Goal: Task Accomplishment & Management: Manage account settings

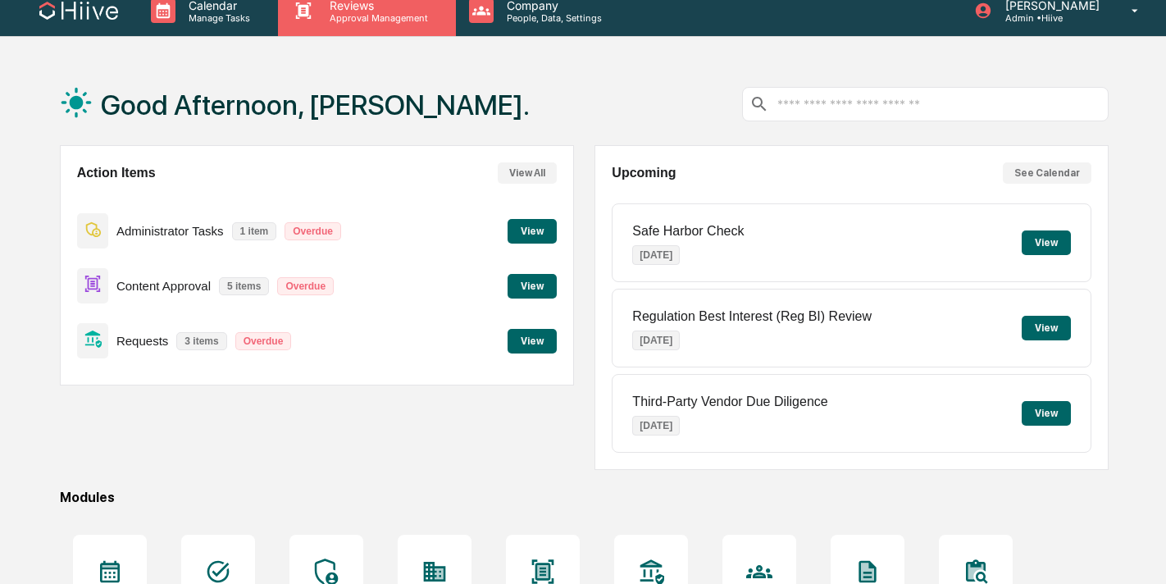
click at [364, 16] on p "Approval Management" at bounding box center [376, 17] width 120 height 11
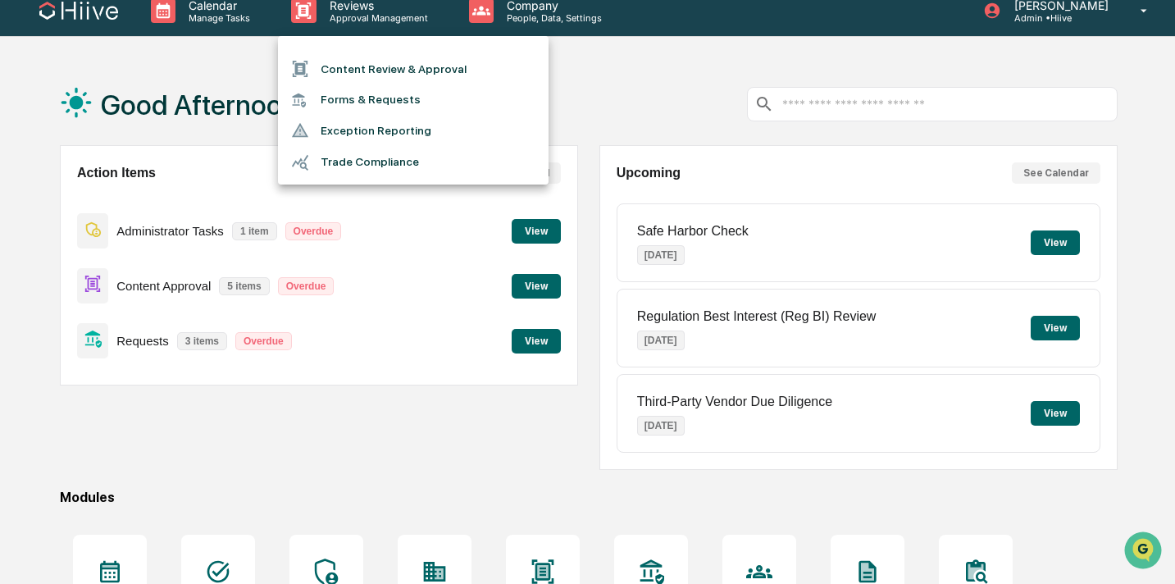
click at [357, 64] on li "Content Review & Approval" at bounding box center [413, 68] width 271 height 31
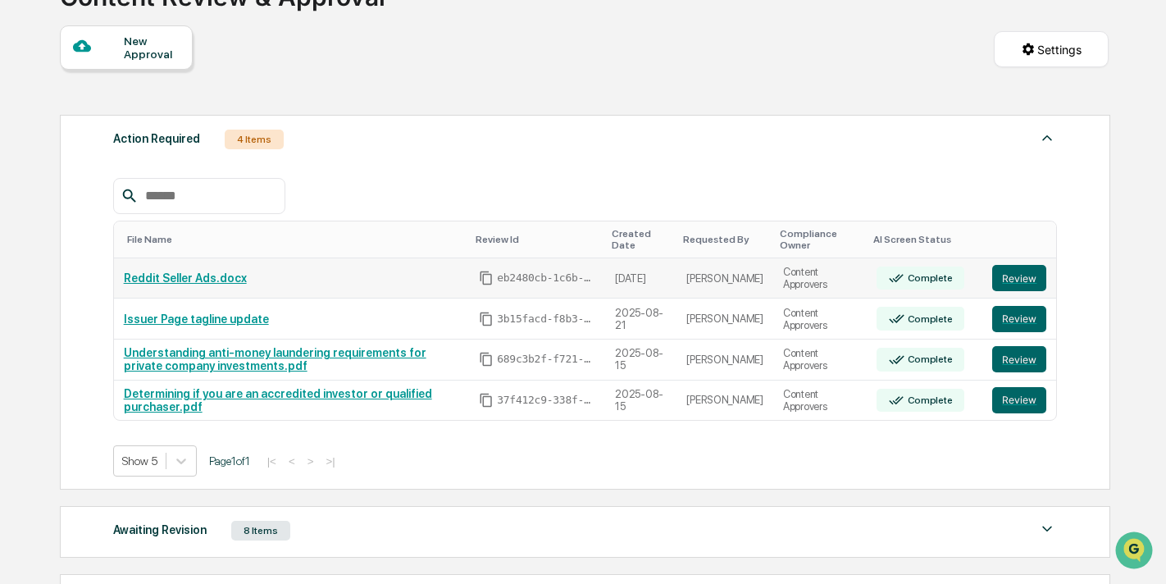
scroll to position [138, 0]
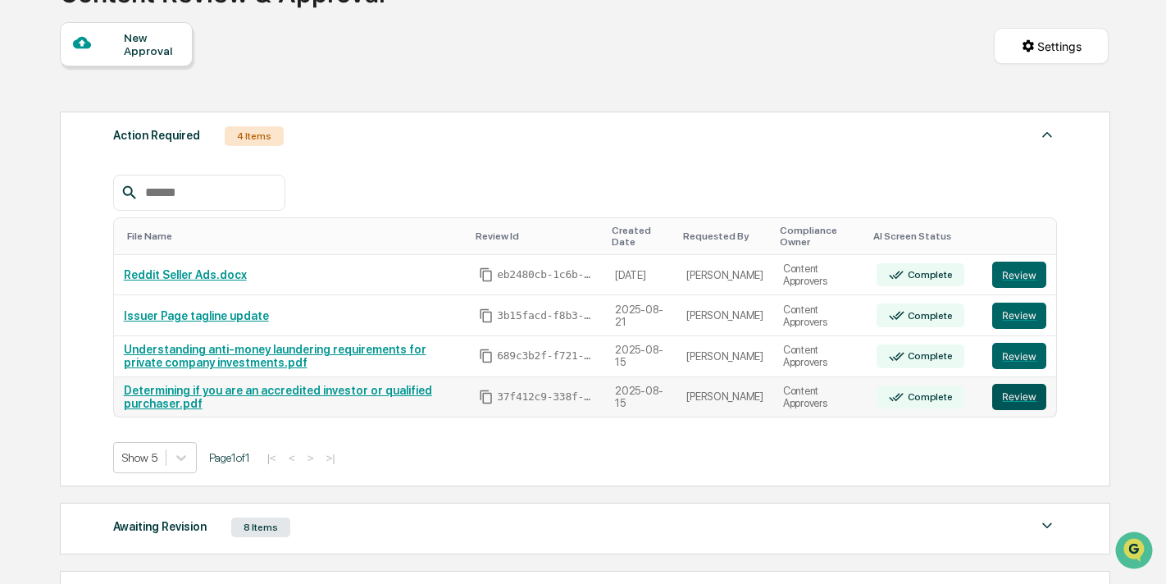
click at [1025, 394] on button "Review" at bounding box center [1019, 397] width 54 height 26
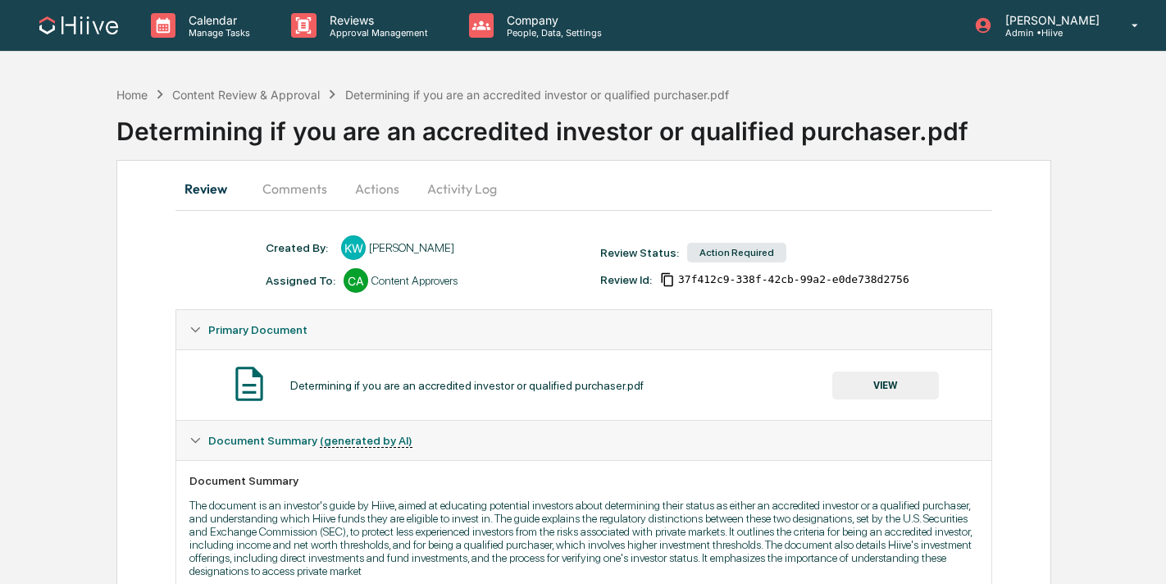
scroll to position [265, 0]
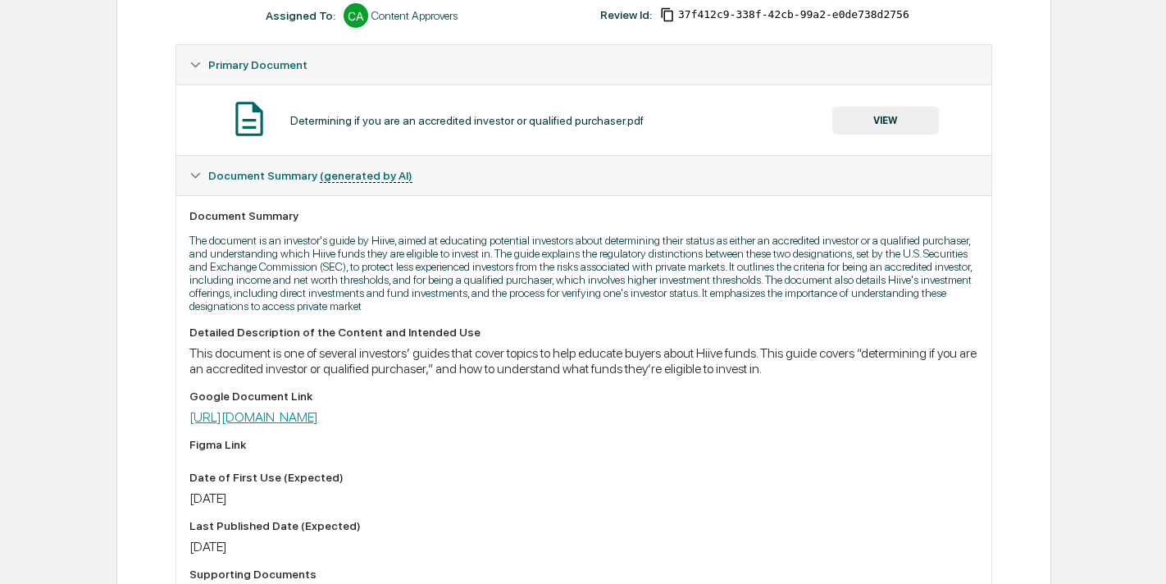
click at [318, 425] on link "https://docs.google.com/document/d/1hIssZJKxWg5Uy4pemFjUkIm6v6SuWlBUK7HAiEDddH8…" at bounding box center [253, 417] width 129 height 16
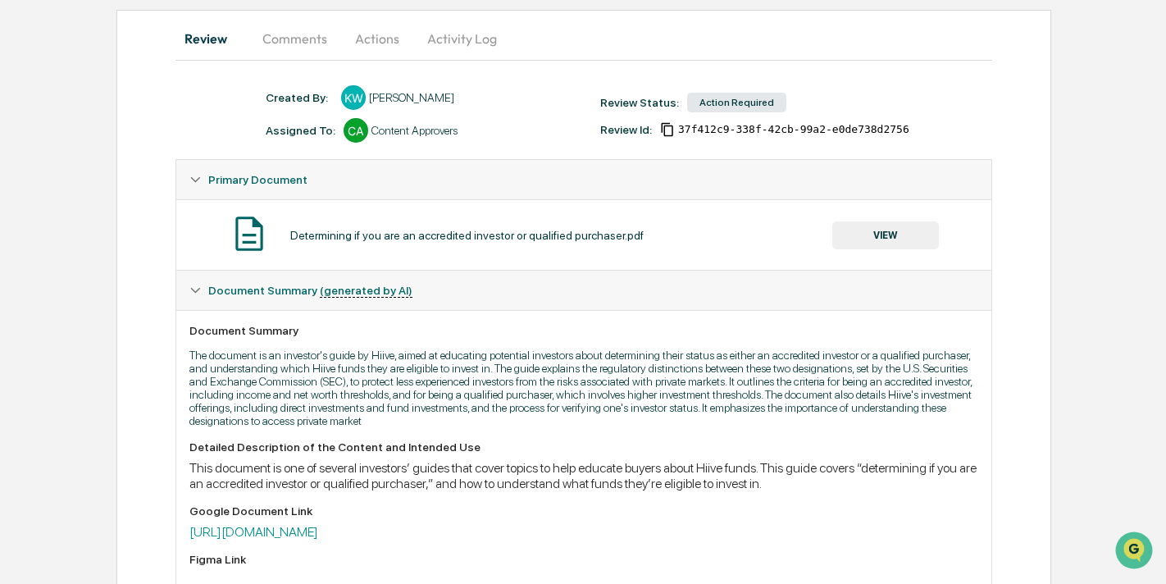
scroll to position [0, 0]
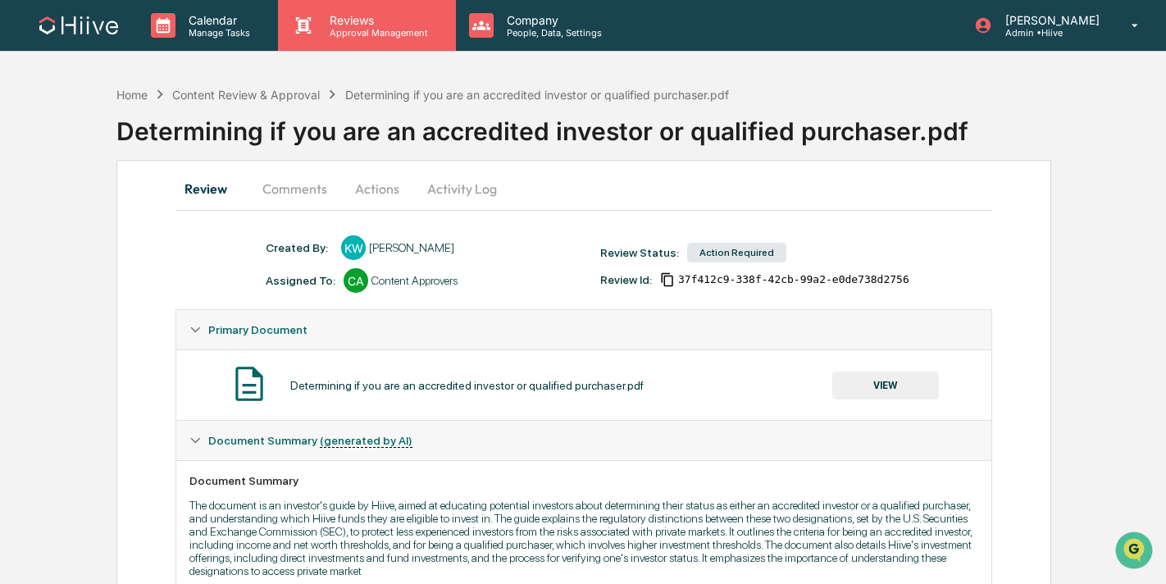
click at [353, 38] on div "Reviews Approval Management" at bounding box center [366, 25] width 177 height 51
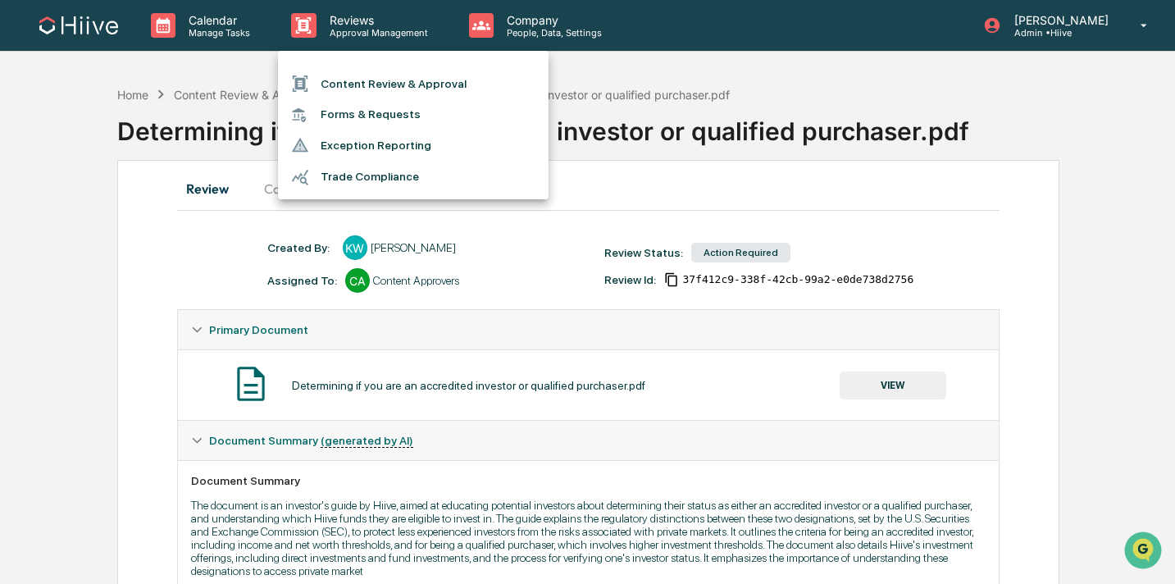
click at [353, 79] on li "Content Review & Approval" at bounding box center [413, 83] width 271 height 31
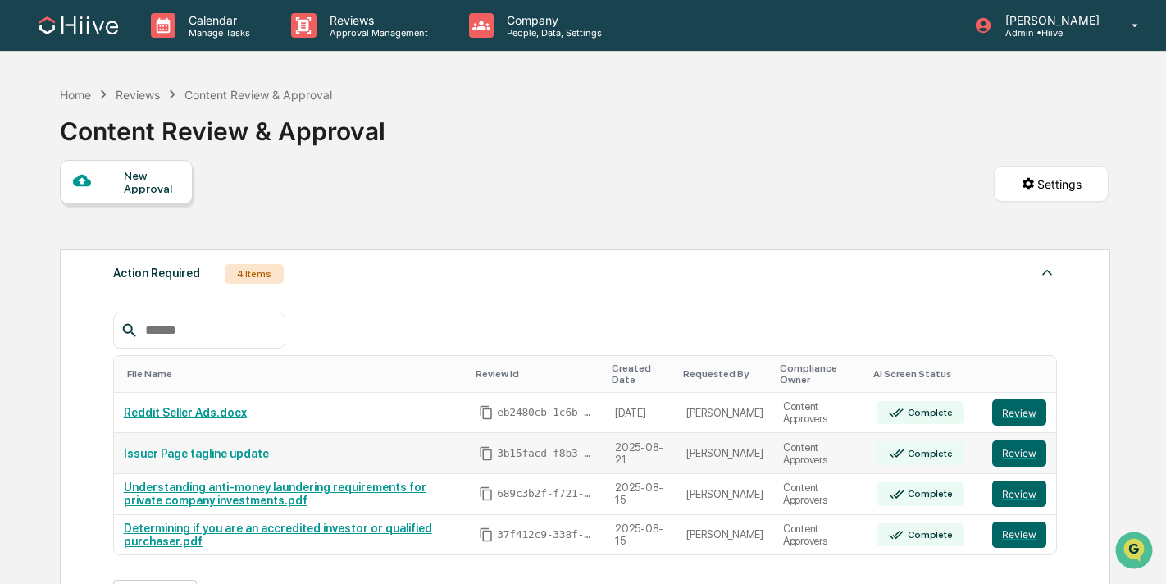
scroll to position [162, 0]
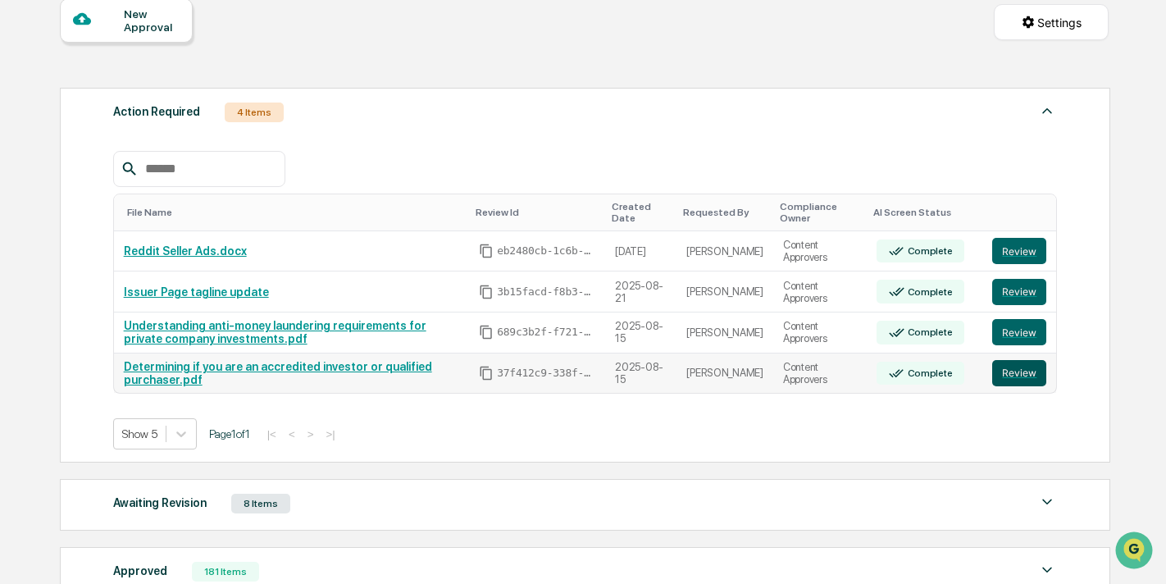
click at [1008, 381] on button "Review" at bounding box center [1019, 373] width 54 height 26
click at [290, 501] on div "8 Items" at bounding box center [260, 504] width 59 height 20
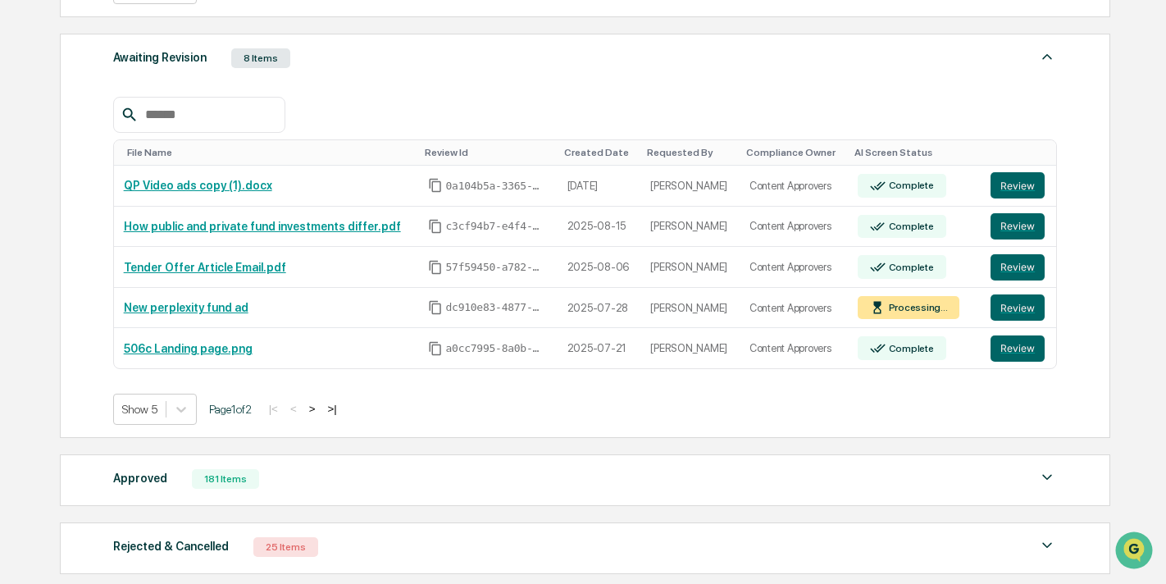
scroll to position [607, 0]
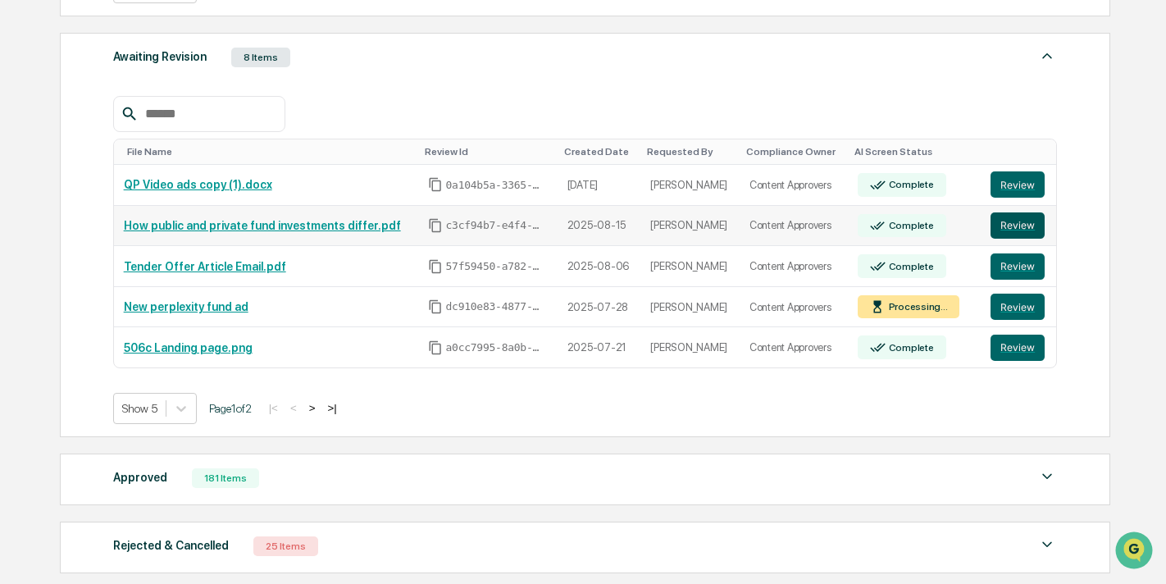
click at [1023, 231] on button "Review" at bounding box center [1017, 225] width 54 height 26
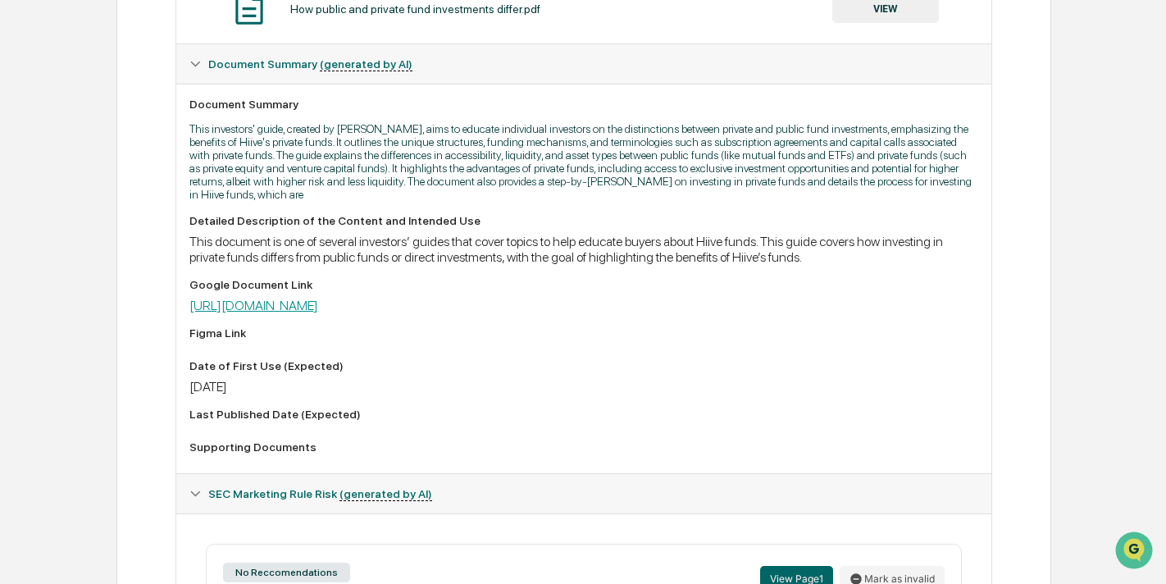
click at [318, 313] on link "https://docs.google.com/document/d/11-QQJB6wvoSkkOHTSI9QTW9NxnhySG8f-QGiNarBdgc…" at bounding box center [253, 306] width 129 height 16
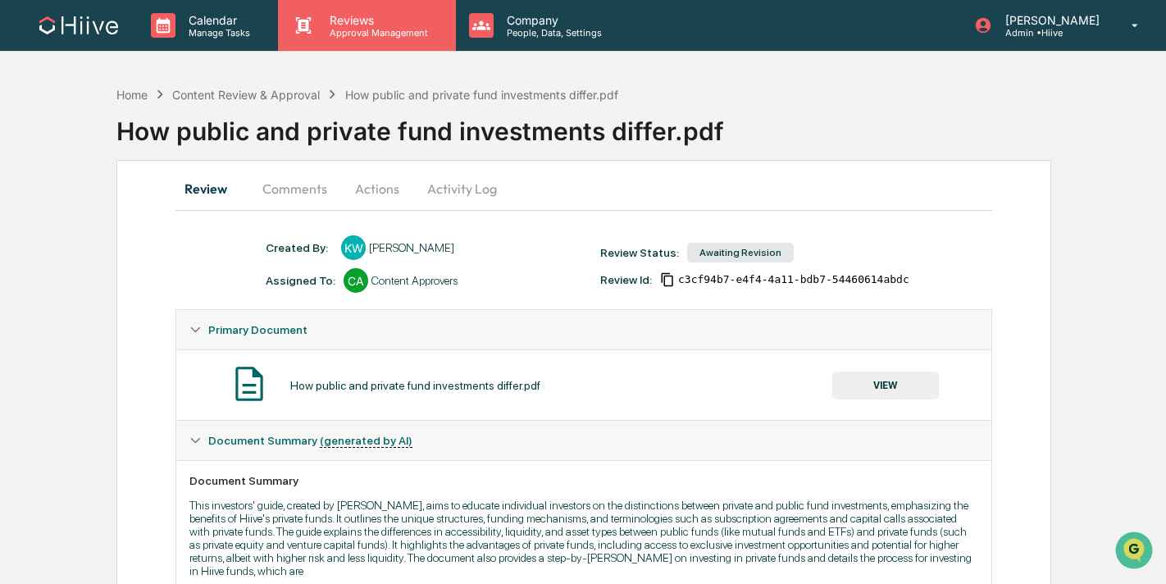
click at [412, 43] on div "Reviews Approval Management" at bounding box center [366, 25] width 177 height 51
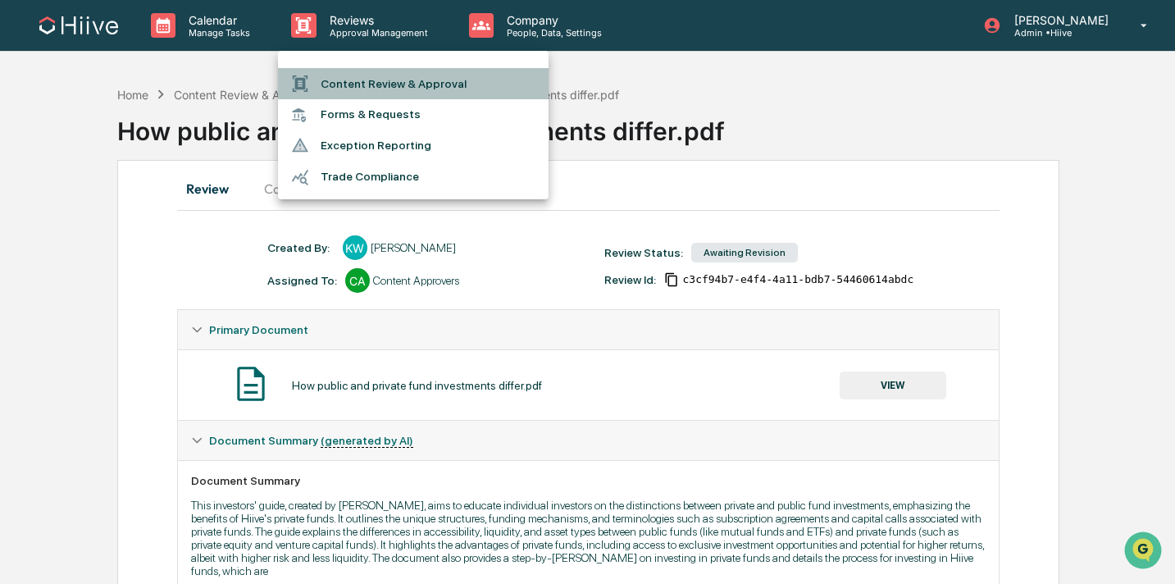
click at [403, 86] on li "Content Review & Approval" at bounding box center [413, 83] width 271 height 31
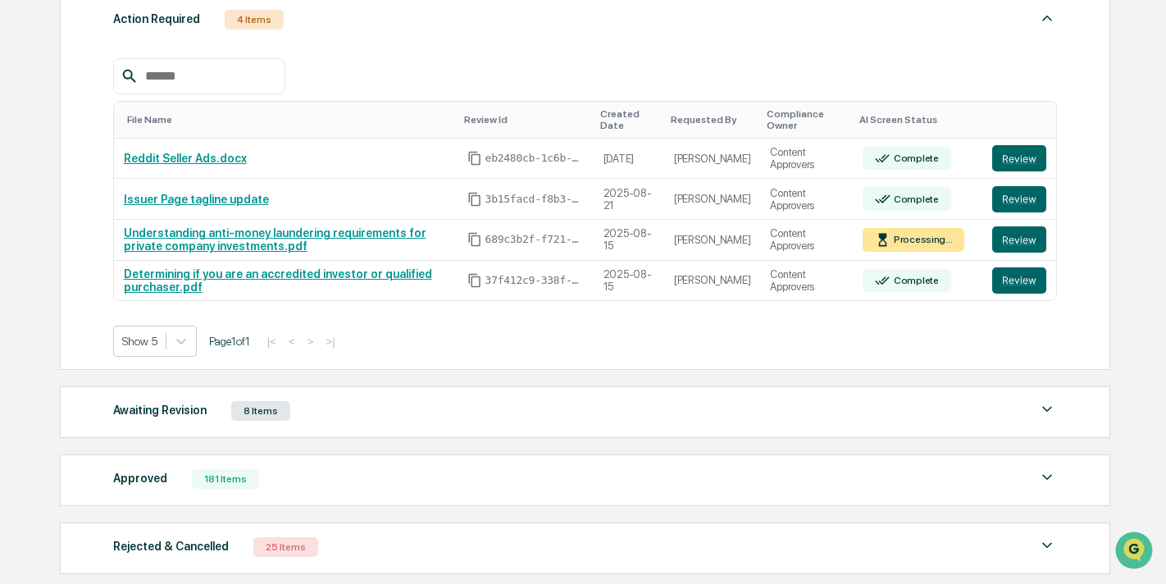
scroll to position [359, 0]
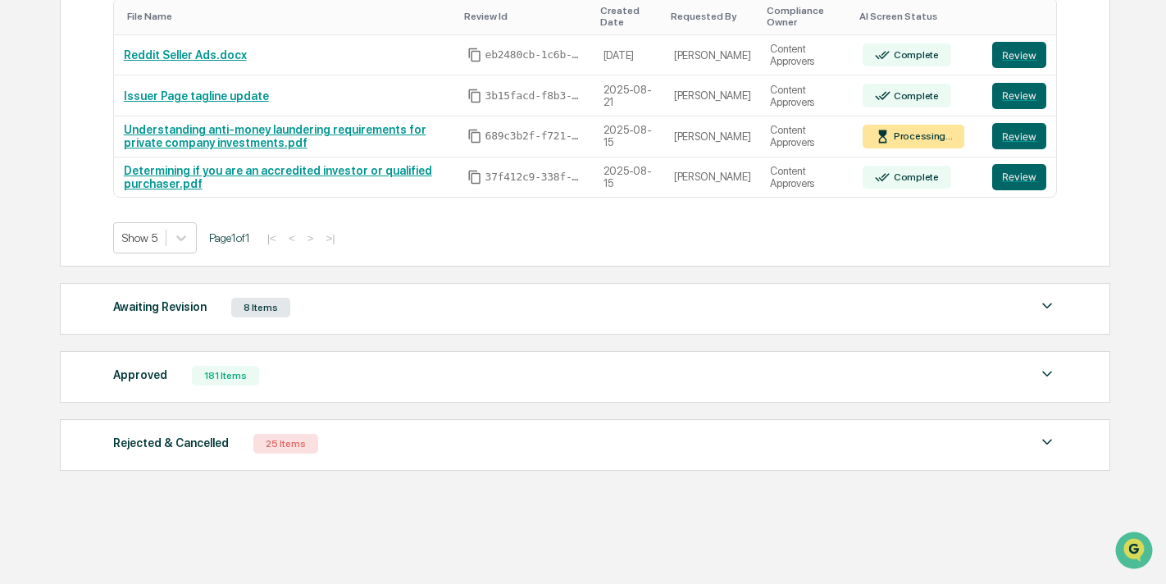
click at [312, 303] on div "Awaiting Revision 8 Items" at bounding box center [585, 307] width 944 height 23
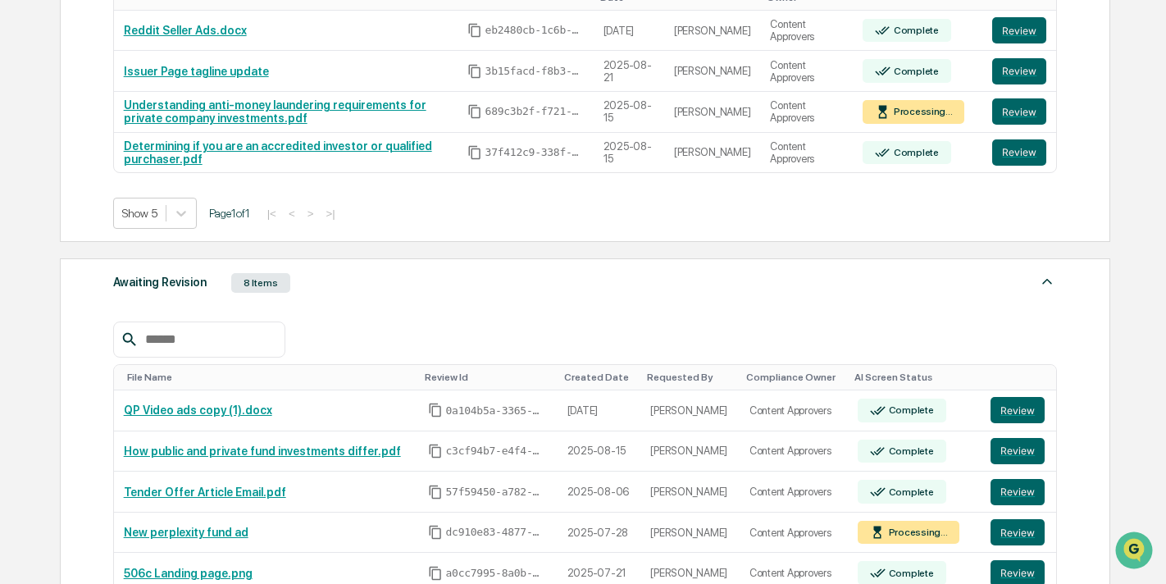
scroll to position [383, 0]
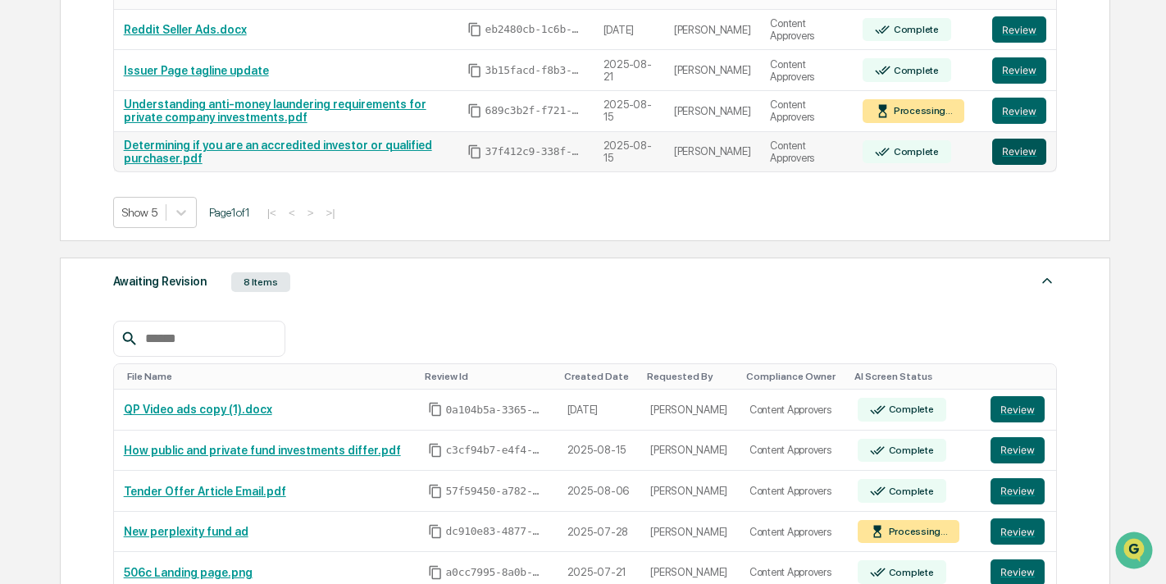
click at [1022, 154] on button "Review" at bounding box center [1019, 152] width 54 height 26
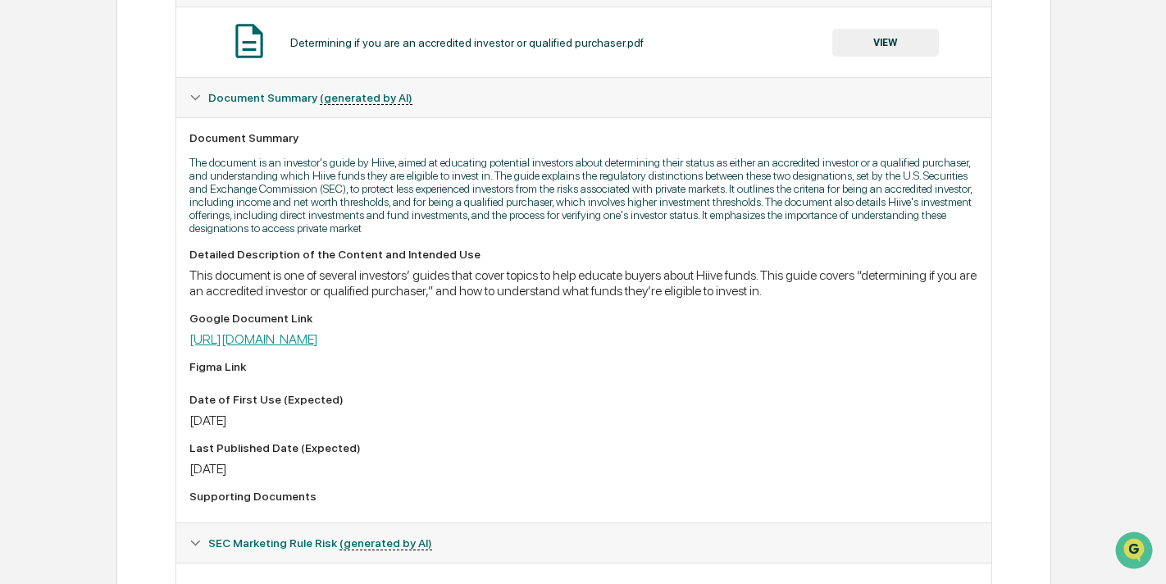
click at [318, 347] on link "[URL][DOMAIN_NAME]" at bounding box center [253, 339] width 129 height 16
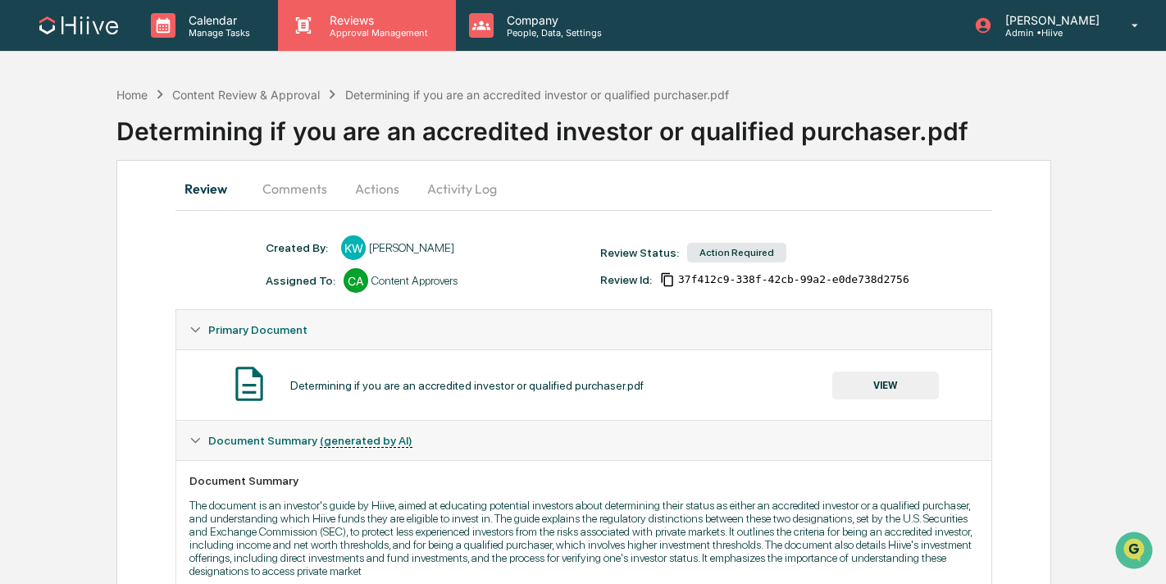
click at [384, 28] on p "Approval Management" at bounding box center [376, 32] width 120 height 11
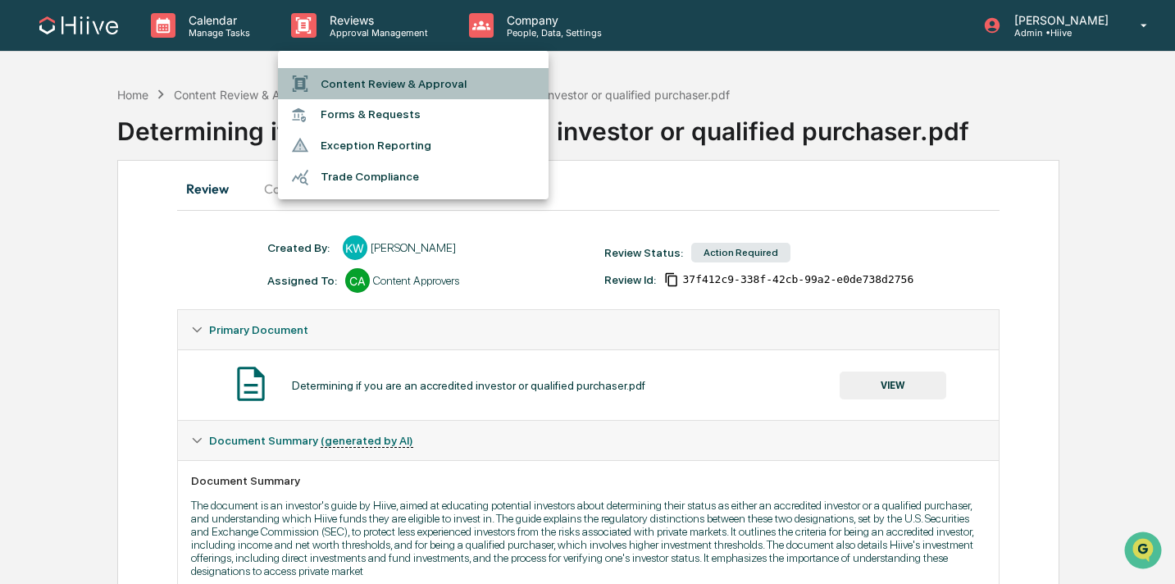
click at [380, 79] on li "Content Review & Approval" at bounding box center [413, 83] width 271 height 31
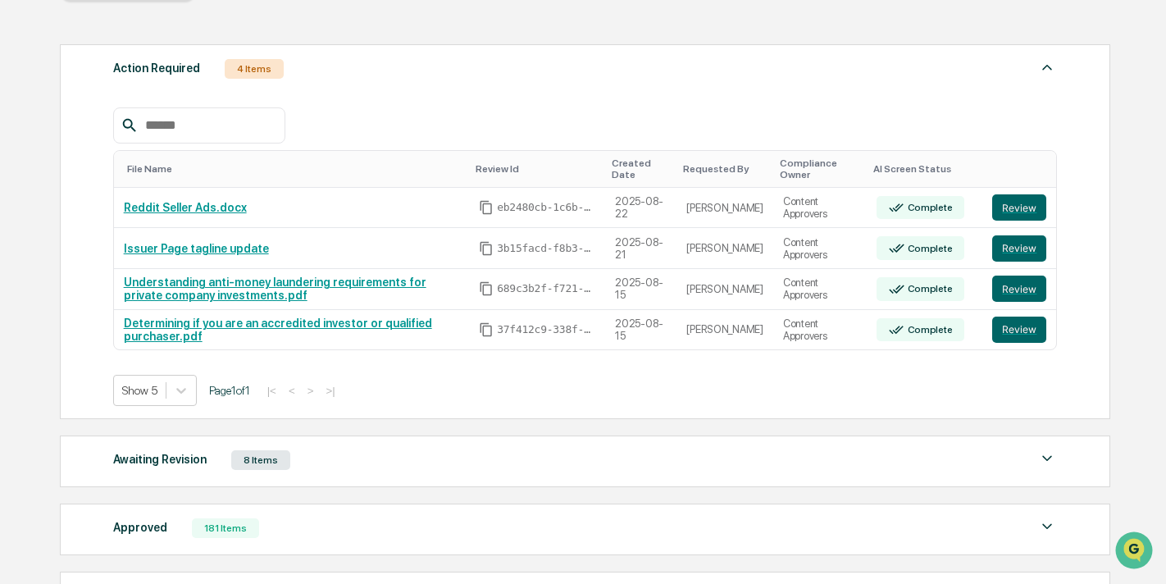
scroll to position [207, 0]
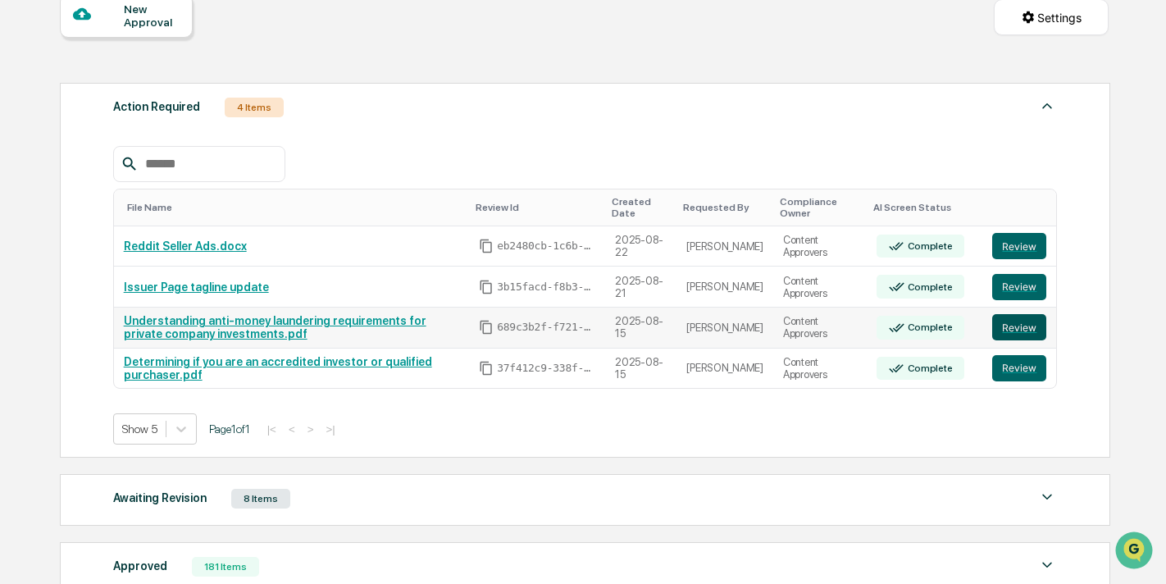
click at [1017, 331] on button "Review" at bounding box center [1019, 327] width 54 height 26
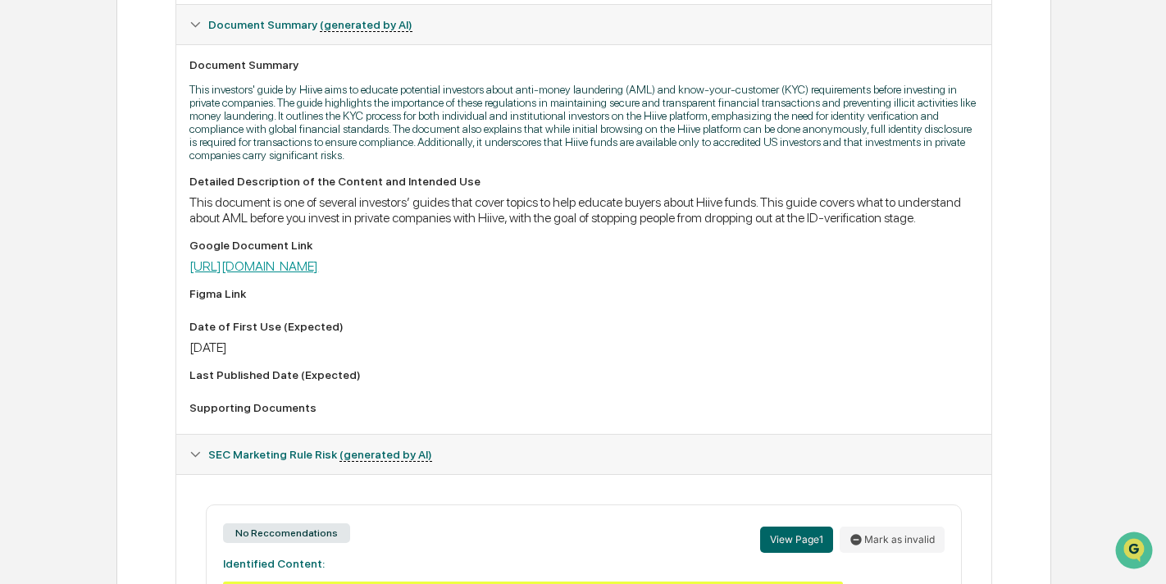
click at [318, 274] on link "https://docs.google.com/document/d/1fjeIYsf6BXw0KRuxKN-ZXW77rWJh3ToUzithcfNKyHg…" at bounding box center [253, 266] width 129 height 16
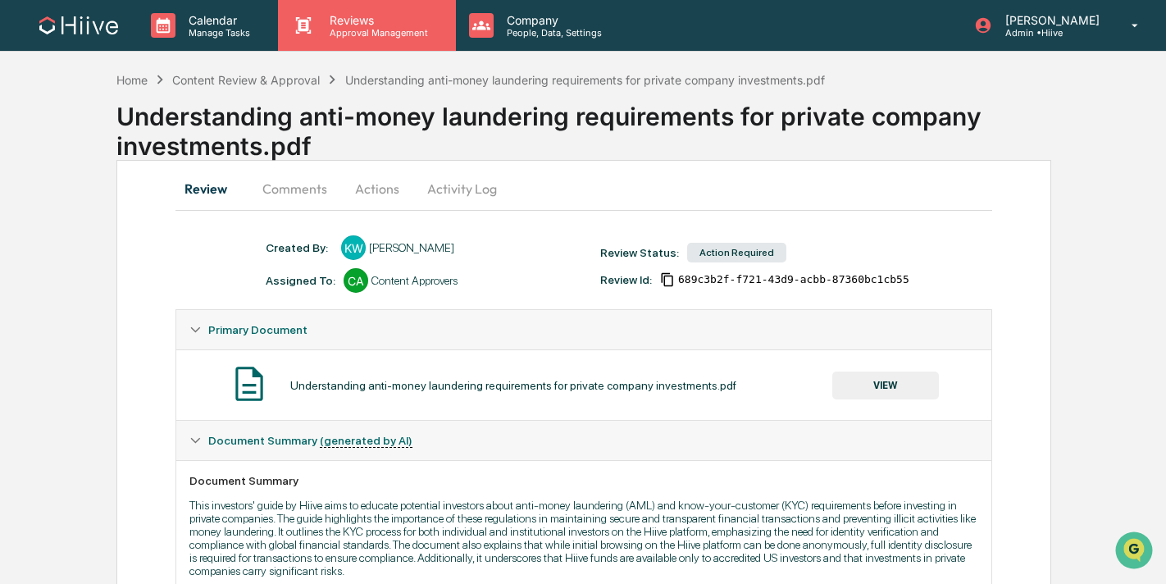
click at [356, 30] on p "Approval Management" at bounding box center [376, 32] width 120 height 11
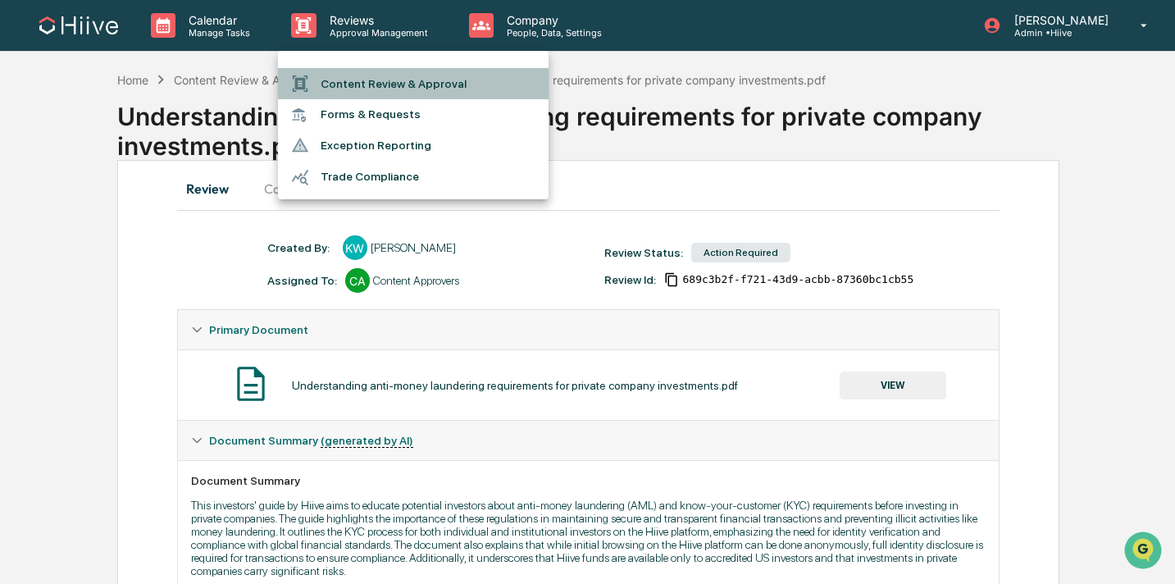
click at [352, 75] on li "Content Review & Approval" at bounding box center [413, 83] width 271 height 31
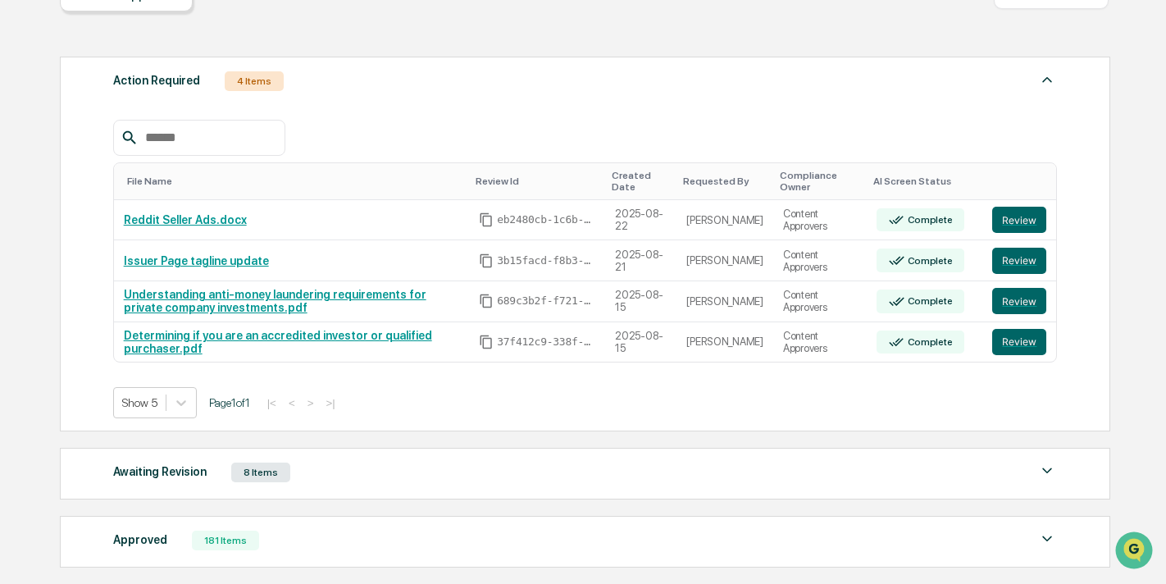
click at [416, 464] on div "Awaiting Revision 8 Items" at bounding box center [585, 472] width 944 height 23
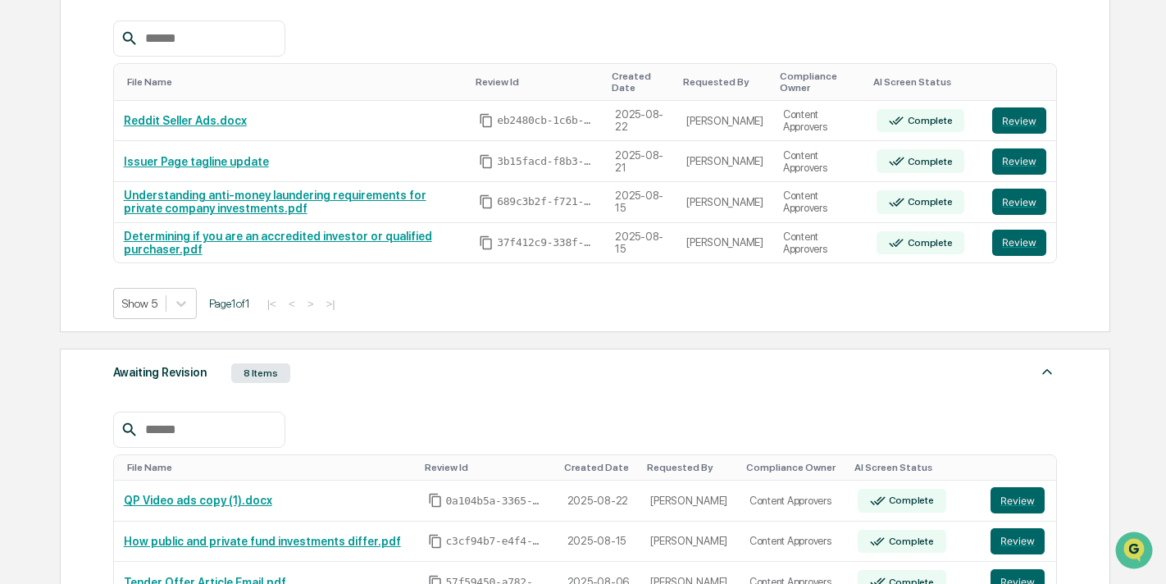
scroll to position [404, 0]
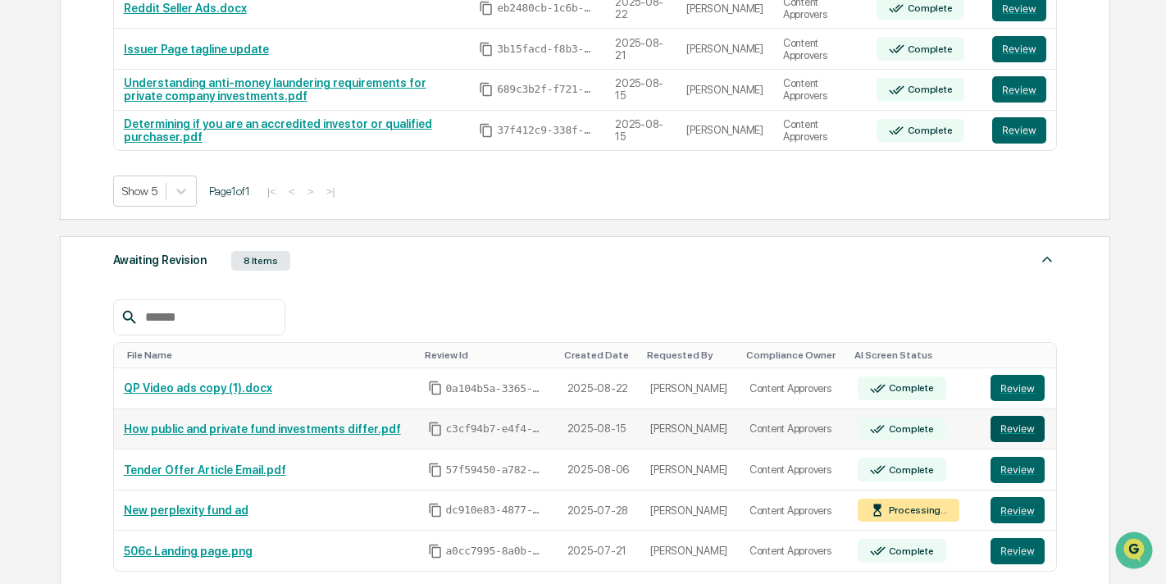
click at [1027, 425] on button "Review" at bounding box center [1017, 429] width 54 height 26
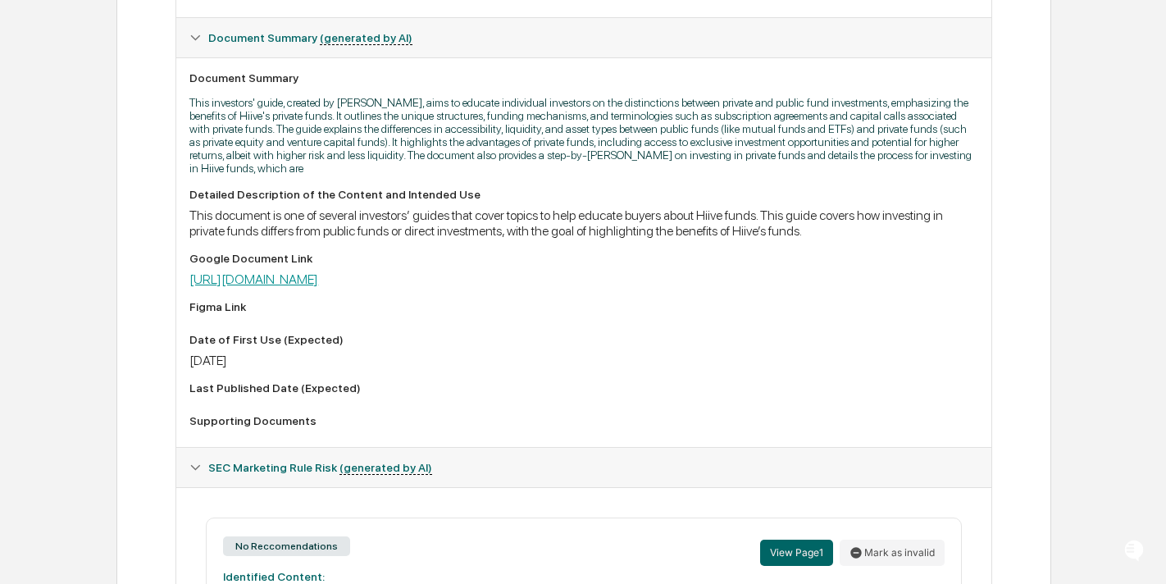
click at [318, 277] on link "[URL][DOMAIN_NAME]" at bounding box center [253, 279] width 129 height 16
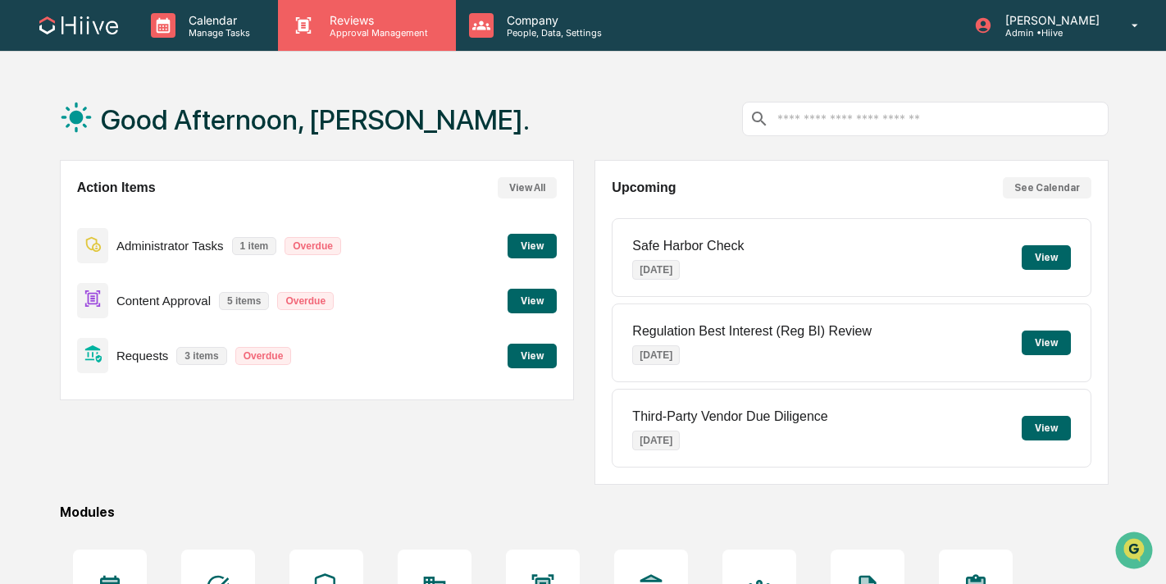
click at [359, 38] on div "Reviews Approval Management" at bounding box center [366, 25] width 177 height 51
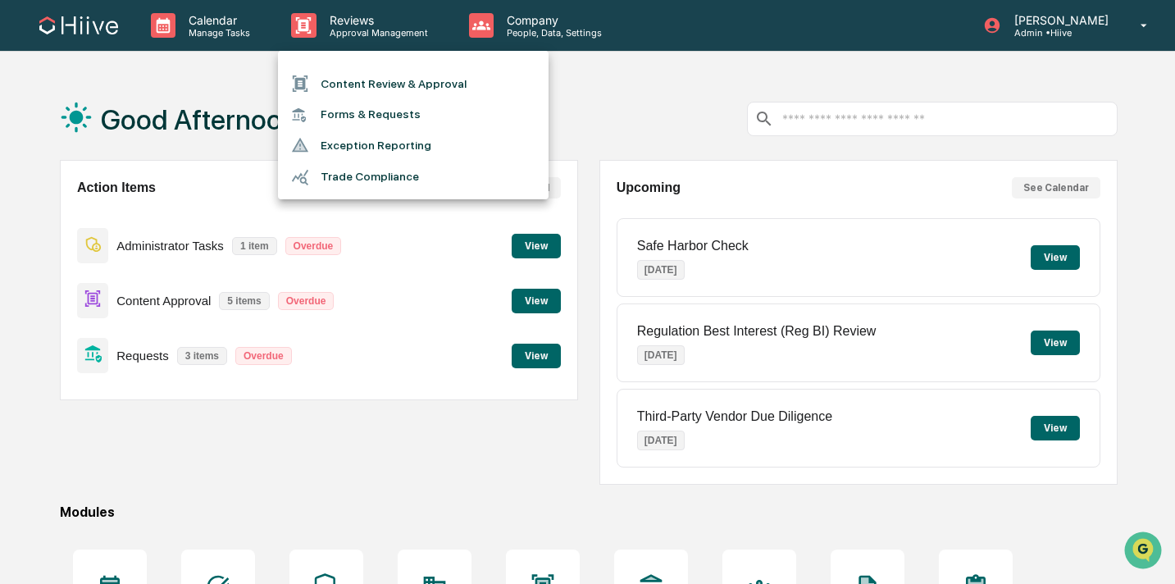
click at [358, 75] on li "Content Review & Approval" at bounding box center [413, 83] width 271 height 31
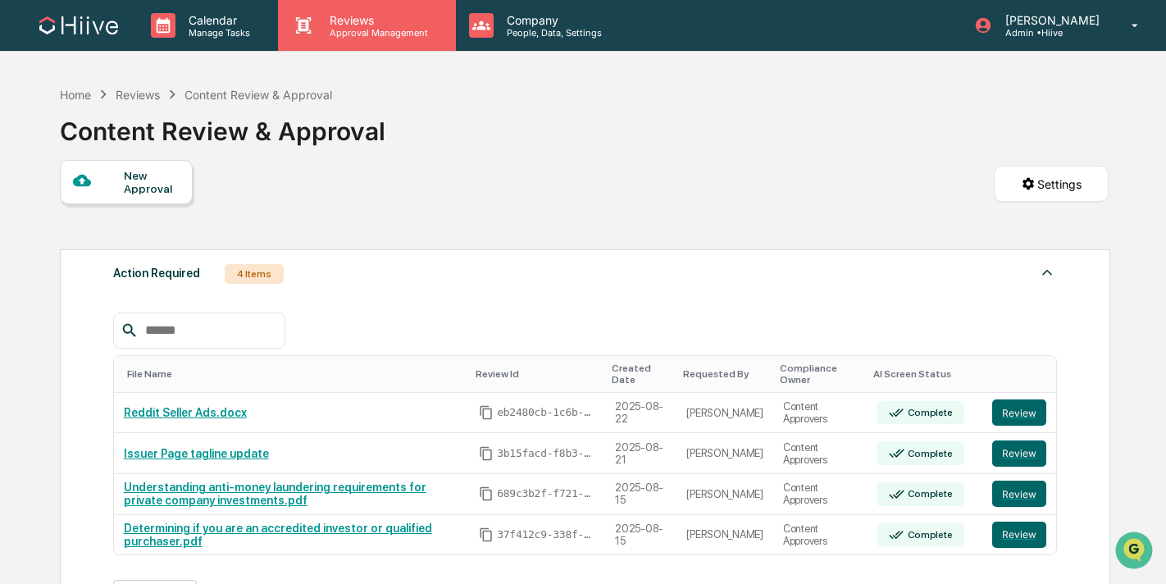
click at [325, 34] on p "Approval Management" at bounding box center [376, 32] width 120 height 11
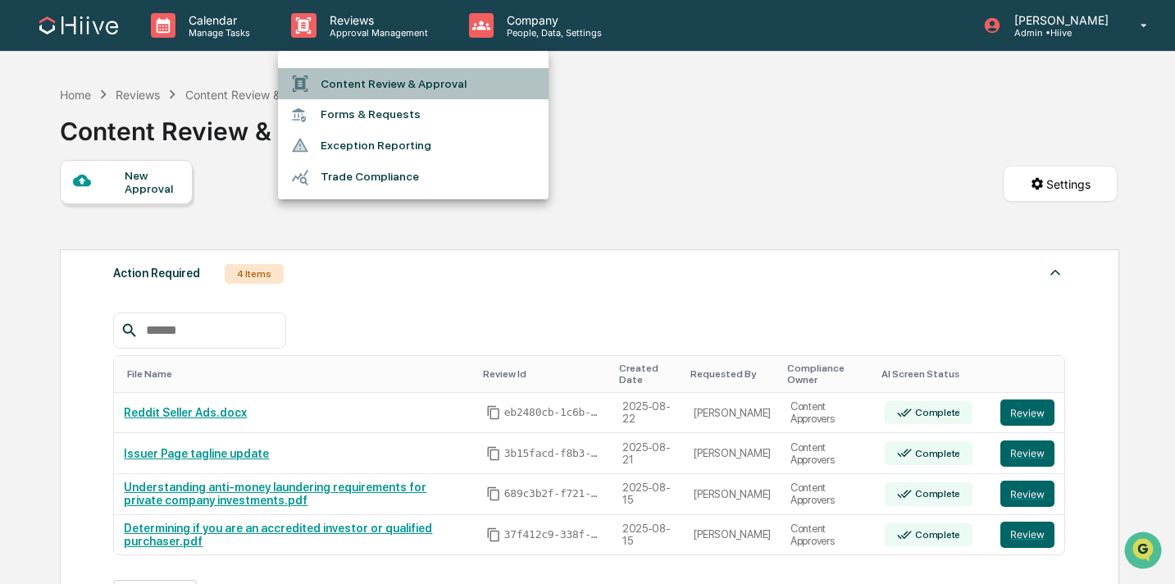
click at [325, 70] on li "Content Review & Approval" at bounding box center [413, 83] width 271 height 31
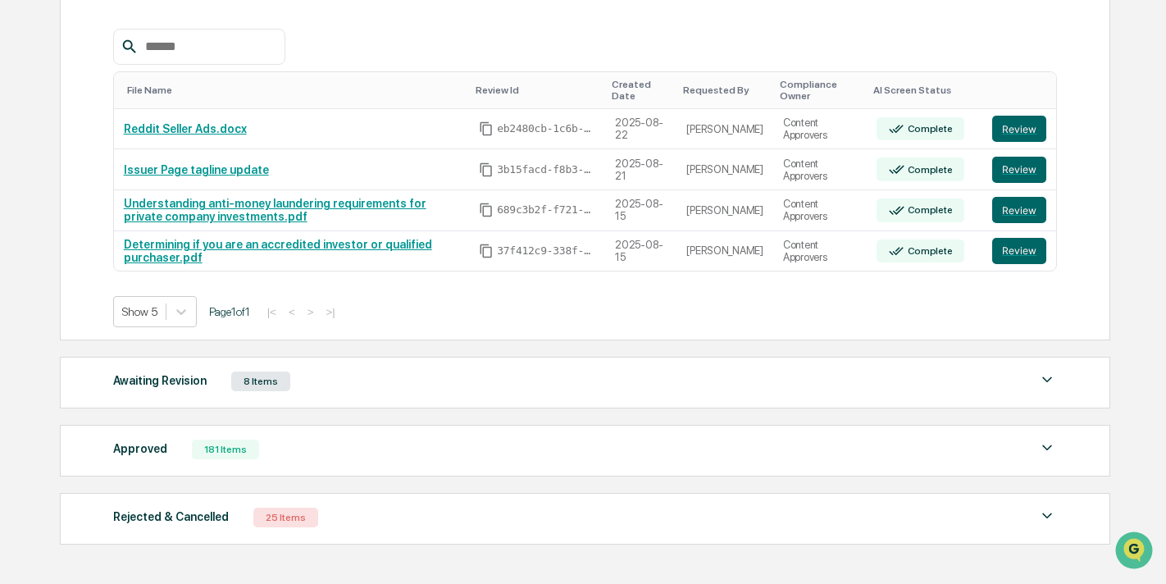
scroll to position [335, 0]
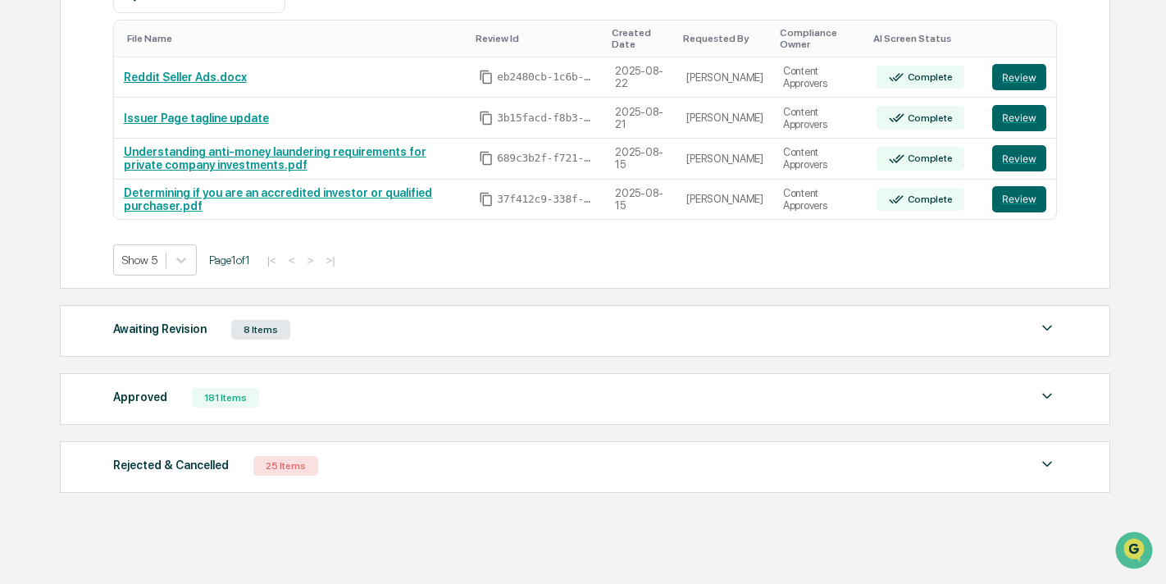
click at [666, 335] on div "Awaiting Revision 8 Items" at bounding box center [585, 329] width 944 height 23
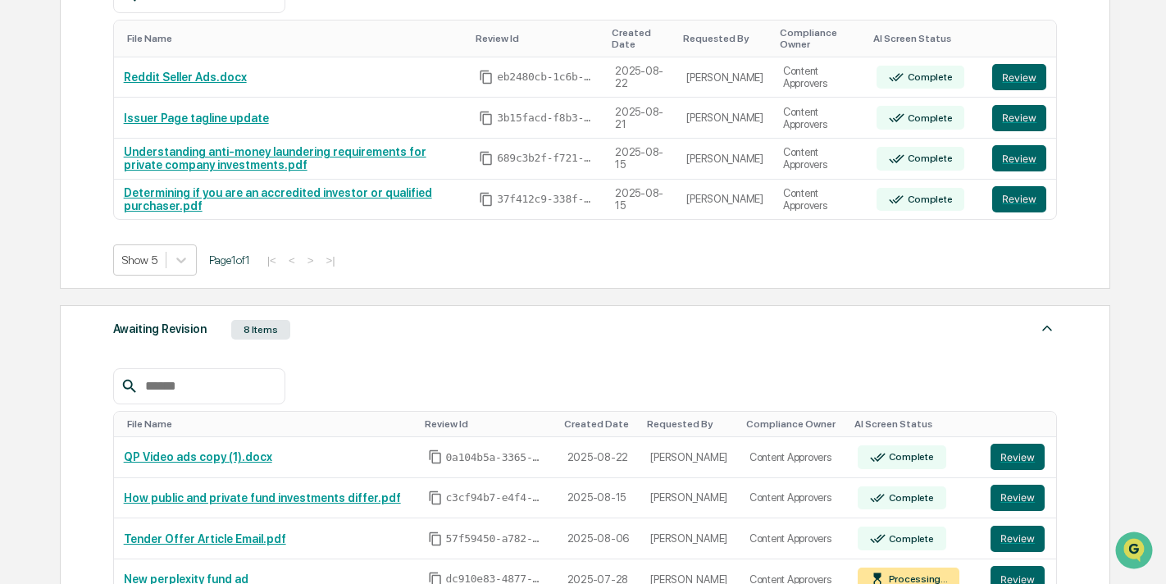
scroll to position [519, 0]
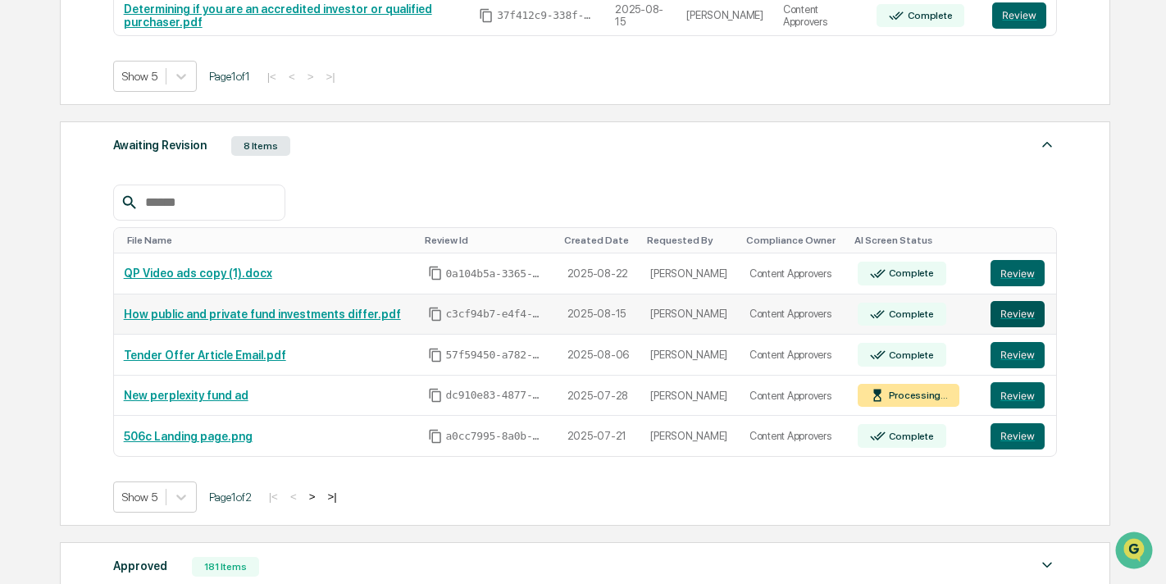
click at [1015, 314] on button "Review" at bounding box center [1017, 314] width 54 height 26
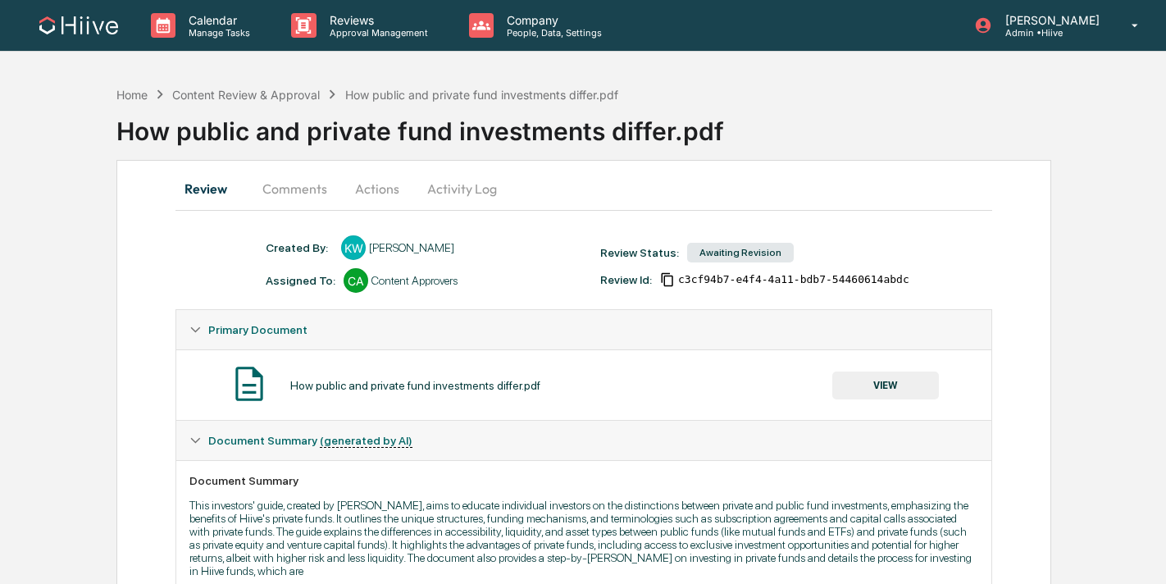
click at [325, 187] on button "Comments" at bounding box center [294, 188] width 91 height 39
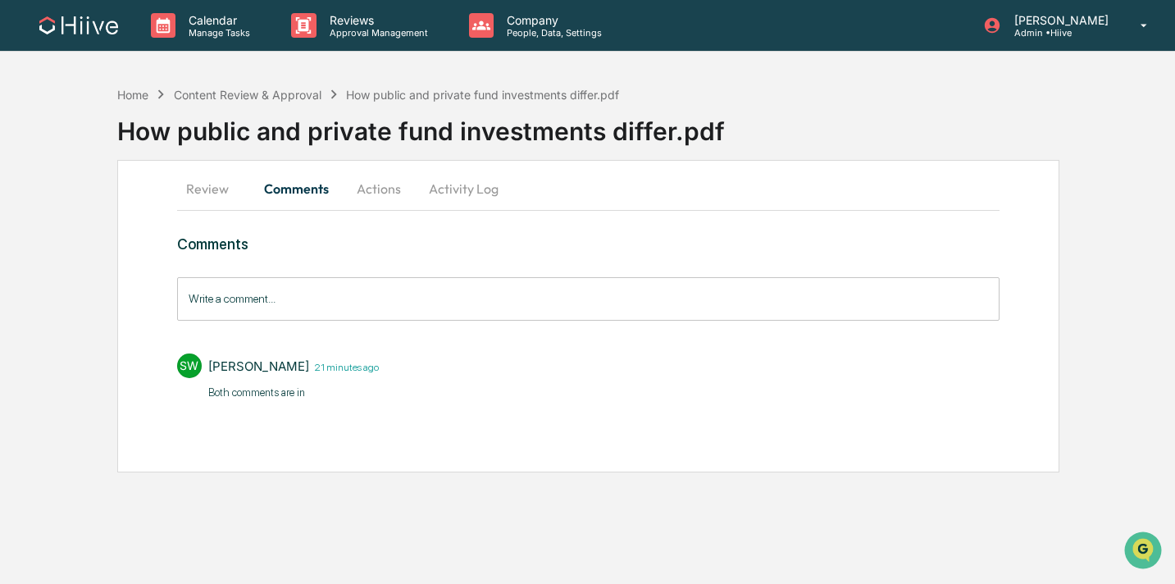
click at [223, 193] on button "Review" at bounding box center [214, 188] width 74 height 39
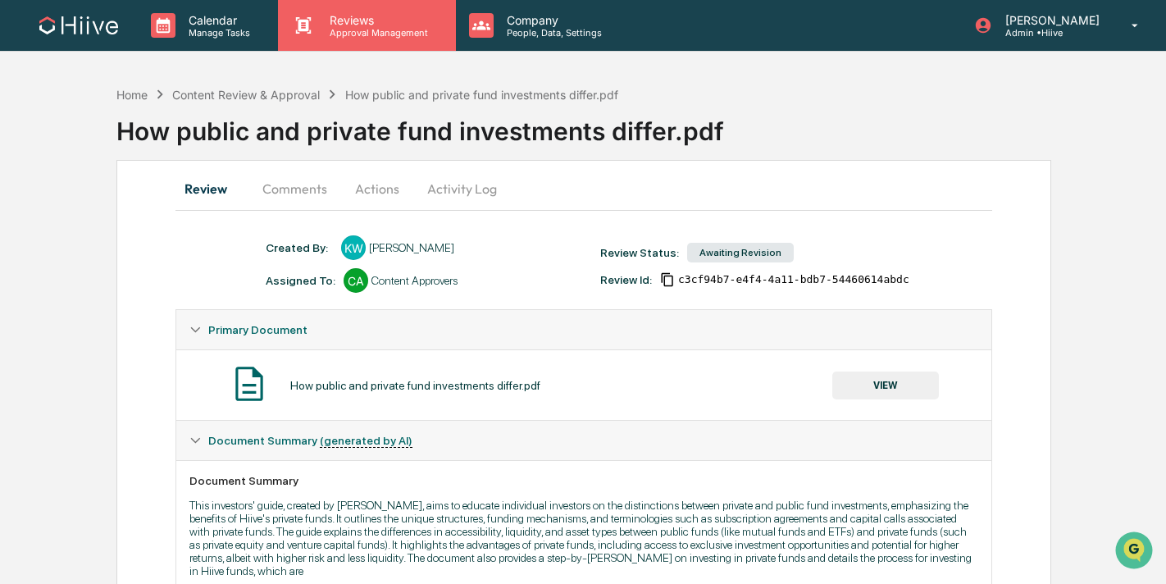
click at [314, 36] on icon at bounding box center [303, 25] width 25 height 25
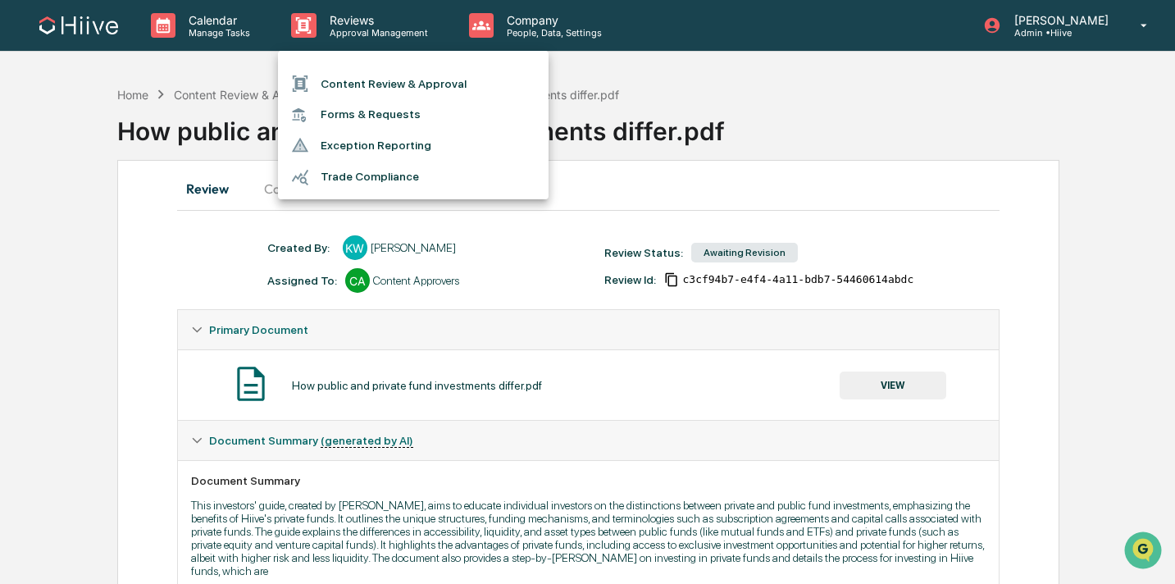
click at [318, 68] on li "Content Review & Approval" at bounding box center [413, 83] width 271 height 31
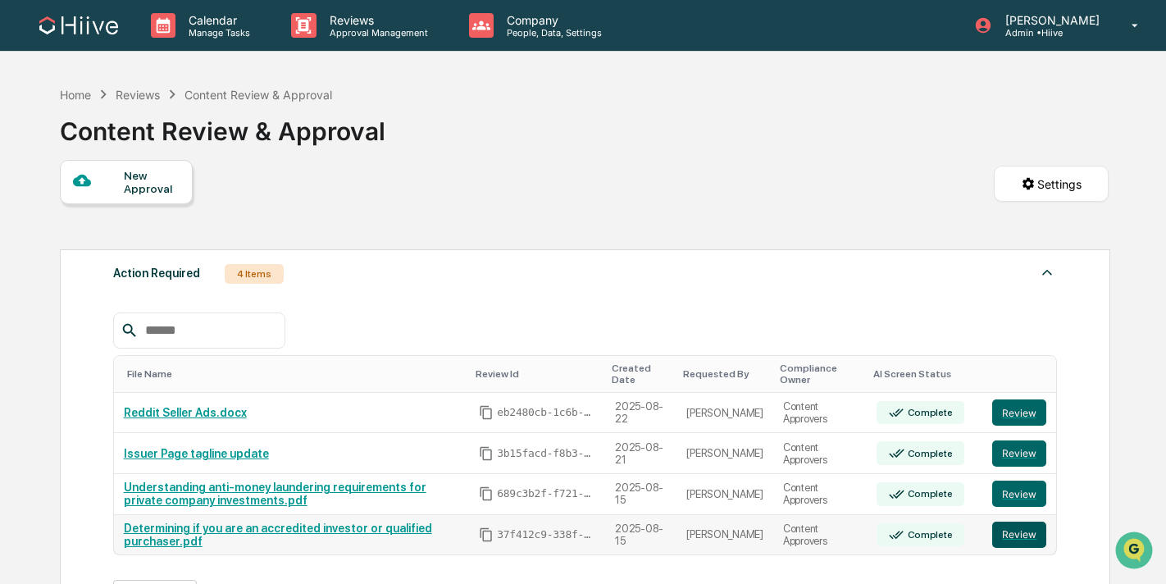
click at [1005, 529] on button "Review" at bounding box center [1019, 534] width 54 height 26
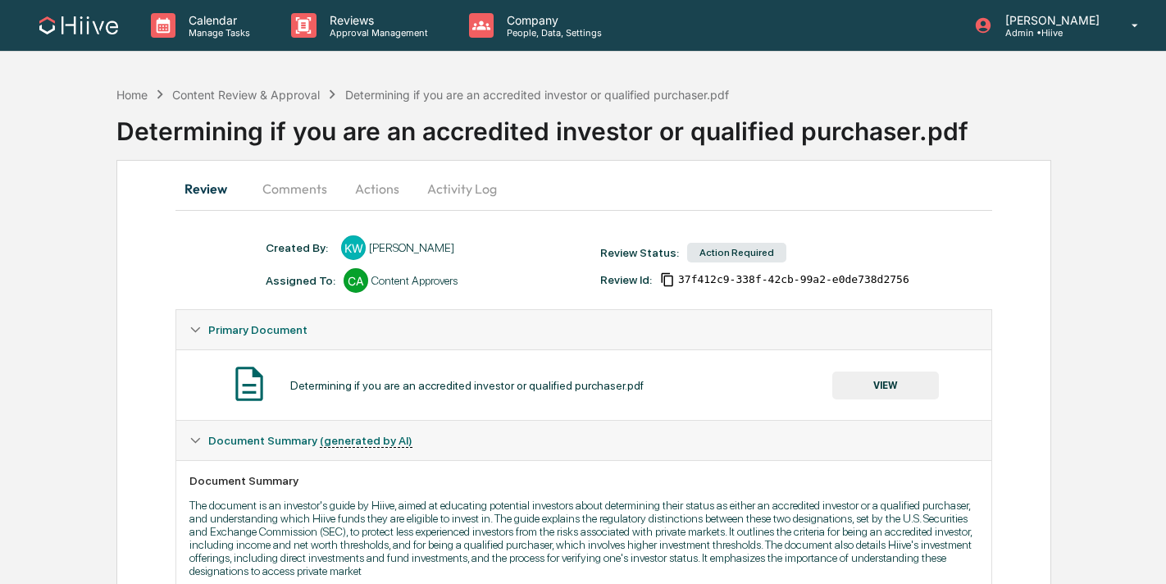
click at [303, 184] on button "Comments" at bounding box center [294, 188] width 91 height 39
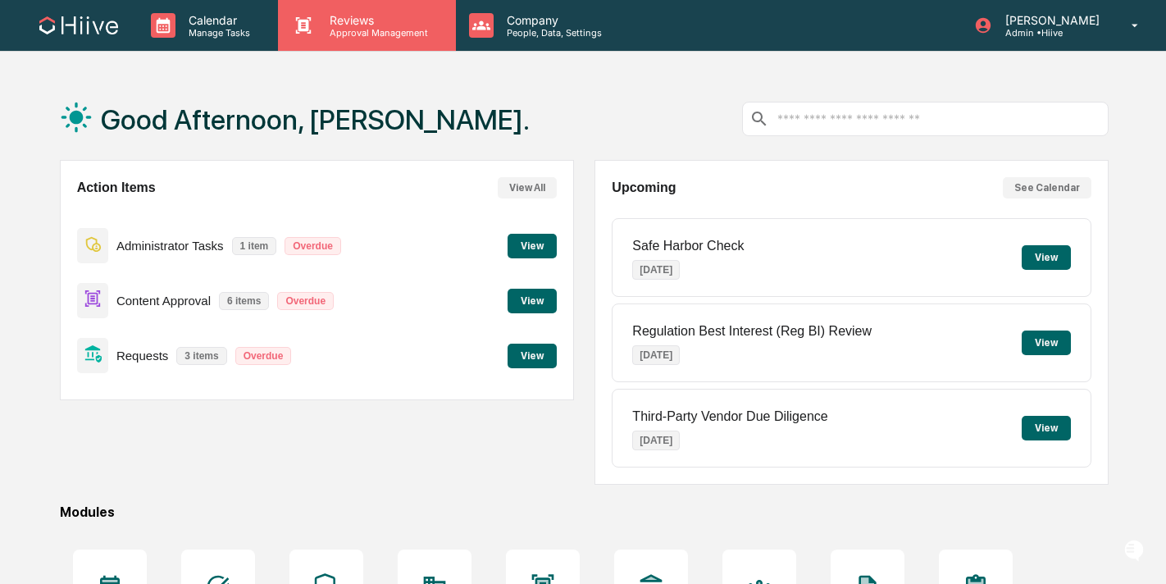
click at [307, 33] on icon at bounding box center [303, 25] width 25 height 25
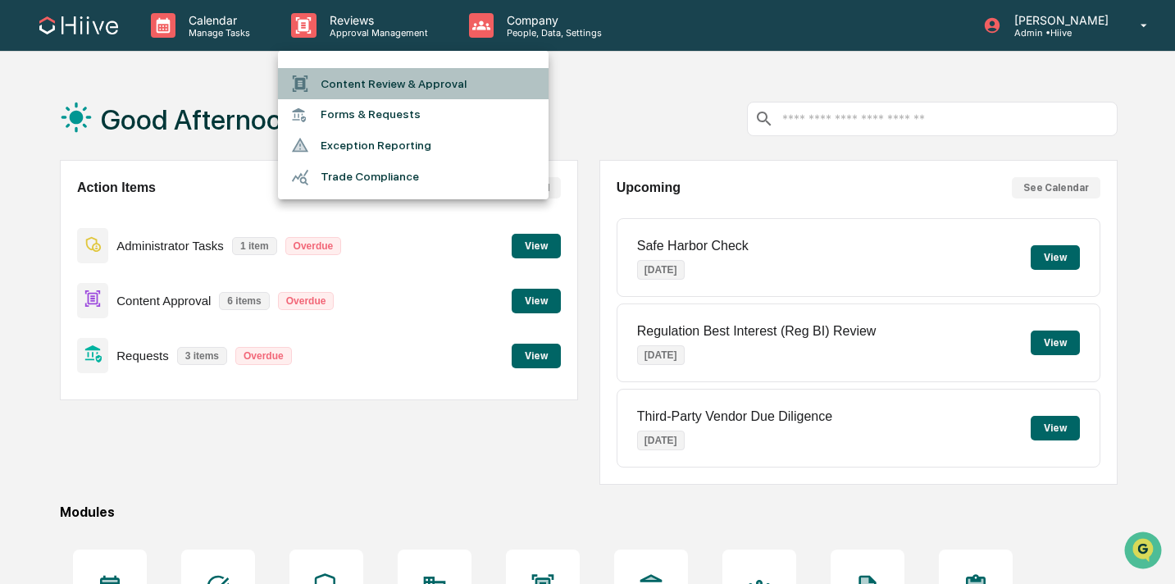
click at [314, 81] on div at bounding box center [306, 84] width 30 height 18
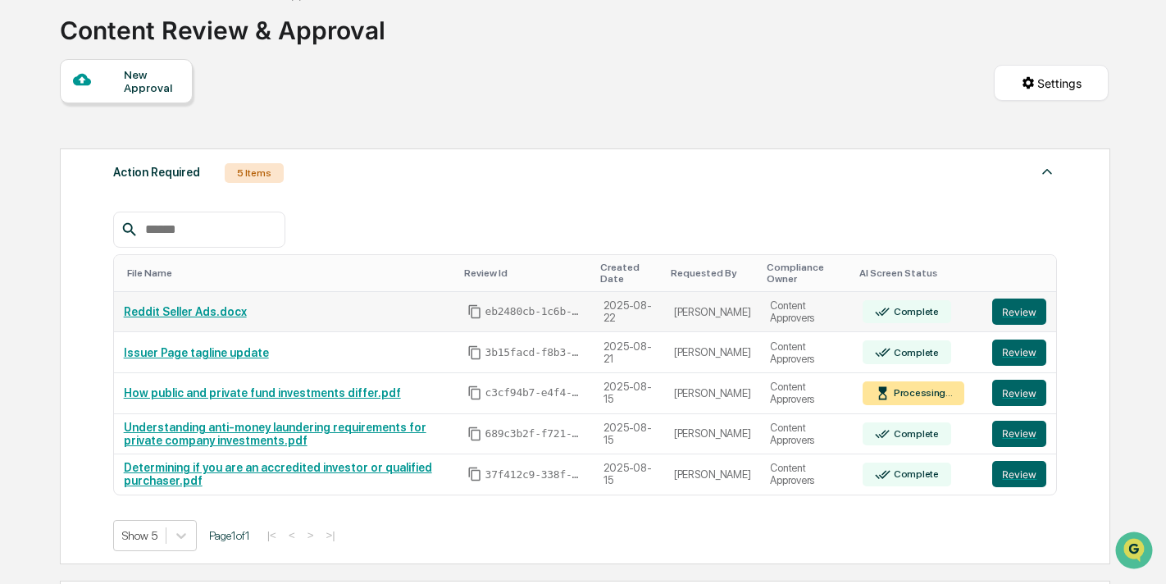
scroll to position [107, 0]
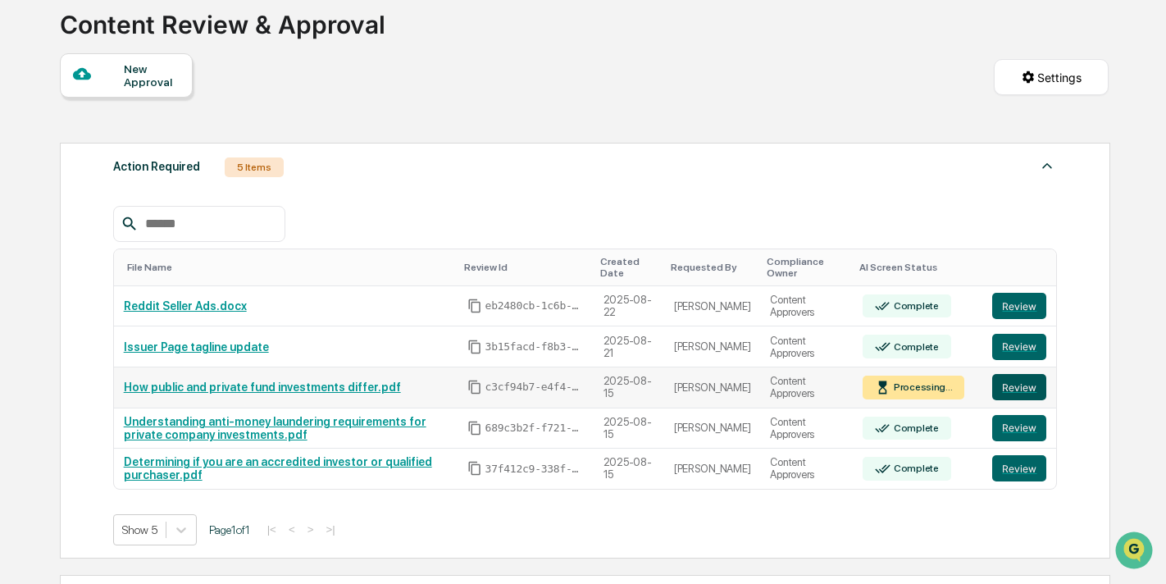
click at [1009, 397] on button "Review" at bounding box center [1019, 387] width 54 height 26
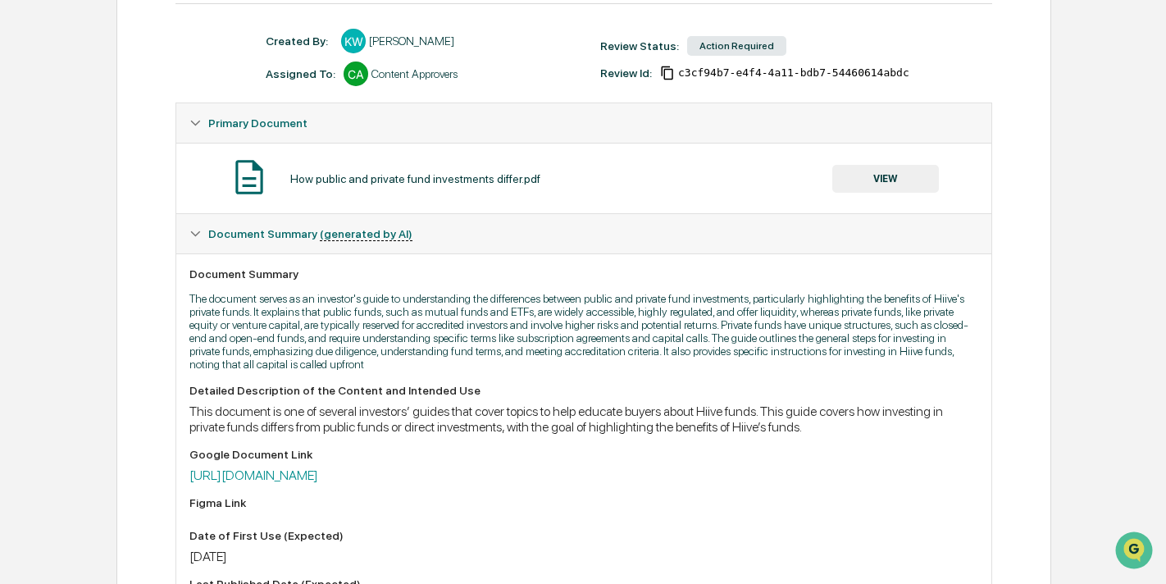
scroll to position [239, 0]
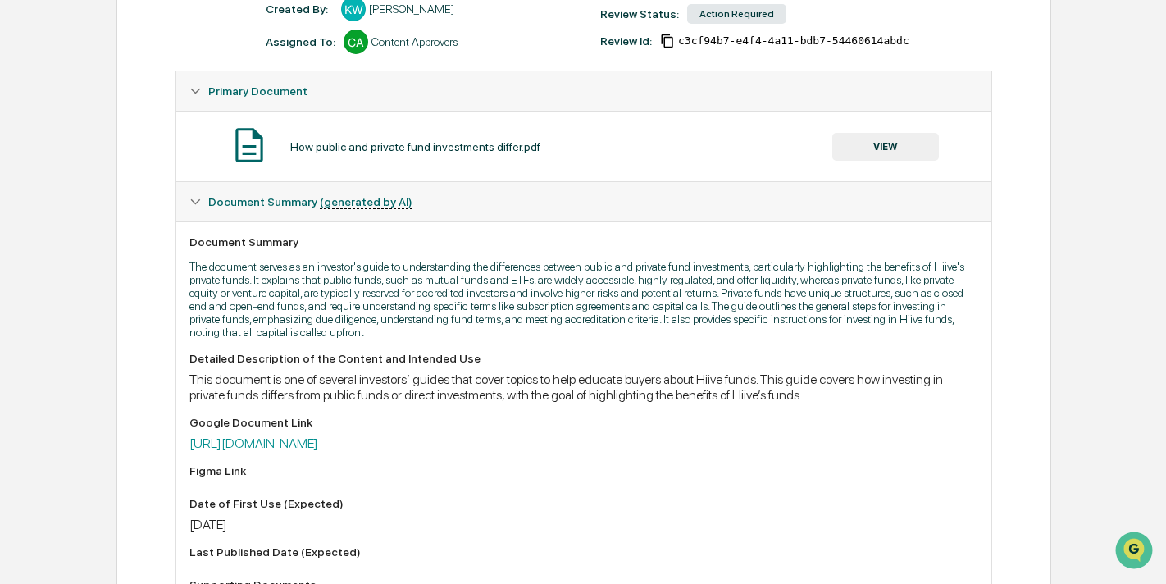
click at [318, 451] on link "https://docs.google.com/document/d/11-QQJB6wvoSkkOHTSI9QTW9NxnhySG8f-QGiNarBdgc…" at bounding box center [253, 443] width 129 height 16
click at [462, 290] on p "The document serves as an investor's guide to understanding the differences bet…" at bounding box center [583, 299] width 788 height 79
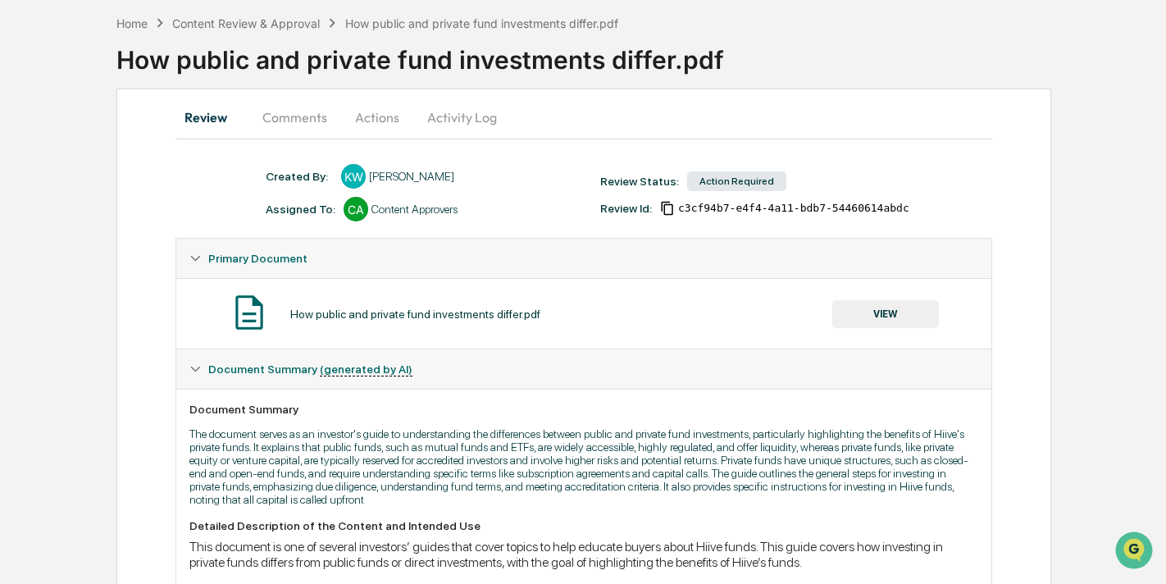
scroll to position [0, 0]
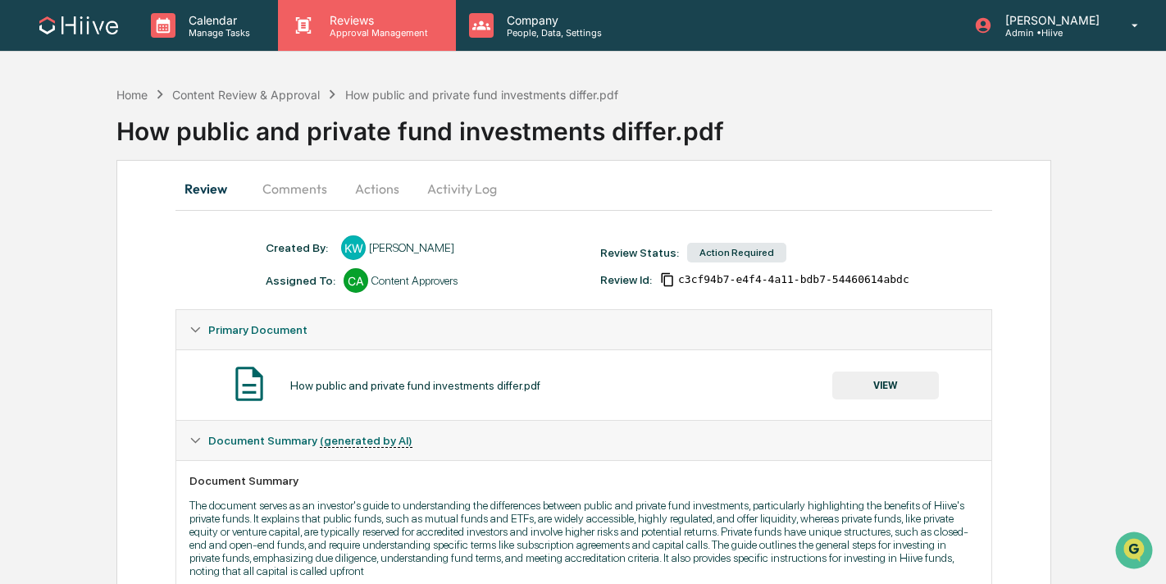
click at [328, 23] on p "Reviews" at bounding box center [376, 20] width 120 height 14
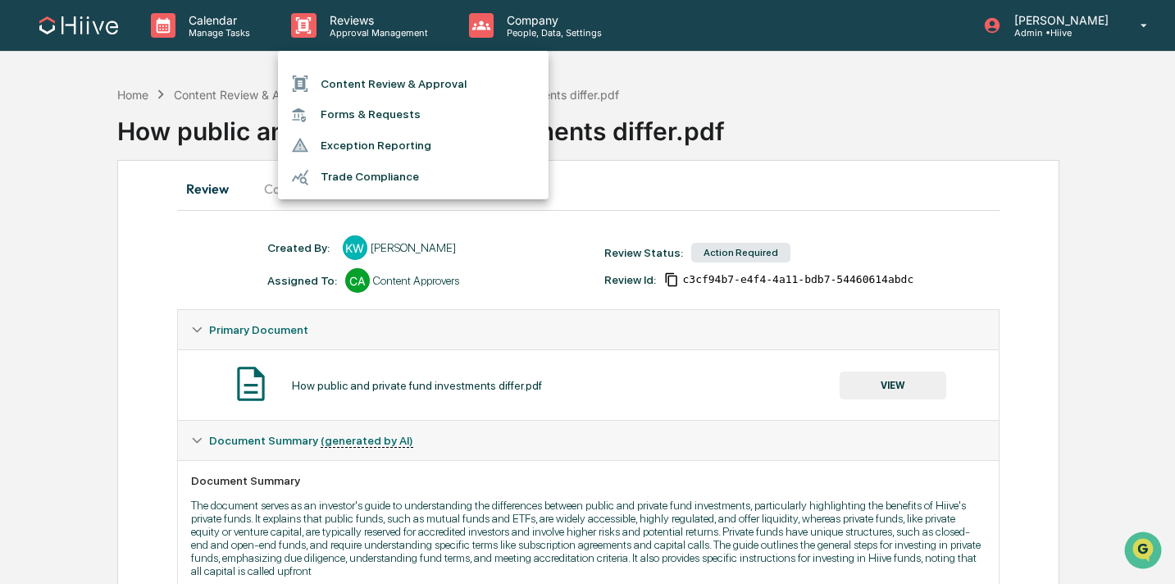
click at [330, 66] on ul "Content Review & Approval Forms & Requests Exception Reporting Trade Compliance" at bounding box center [413, 125] width 271 height 148
click at [323, 79] on li "Content Review & Approval" at bounding box center [413, 83] width 271 height 31
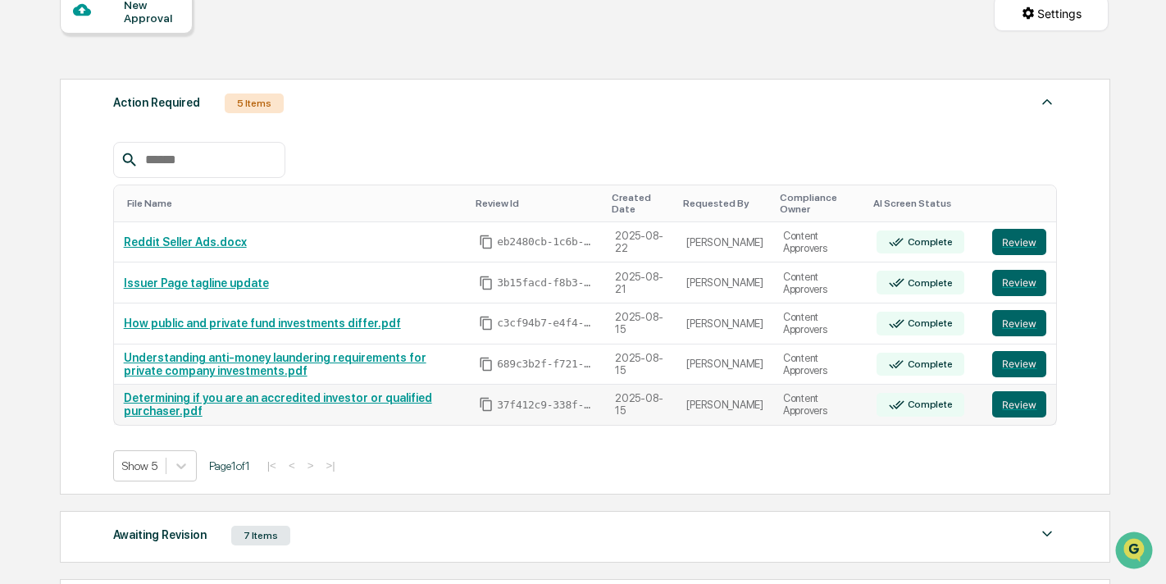
scroll to position [215, 0]
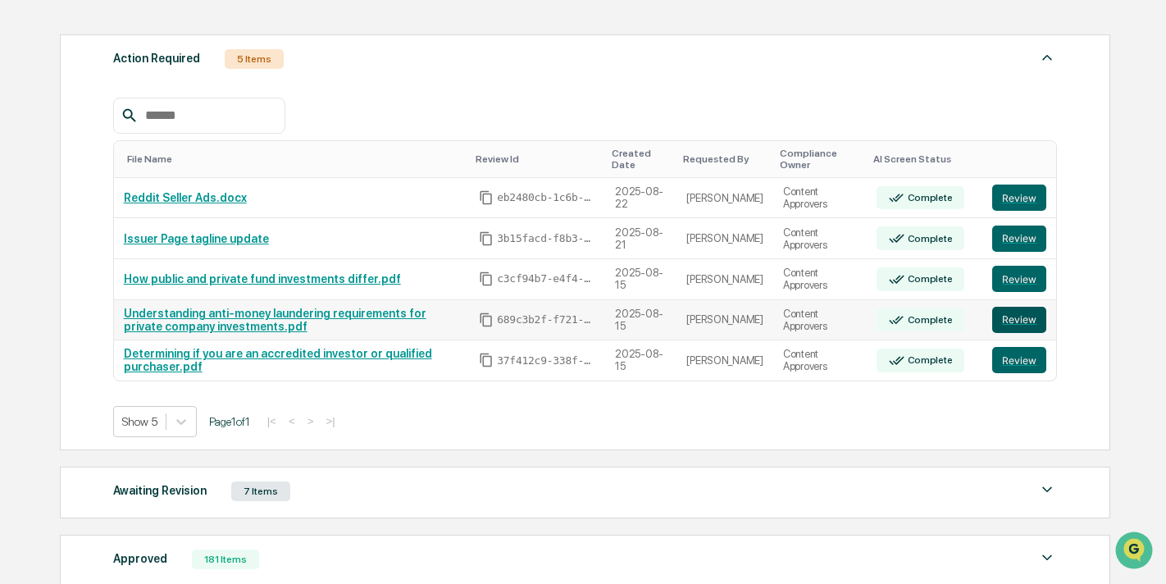
click at [1008, 318] on button "Review" at bounding box center [1019, 320] width 54 height 26
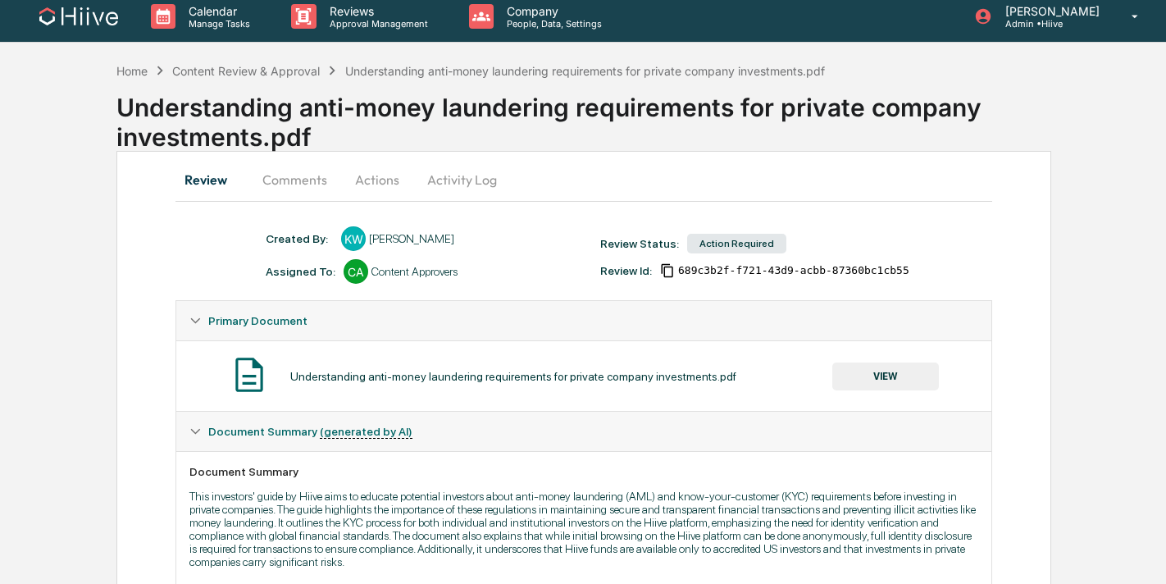
click at [299, 175] on button "Comments" at bounding box center [294, 179] width 91 height 39
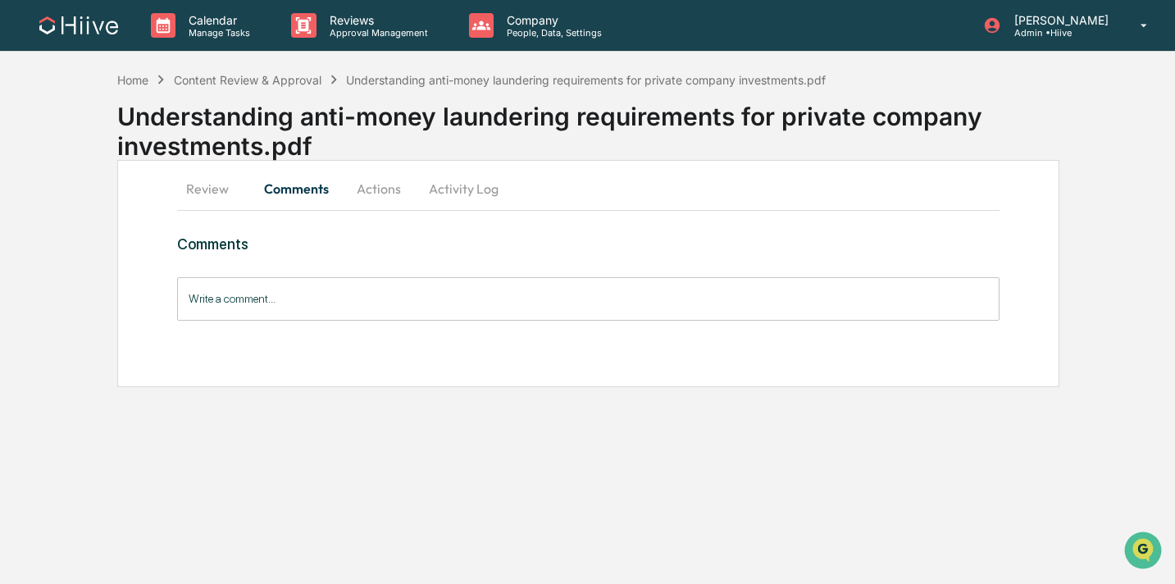
click at [214, 188] on button "Review" at bounding box center [214, 188] width 74 height 39
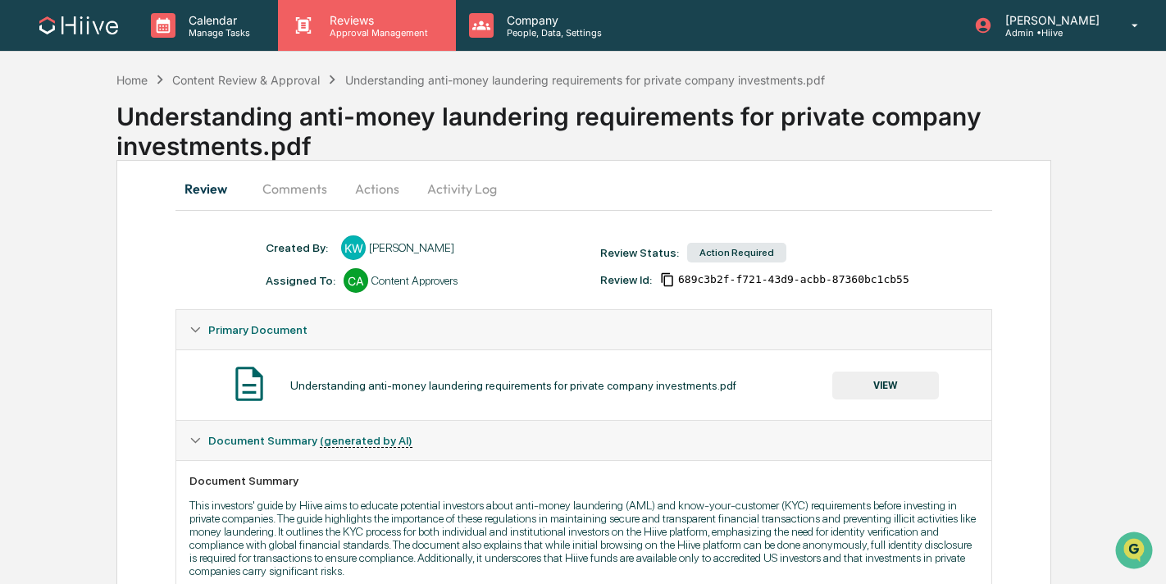
click at [352, 36] on p "Approval Management" at bounding box center [376, 32] width 120 height 11
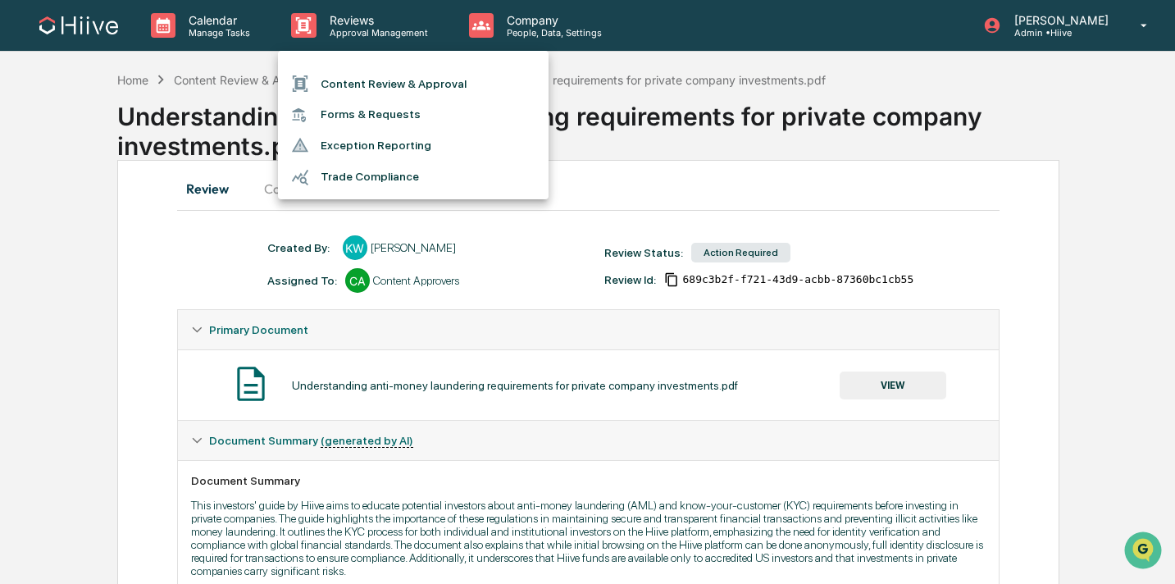
click at [341, 72] on li "Content Review & Approval" at bounding box center [413, 83] width 271 height 31
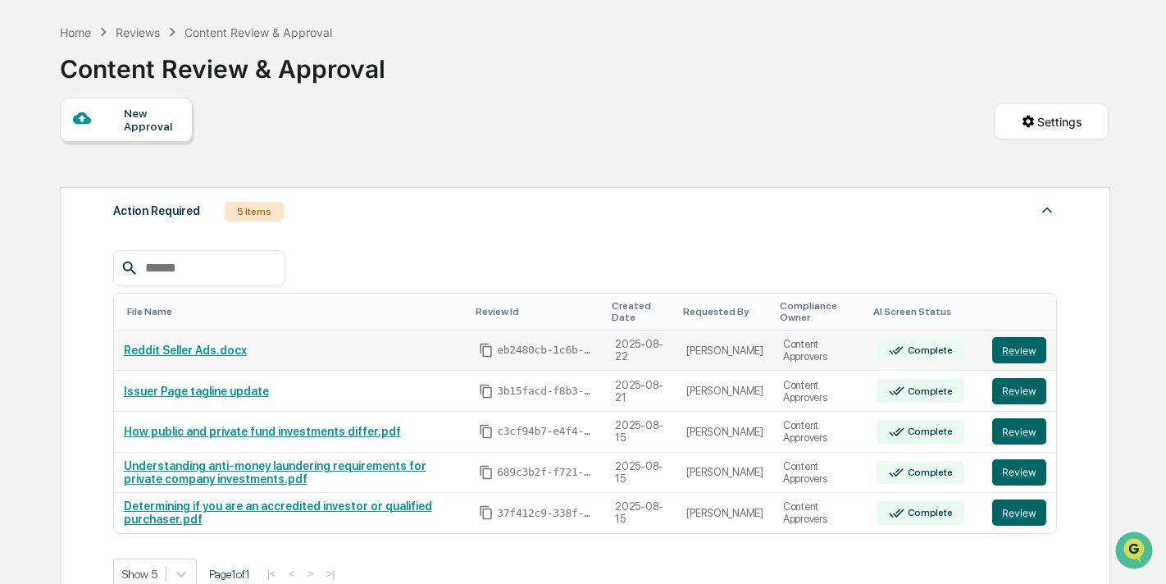
scroll to position [157, 0]
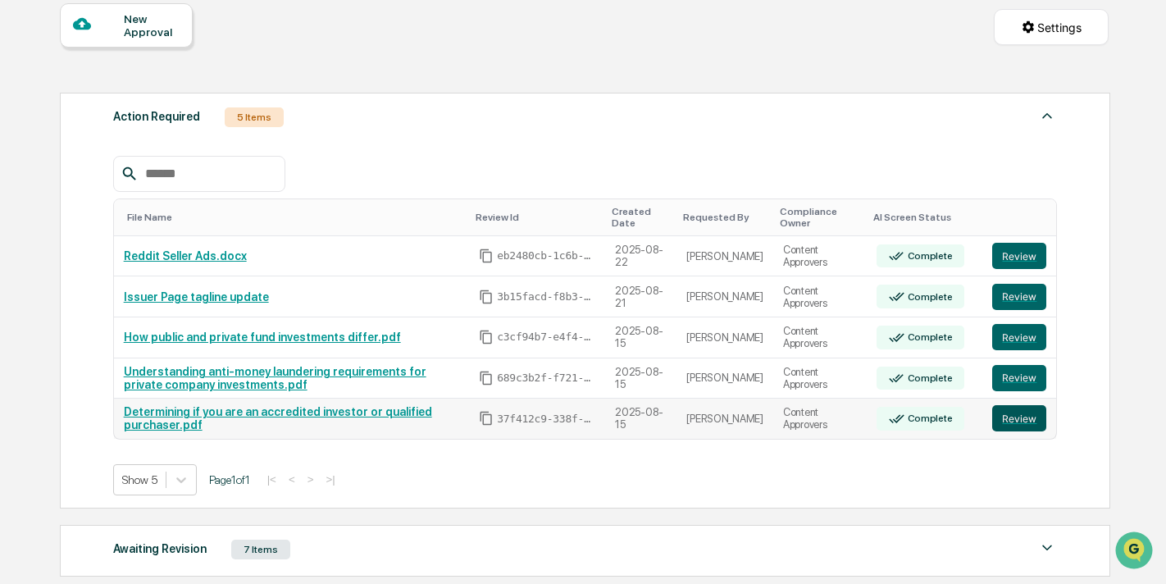
click at [1028, 422] on button "Review" at bounding box center [1019, 418] width 54 height 26
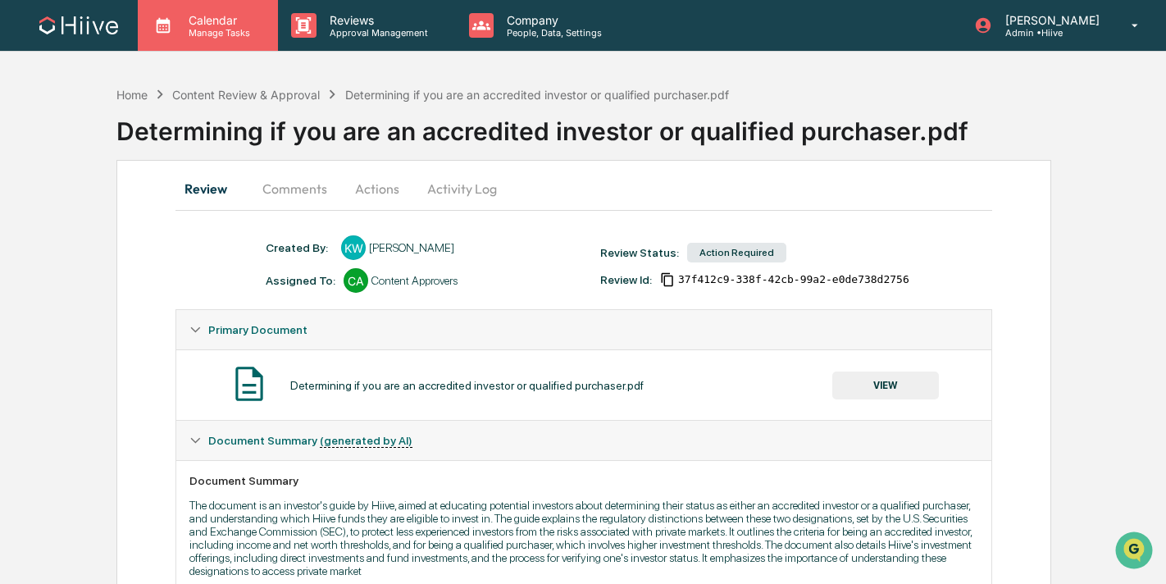
click at [250, 34] on p "Manage Tasks" at bounding box center [216, 32] width 83 height 11
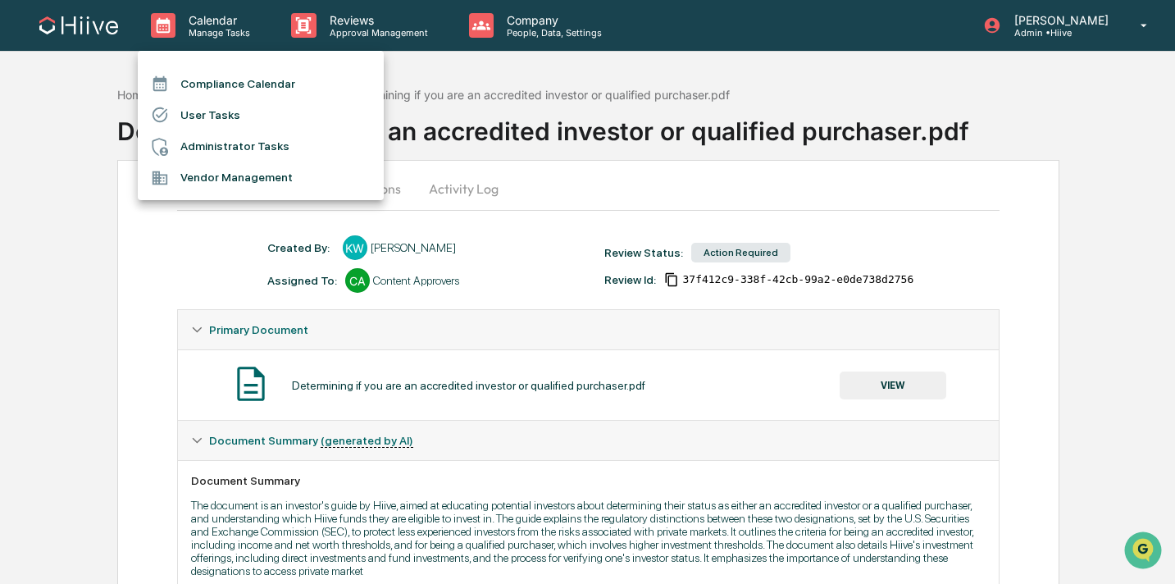
click at [248, 118] on li "User Tasks" at bounding box center [261, 114] width 246 height 31
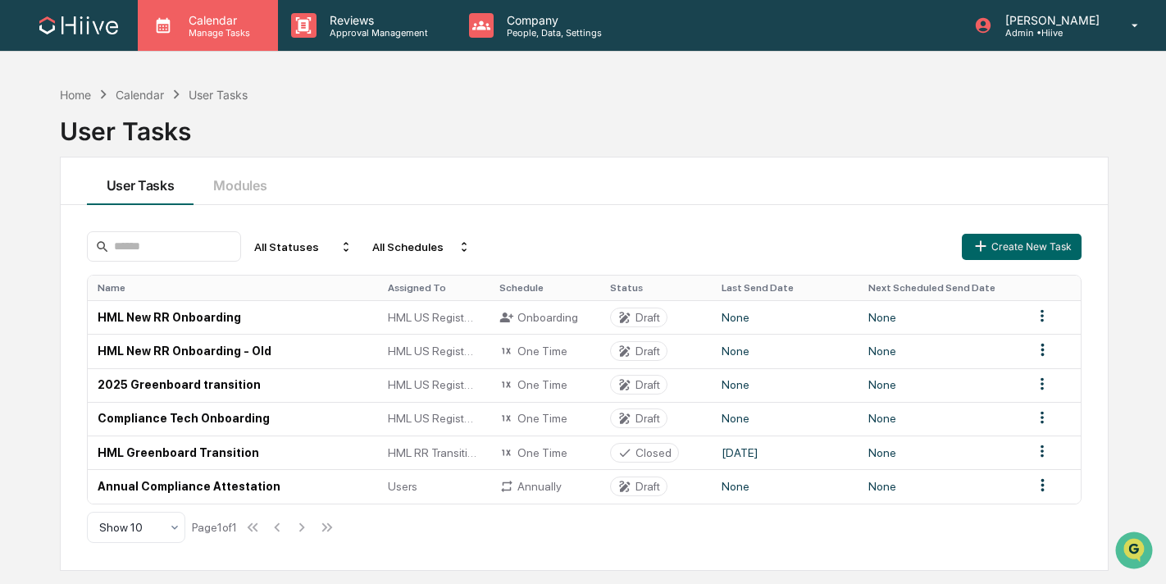
click at [226, 36] on p "Manage Tasks" at bounding box center [216, 32] width 83 height 11
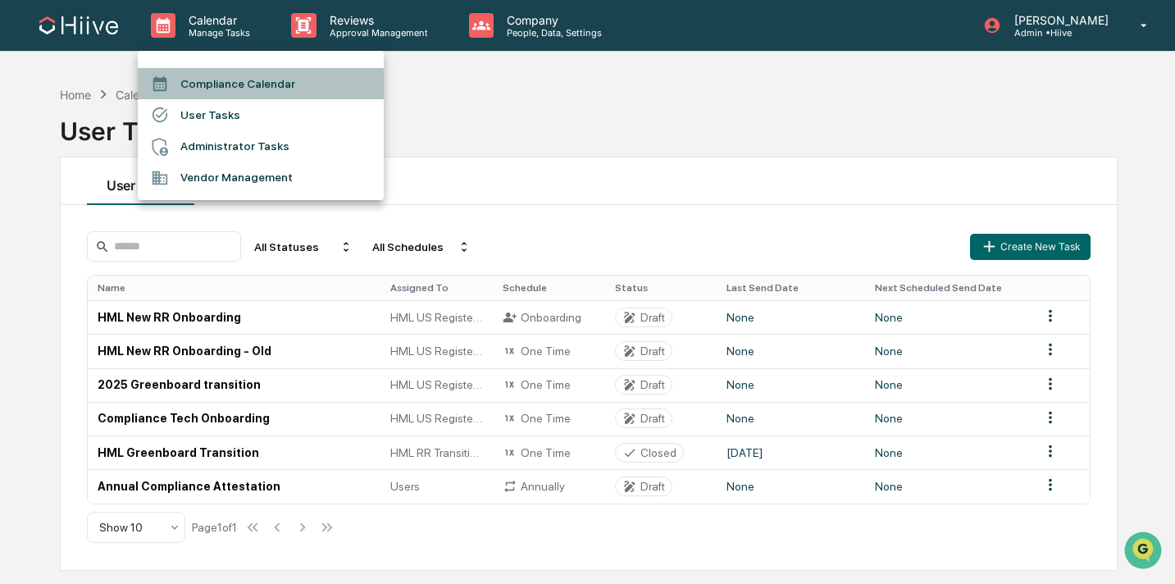
click at [208, 93] on li "Compliance Calendar" at bounding box center [261, 83] width 246 height 31
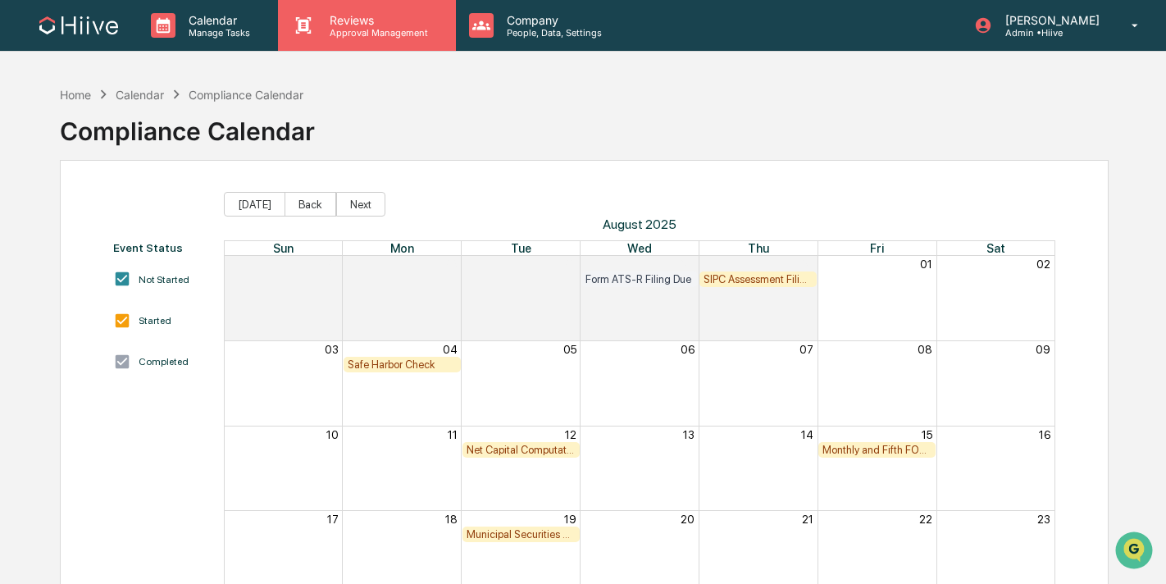
click at [328, 34] on p "Approval Management" at bounding box center [376, 32] width 120 height 11
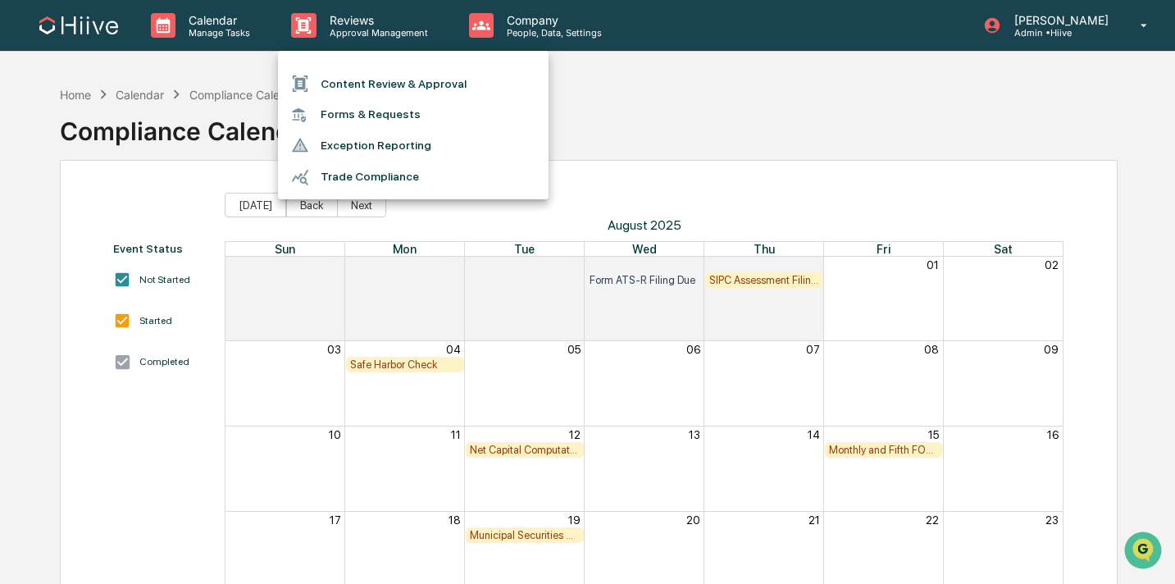
click at [330, 122] on li "Forms & Requests" at bounding box center [413, 114] width 271 height 30
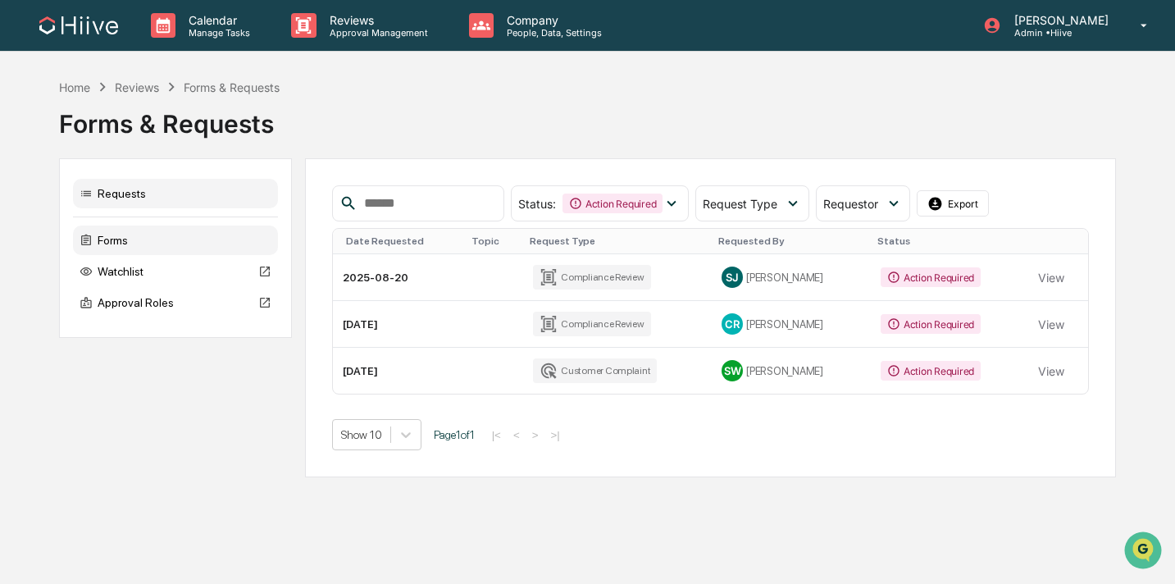
click at [160, 243] on div "Forms" at bounding box center [175, 240] width 205 height 30
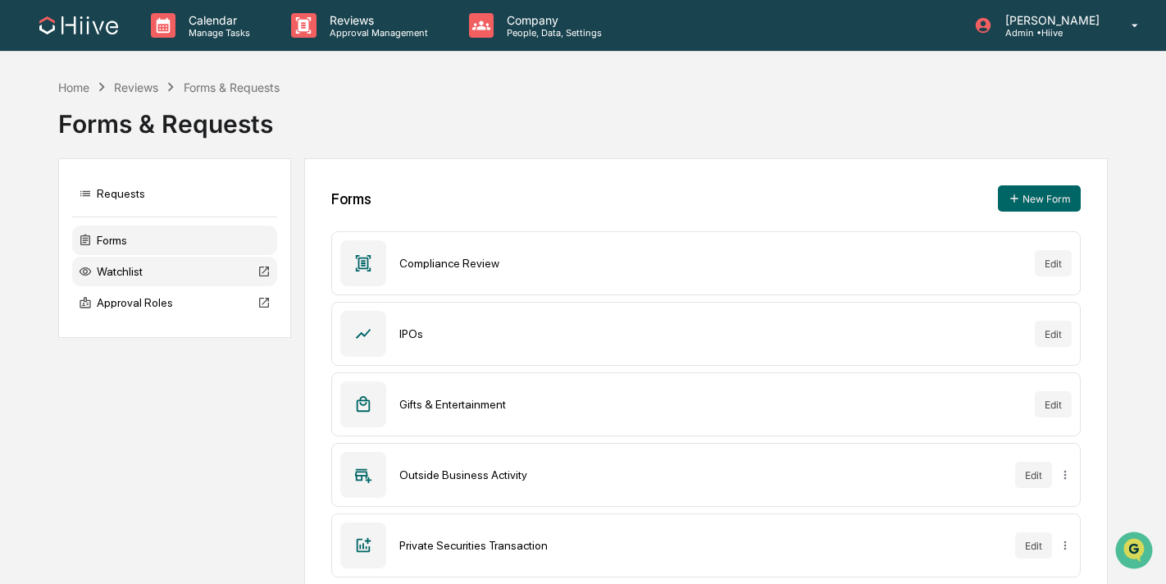
click at [148, 276] on div "Watchlist" at bounding box center [174, 272] width 205 height 30
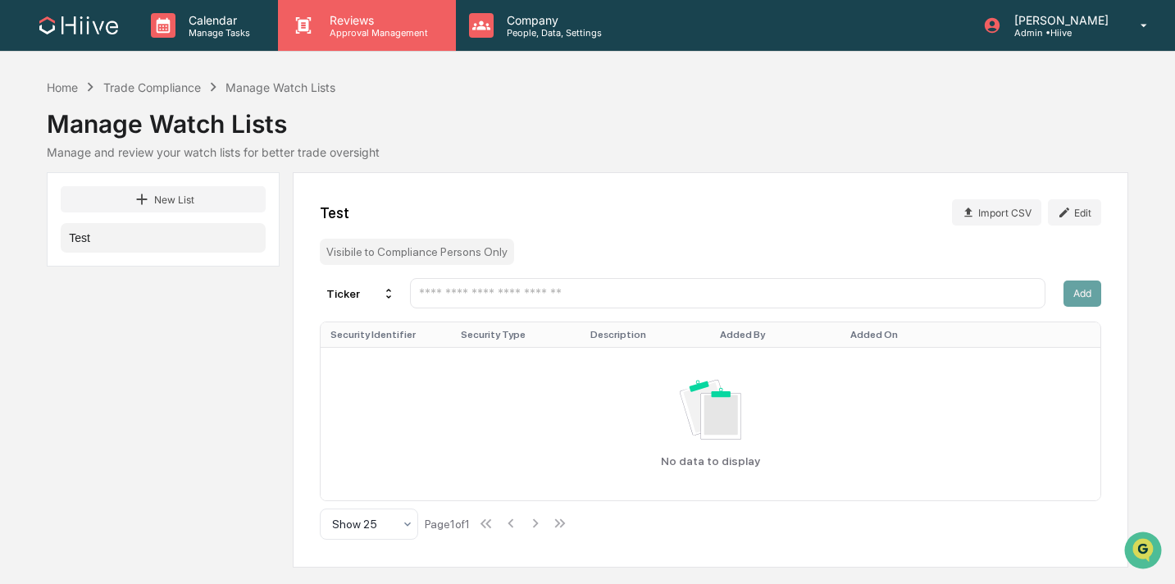
click at [358, 24] on p "Reviews" at bounding box center [376, 20] width 120 height 14
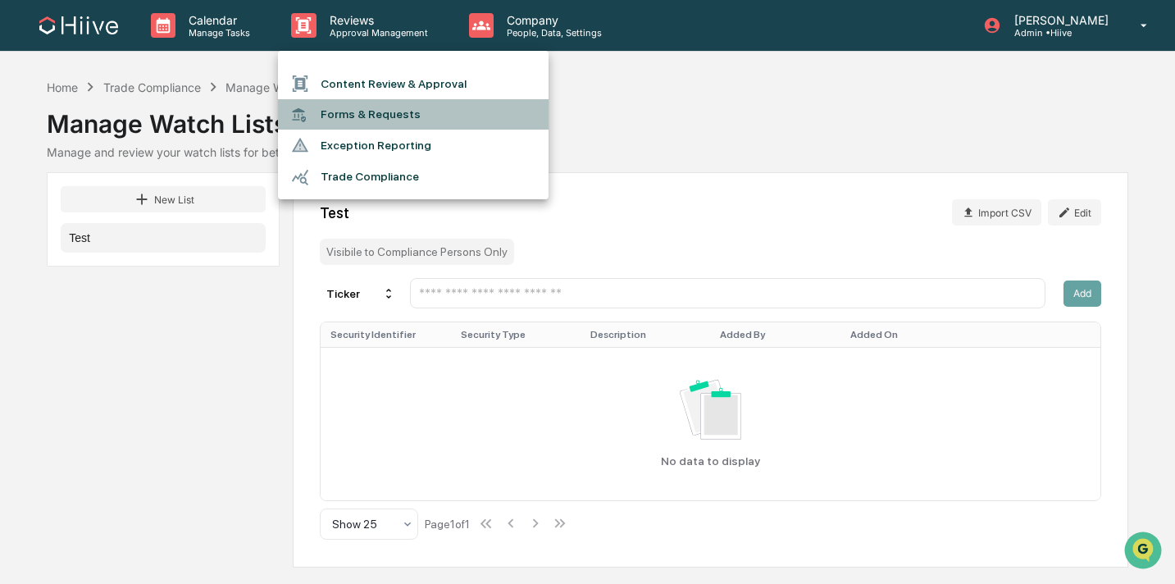
click at [351, 121] on li "Forms & Requests" at bounding box center [413, 114] width 271 height 30
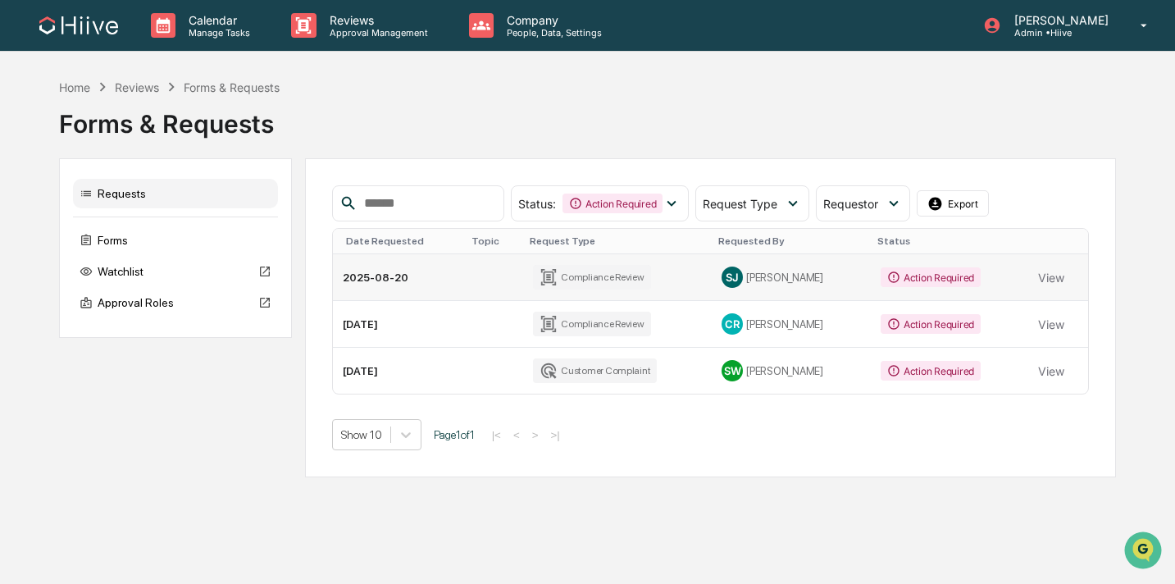
click at [1071, 276] on td "View" at bounding box center [1058, 277] width 60 height 47
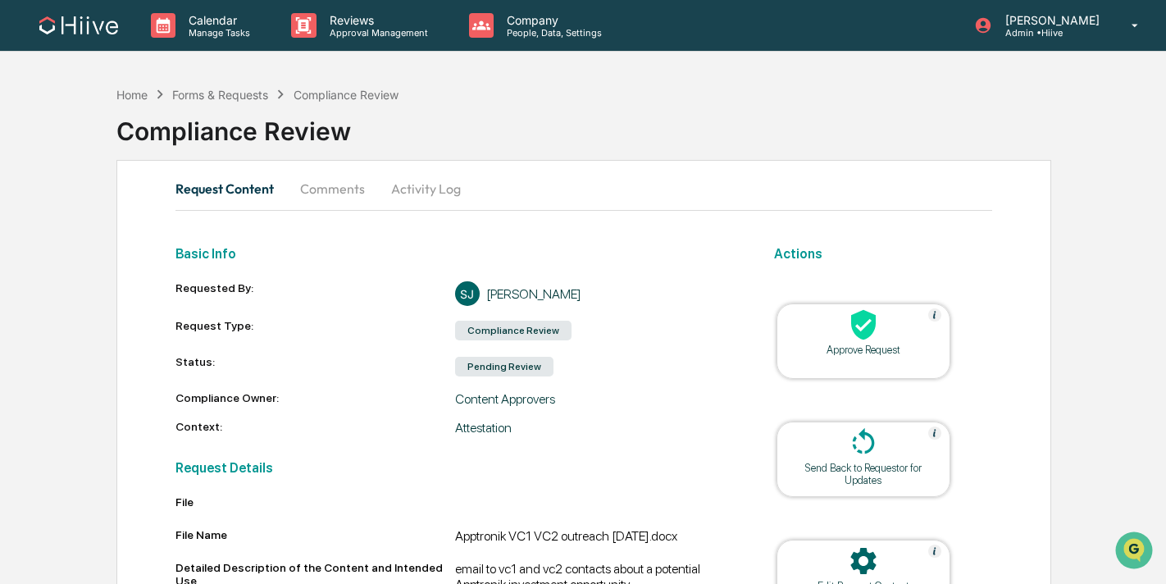
click at [334, 189] on button "Comments" at bounding box center [332, 188] width 91 height 39
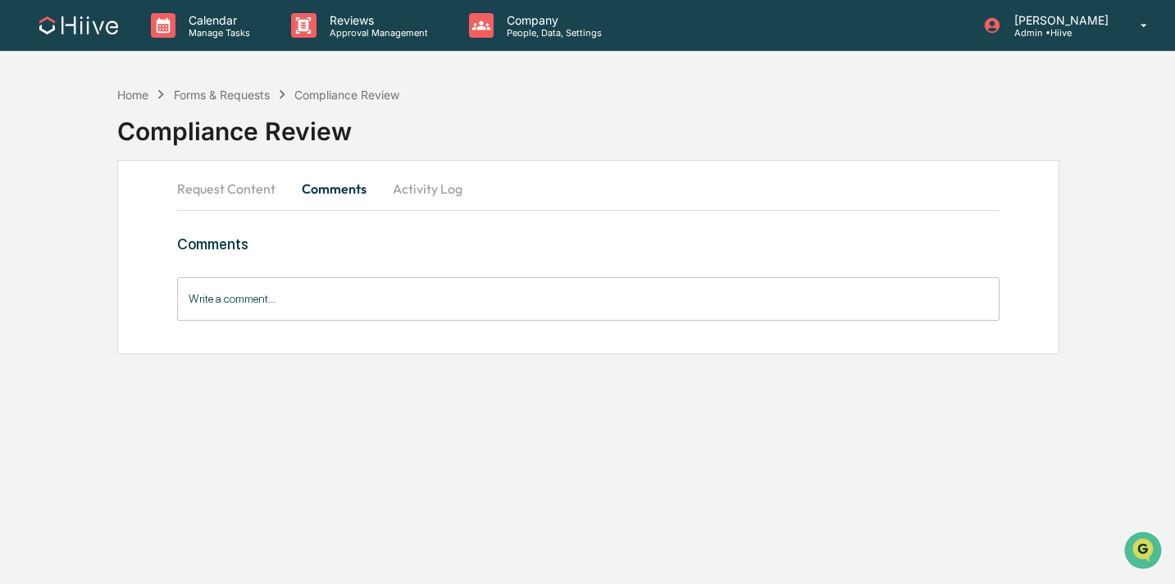
click at [316, 298] on input "Write a comment..." at bounding box center [588, 298] width 822 height 43
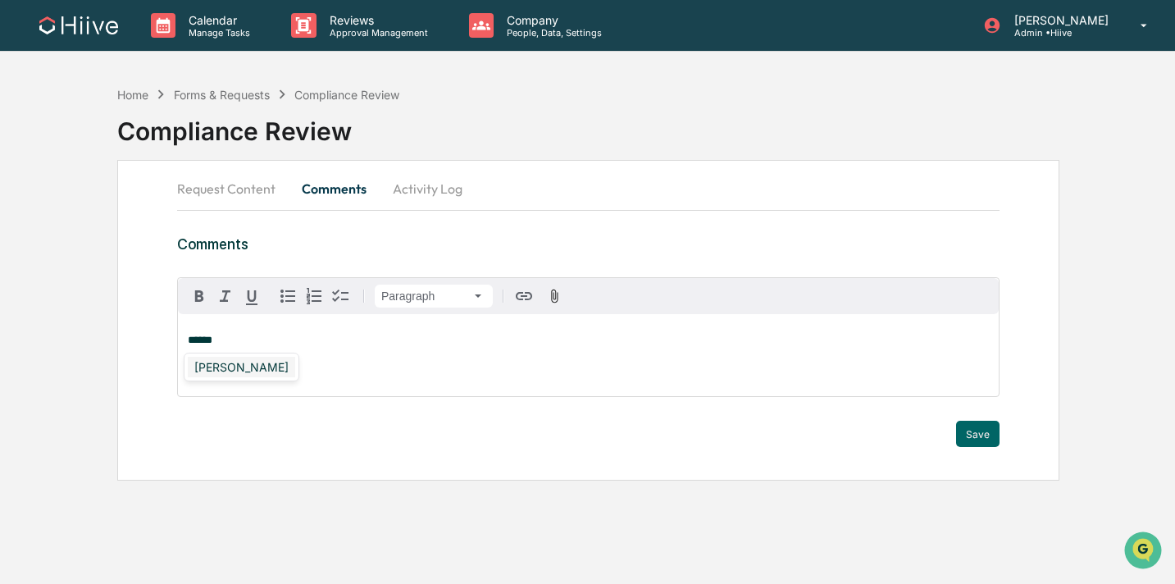
click at [196, 375] on div "Priya Seth" at bounding box center [241, 367] width 107 height 20
drag, startPoint x: 376, startPoint y: 342, endPoint x: 156, endPoint y: 342, distance: 220.5
click at [156, 342] on div "**********" at bounding box center [587, 320] width 941 height 321
click at [222, 187] on button "Request Content" at bounding box center [232, 188] width 111 height 39
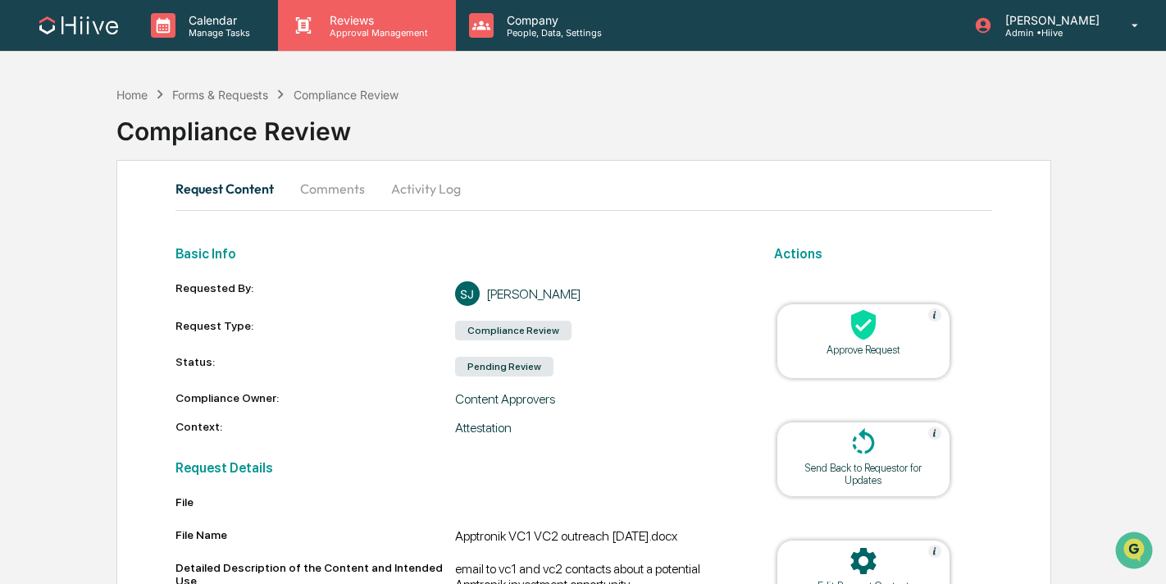
click at [311, 37] on icon at bounding box center [303, 25] width 25 height 25
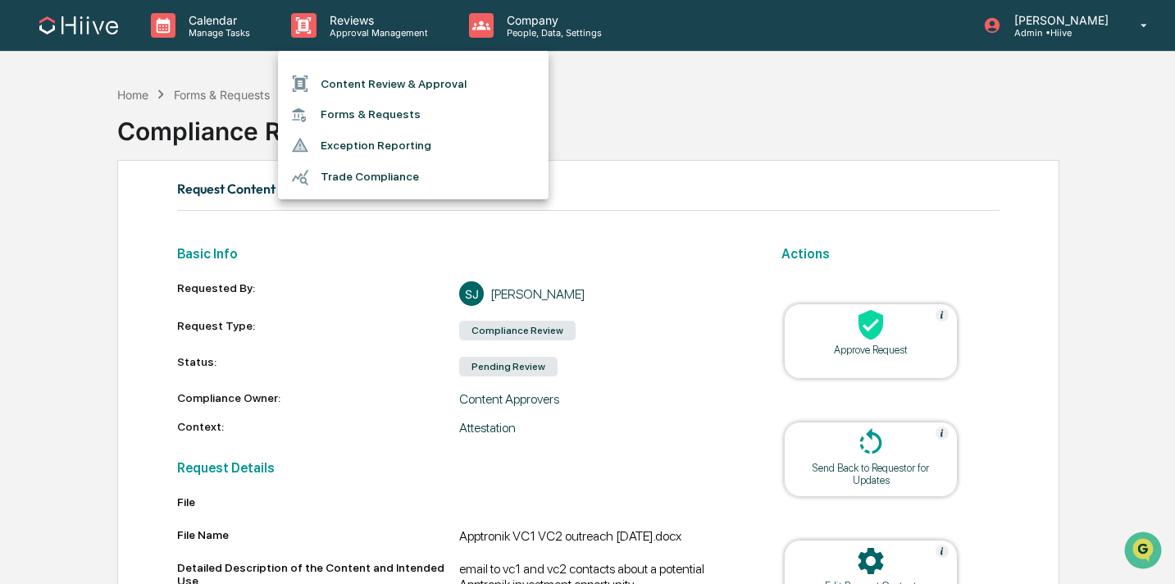
click at [314, 82] on div at bounding box center [306, 84] width 30 height 18
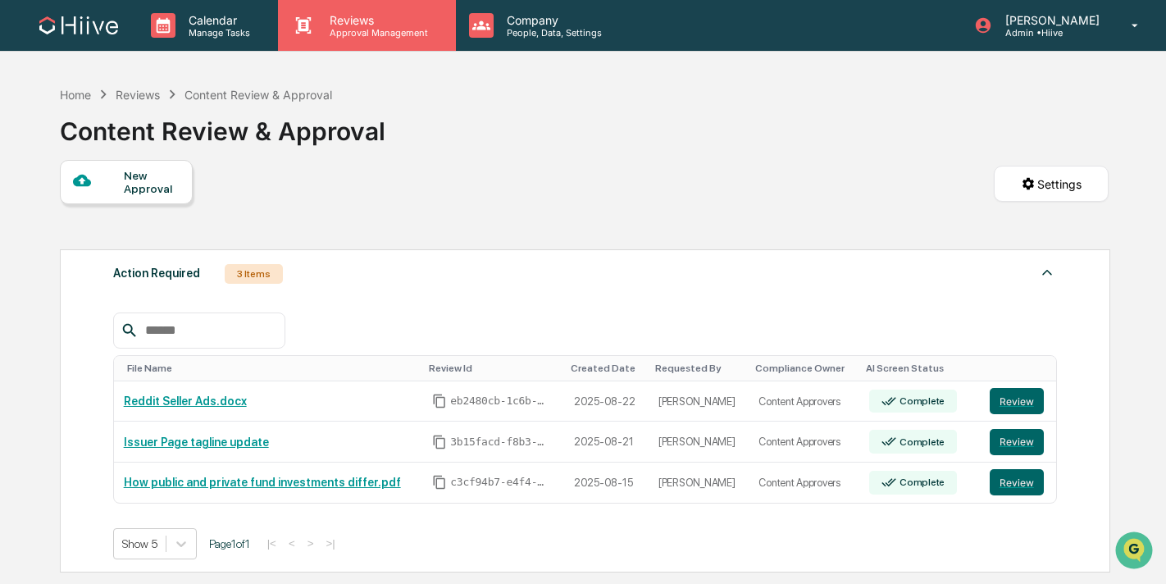
click at [335, 19] on p "Reviews" at bounding box center [376, 20] width 120 height 14
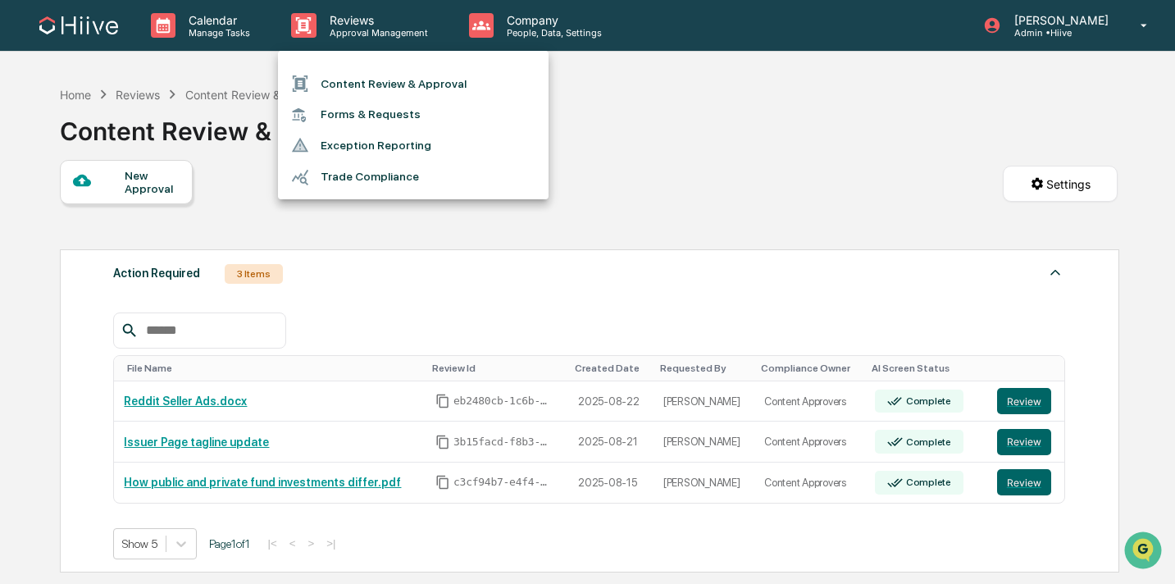
click at [341, 116] on li "Forms & Requests" at bounding box center [413, 114] width 271 height 30
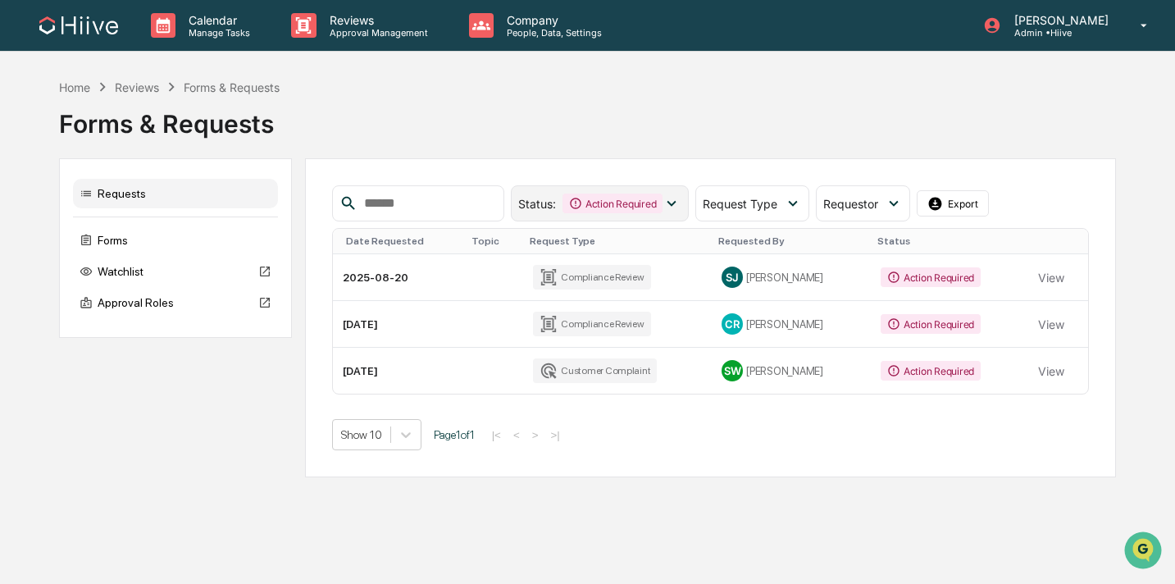
click at [637, 208] on div "Action Required" at bounding box center [612, 203] width 100 height 20
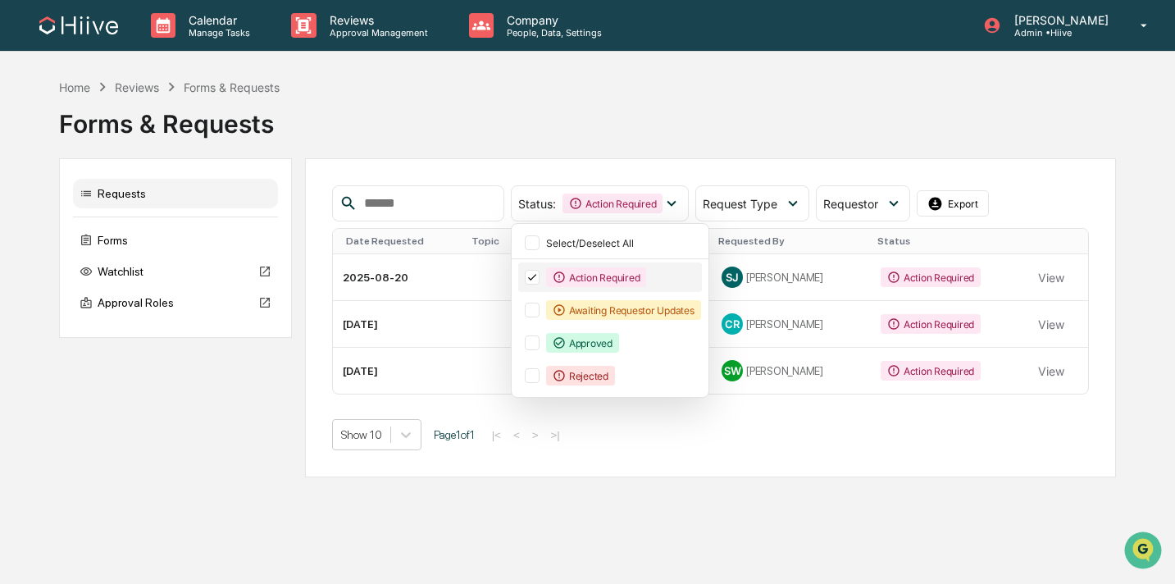
click at [576, 279] on div "Action Required" at bounding box center [596, 277] width 100 height 20
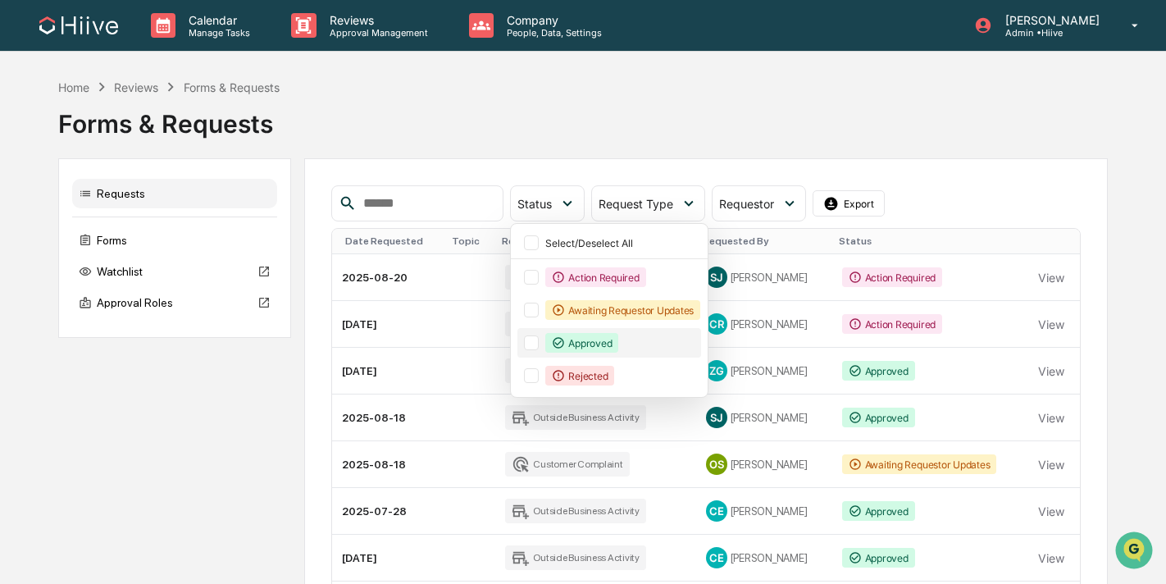
click at [579, 339] on div "Approved" at bounding box center [581, 343] width 73 height 20
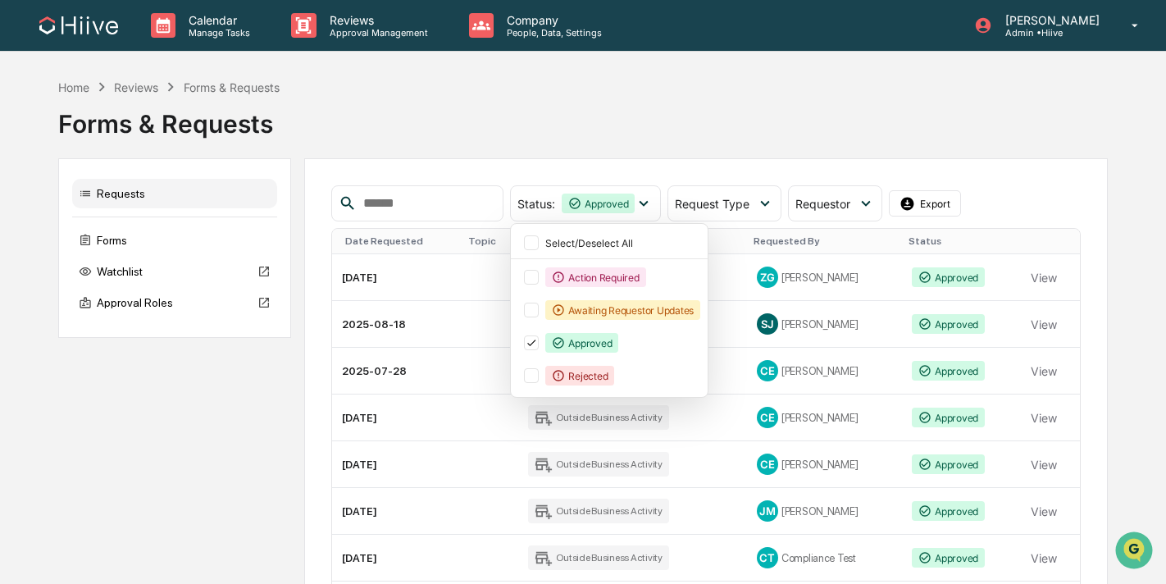
click at [738, 137] on div "Forms & Requests" at bounding box center [582, 117] width 1049 height 43
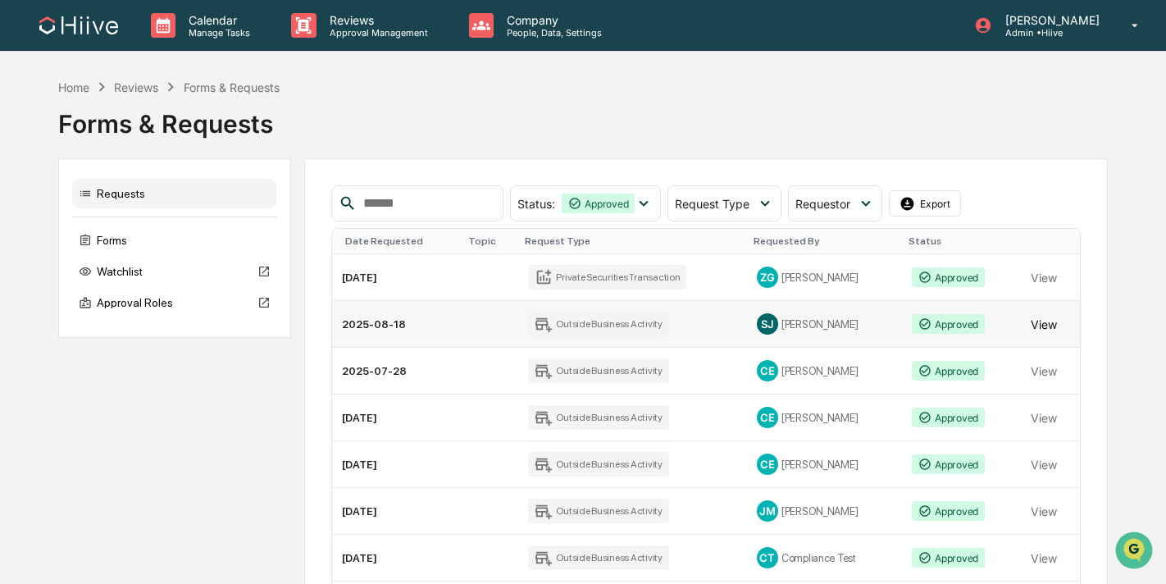
click at [1035, 321] on button "View" at bounding box center [1044, 323] width 26 height 33
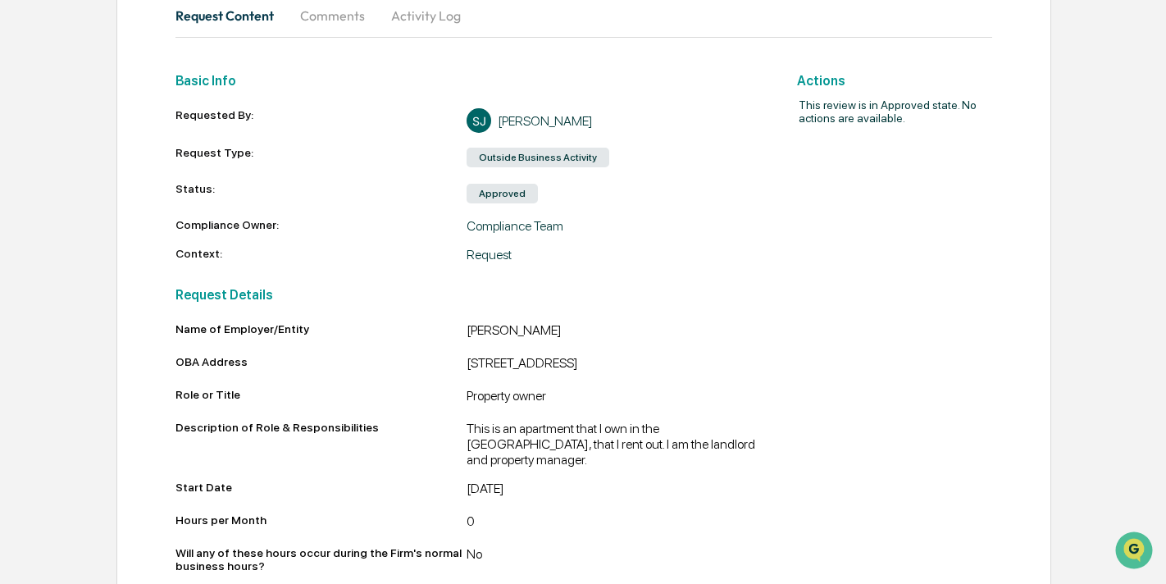
scroll to position [98, 0]
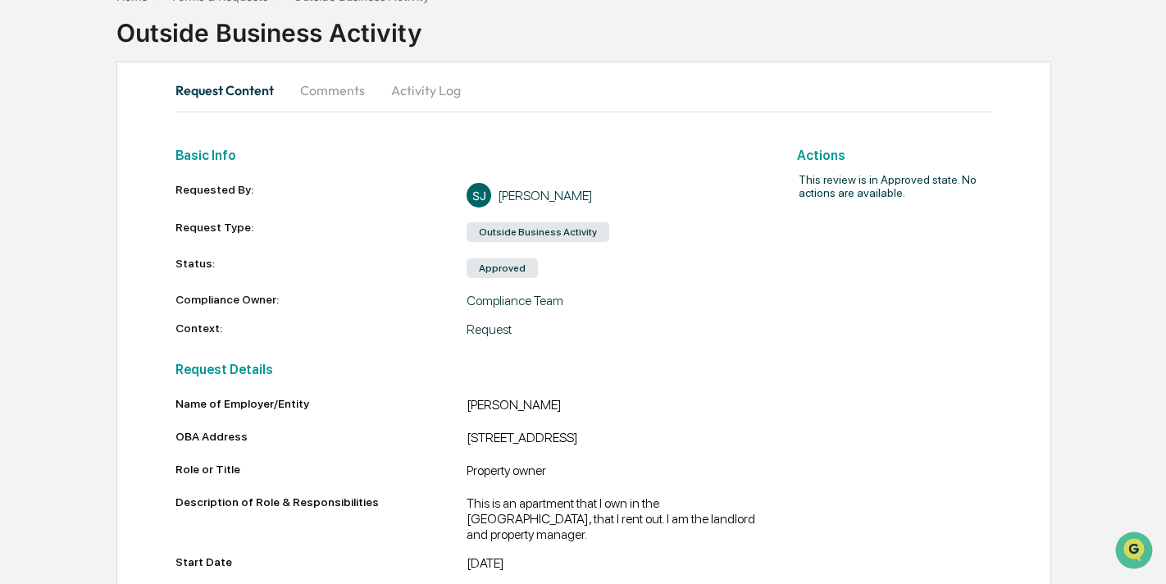
click at [412, 72] on button "Activity Log" at bounding box center [426, 90] width 96 height 39
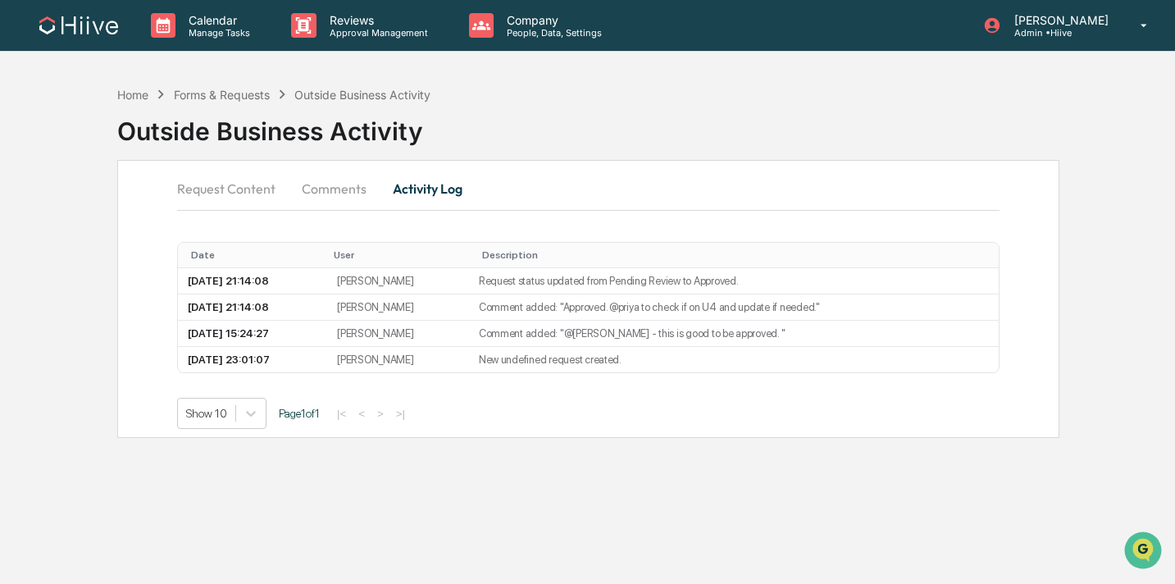
click at [304, 184] on button "Comments" at bounding box center [334, 188] width 91 height 39
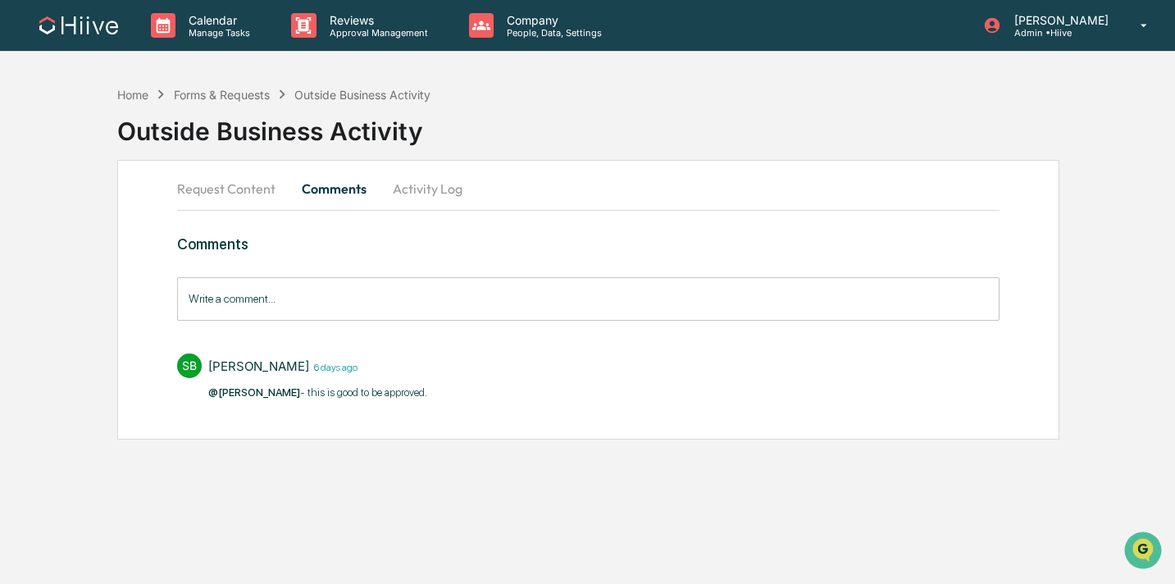
click at [248, 189] on button "Request Content" at bounding box center [232, 188] width 111 height 39
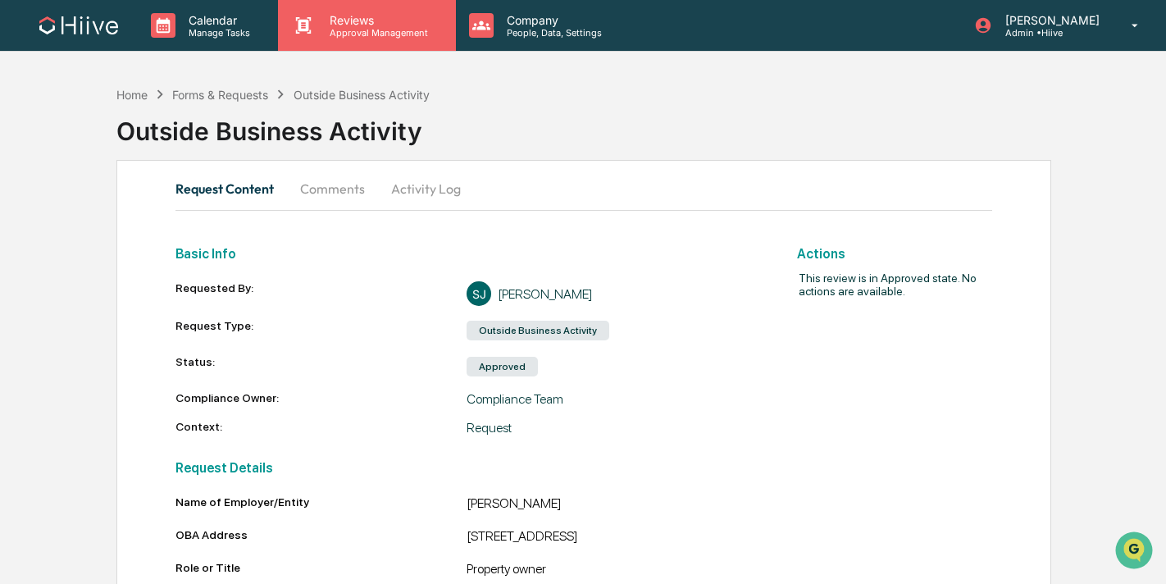
click at [354, 27] on p "Approval Management" at bounding box center [376, 32] width 120 height 11
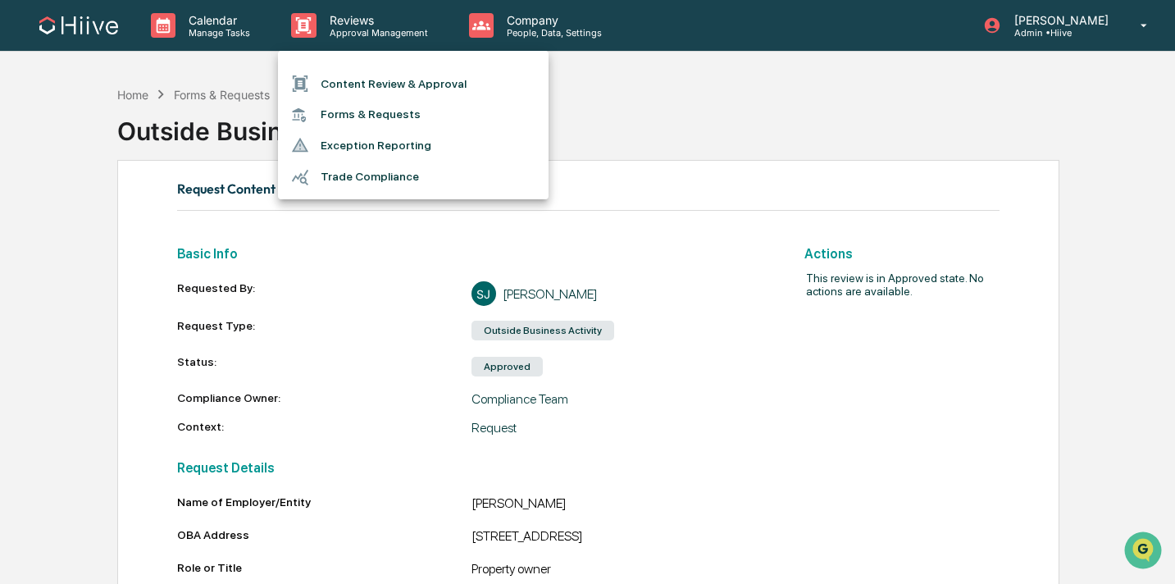
click at [348, 80] on li "Content Review & Approval" at bounding box center [413, 83] width 271 height 31
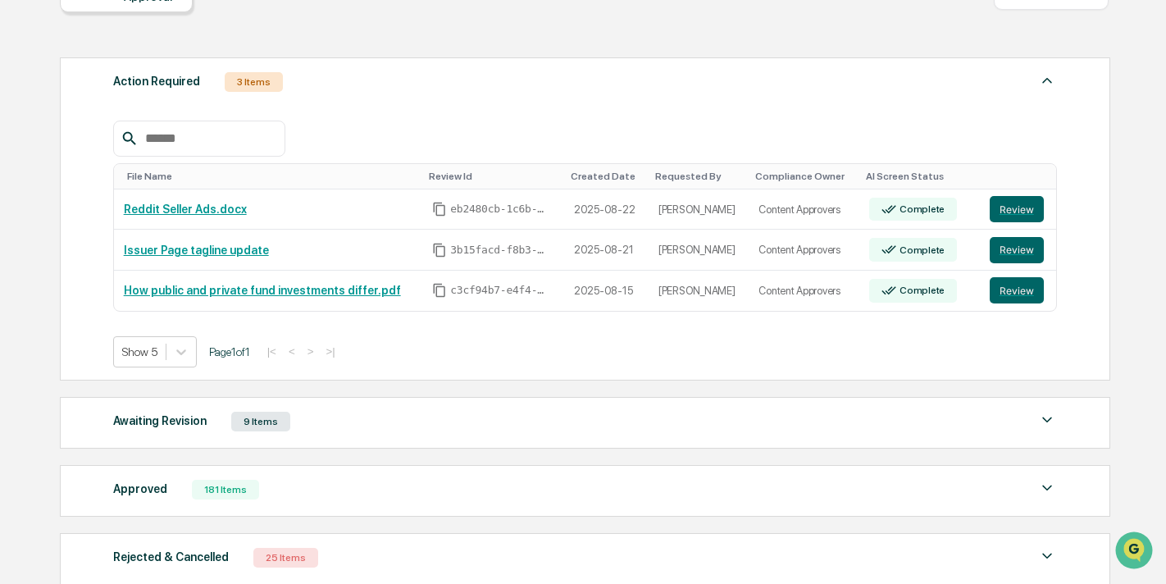
scroll to position [240, 0]
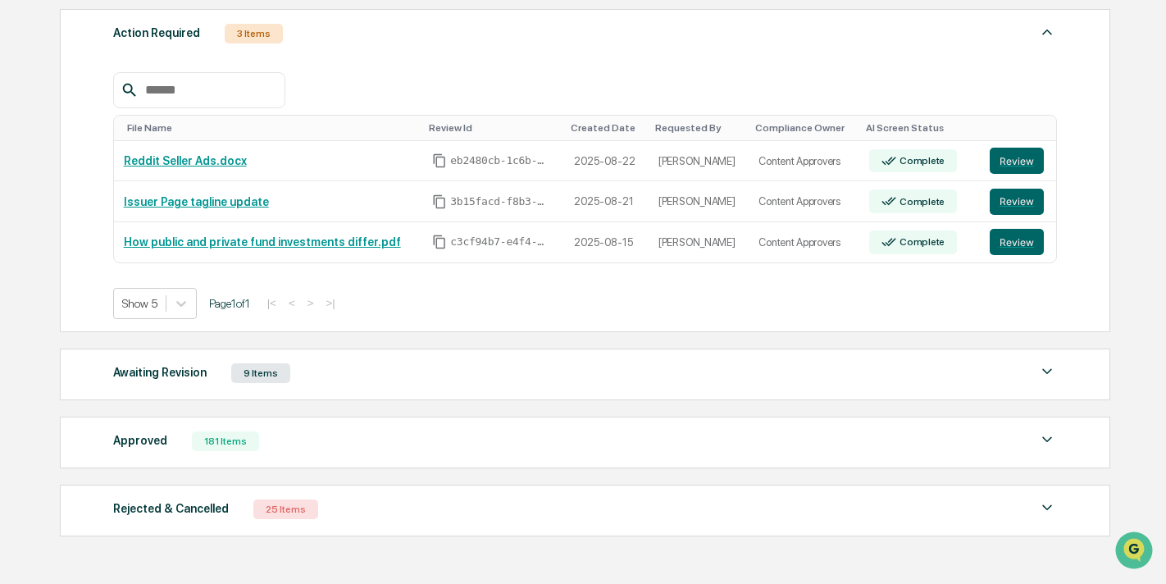
click at [439, 388] on div "Awaiting Revision 9 Items File Name Review Id Created Date Requested By Complia…" at bounding box center [585, 374] width 1051 height 52
click at [397, 378] on div "Awaiting Revision 9 Items" at bounding box center [585, 373] width 944 height 23
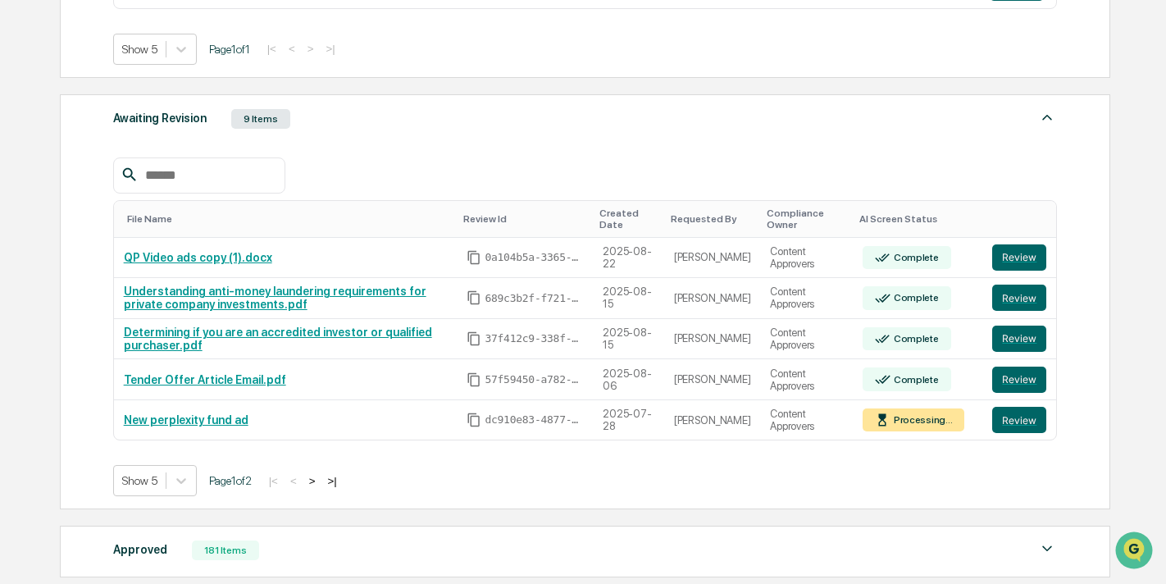
scroll to position [506, 0]
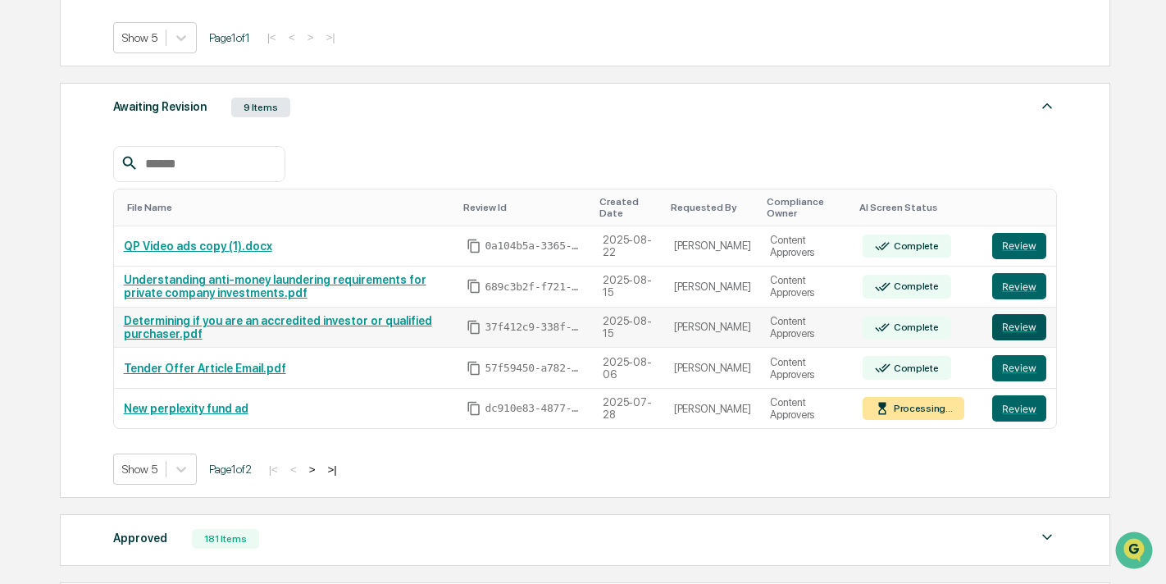
click at [1025, 330] on button "Review" at bounding box center [1019, 327] width 54 height 26
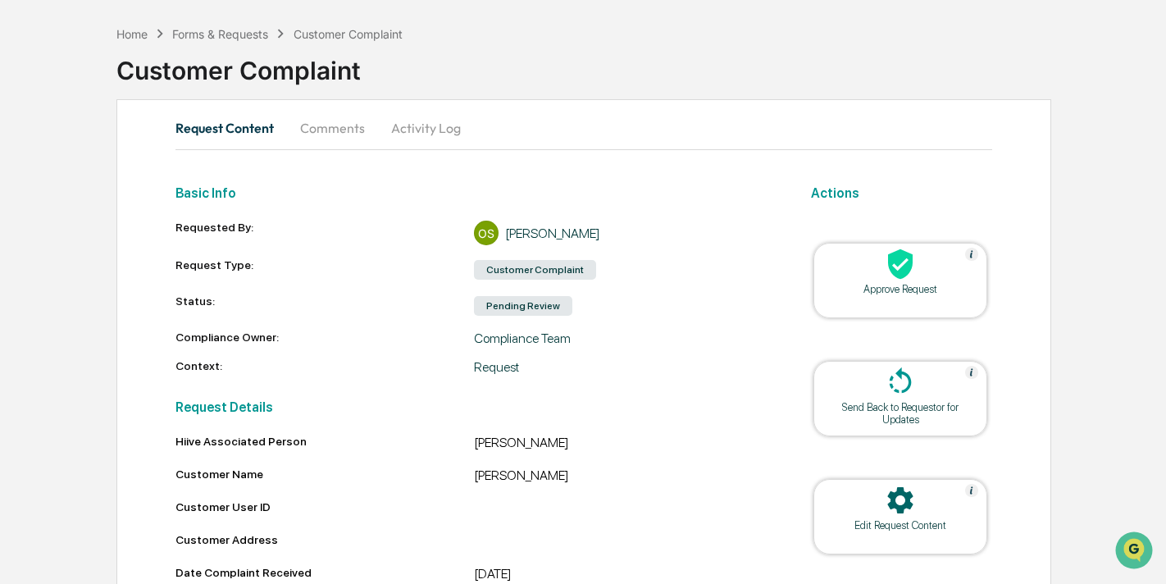
scroll to position [29, 0]
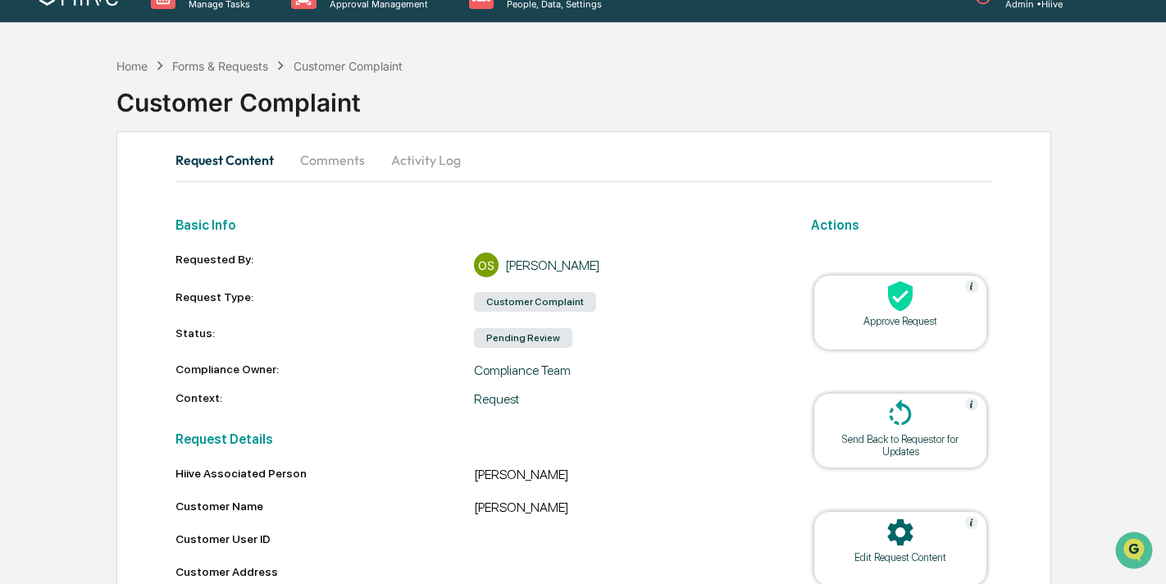
click at [326, 165] on button "Comments" at bounding box center [332, 159] width 91 height 39
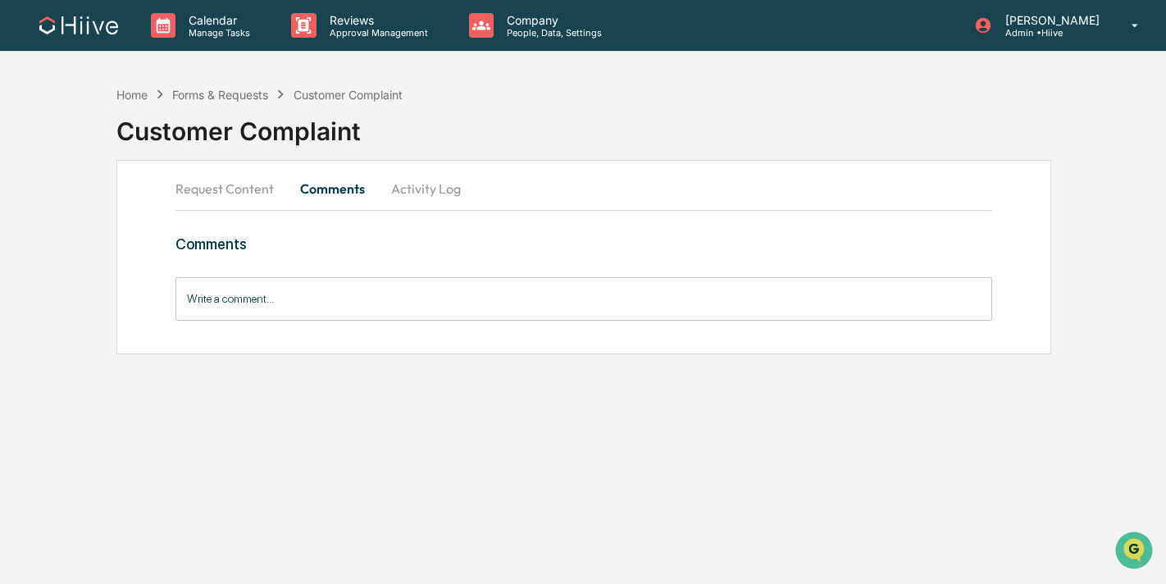
scroll to position [0, 0]
click at [243, 194] on button "Request Content" at bounding box center [232, 188] width 111 height 39
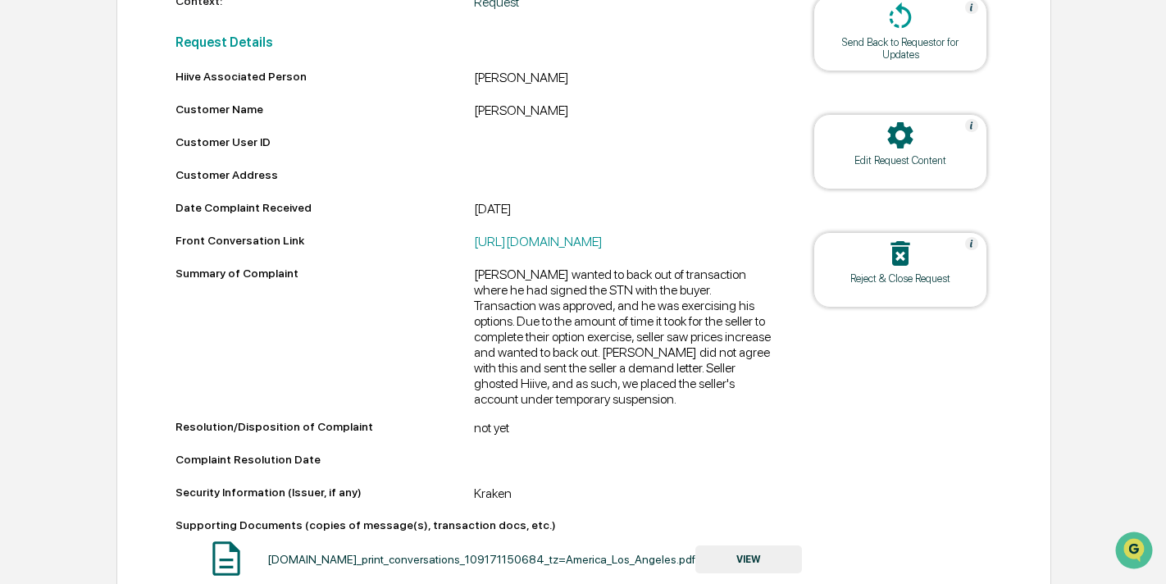
scroll to position [363, 0]
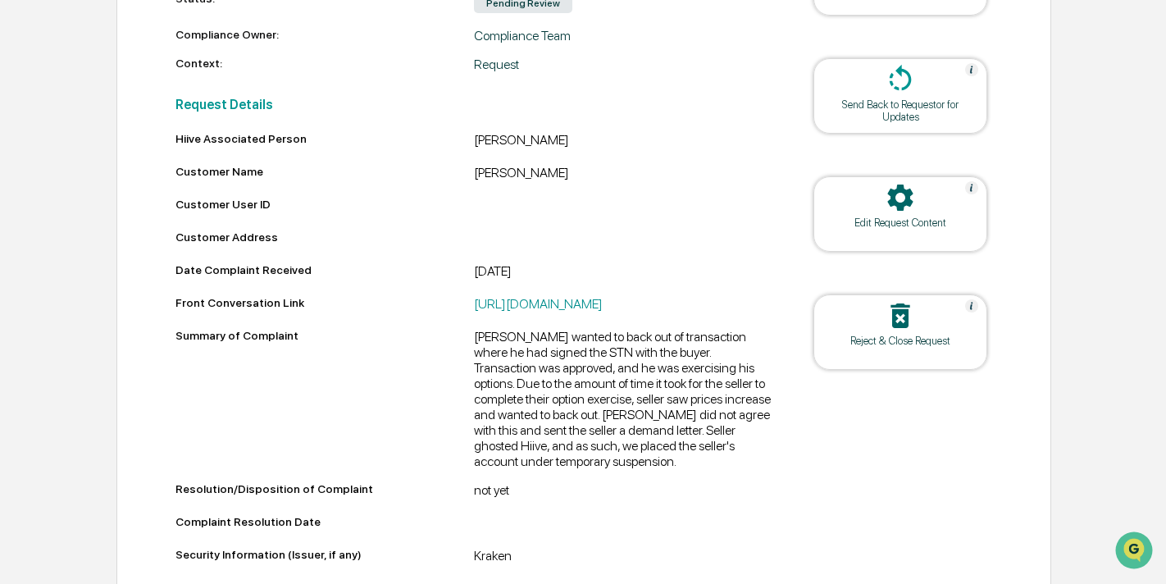
click at [912, 94] on icon at bounding box center [900, 79] width 33 height 33
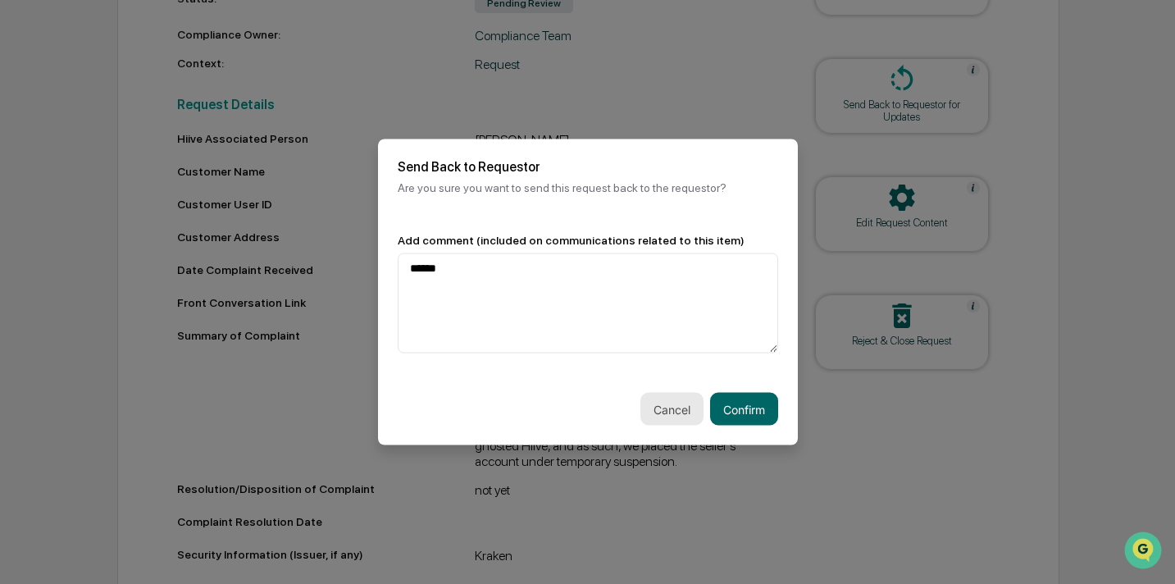
type textarea "******"
click at [657, 403] on button "Cancel" at bounding box center [671, 409] width 63 height 33
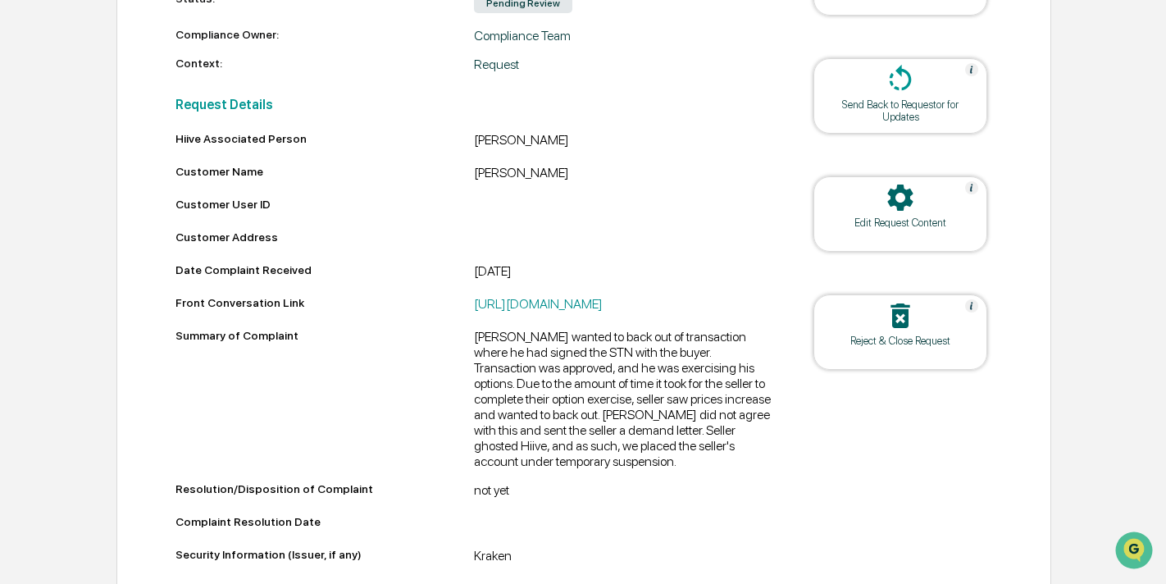
click at [912, 74] on icon at bounding box center [901, 78] width 22 height 26
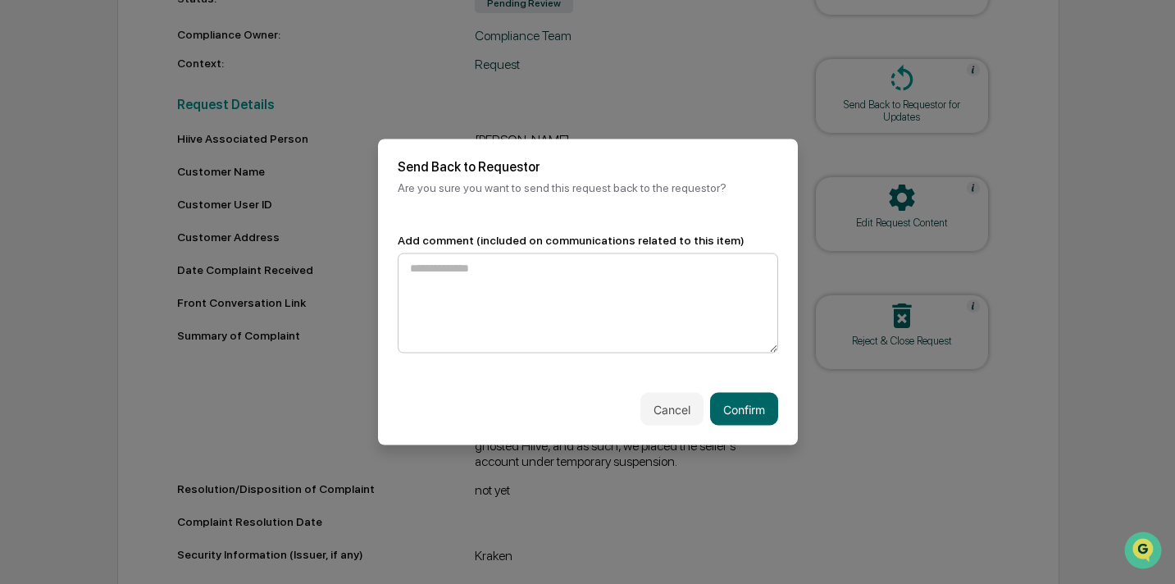
click at [607, 299] on textarea at bounding box center [588, 303] width 380 height 100
type textarea "*"
click at [635, 409] on div "Cancel Confirm" at bounding box center [588, 409] width 420 height 72
click at [653, 409] on button "Cancel" at bounding box center [671, 409] width 63 height 33
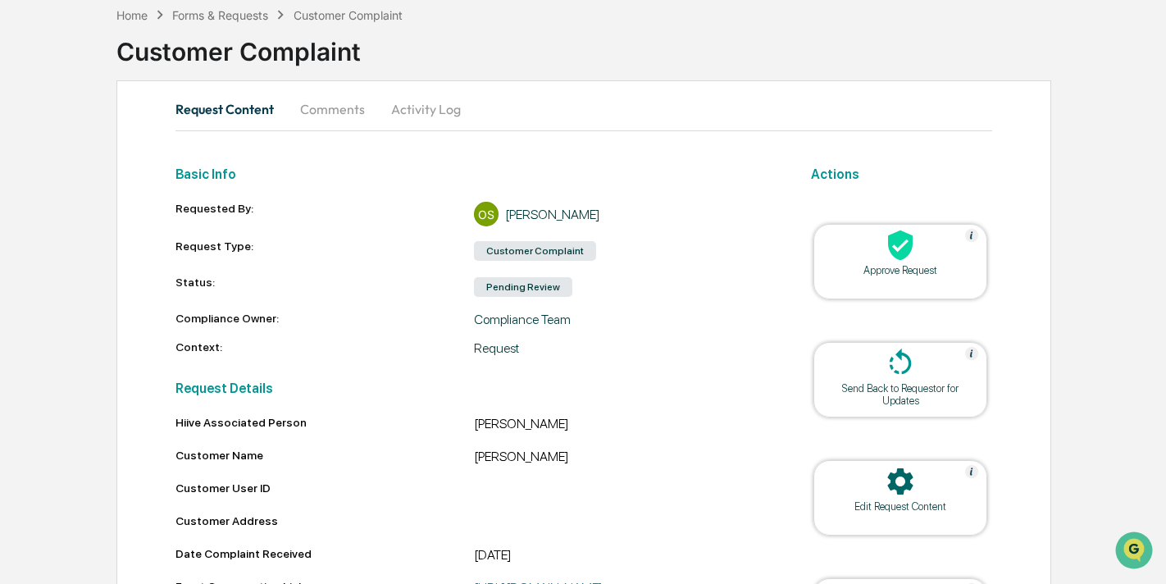
click at [322, 109] on button "Comments" at bounding box center [332, 108] width 91 height 39
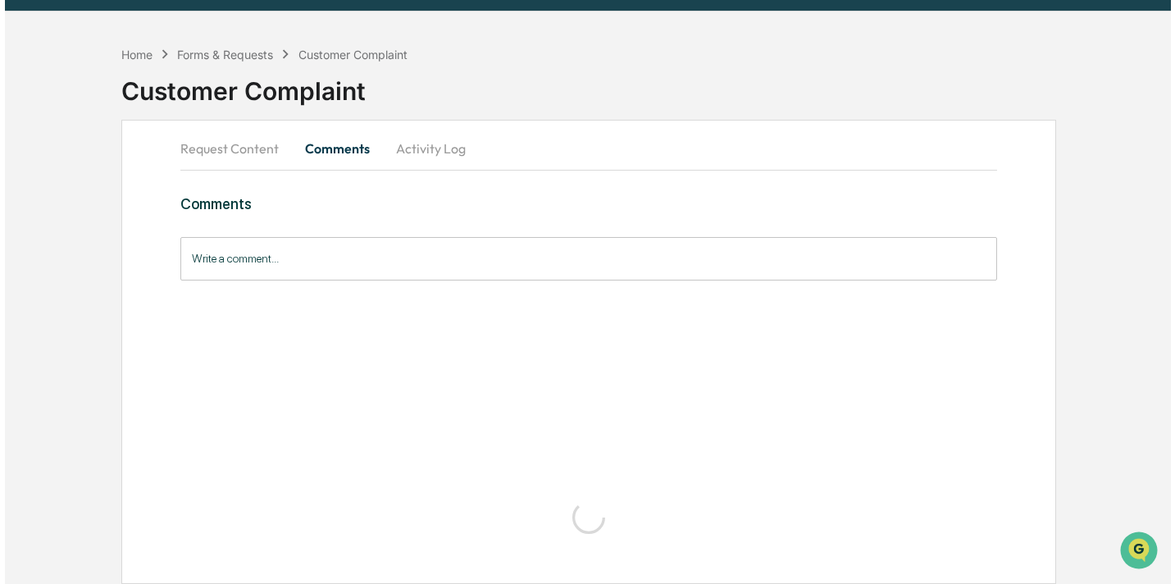
scroll to position [0, 0]
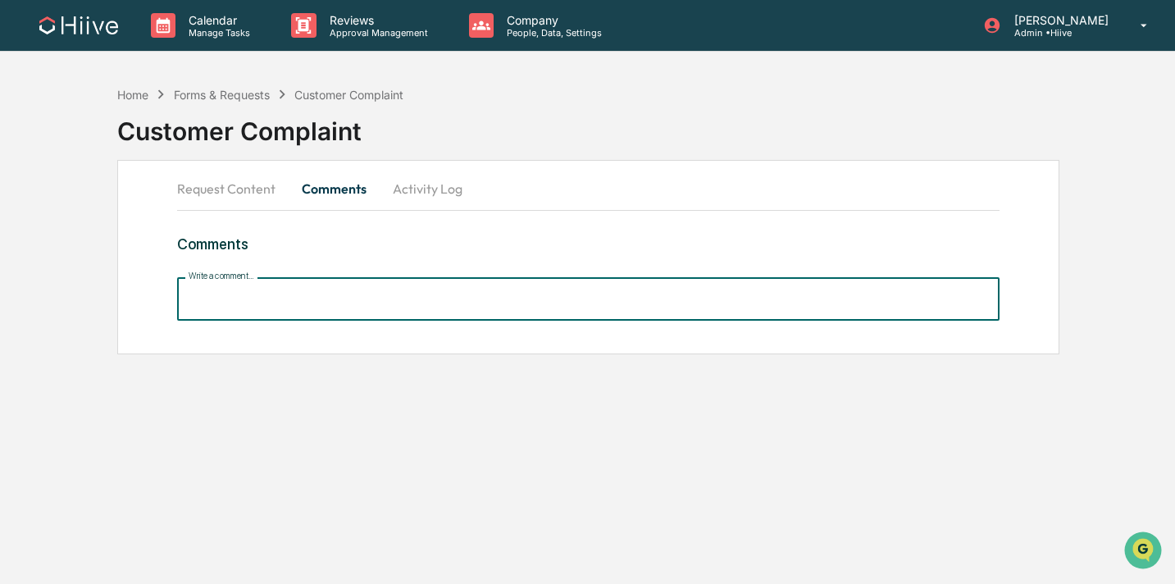
click at [263, 287] on div "Write a comment... Write a comment..." at bounding box center [588, 298] width 822 height 43
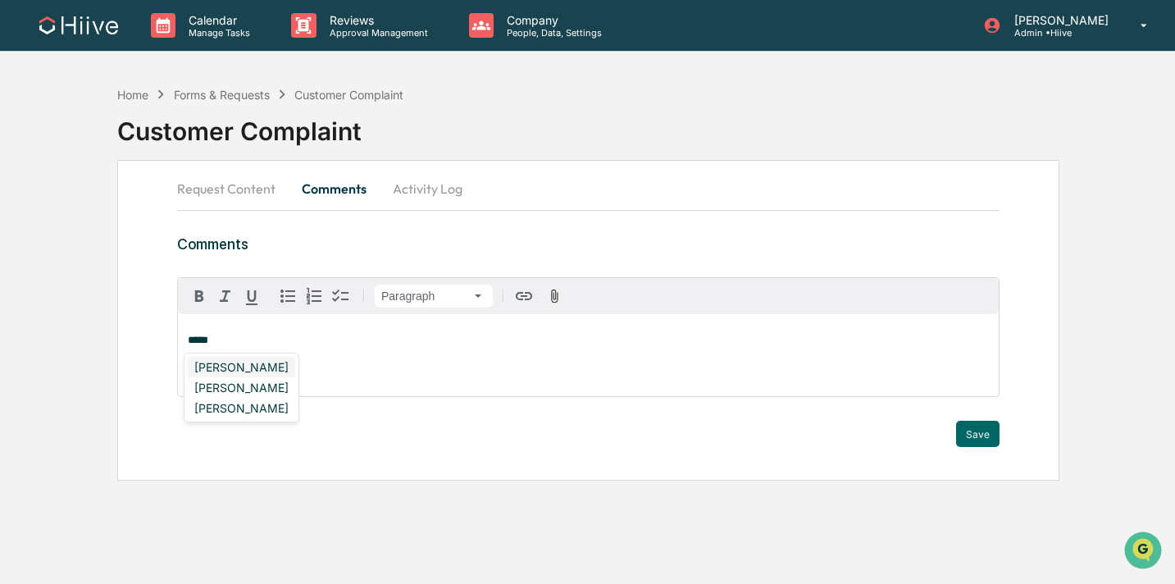
click at [216, 362] on div "Olivia Szeto" at bounding box center [241, 367] width 107 height 20
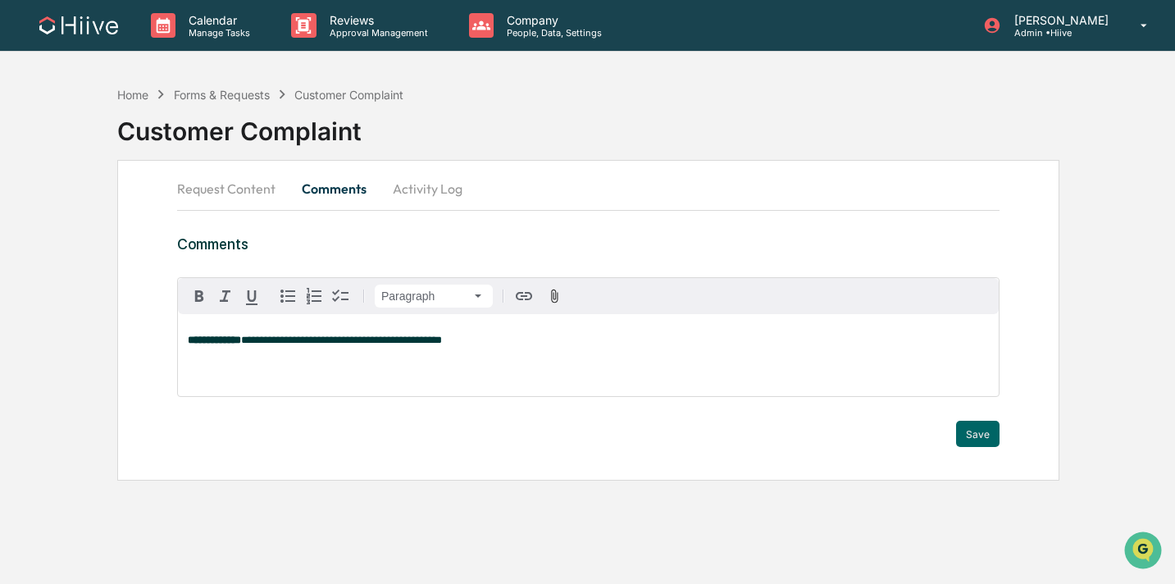
click at [285, 336] on span "**********" at bounding box center [341, 339] width 201 height 11
click at [523, 345] on p "**********" at bounding box center [588, 339] width 801 height 11
click at [689, 348] on div "**********" at bounding box center [588, 355] width 821 height 82
click at [663, 344] on span "**********" at bounding box center [452, 339] width 422 height 11
click at [517, 336] on span "**********" at bounding box center [452, 339] width 422 height 11
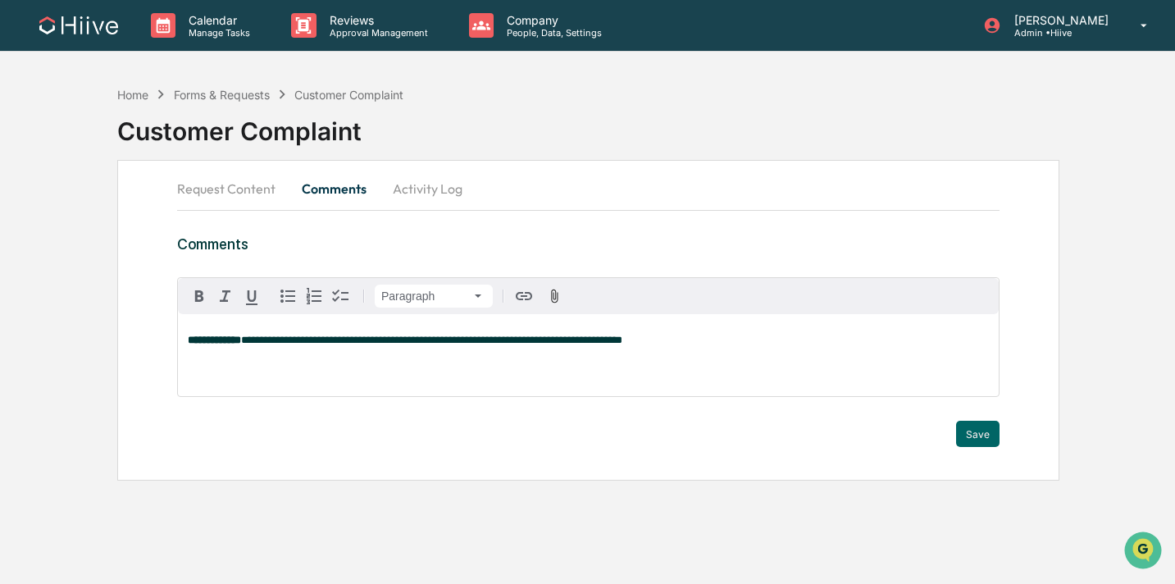
click at [742, 342] on p "**********" at bounding box center [588, 339] width 801 height 11
click at [969, 434] on button "Save" at bounding box center [977, 434] width 43 height 26
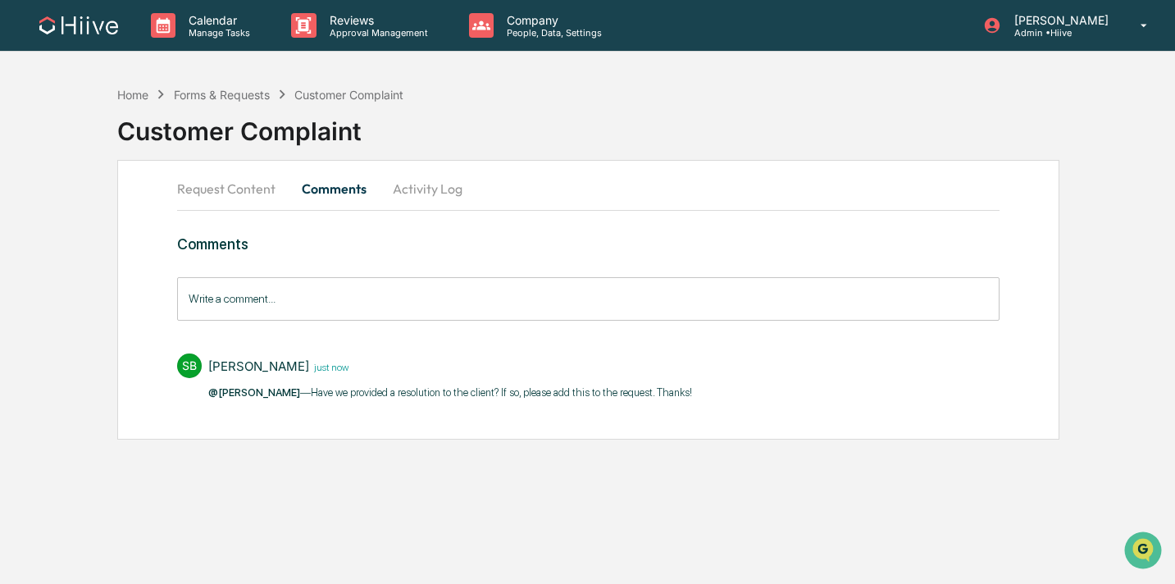
click at [416, 187] on button "Activity Log" at bounding box center [428, 188] width 96 height 39
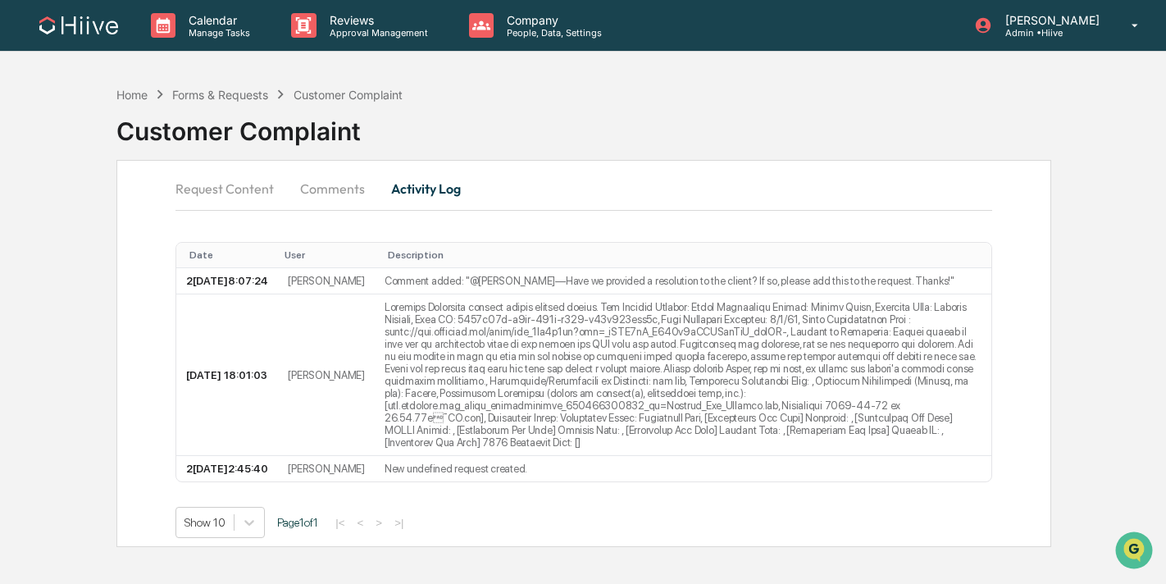
click at [258, 193] on button "Request Content" at bounding box center [230, 188] width 111 height 39
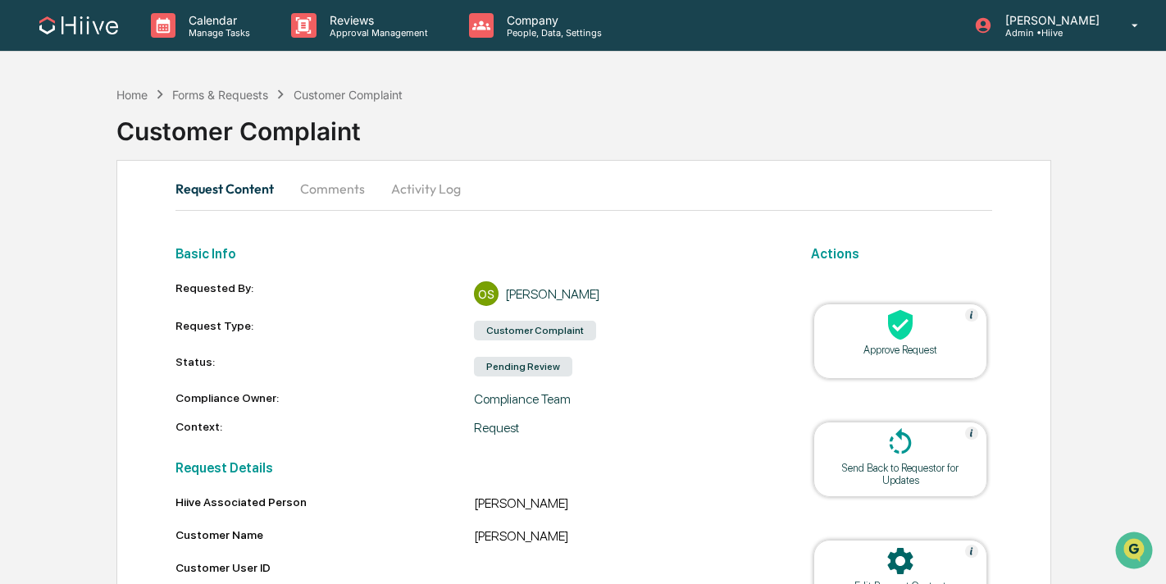
click at [946, 473] on div "Send Back to Requestor for Updates" at bounding box center [900, 474] width 148 height 25
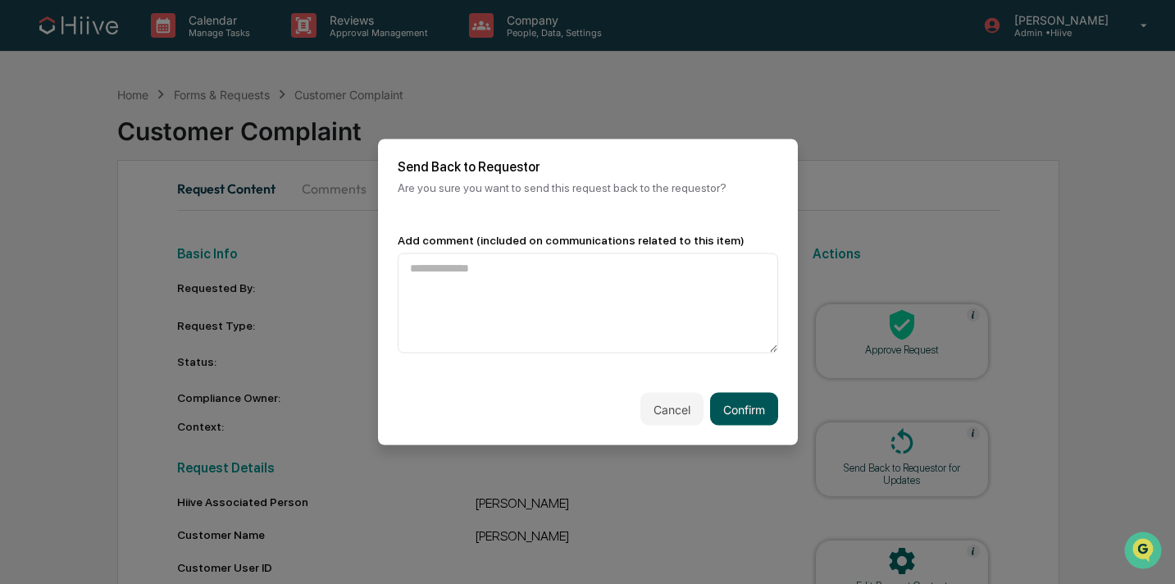
click at [736, 396] on button "Confirm" at bounding box center [744, 409] width 68 height 33
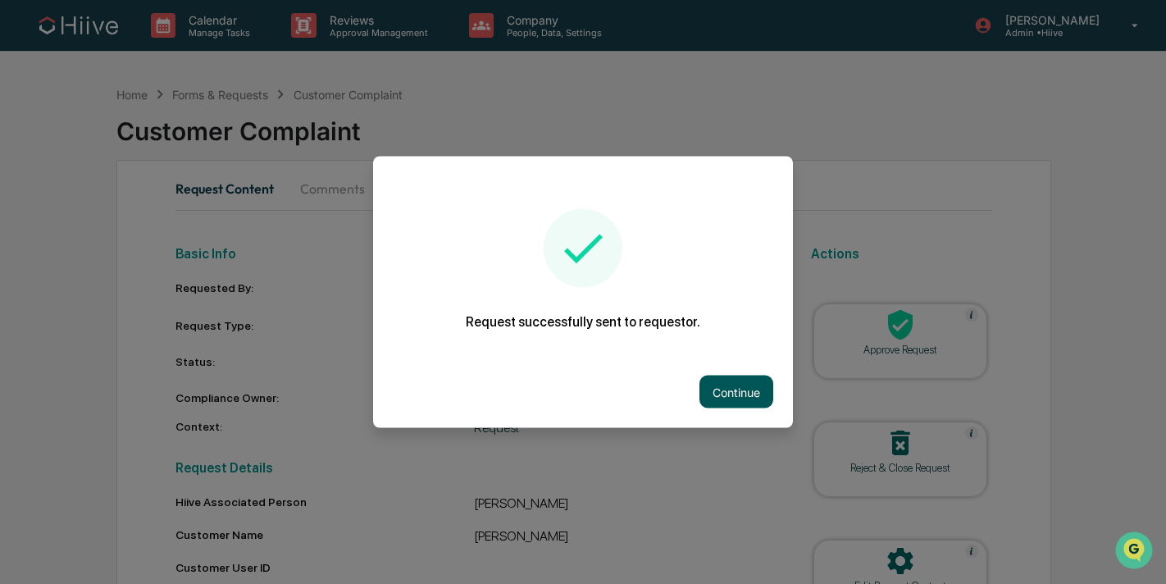
click at [738, 394] on button "Continue" at bounding box center [736, 391] width 74 height 33
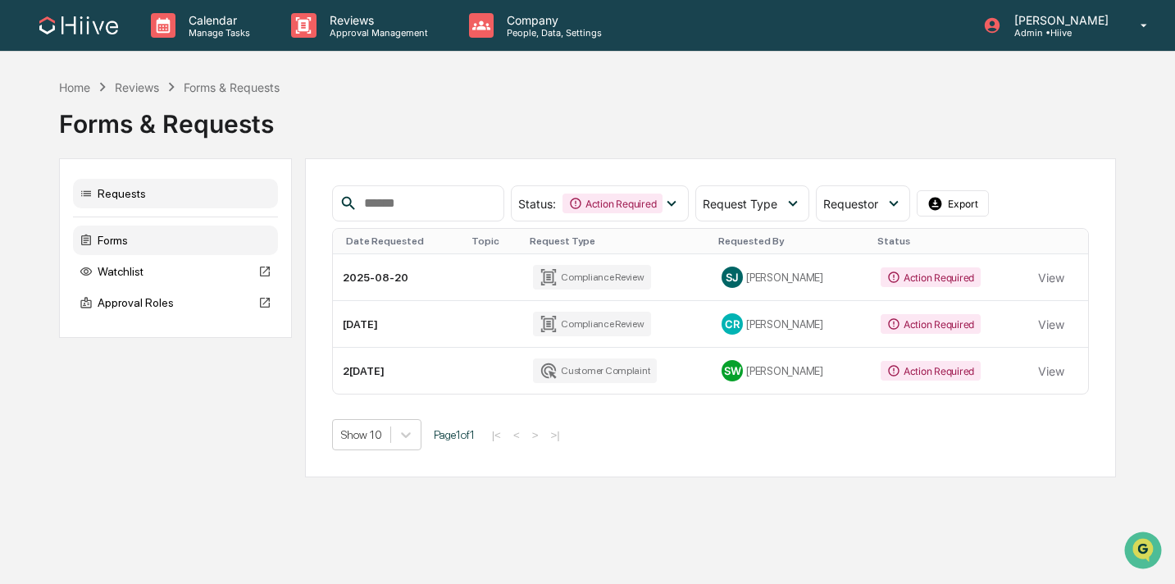
click at [167, 240] on div "Forms" at bounding box center [175, 240] width 205 height 30
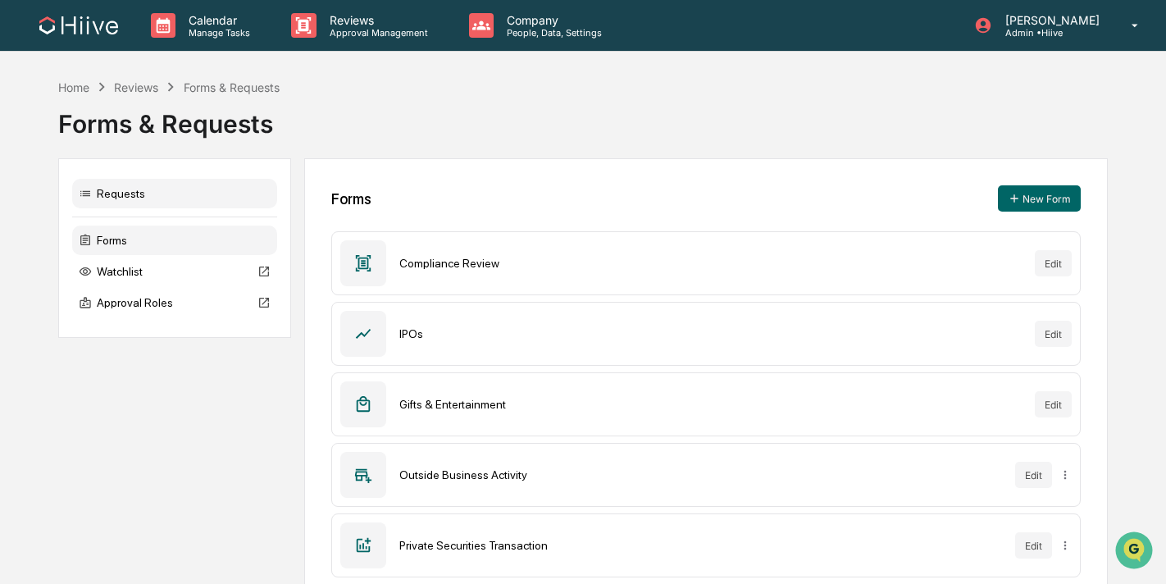
click at [147, 196] on div "Requests" at bounding box center [174, 194] width 205 height 30
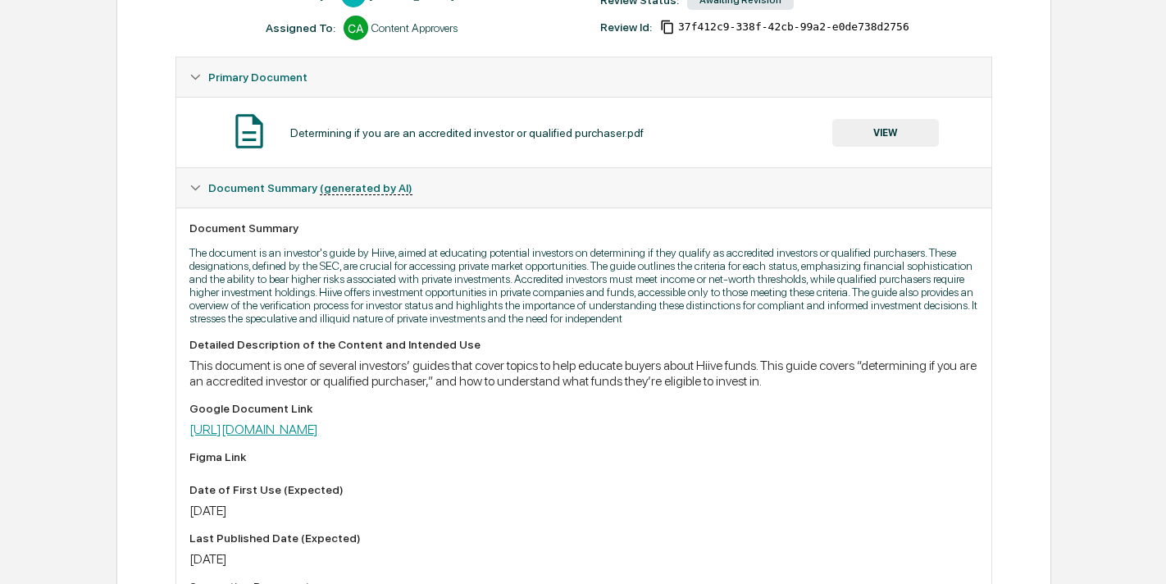
click at [318, 437] on link "[URL][DOMAIN_NAME]" at bounding box center [253, 429] width 129 height 16
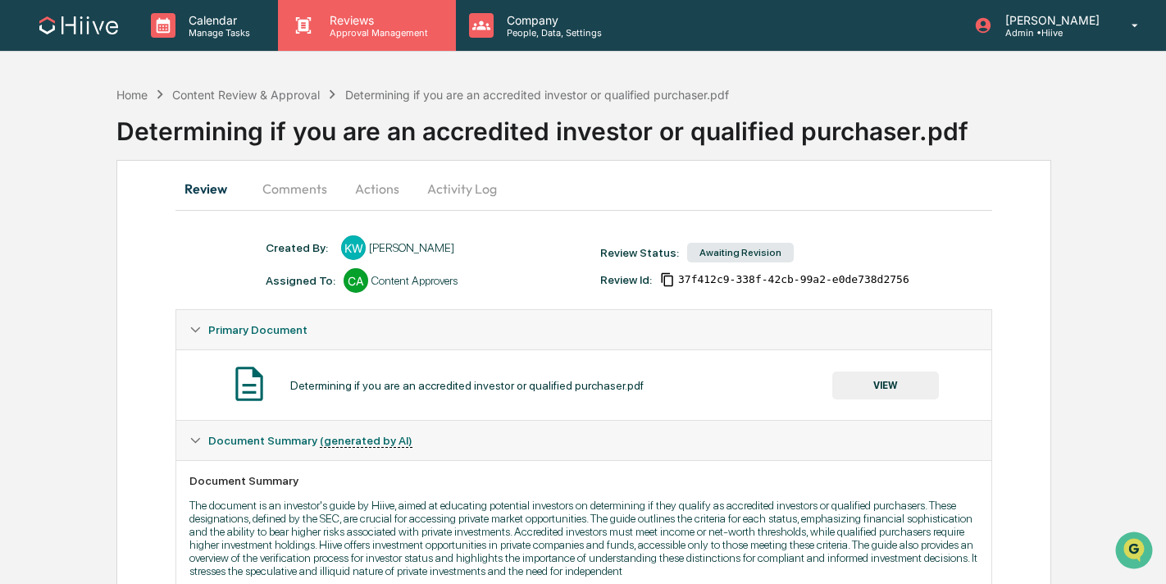
click at [325, 24] on p "Reviews" at bounding box center [376, 20] width 120 height 14
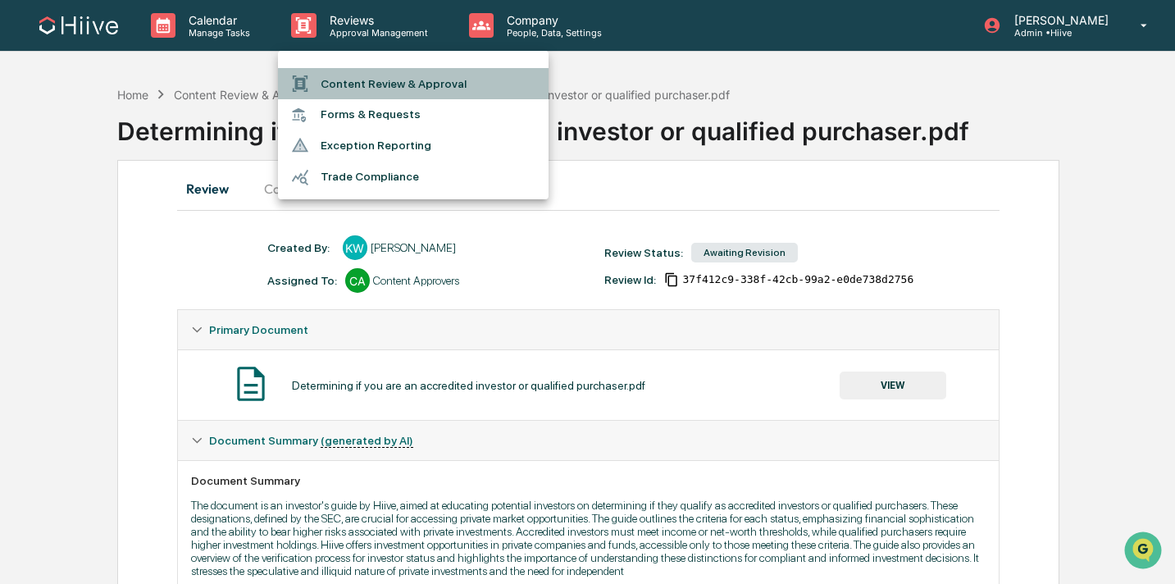
click at [325, 89] on li "Content Review & Approval" at bounding box center [413, 83] width 271 height 31
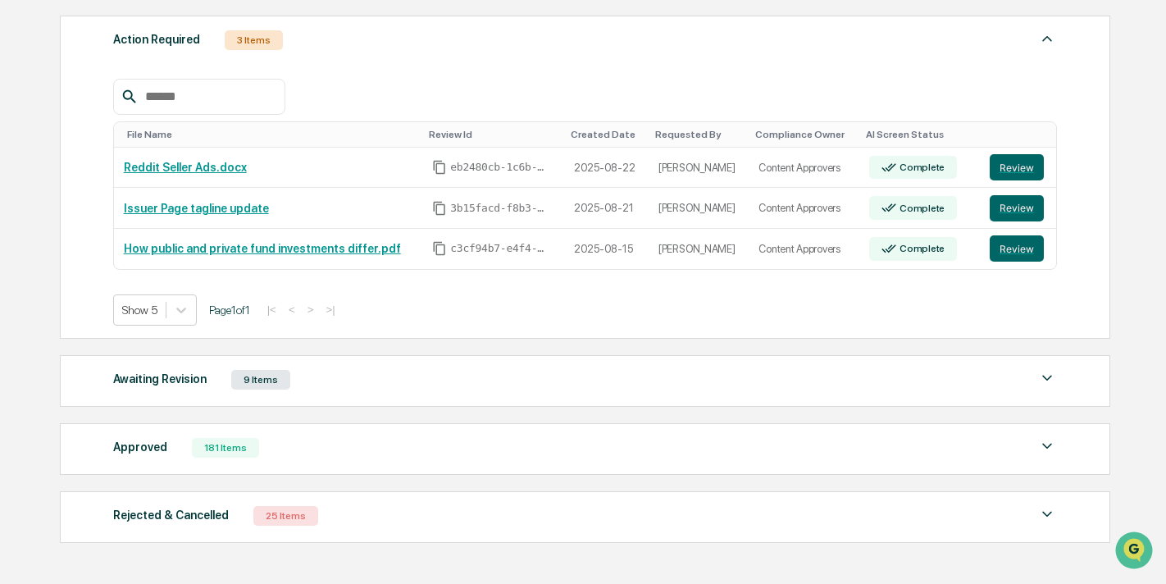
click at [289, 377] on div "9 Items" at bounding box center [260, 380] width 59 height 20
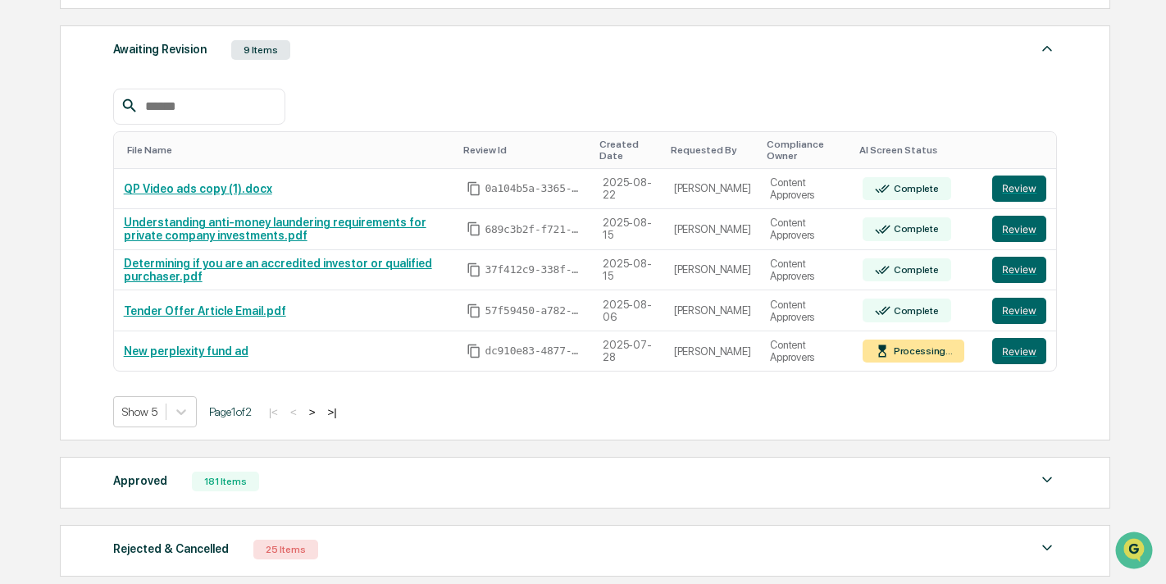
scroll to position [581, 0]
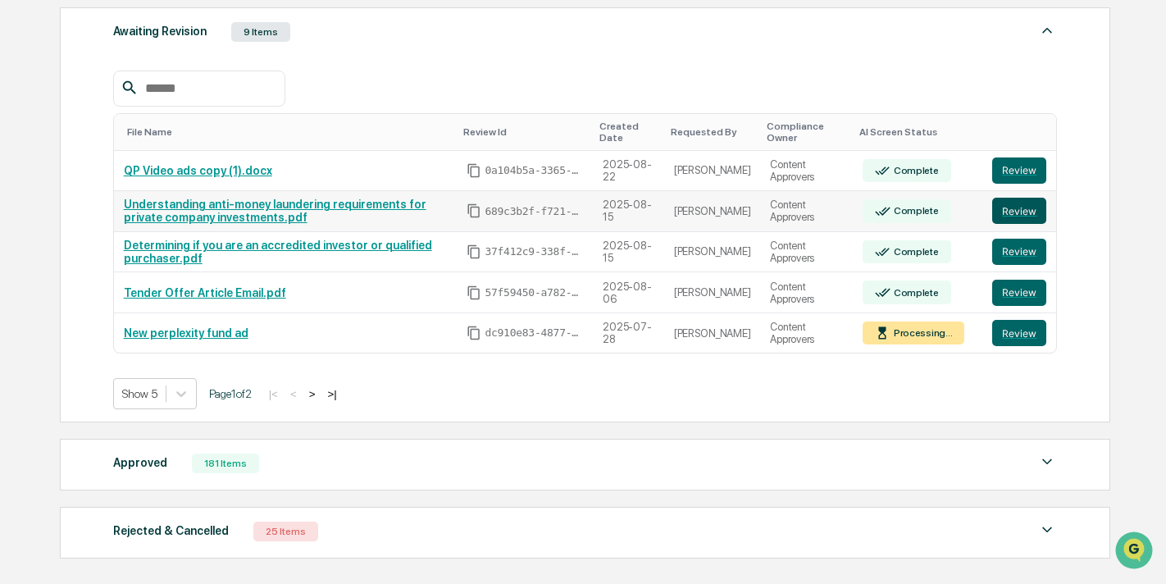
click at [1030, 206] on button "Review" at bounding box center [1019, 211] width 54 height 26
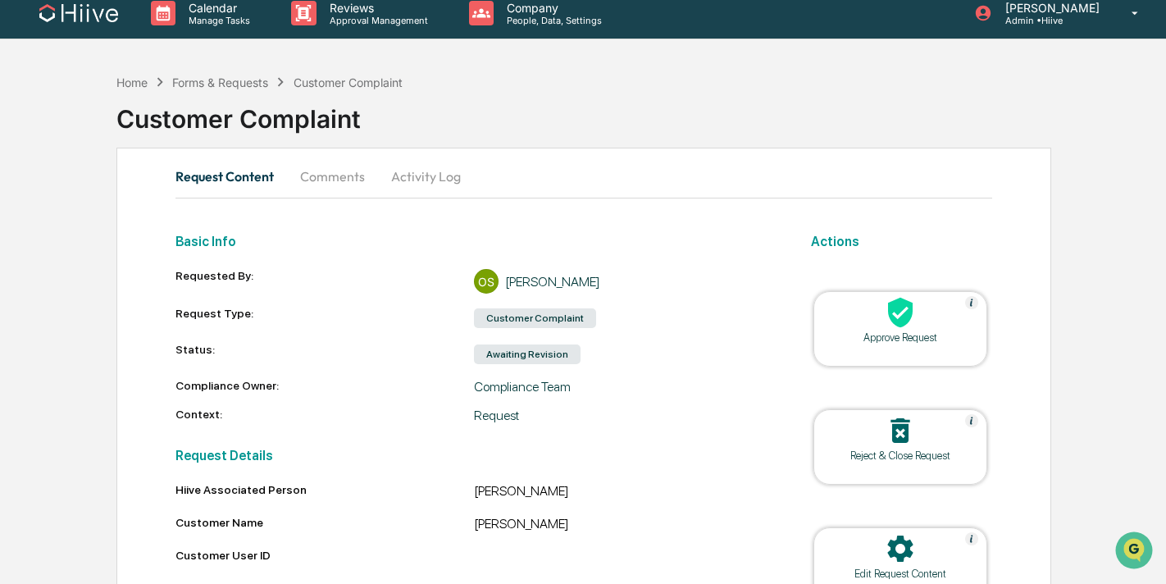
scroll to position [10, 0]
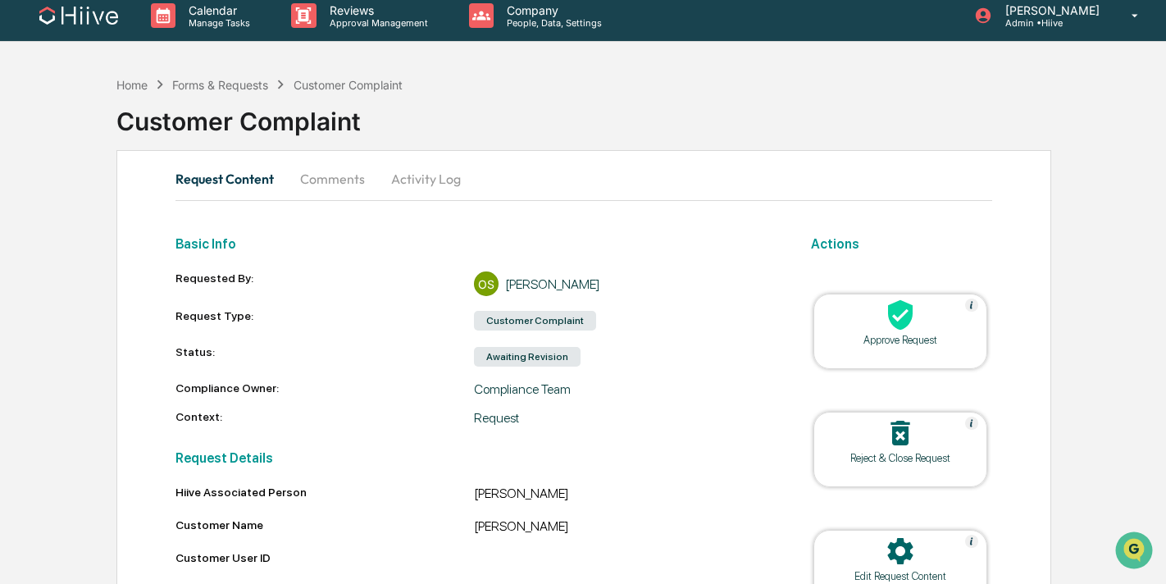
click at [326, 186] on button "Comments" at bounding box center [332, 178] width 91 height 39
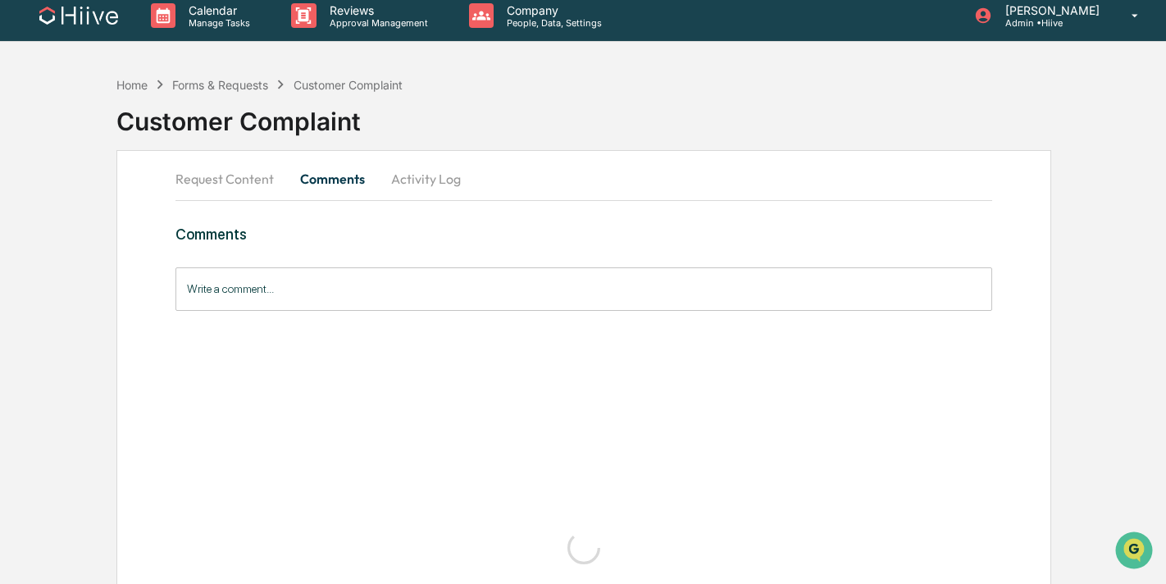
scroll to position [0, 0]
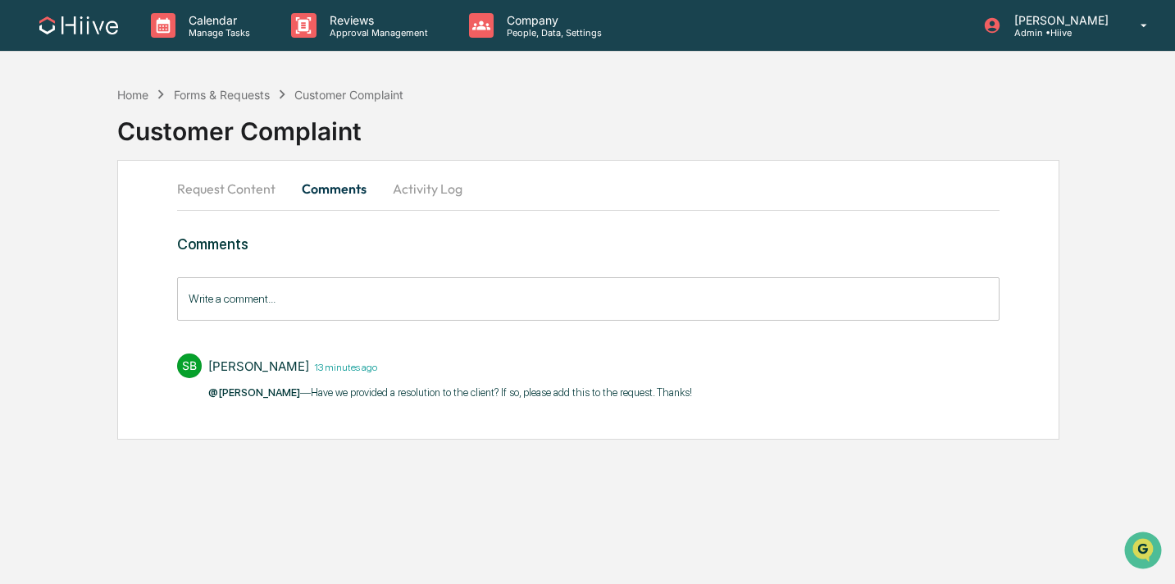
click at [240, 188] on button "Request Content" at bounding box center [232, 188] width 111 height 39
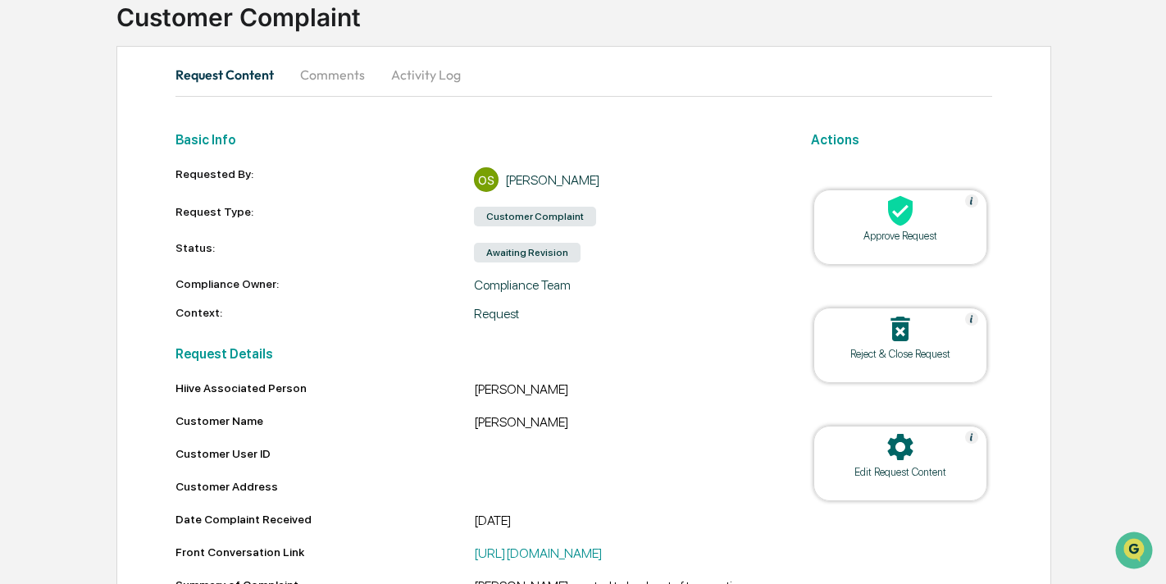
scroll to position [112, 0]
click at [432, 78] on button "Activity Log" at bounding box center [426, 76] width 96 height 39
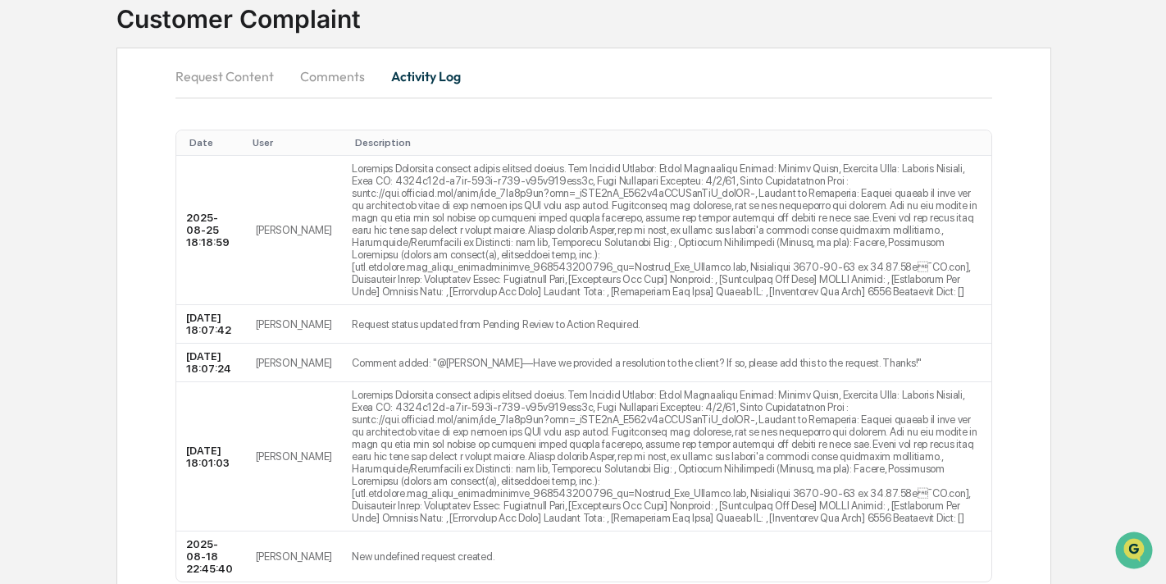
click at [318, 71] on button "Comments" at bounding box center [332, 76] width 91 height 39
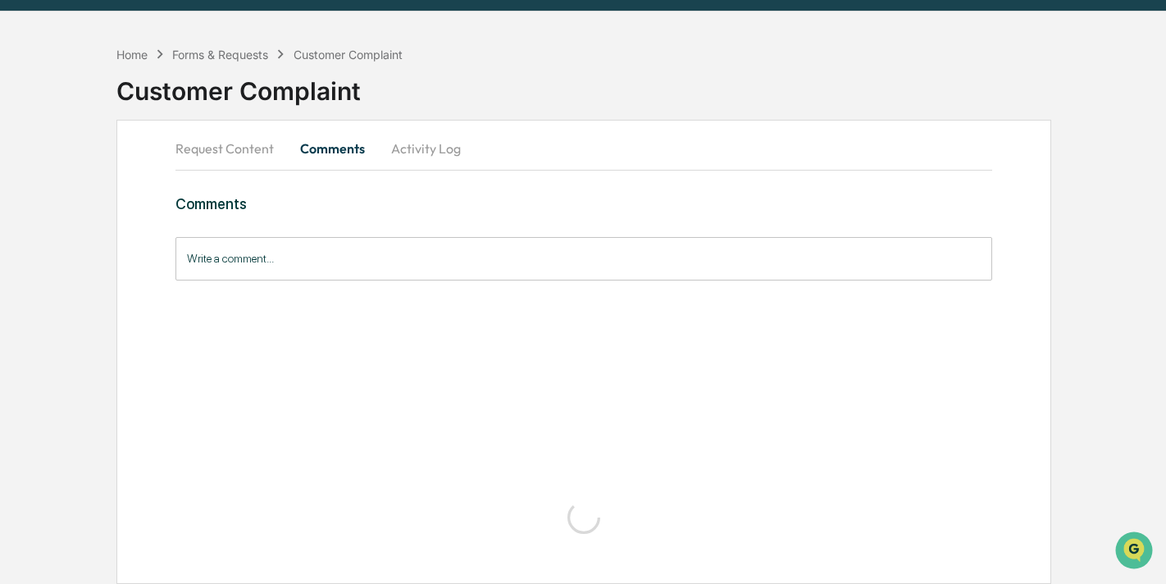
scroll to position [0, 0]
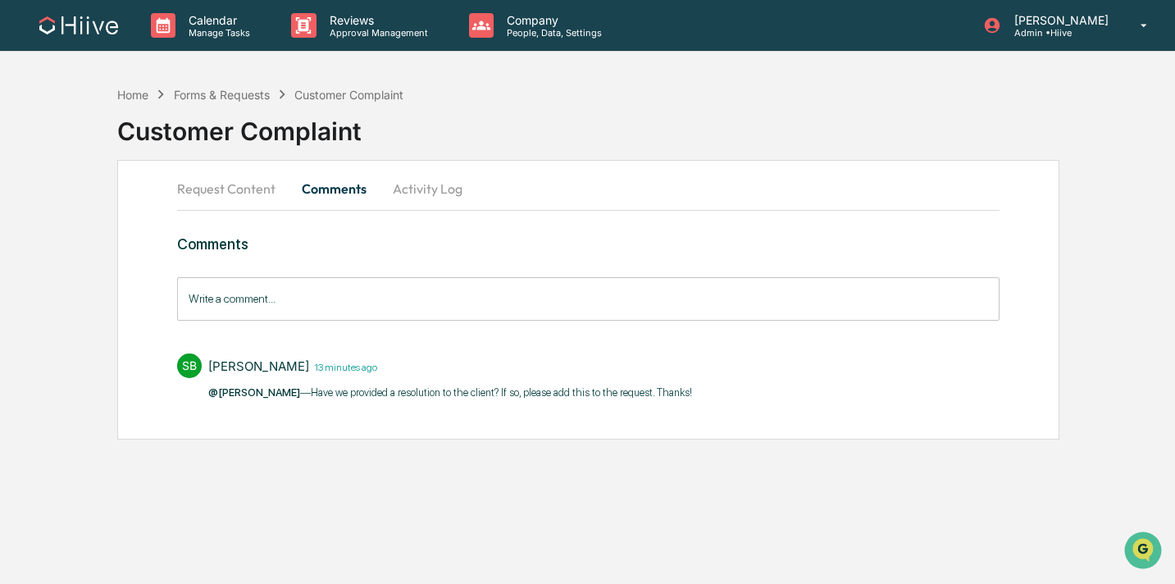
click at [206, 186] on button "Request Content" at bounding box center [232, 188] width 111 height 39
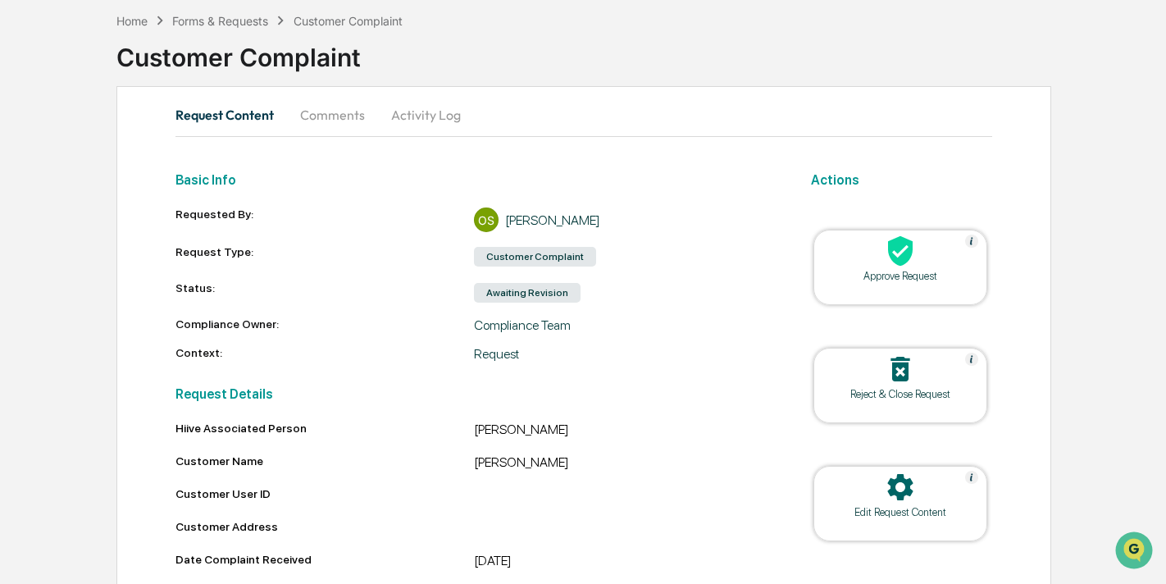
scroll to position [57, 0]
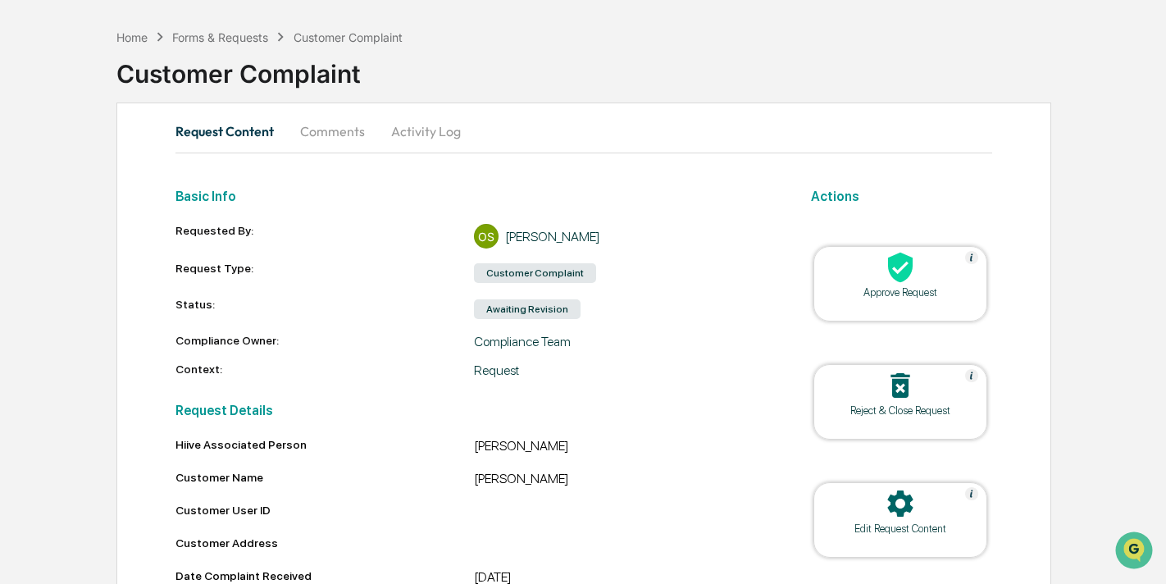
click at [394, 131] on button "Activity Log" at bounding box center [426, 130] width 96 height 39
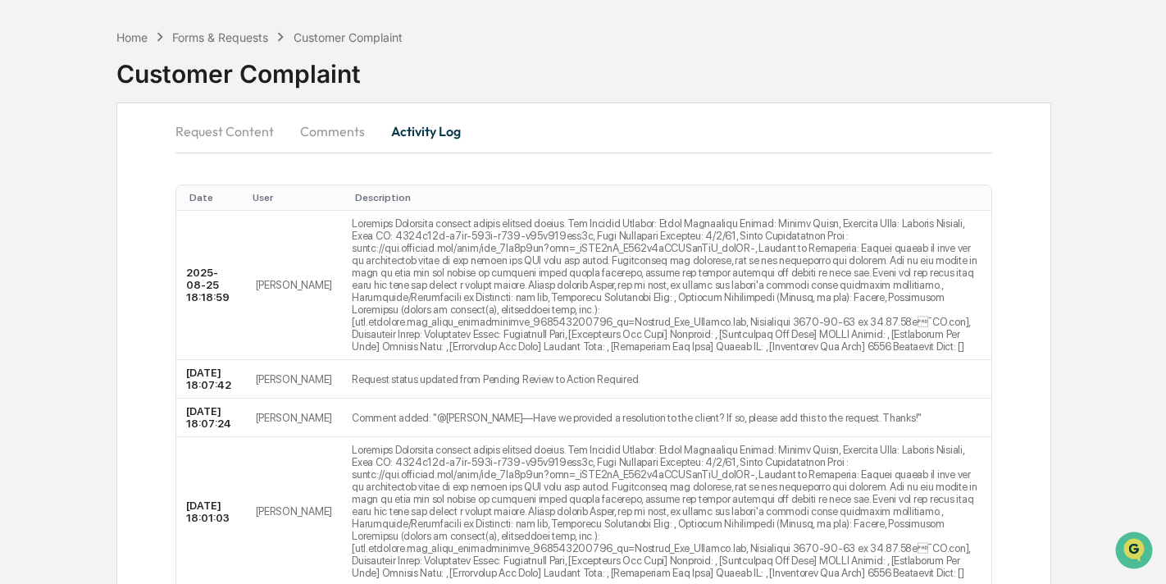
click at [316, 147] on button "Comments" at bounding box center [332, 130] width 91 height 39
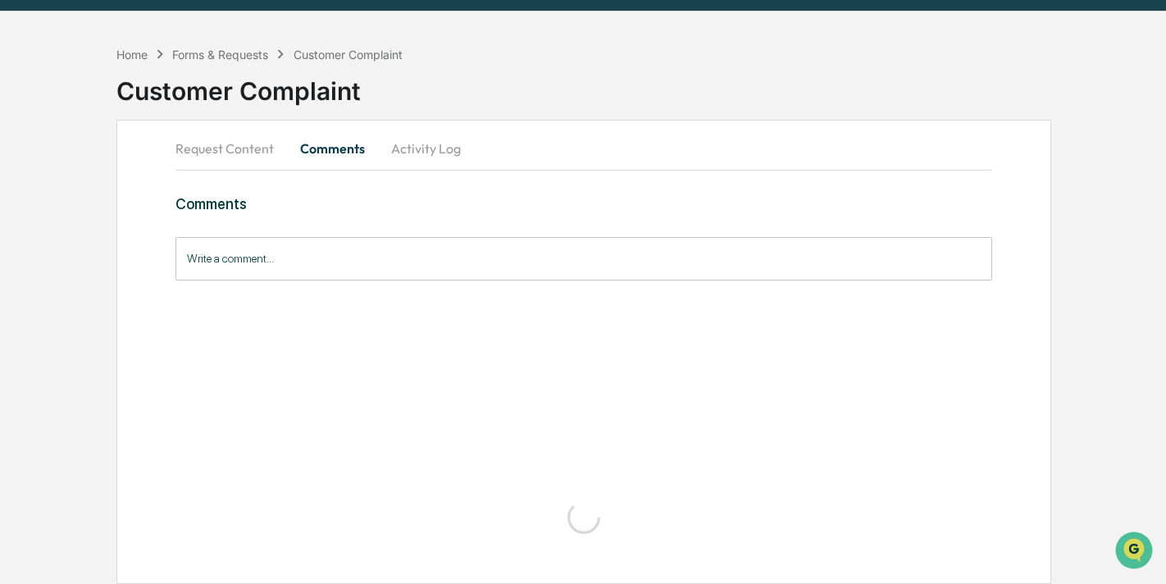
scroll to position [0, 0]
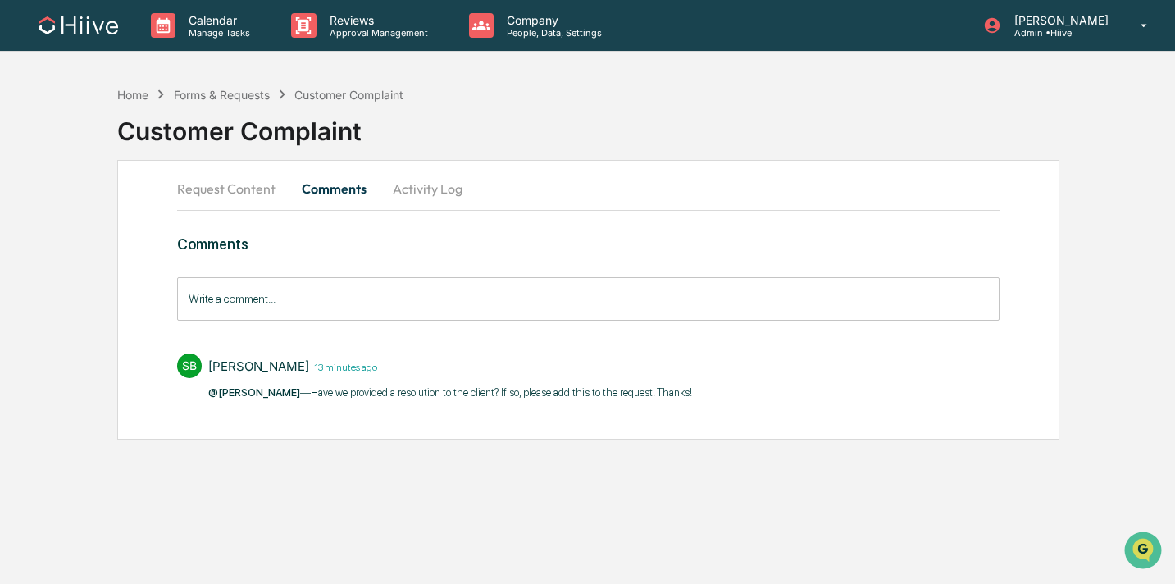
click at [255, 162] on div "Request Content Comments Activity Log Comments Write a comment... Write a comme…" at bounding box center [587, 300] width 941 height 280
click at [249, 193] on button "Request Content" at bounding box center [232, 188] width 111 height 39
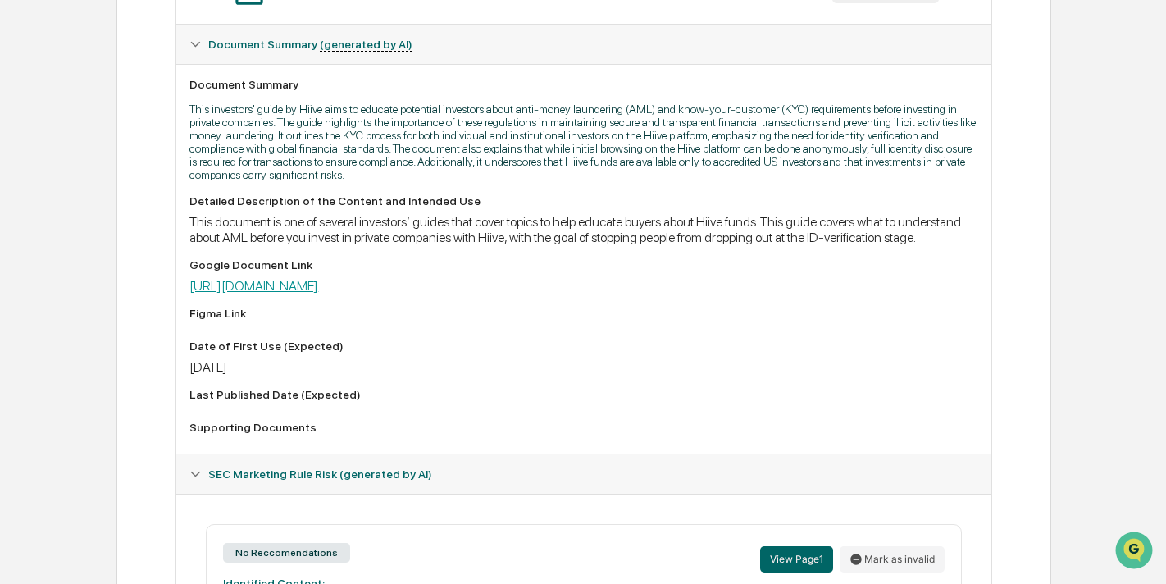
click at [318, 293] on link "[URL][DOMAIN_NAME]" at bounding box center [253, 286] width 129 height 16
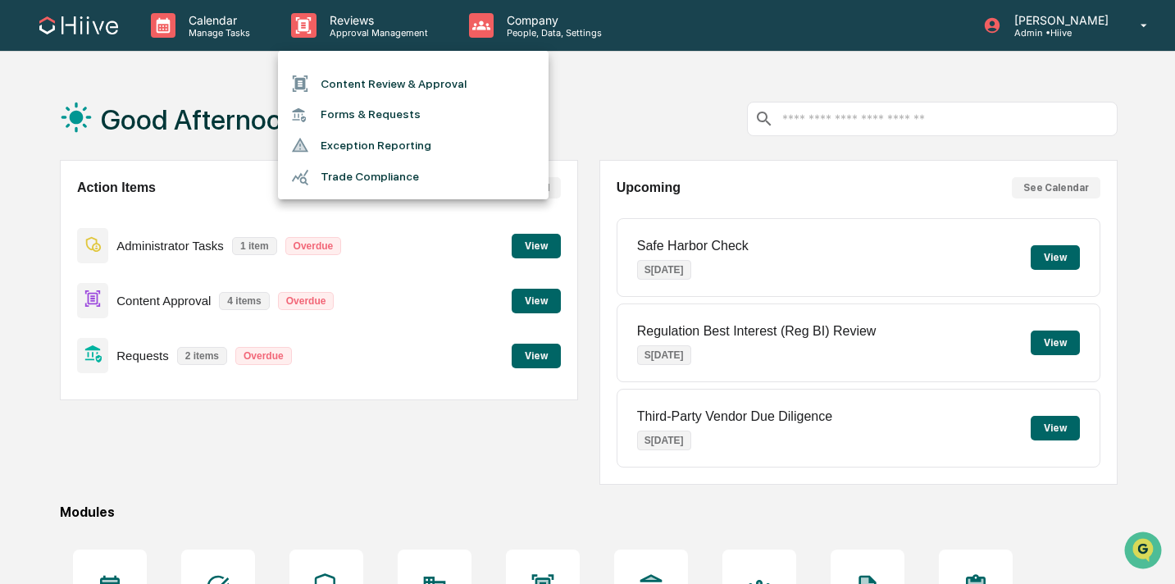
click at [334, 121] on li "Forms & Requests" at bounding box center [413, 114] width 271 height 30
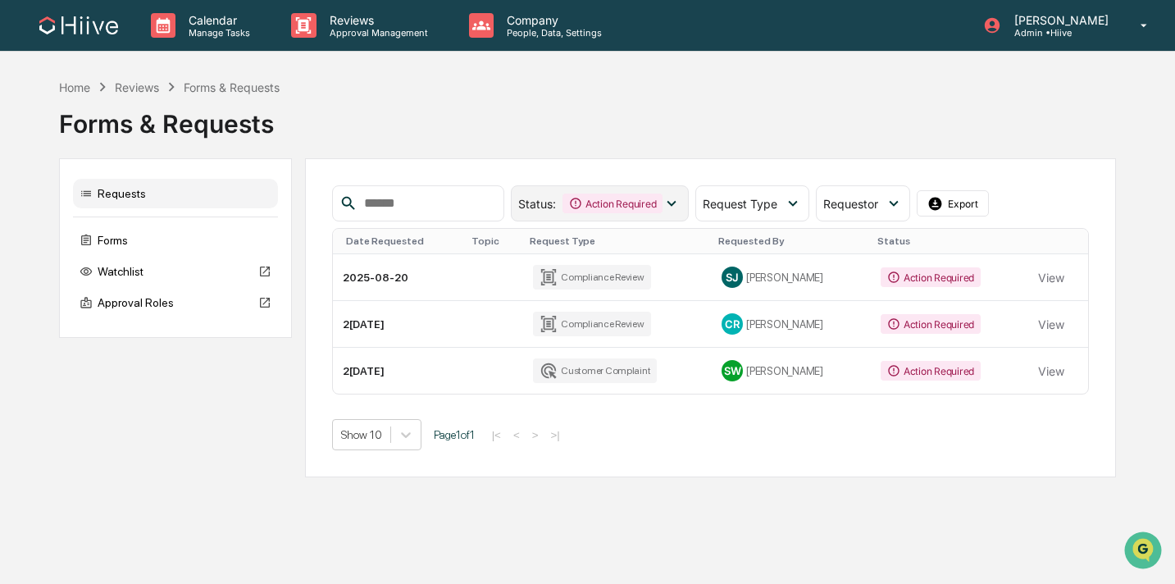
click at [630, 203] on div "Action Required" at bounding box center [612, 203] width 100 height 20
click at [591, 479] on div "Calendar Manage Tasks Reviews Approval Management Company People, Data, Setting…" at bounding box center [587, 292] width 1175 height 584
click at [582, 202] on icon at bounding box center [575, 203] width 13 height 13
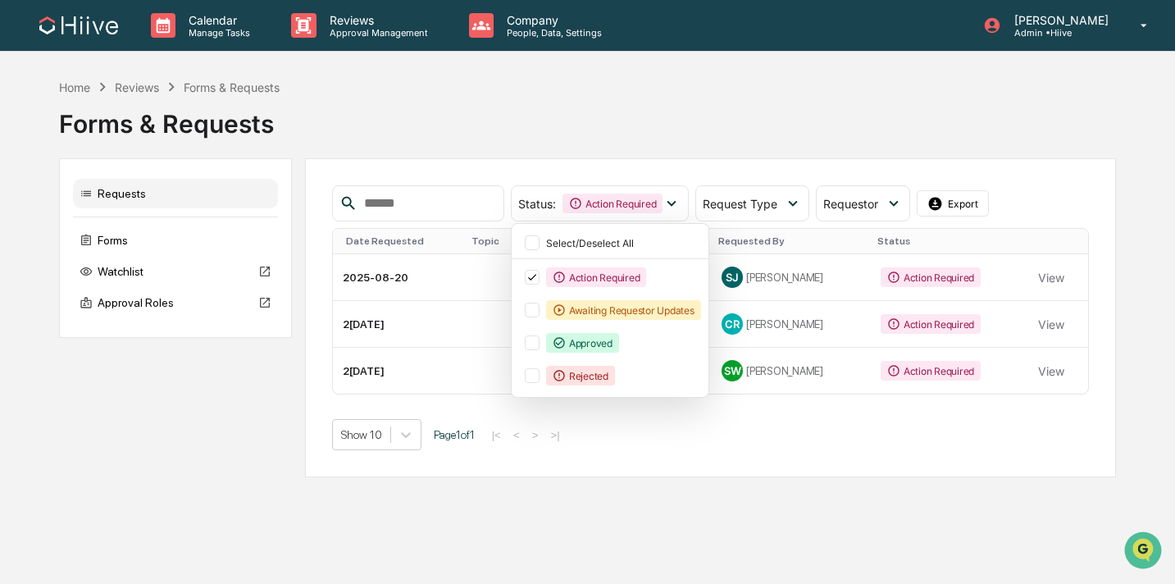
click at [512, 477] on div "Calendar Manage Tasks Reviews Approval Management Company People, Data, Setting…" at bounding box center [587, 292] width 1175 height 584
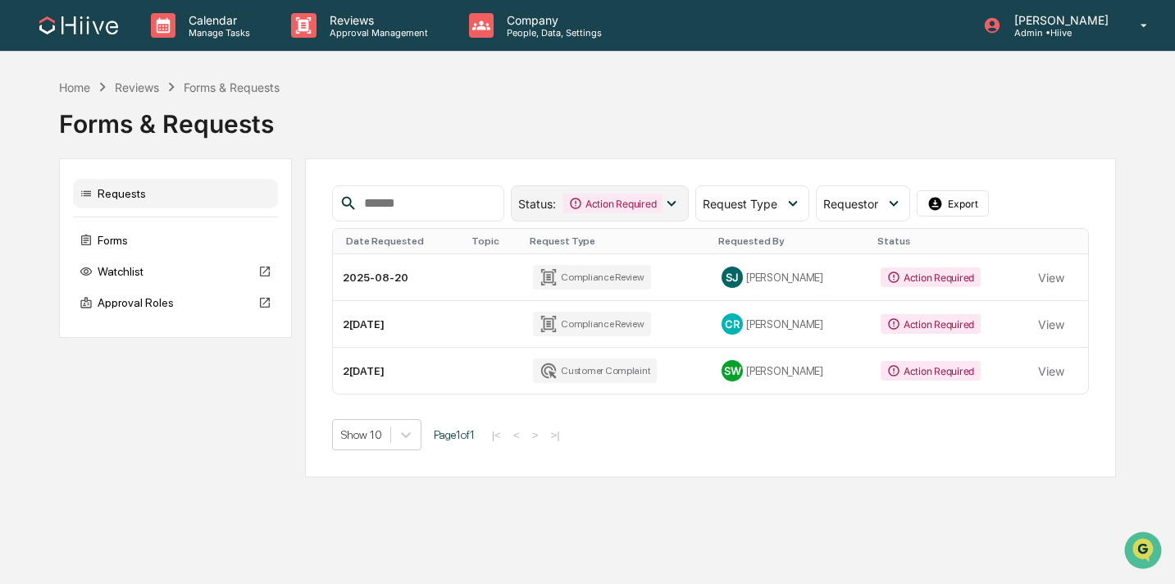
click at [600, 206] on div "Action Required" at bounding box center [612, 203] width 100 height 20
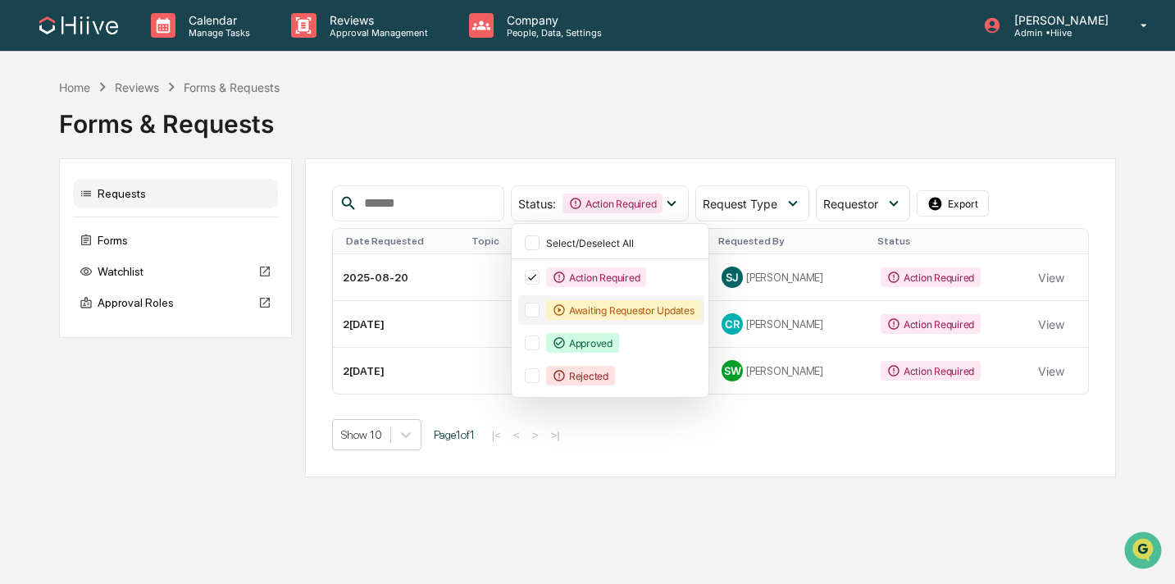
click at [572, 316] on div "Awaiting Requestor Updates" at bounding box center [623, 310] width 155 height 20
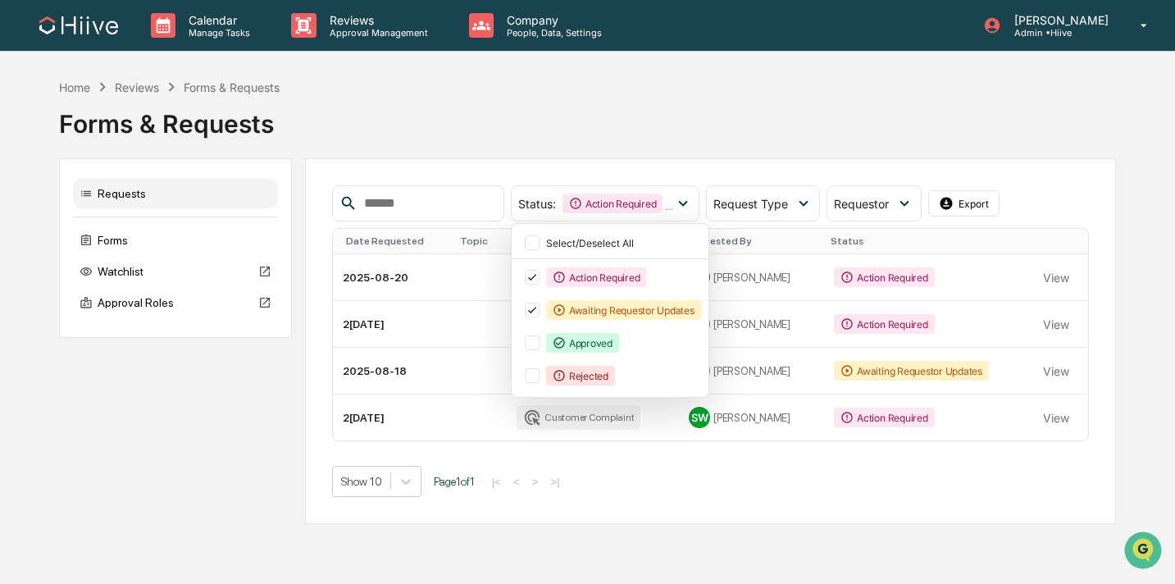
click at [654, 489] on div "Show 10 Page 1 of 1 |< < > >|" at bounding box center [711, 481] width 758 height 31
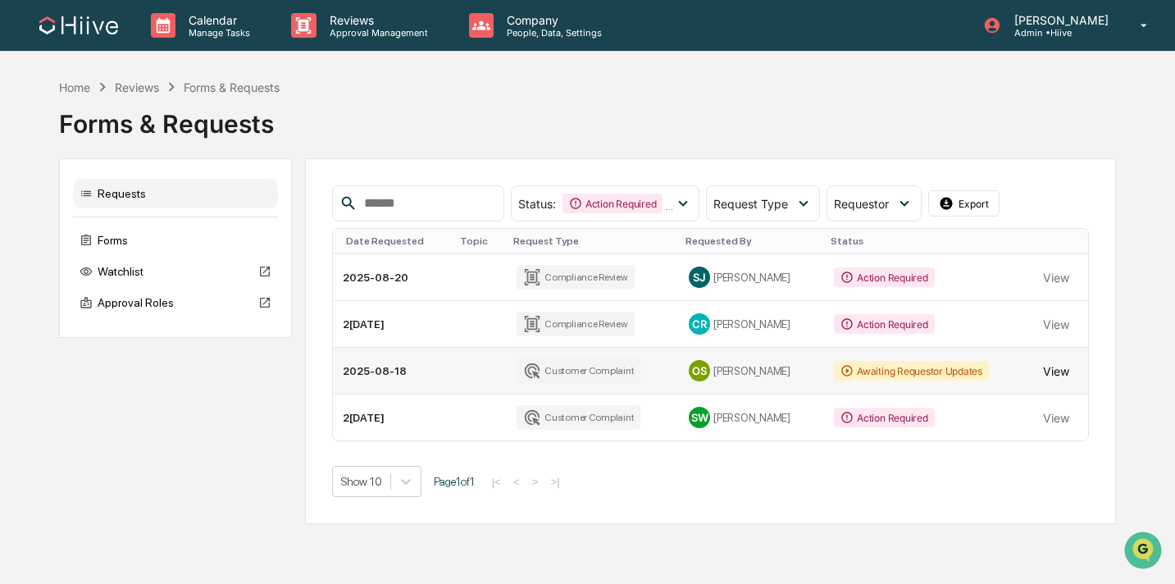
click at [1043, 371] on button "View" at bounding box center [1056, 370] width 26 height 33
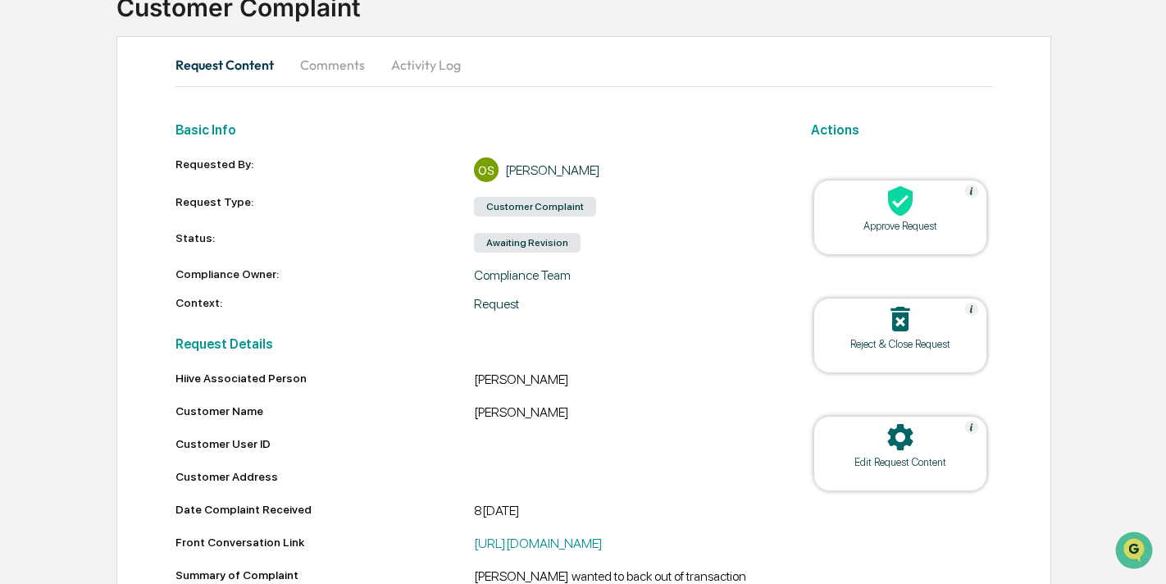
scroll to position [68, 0]
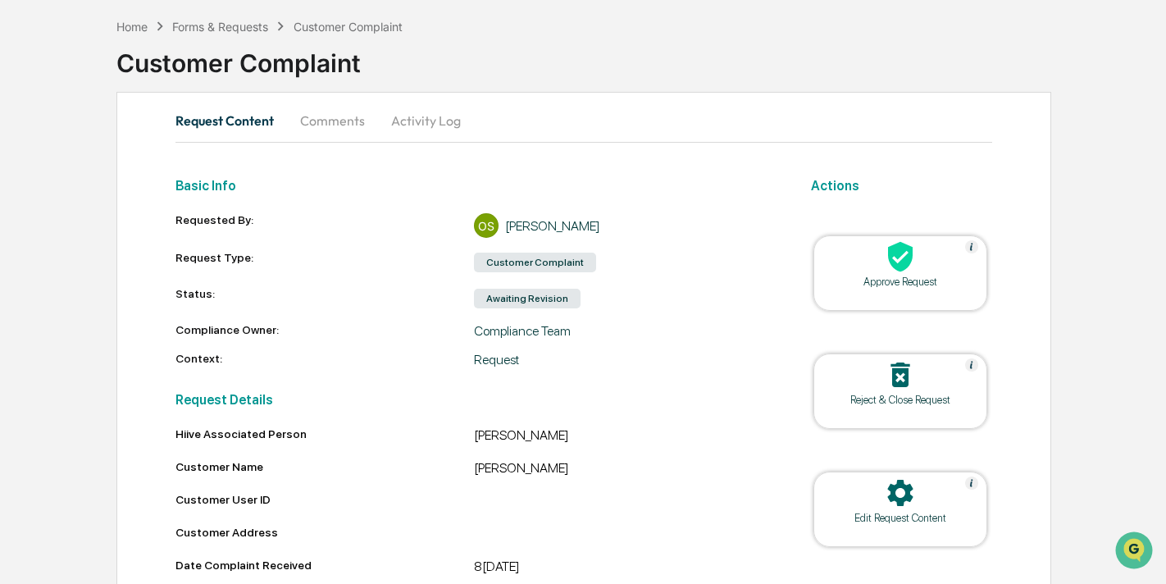
click at [436, 133] on button "Activity Log" at bounding box center [426, 120] width 96 height 39
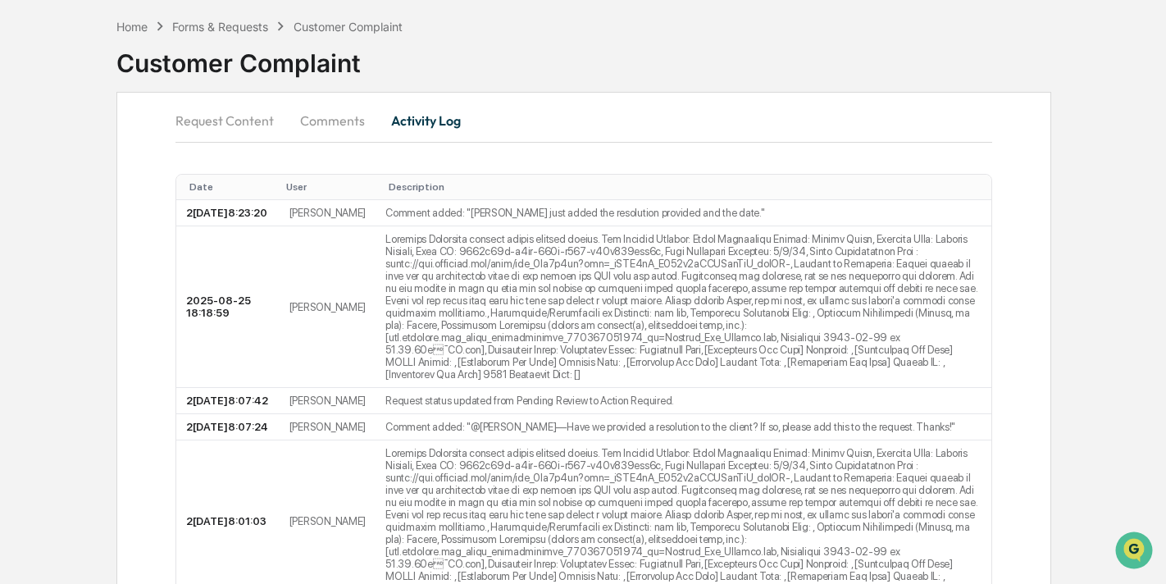
click at [343, 139] on button "Comments" at bounding box center [332, 120] width 91 height 39
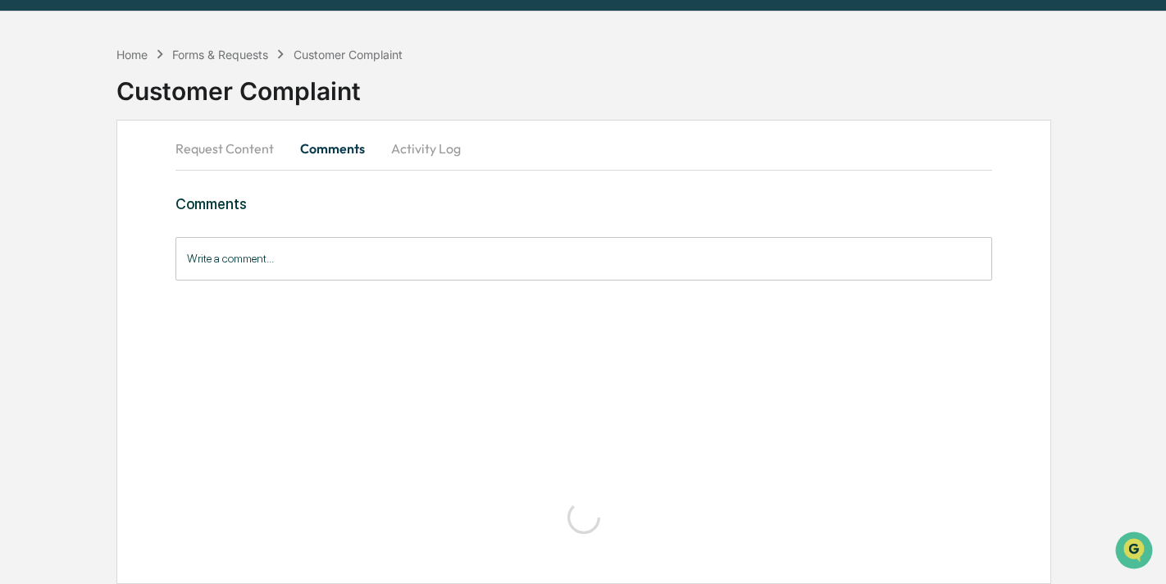
scroll to position [0, 0]
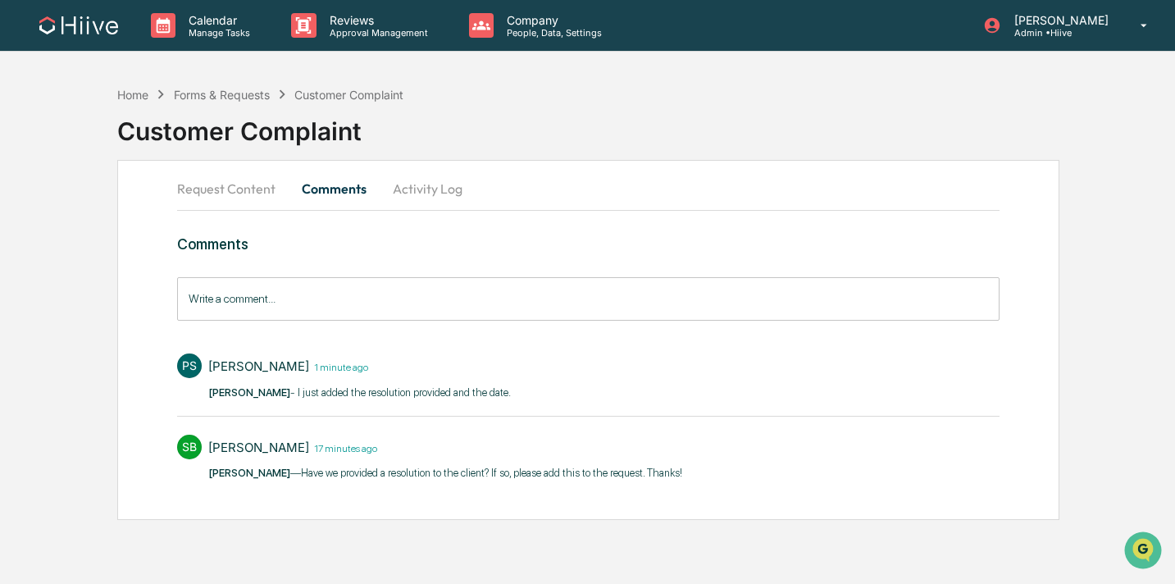
click at [223, 149] on div "Customer Complaint" at bounding box center [646, 127] width 1058 height 49
click at [247, 189] on button "Request Content" at bounding box center [232, 188] width 111 height 39
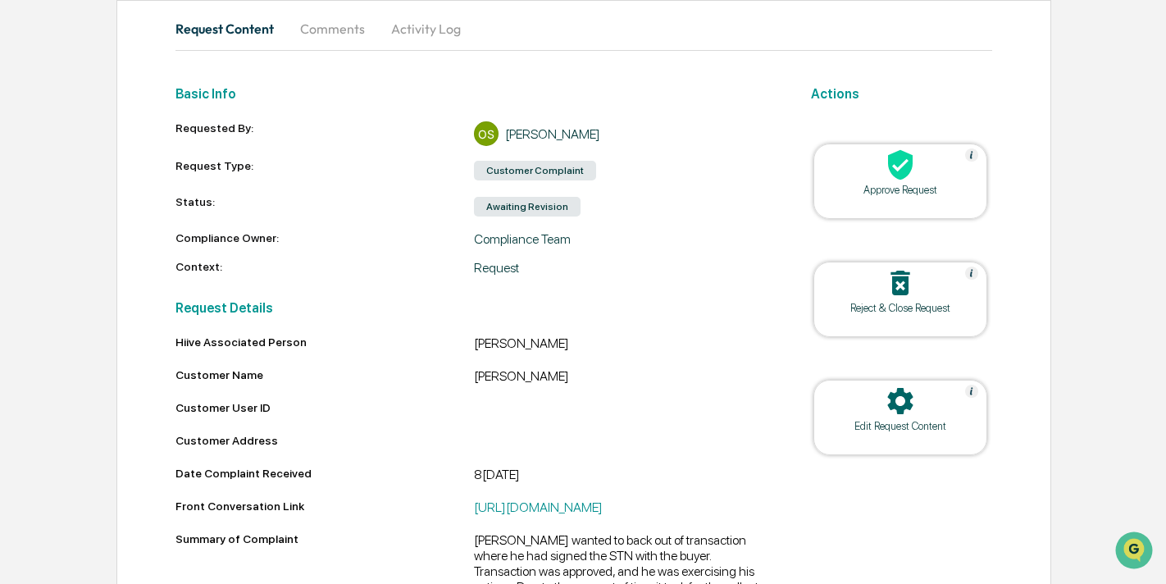
scroll to position [158, 0]
click at [562, 212] on div "Awaiting Revision" at bounding box center [527, 208] width 107 height 20
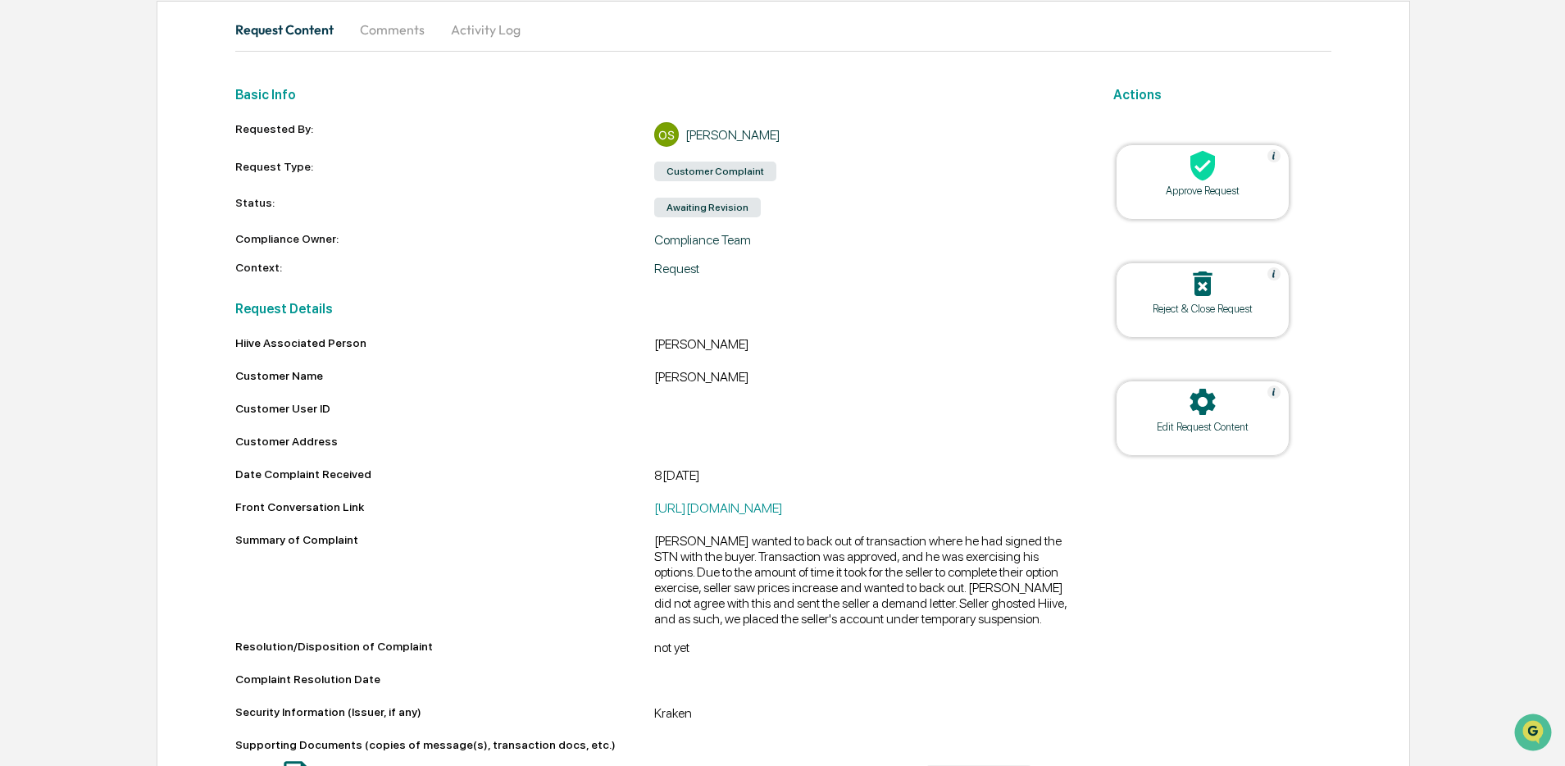
scroll to position [0, 0]
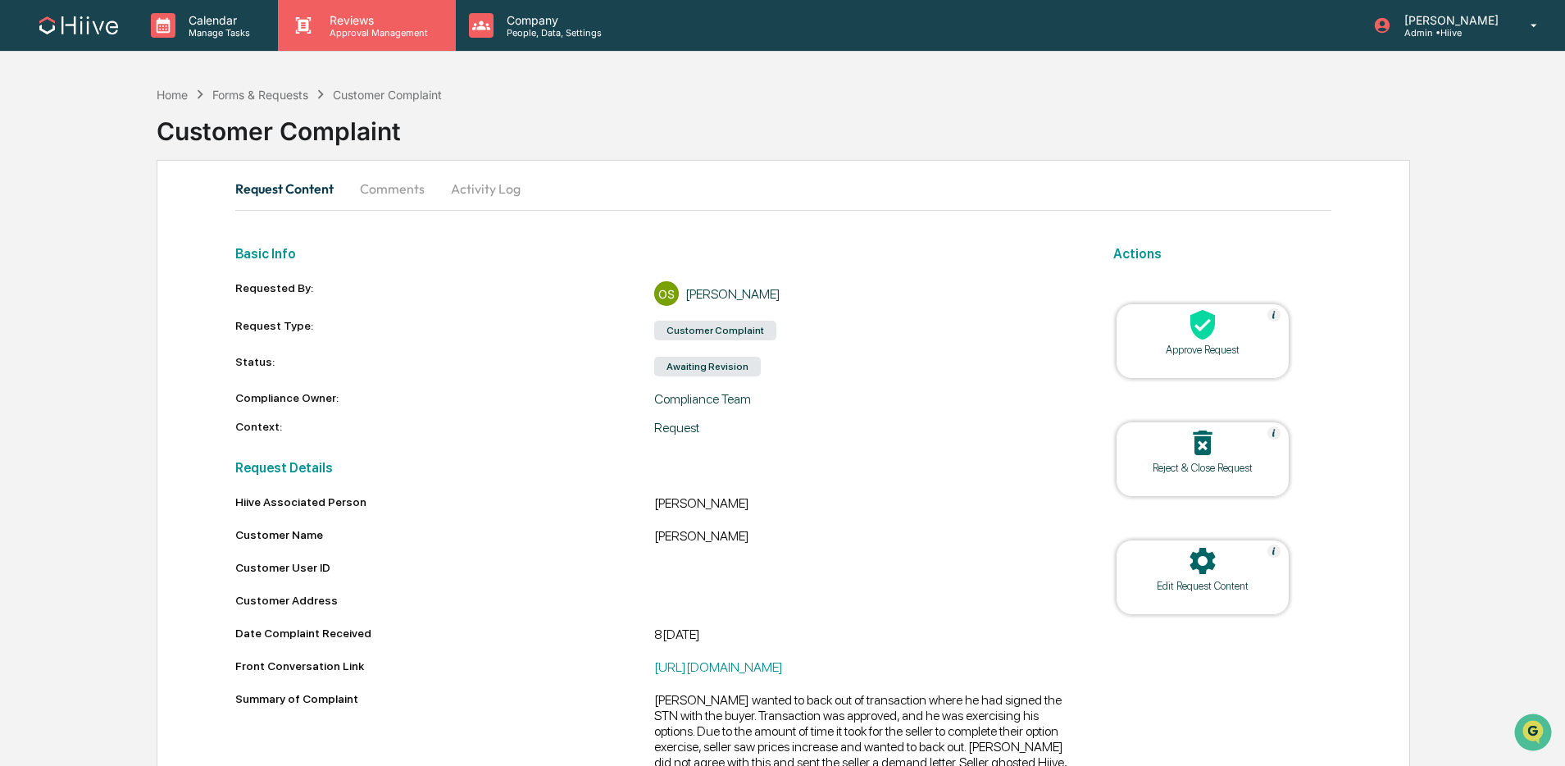
click at [383, 20] on p "Reviews" at bounding box center [376, 20] width 120 height 14
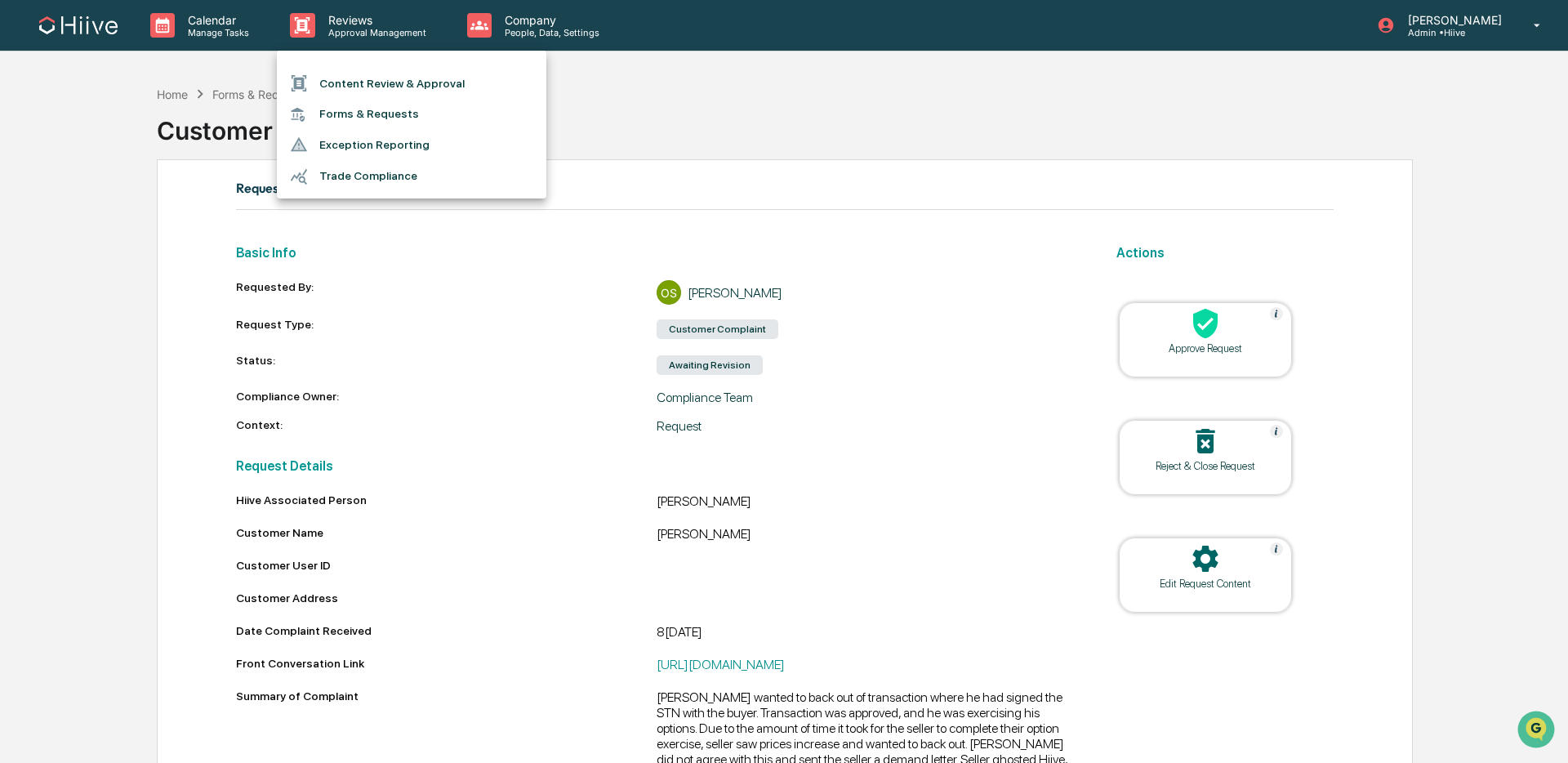
click at [374, 83] on li "Content Review & Approval" at bounding box center [411, 83] width 270 height 31
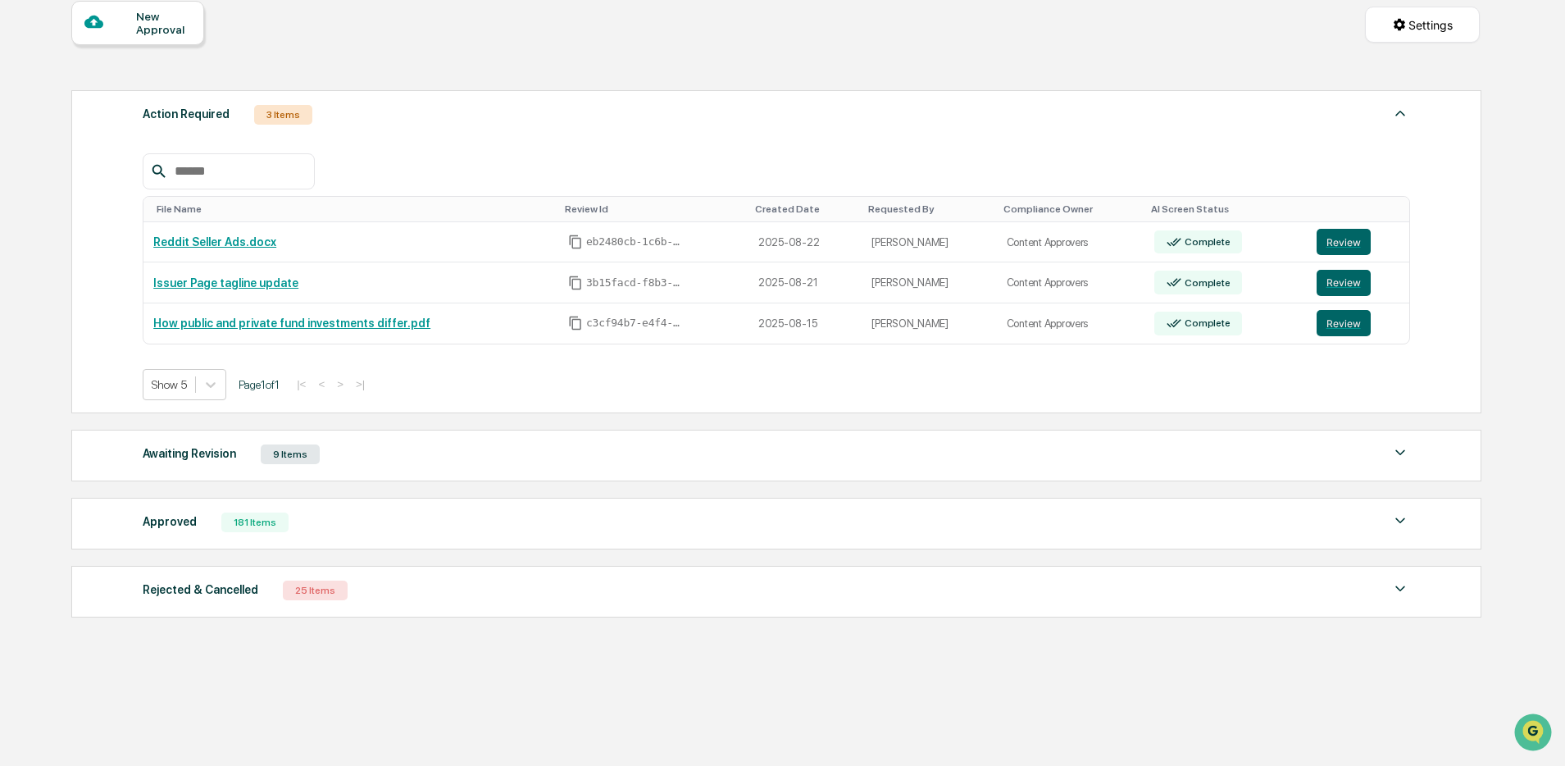
scroll to position [164, 0]
click at [557, 448] on div "Awaiting Revision 9 Items" at bounding box center [776, 454] width 1267 height 23
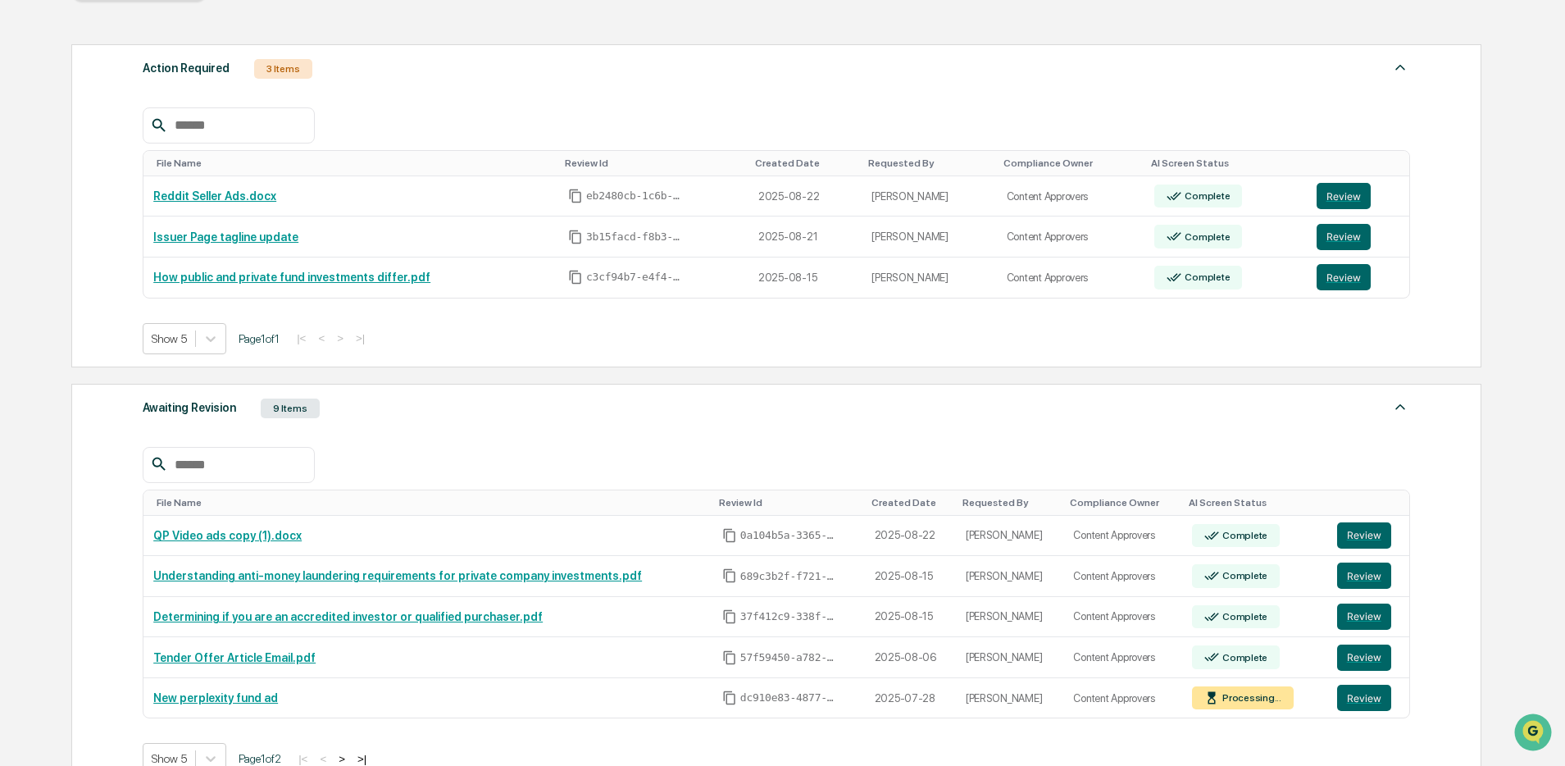
scroll to position [216, 0]
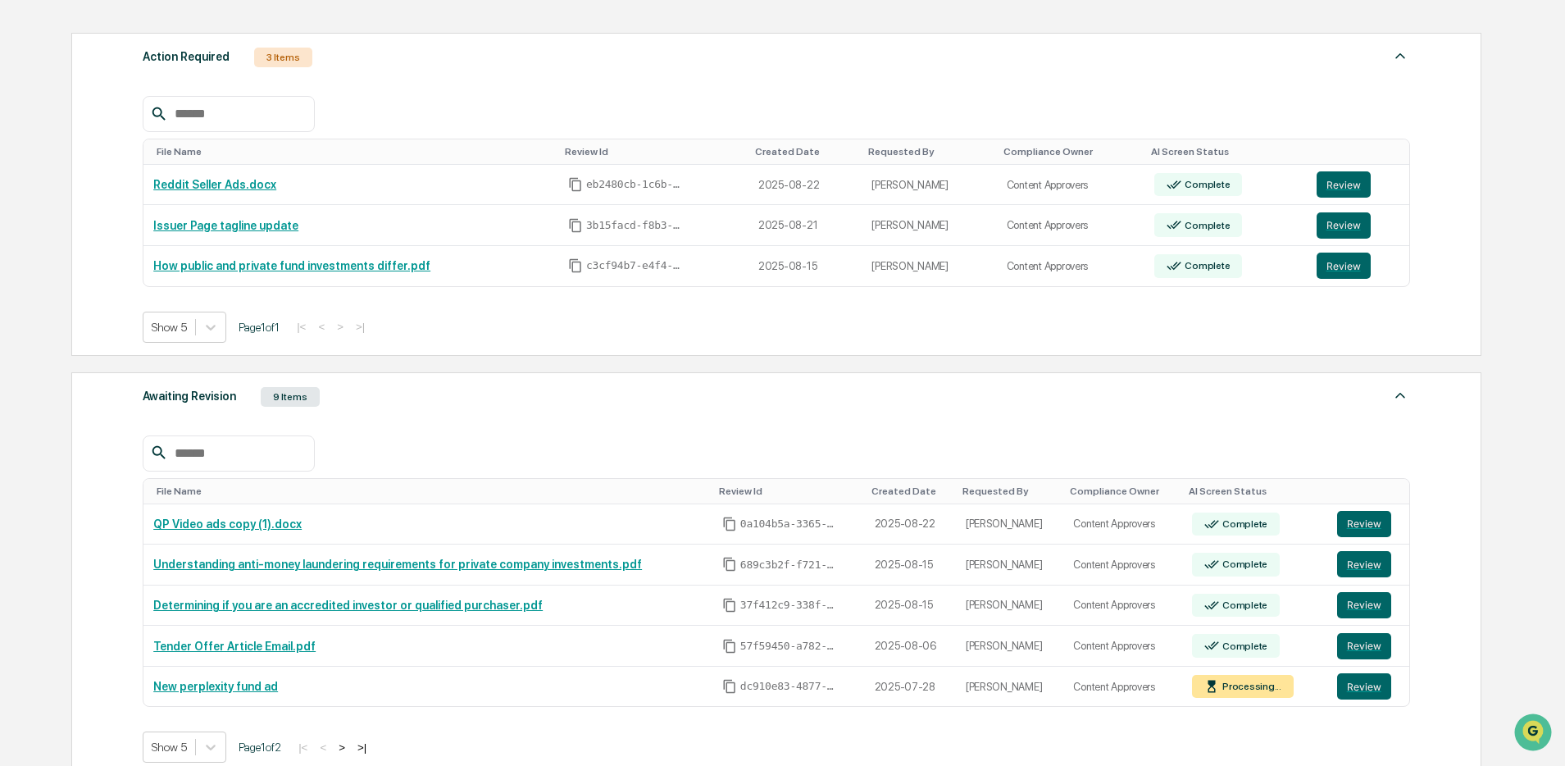
click at [547, 400] on div "Awaiting Revision 9 Items" at bounding box center [776, 396] width 1267 height 23
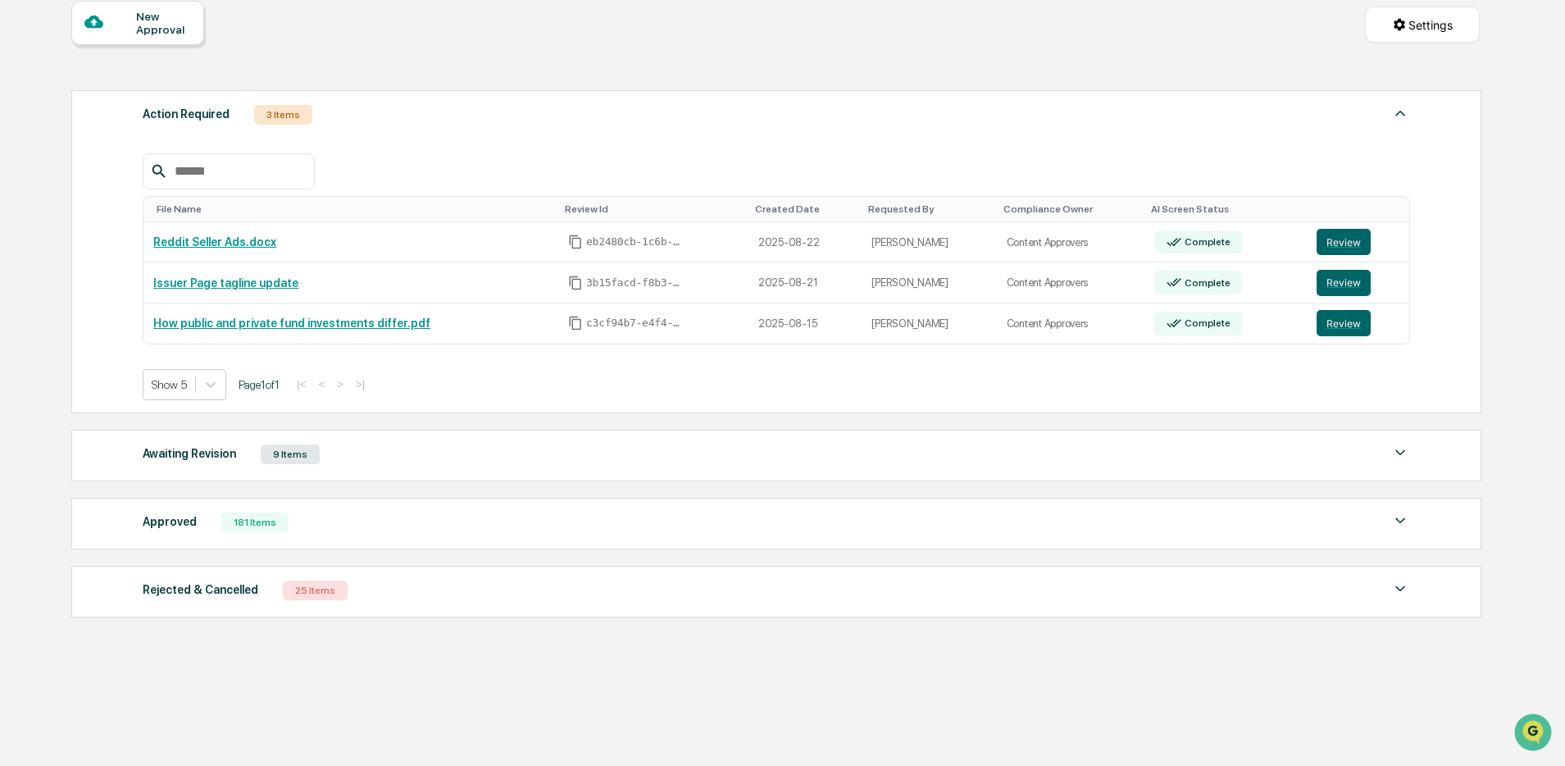
click at [499, 527] on div "Approved 181 Items" at bounding box center [776, 522] width 1267 height 23
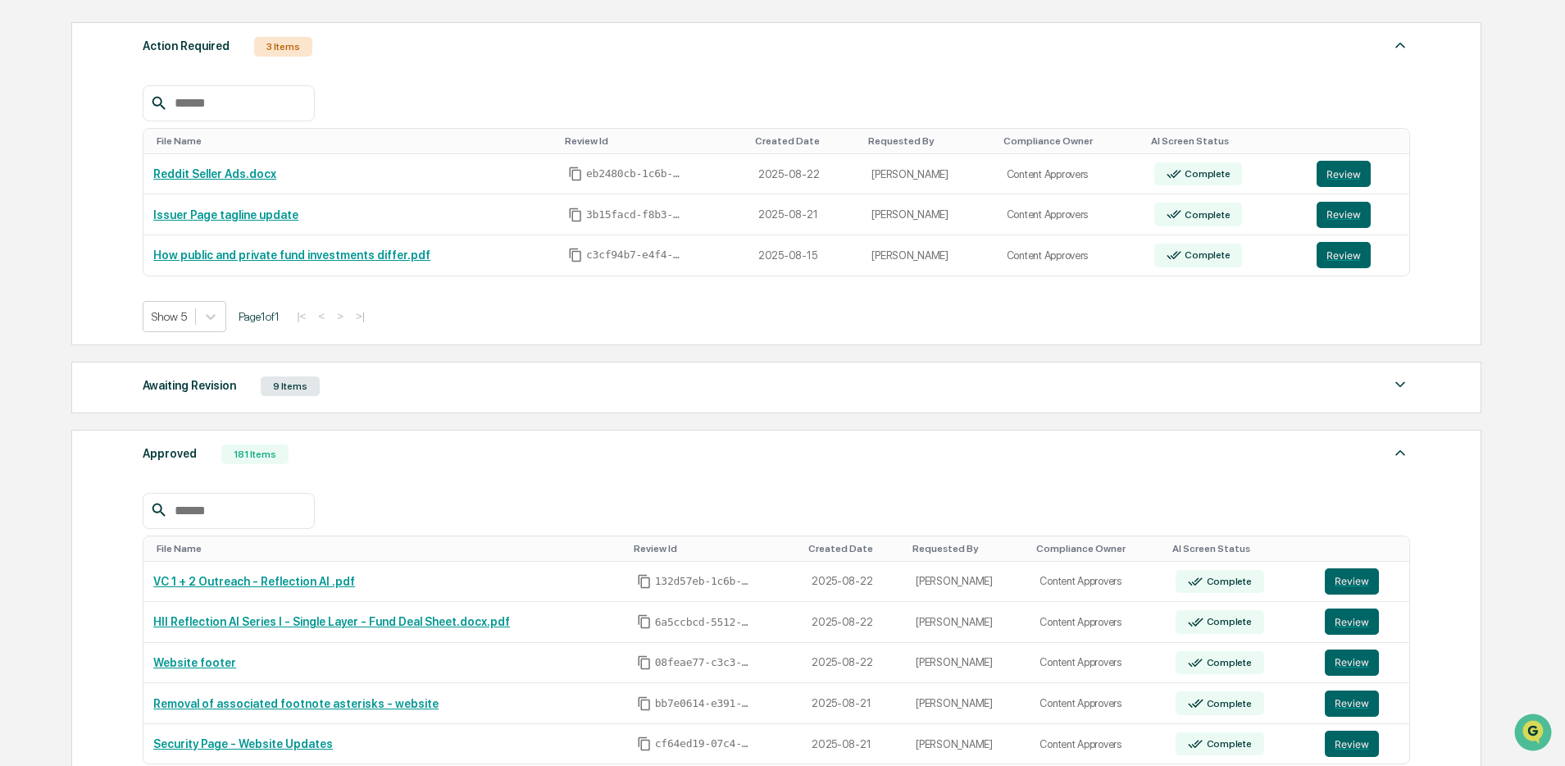
scroll to position [234, 0]
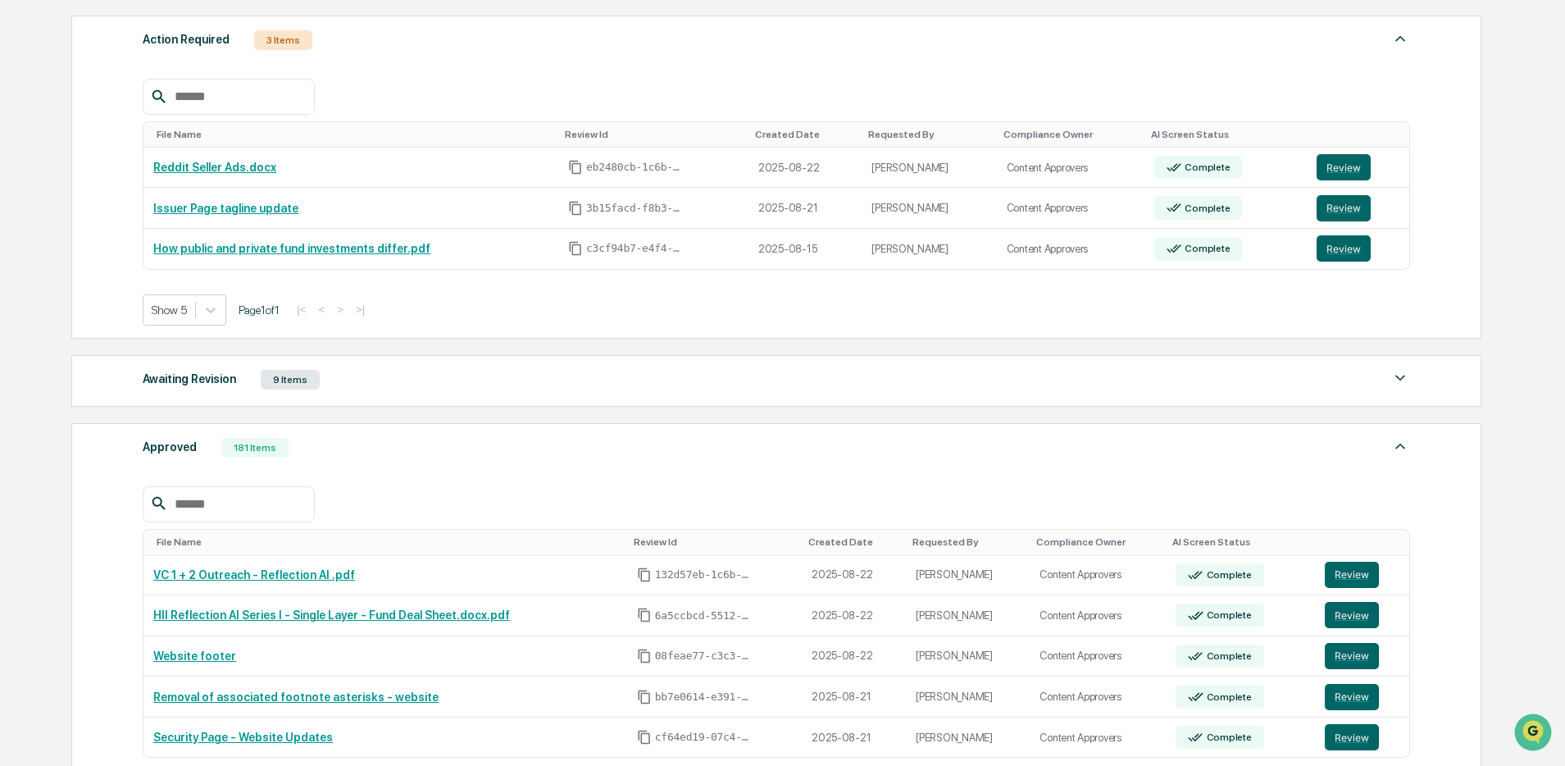
click at [527, 479] on div "File Name Review Id Created Date Requested By Compliance Owner AI Screen Status…" at bounding box center [776, 638] width 1267 height 353
click at [393, 459] on div "Approved 181 Items" at bounding box center [776, 447] width 1267 height 23
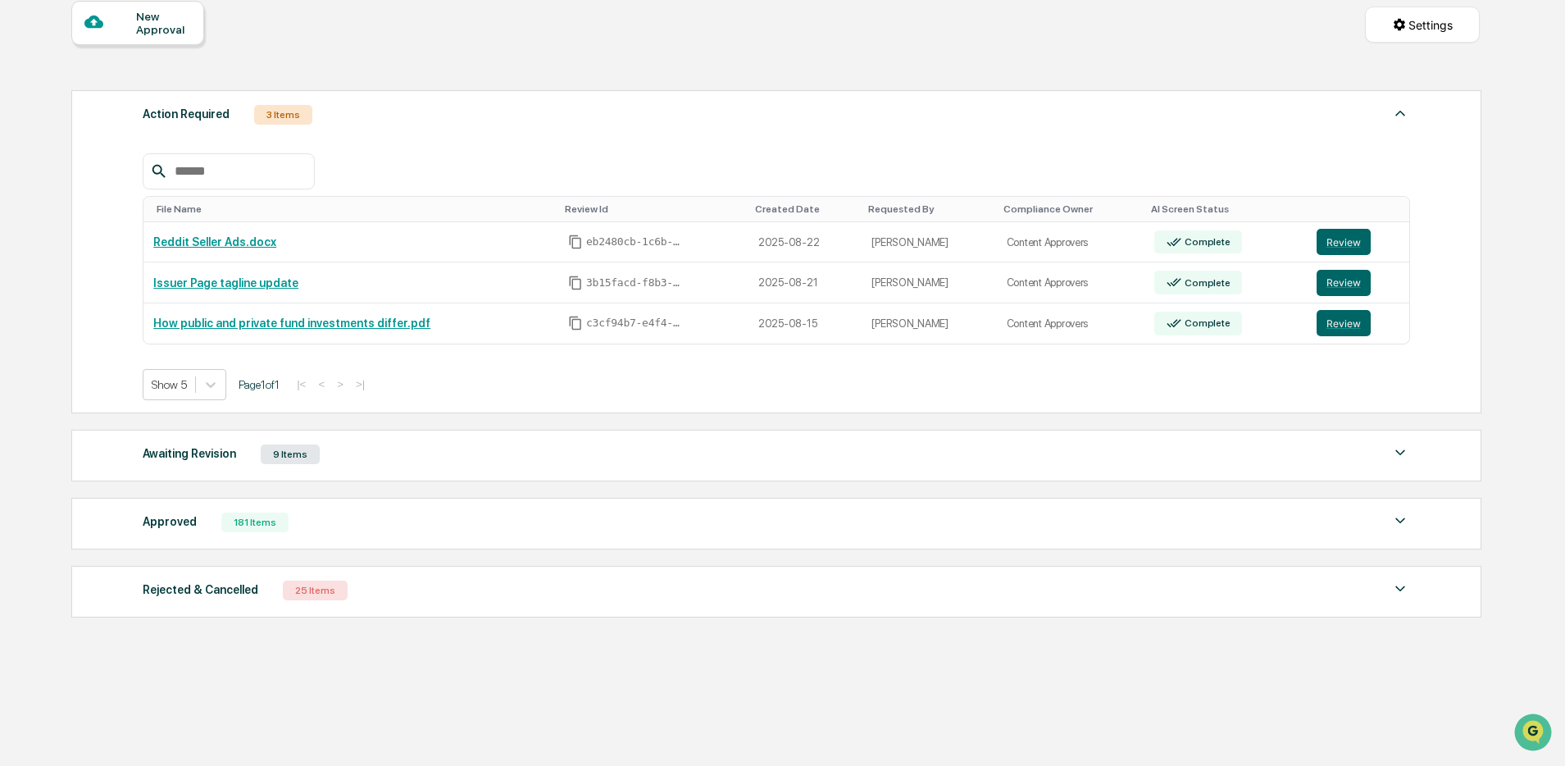
scroll to position [165, 0]
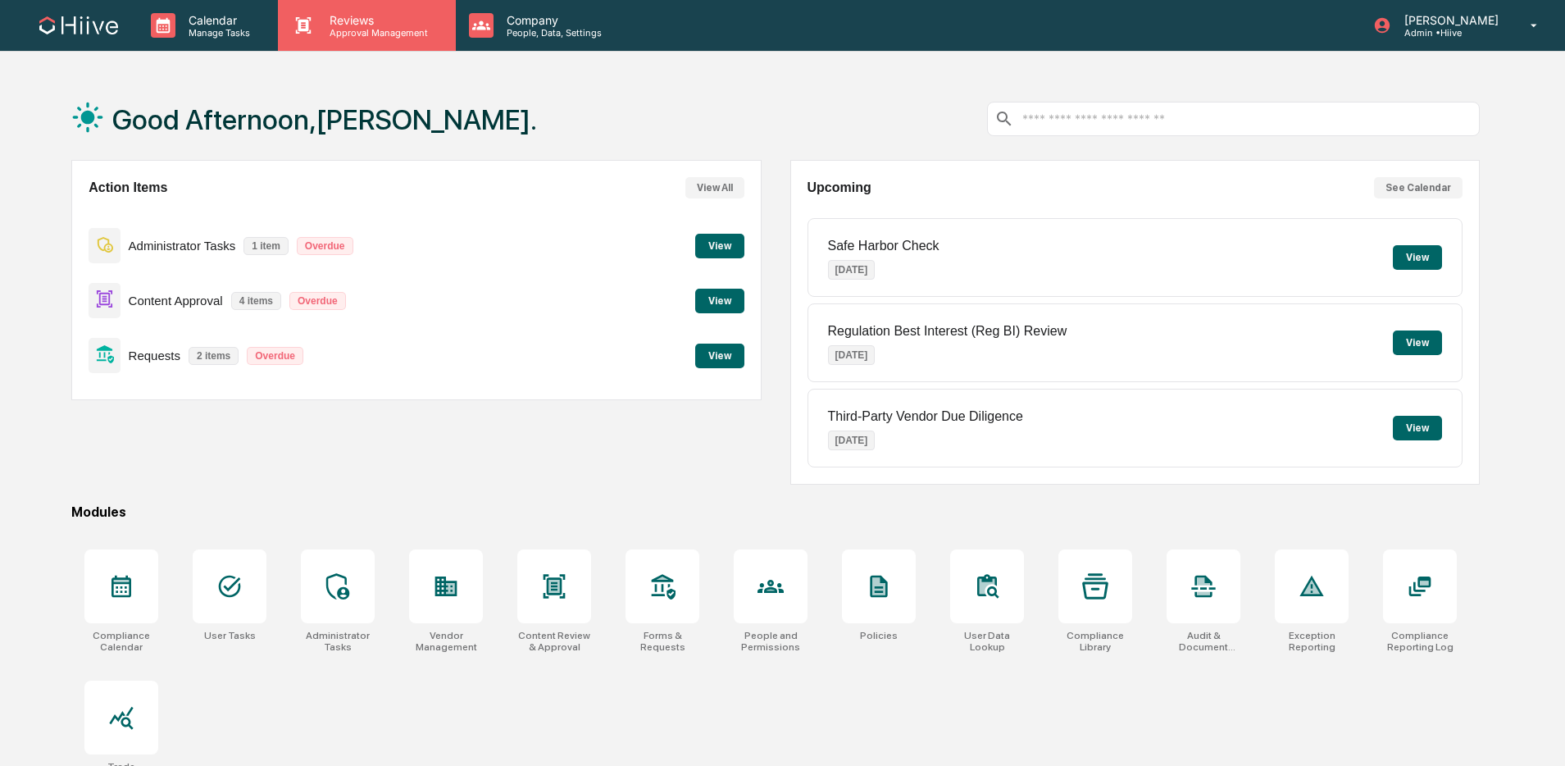
click at [348, 18] on p "Reviews" at bounding box center [376, 20] width 120 height 14
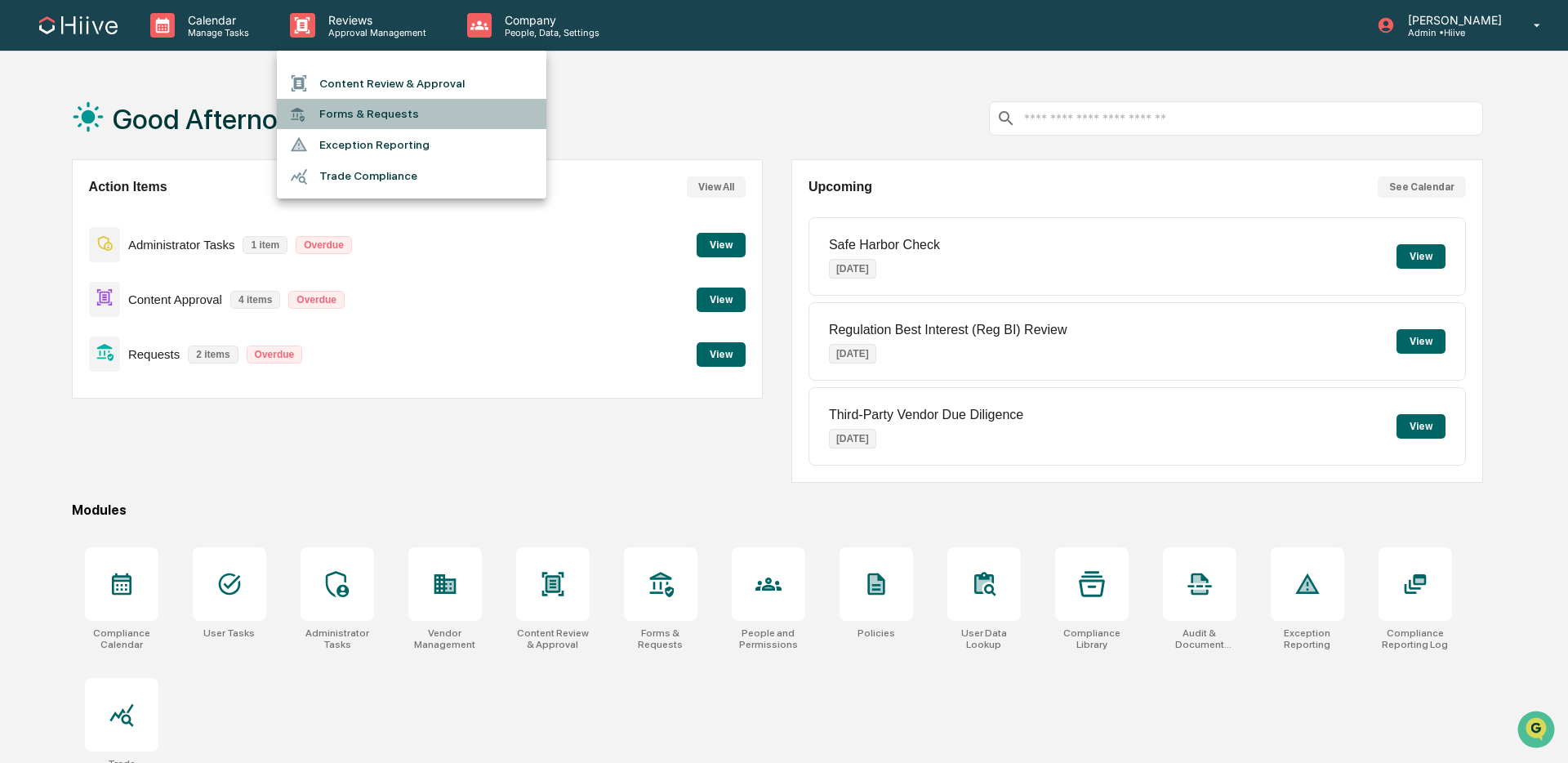
click at [388, 116] on li "Forms & Requests" at bounding box center [411, 114] width 270 height 30
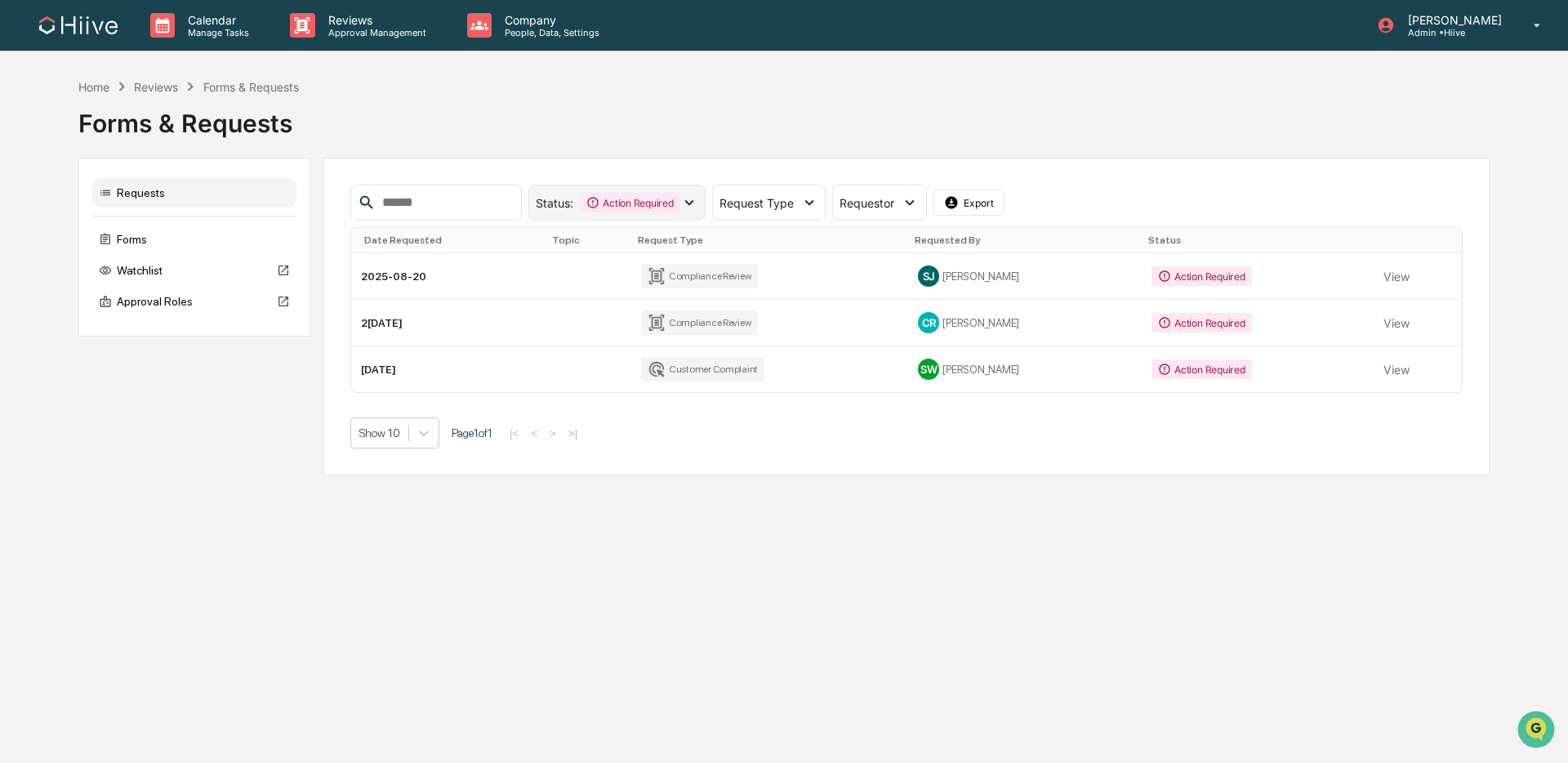
click at [698, 211] on icon at bounding box center [689, 202] width 18 height 18
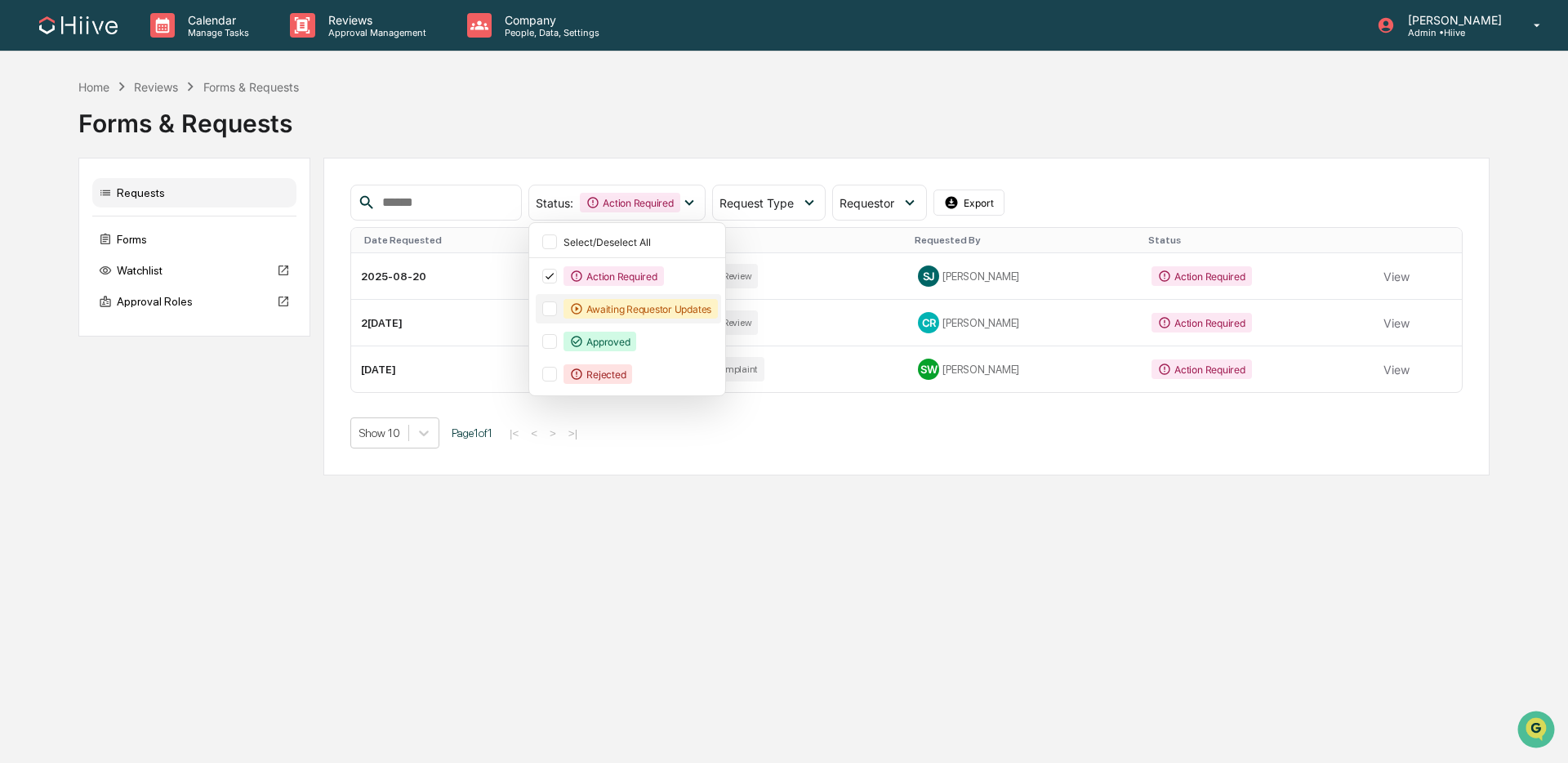
drag, startPoint x: 664, startPoint y: 308, endPoint x: 665, endPoint y: 296, distance: 12.0
click at [664, 308] on div "Awaiting Requestor Updates" at bounding box center [641, 309] width 154 height 20
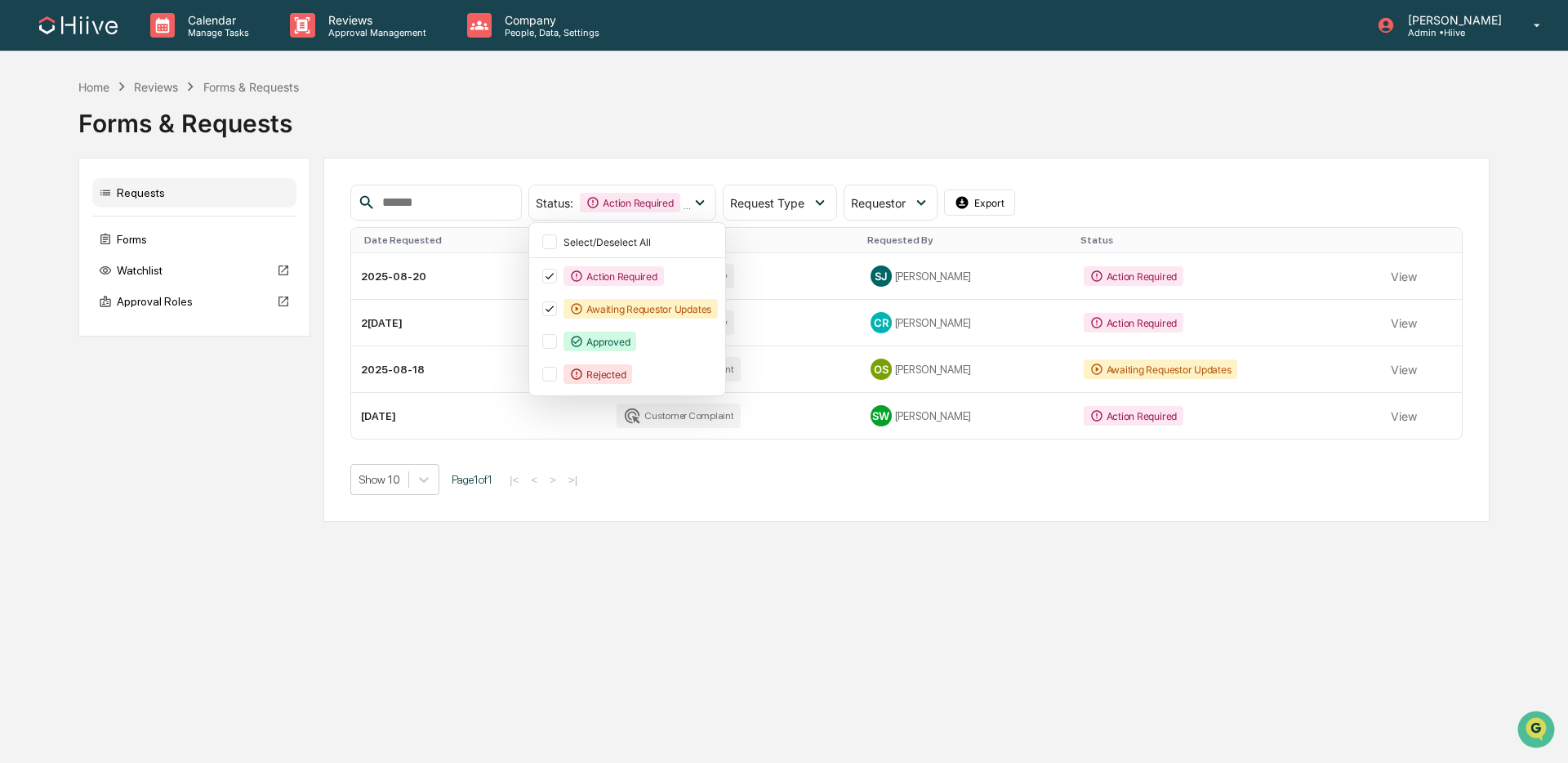
drag, startPoint x: 1404, startPoint y: 367, endPoint x: 1367, endPoint y: 358, distance: 38.1
click at [1404, 367] on button "View" at bounding box center [1404, 369] width 26 height 33
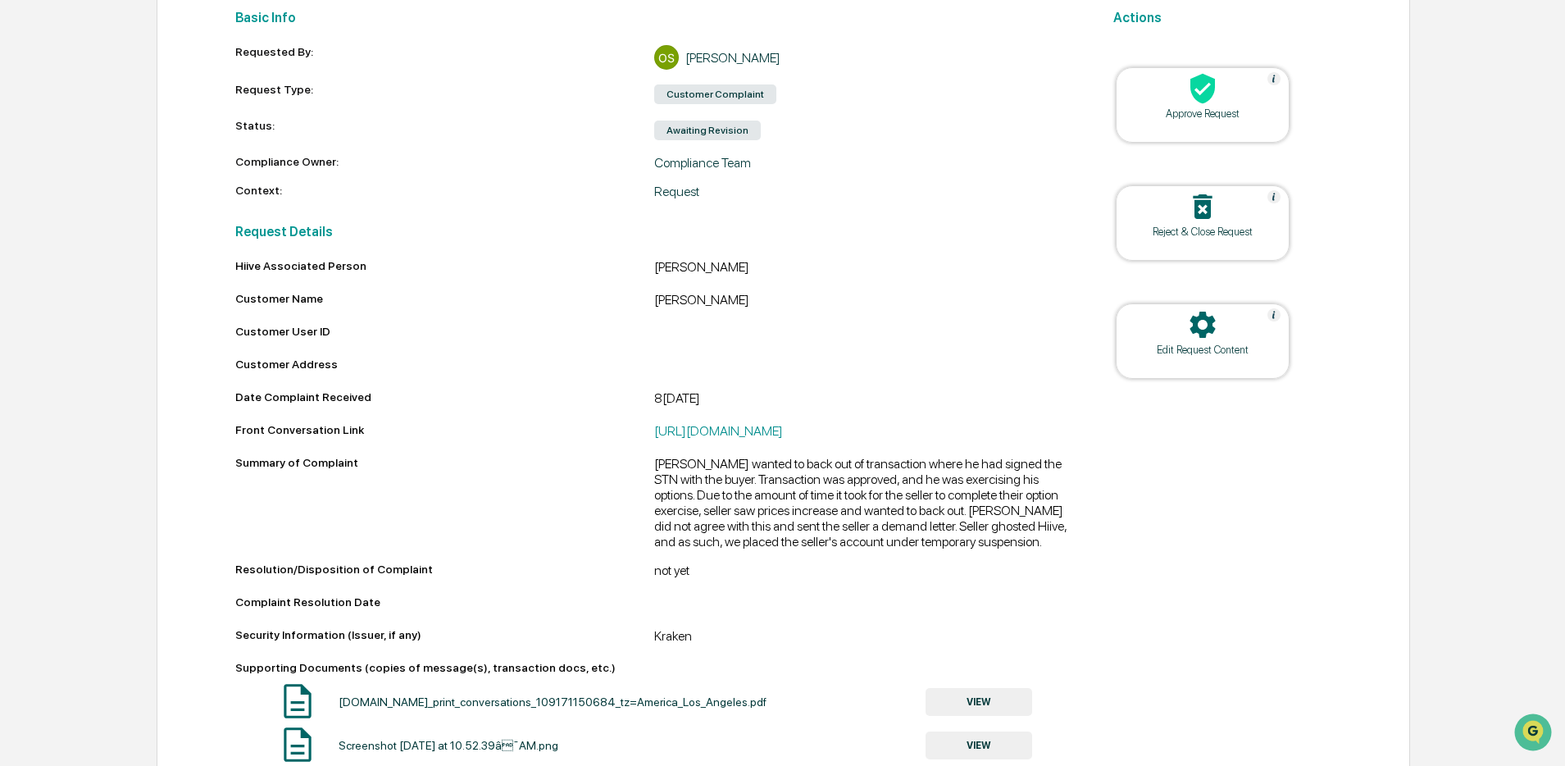
scroll to position [210, 0]
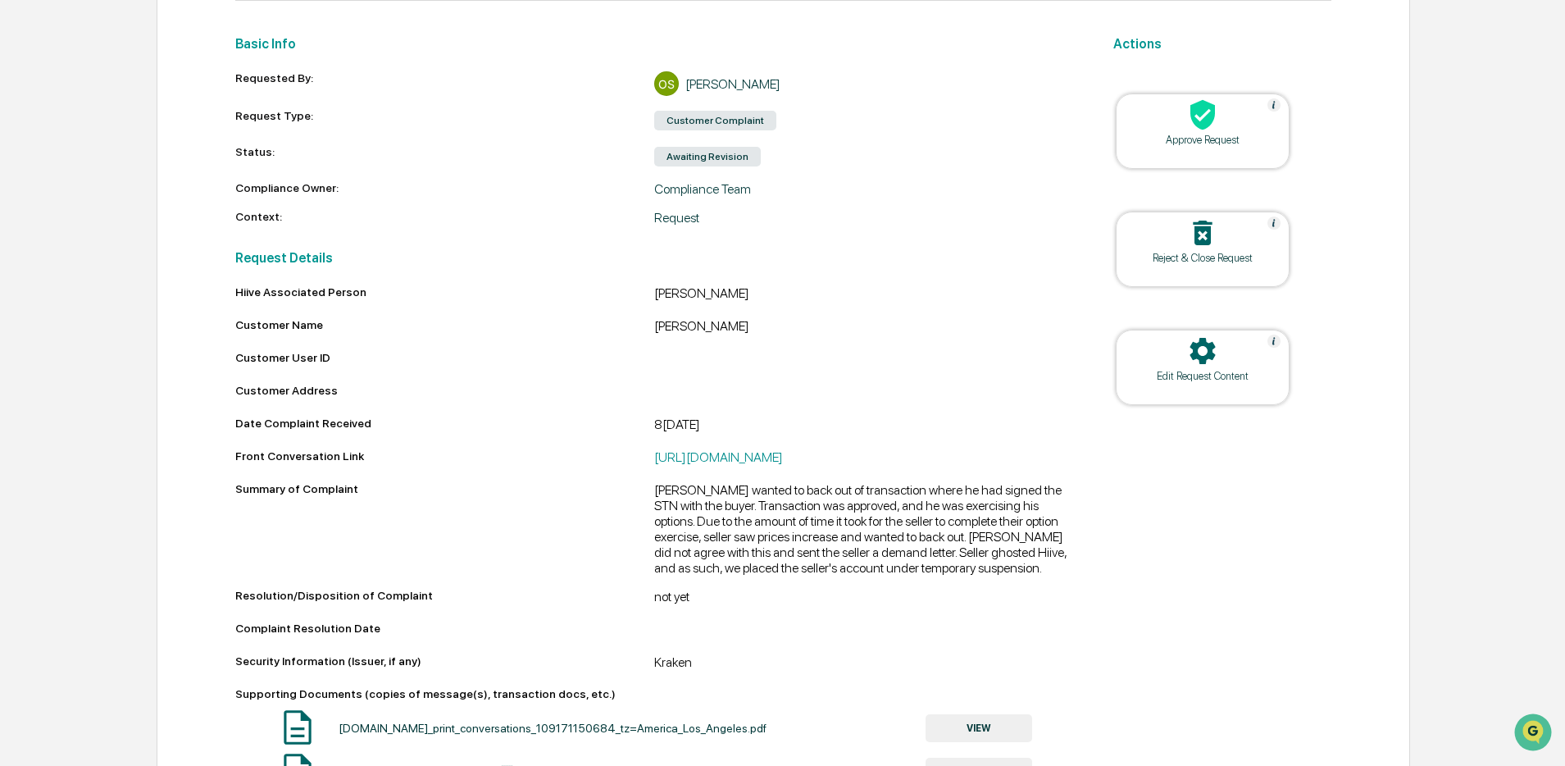
click at [1188, 335] on icon at bounding box center [1202, 350] width 33 height 33
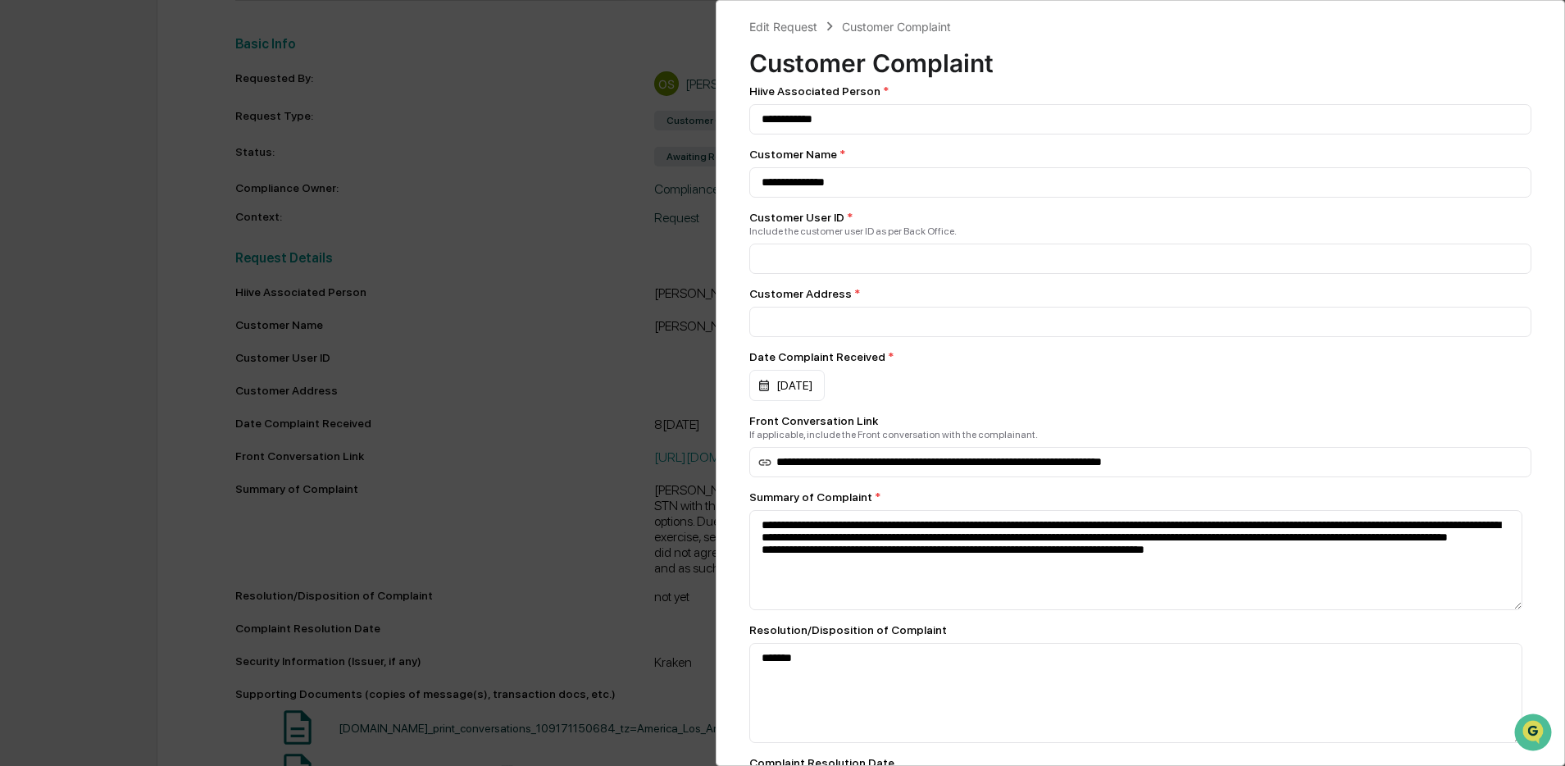
scroll to position [17, 0]
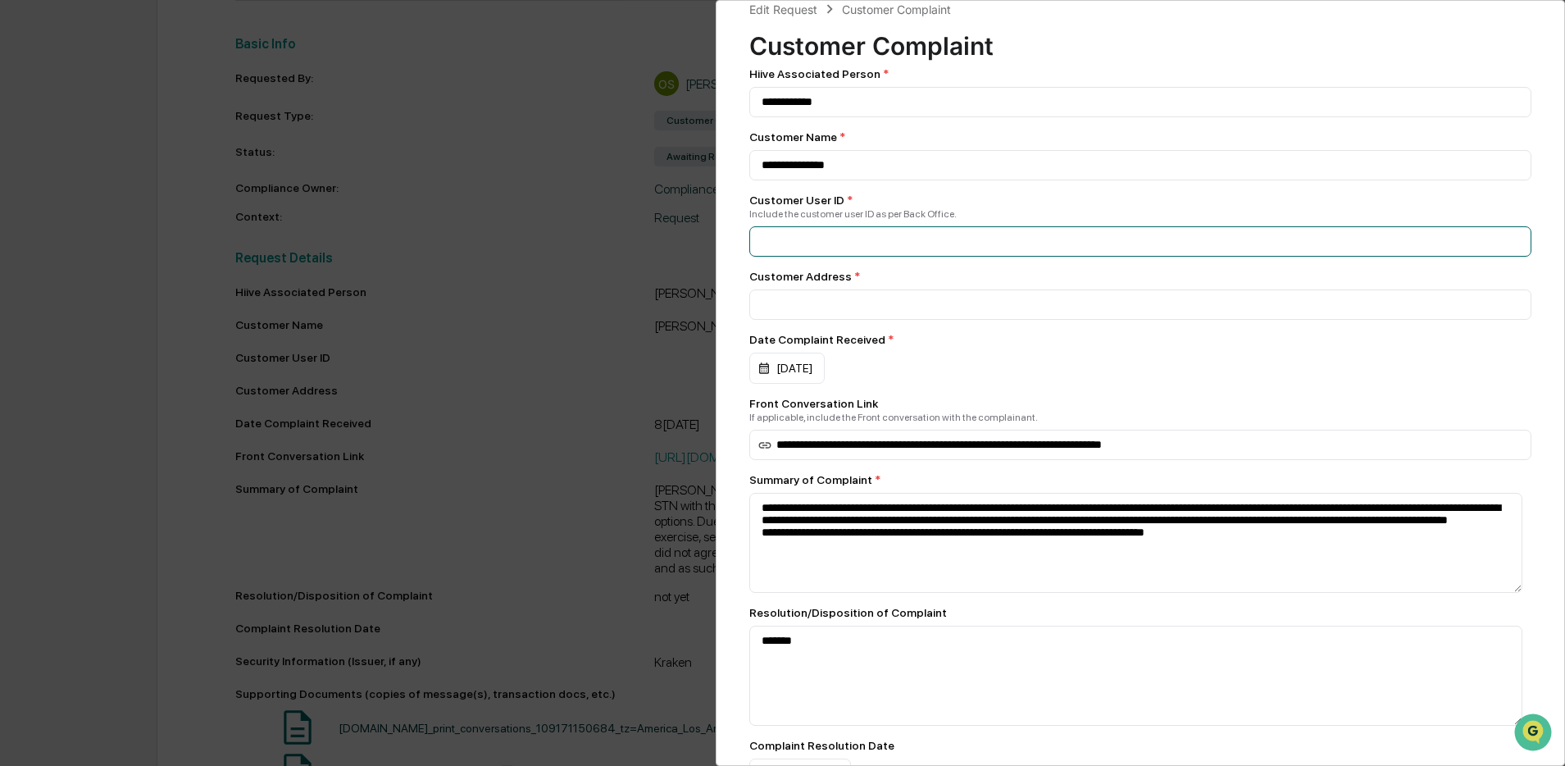
click at [845, 117] on input at bounding box center [1140, 102] width 783 height 30
paste input "**********"
type input "**********"
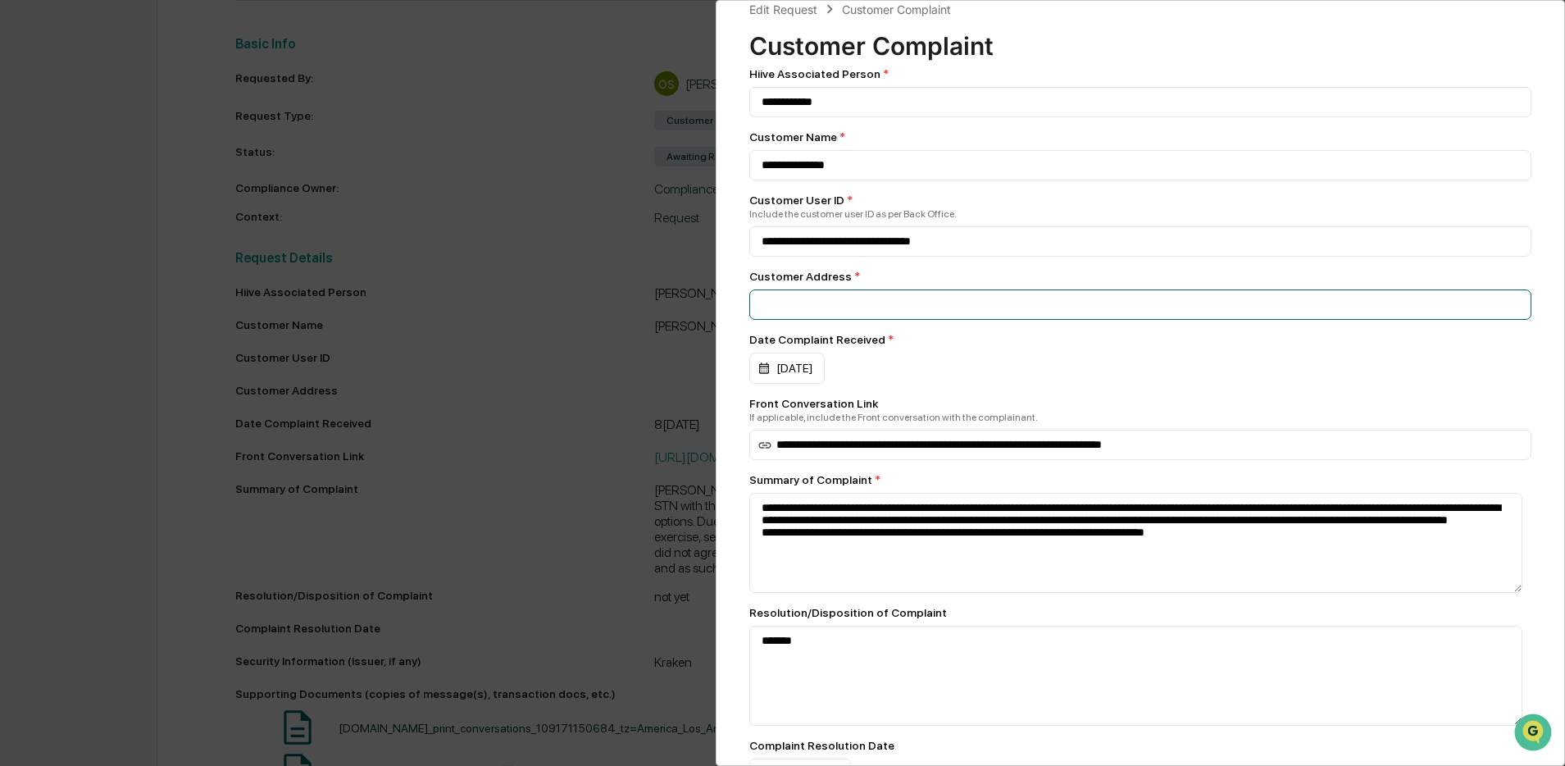
click at [1031, 117] on input at bounding box center [1140, 102] width 783 height 30
paste input "**********"
type input "**********"
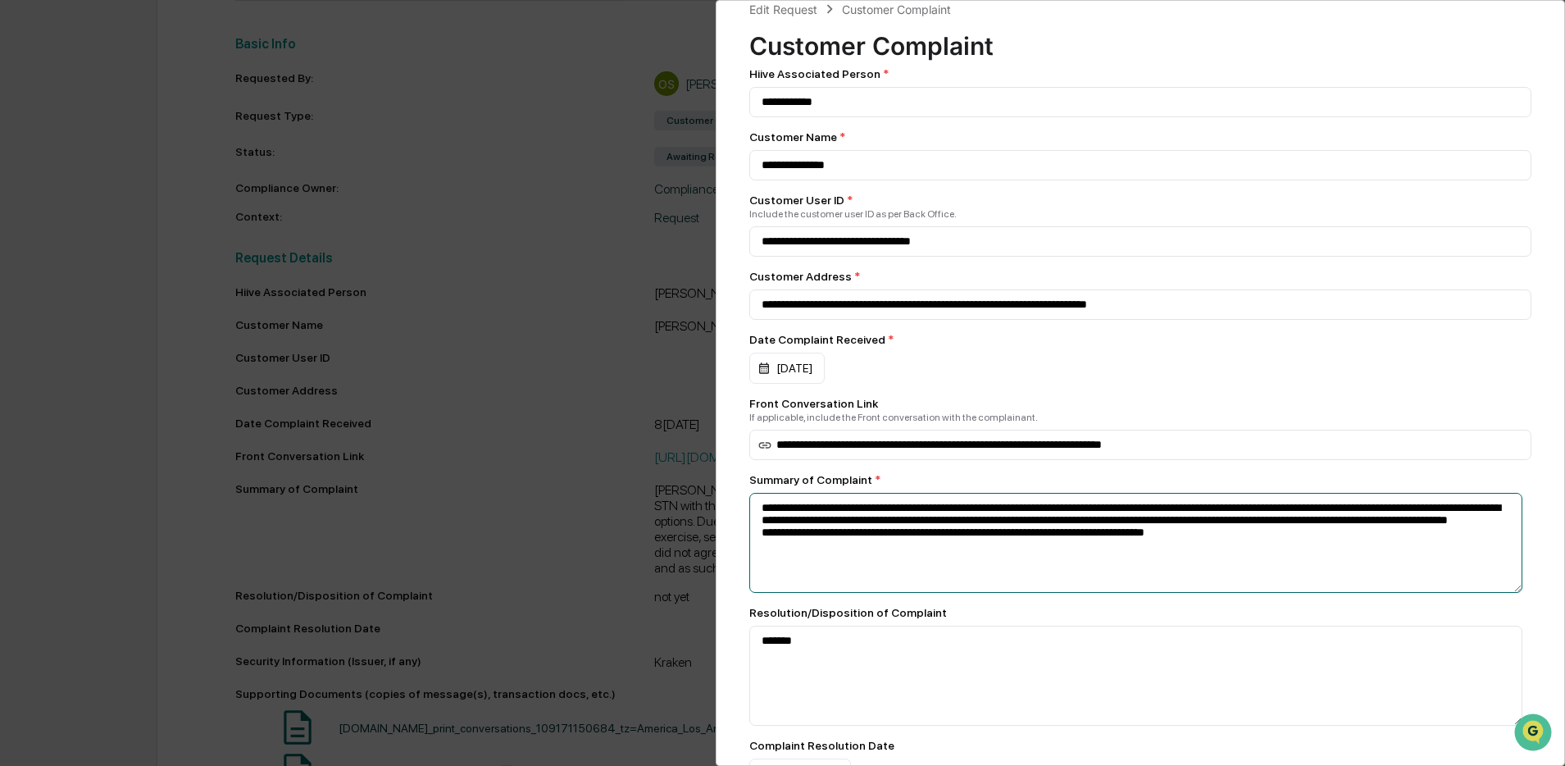
drag, startPoint x: 1267, startPoint y: 569, endPoint x: 760, endPoint y: 526, distance: 509.3
click at [760, 526] on textarea "**********" at bounding box center [1136, 543] width 774 height 100
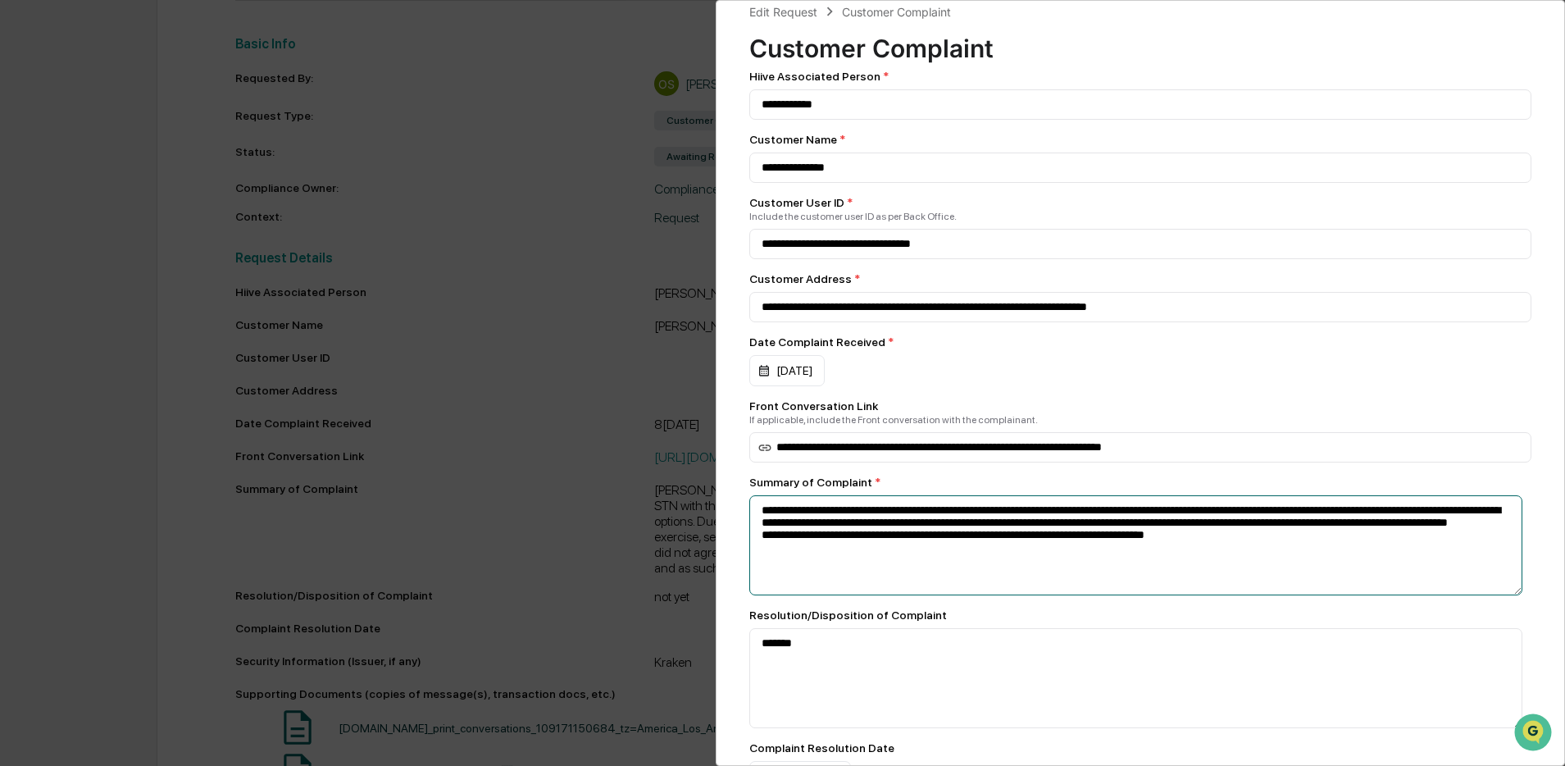
paste textarea "**********"
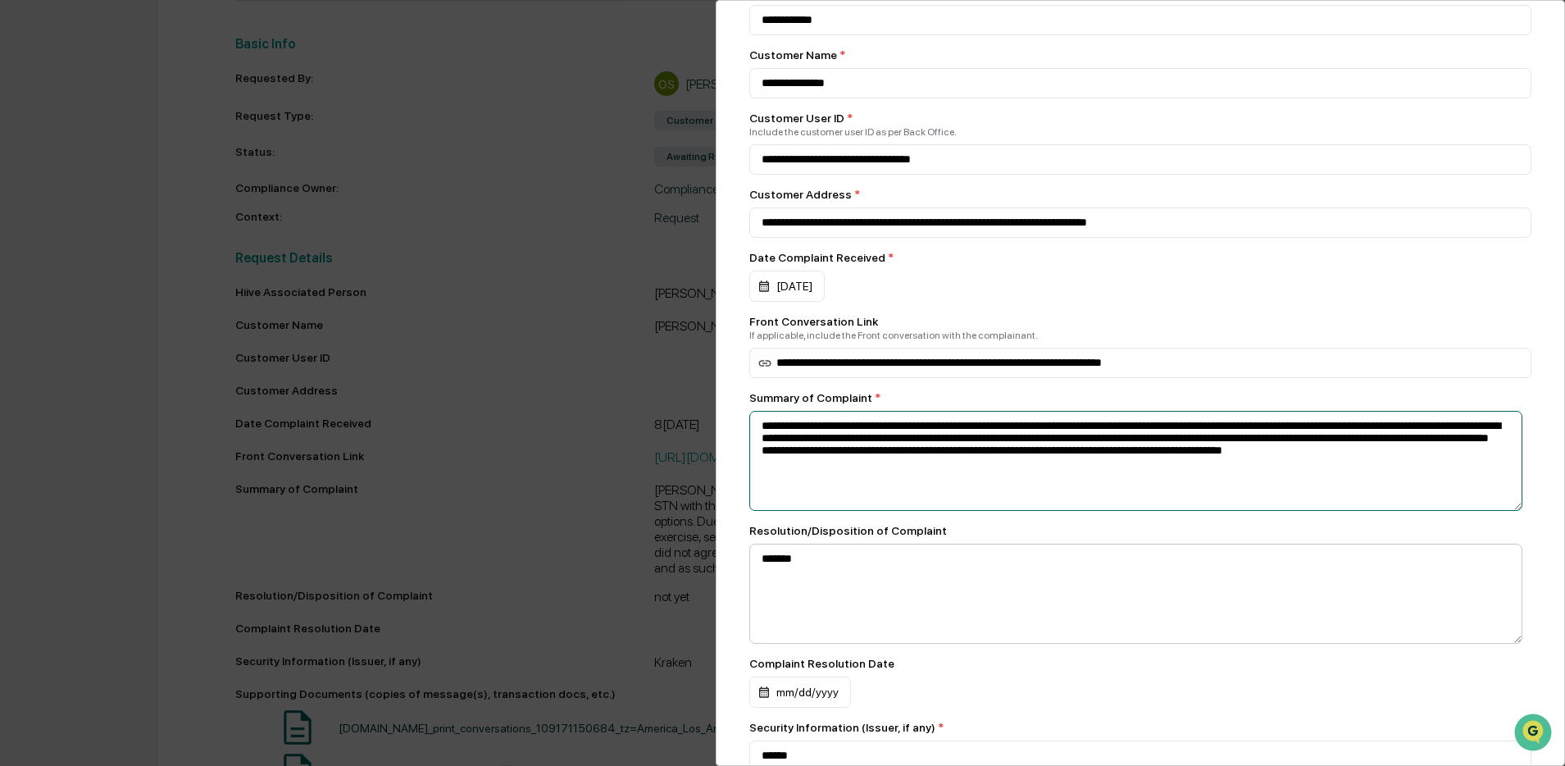
scroll to position [118, 0]
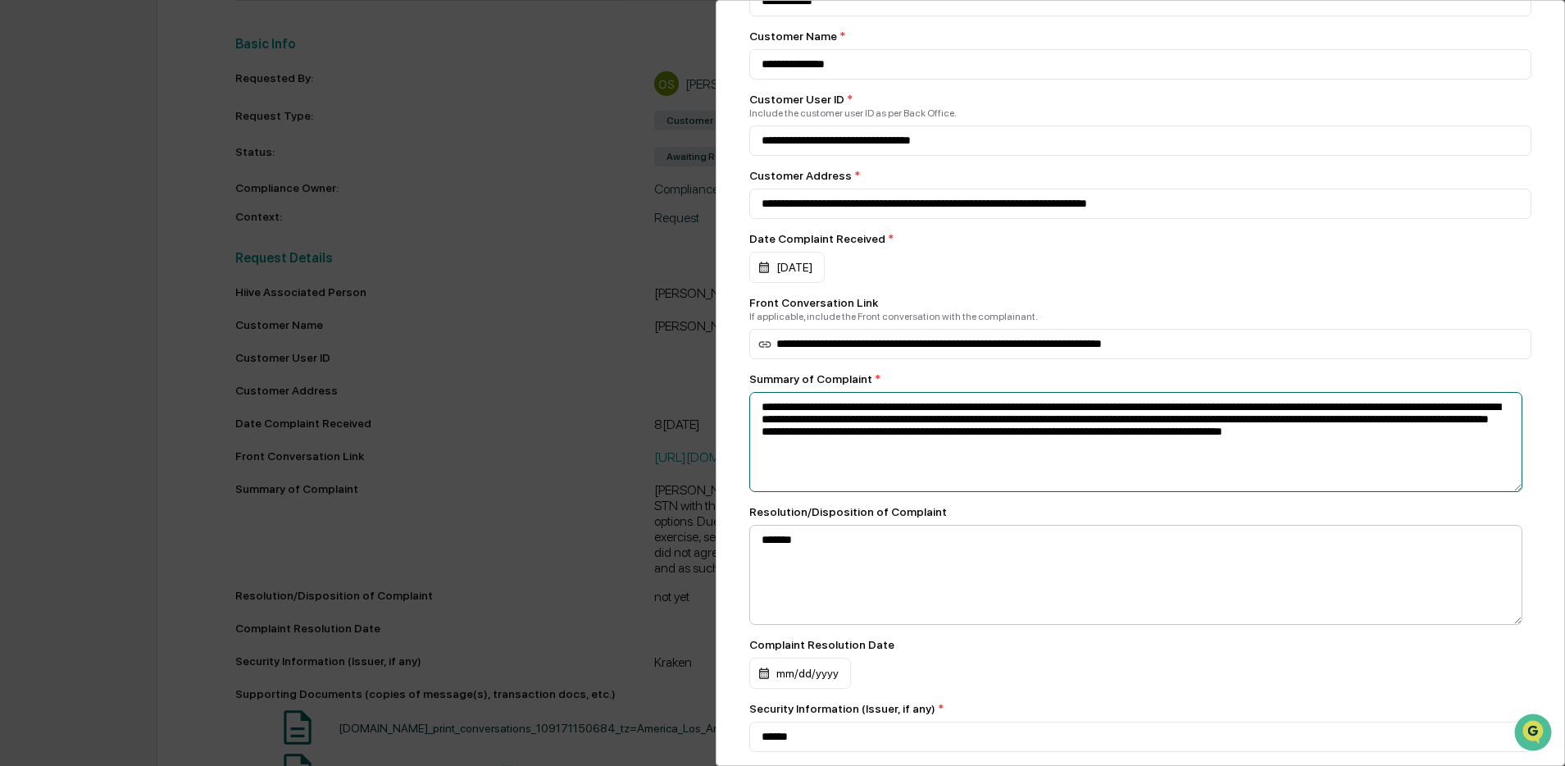
type textarea "**********"
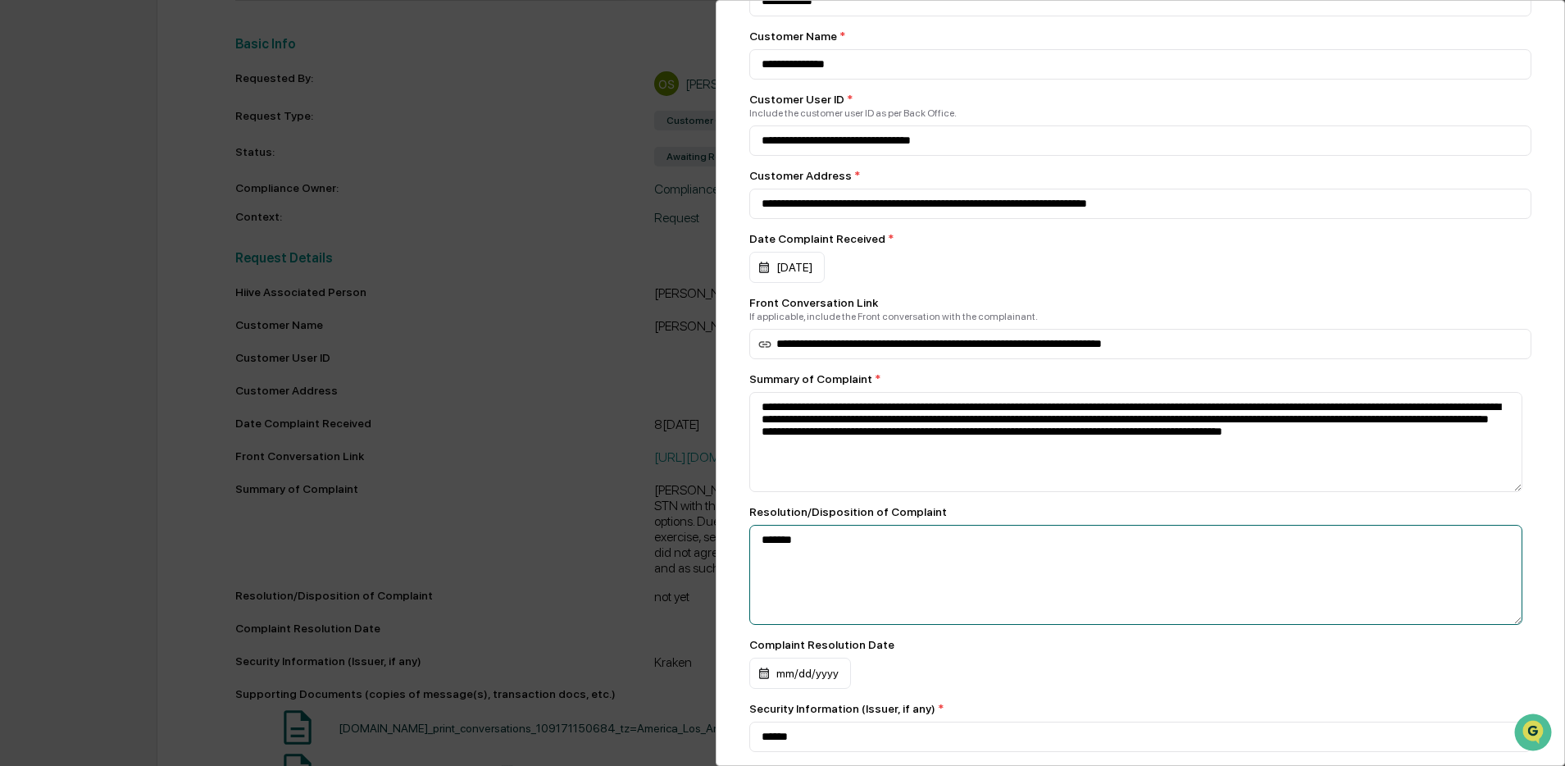
click at [818, 492] on textarea "*******" at bounding box center [1136, 442] width 774 height 100
drag, startPoint x: 780, startPoint y: 553, endPoint x: 758, endPoint y: 551, distance: 21.4
click at [758, 492] on textarea "*******" at bounding box center [1136, 442] width 774 height 100
paste textarea "**********"
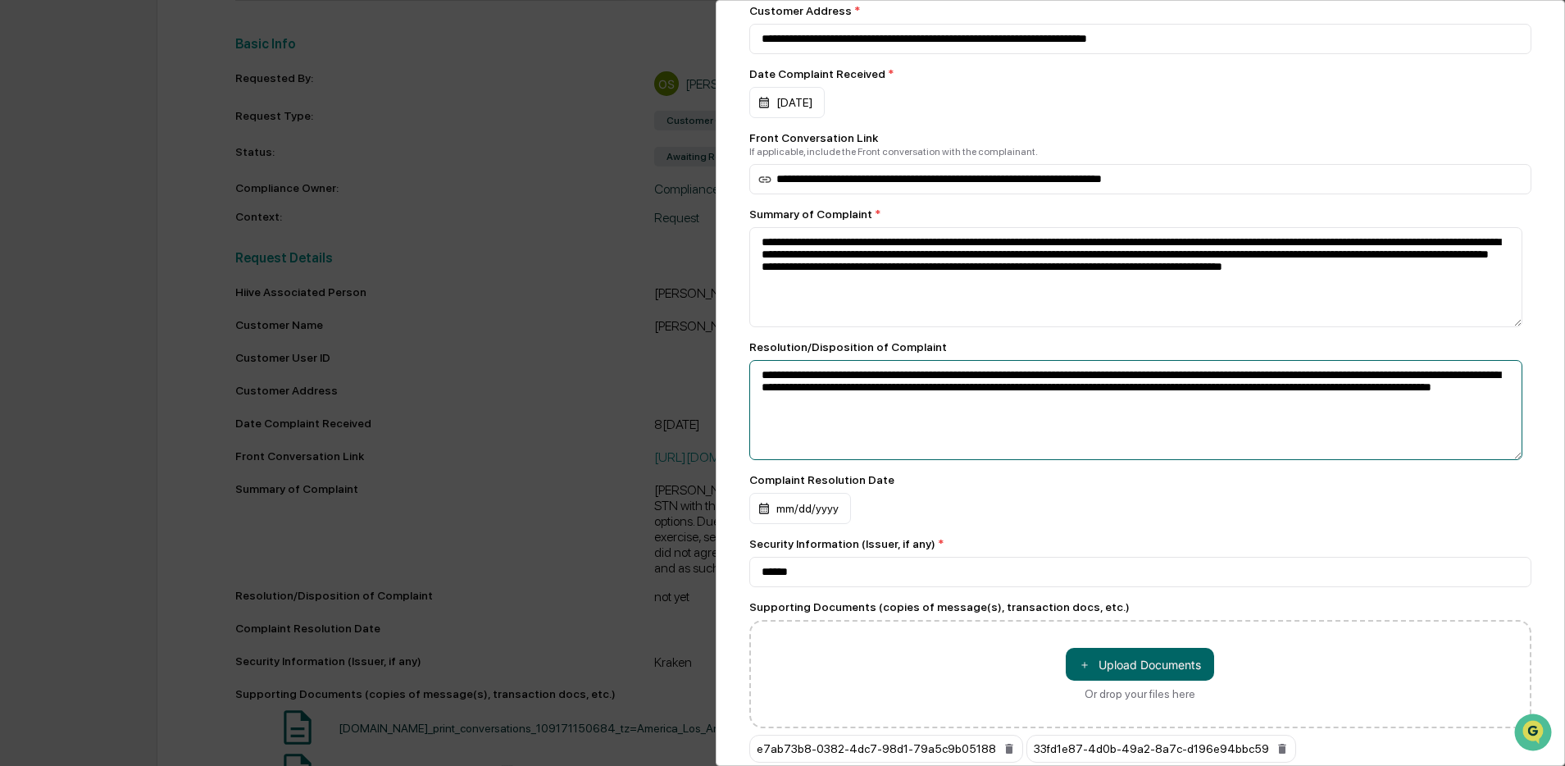
scroll to position [307, 0]
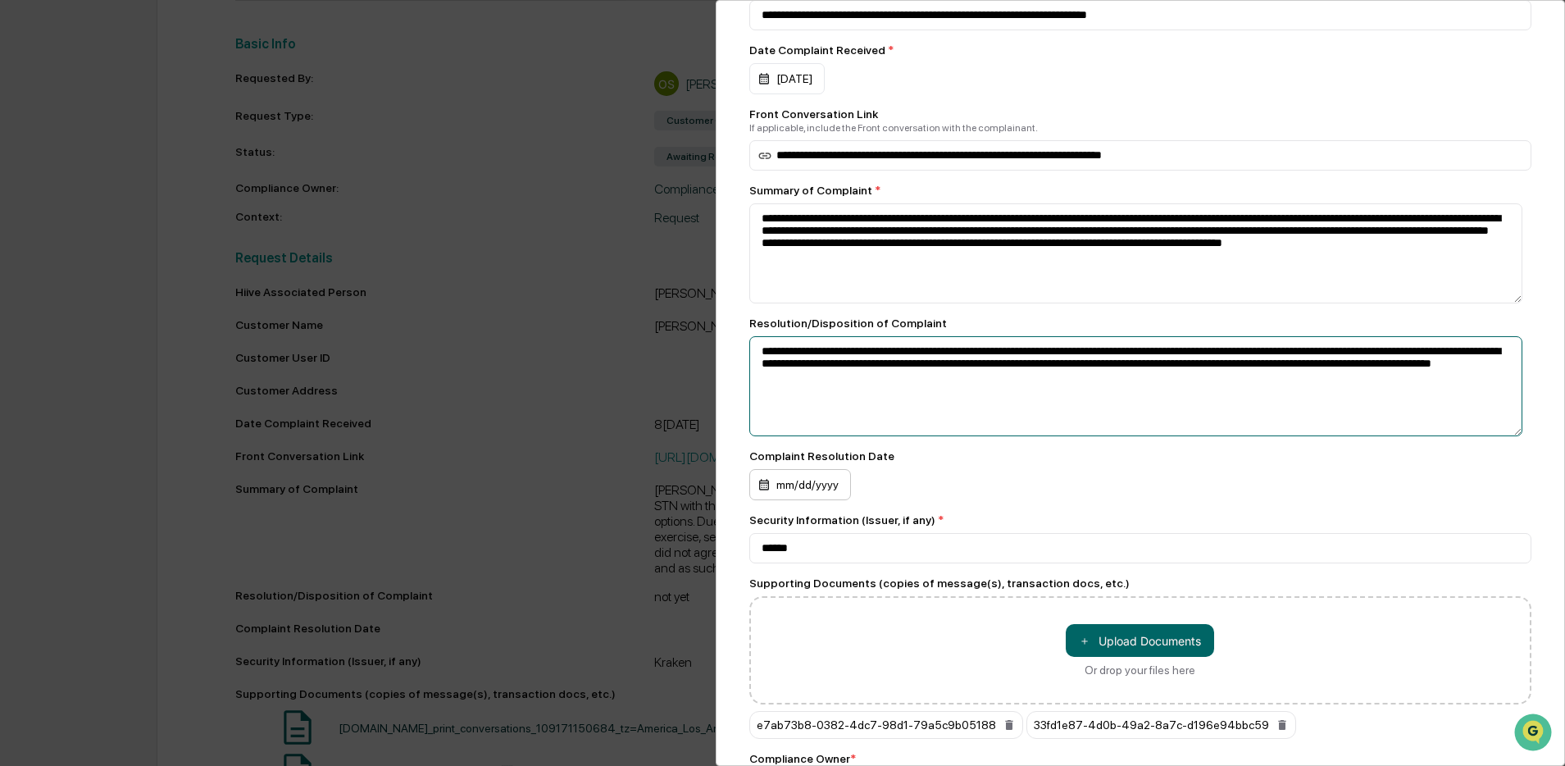
type textarea "**********"
click at [787, 94] on div "mm/dd/yyyy" at bounding box center [786, 78] width 75 height 31
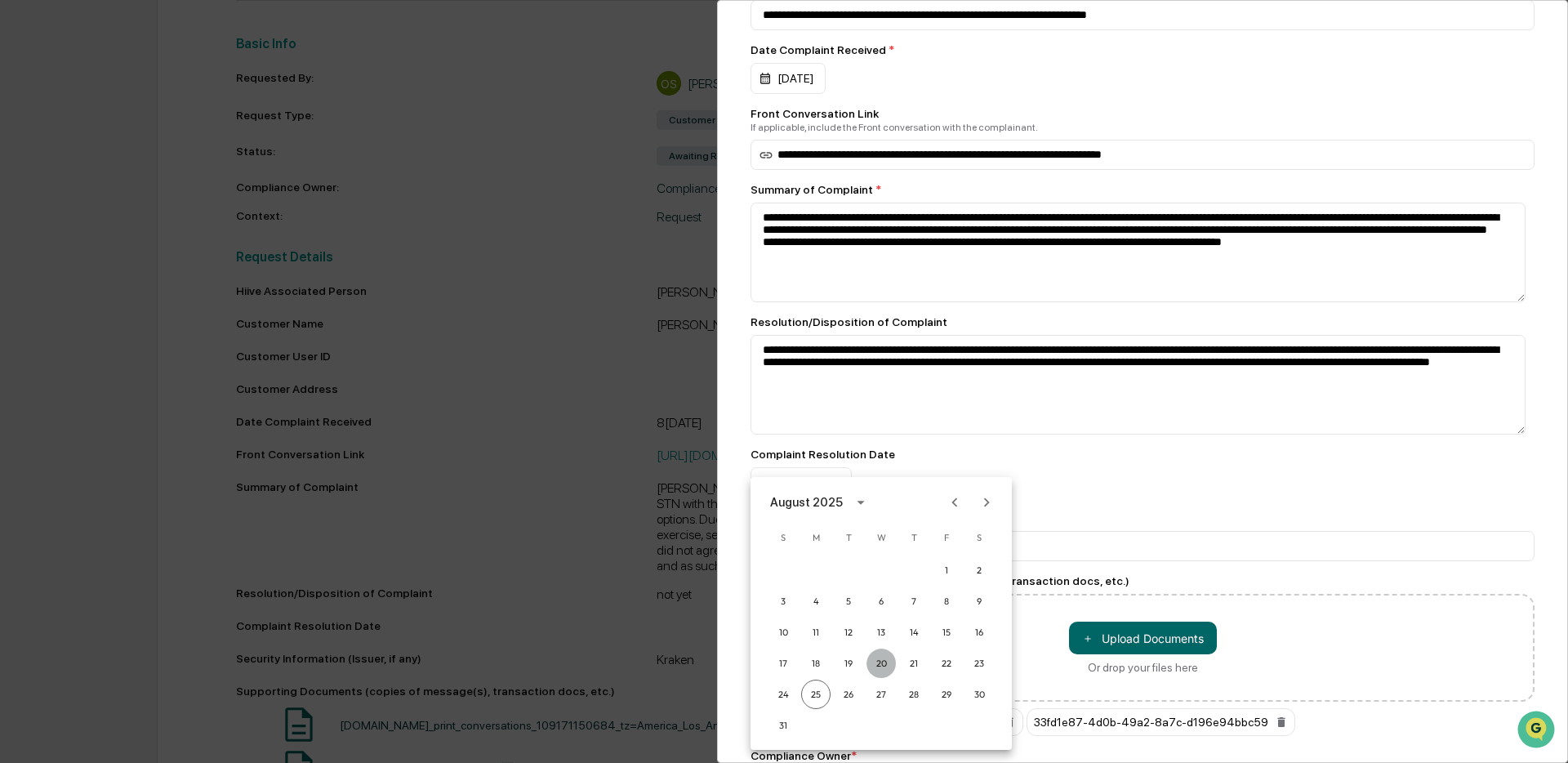
click at [877, 664] on button "20" at bounding box center [882, 663] width 30 height 30
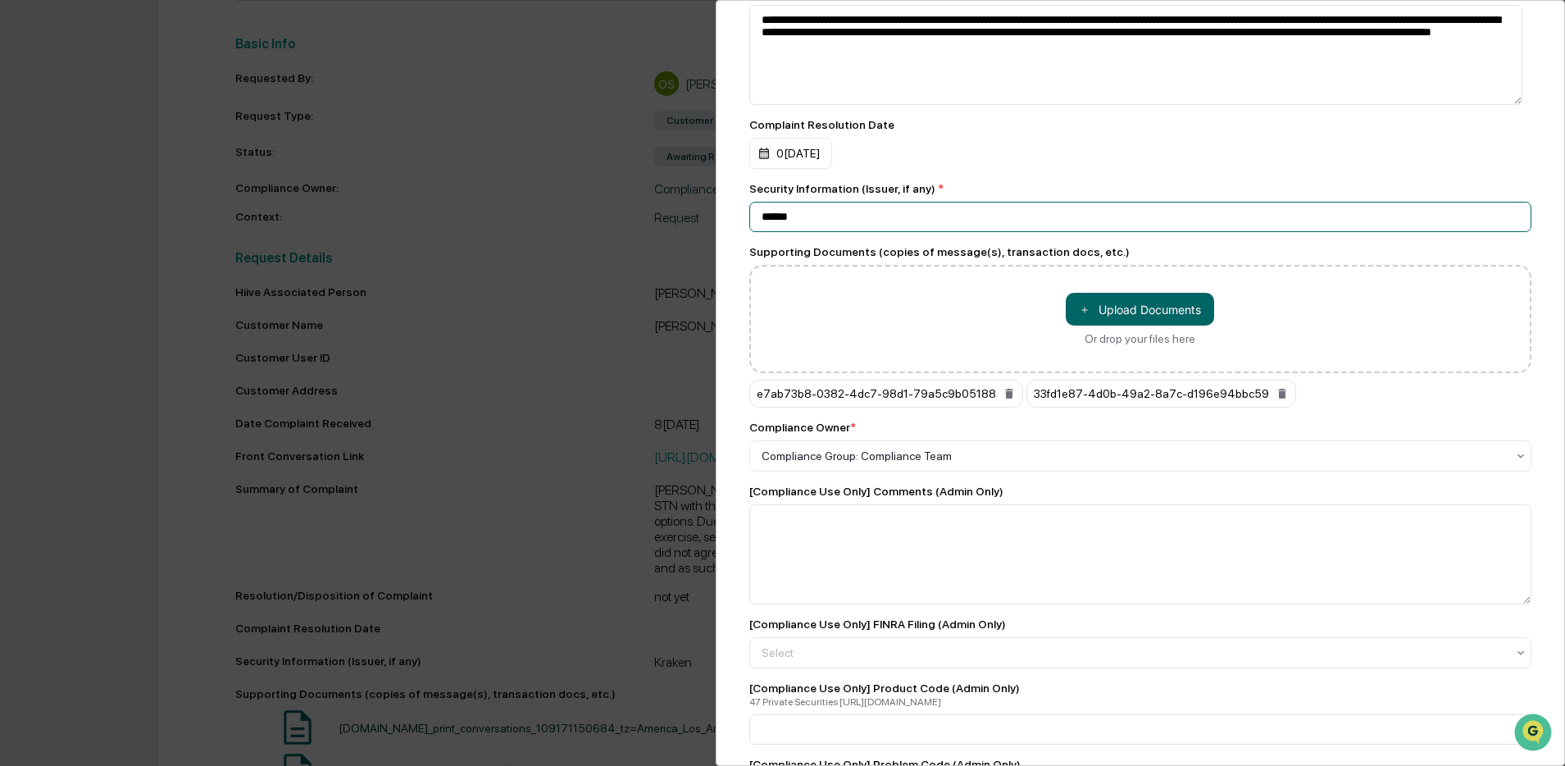
scroll to position [639, 0]
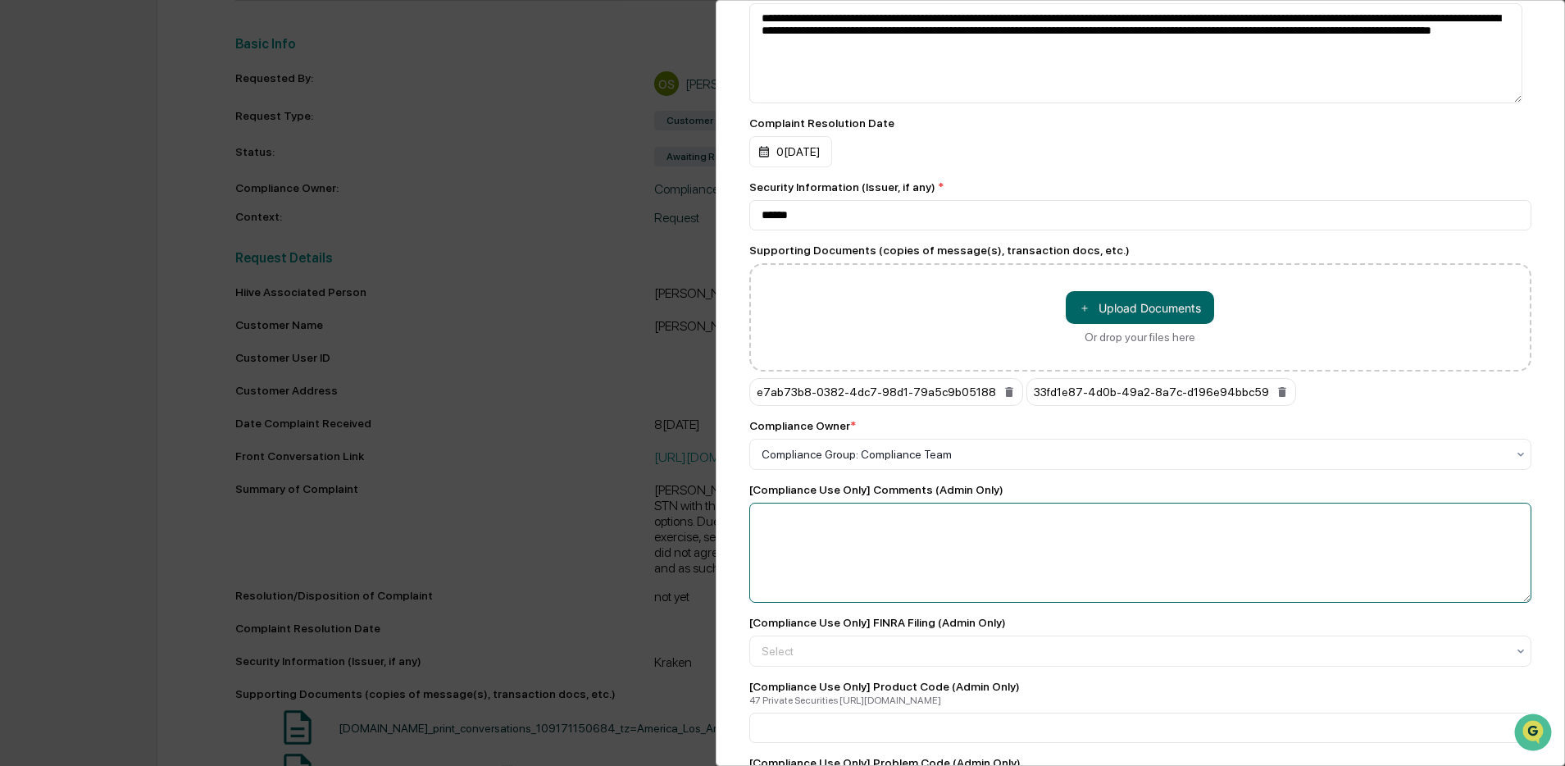
paste textarea "**********"
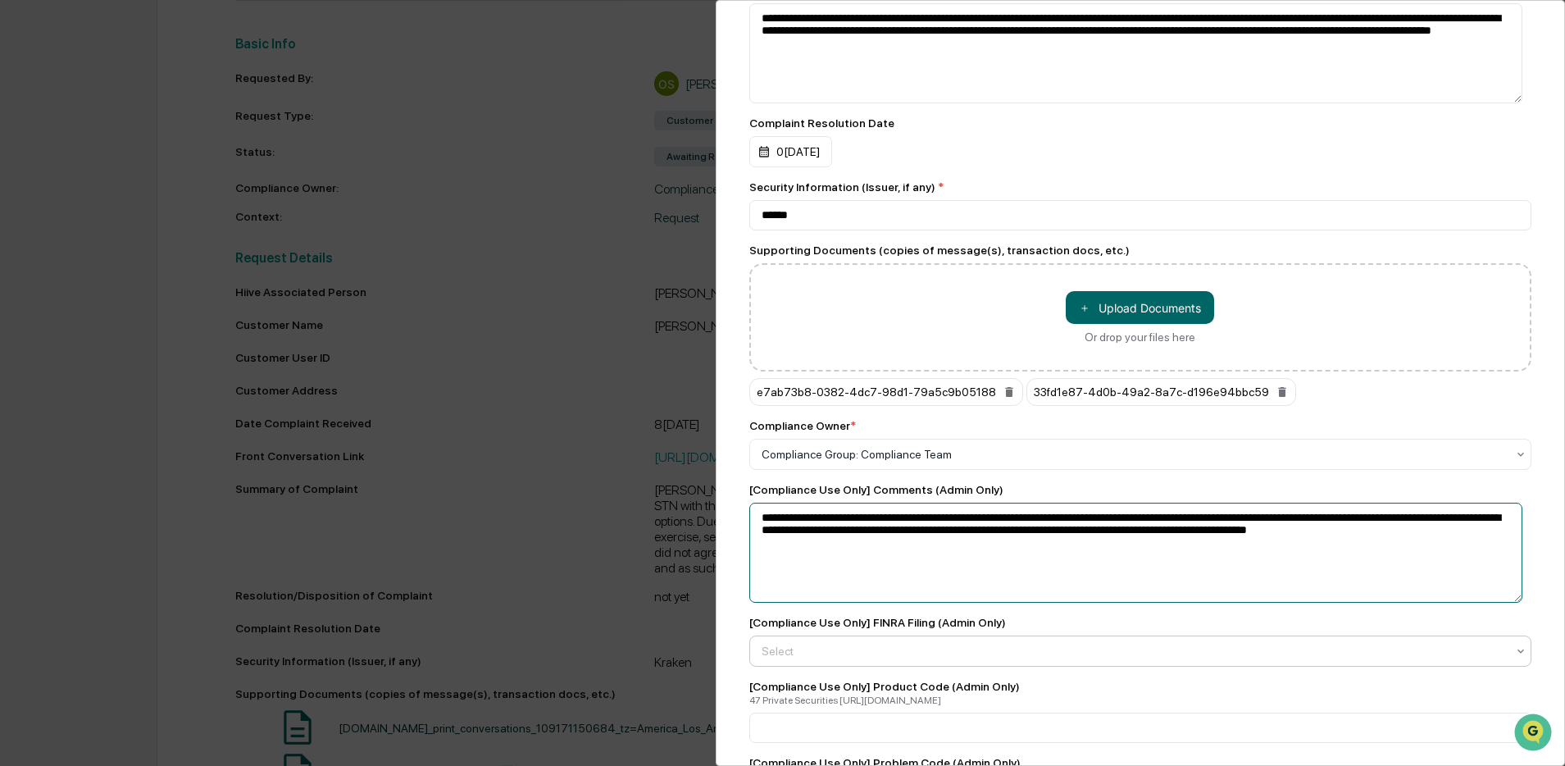
type textarea "**********"
click at [816, 659] on div at bounding box center [1134, 651] width 745 height 16
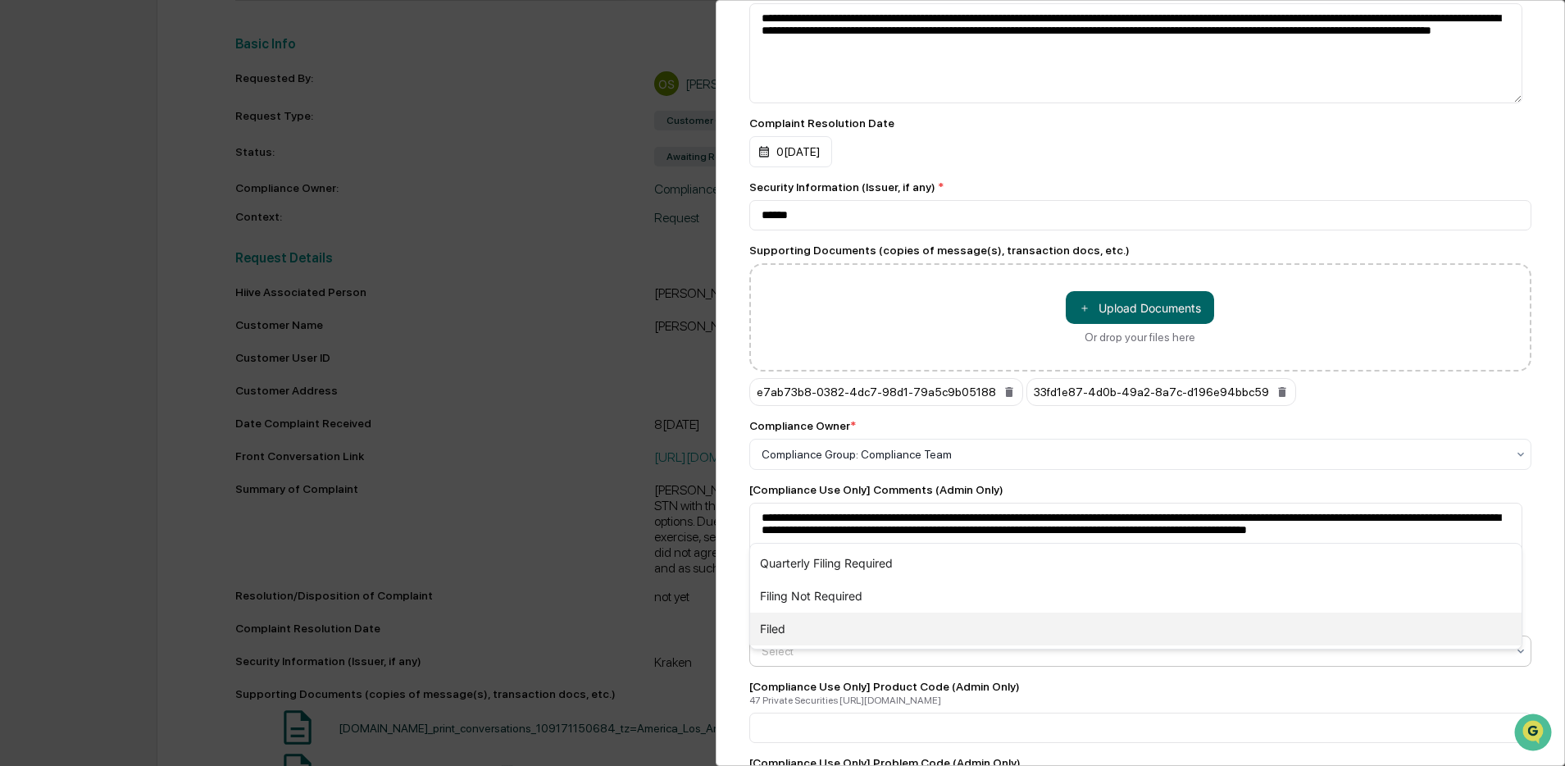
click at [814, 637] on div "Filed" at bounding box center [1136, 628] width 772 height 33
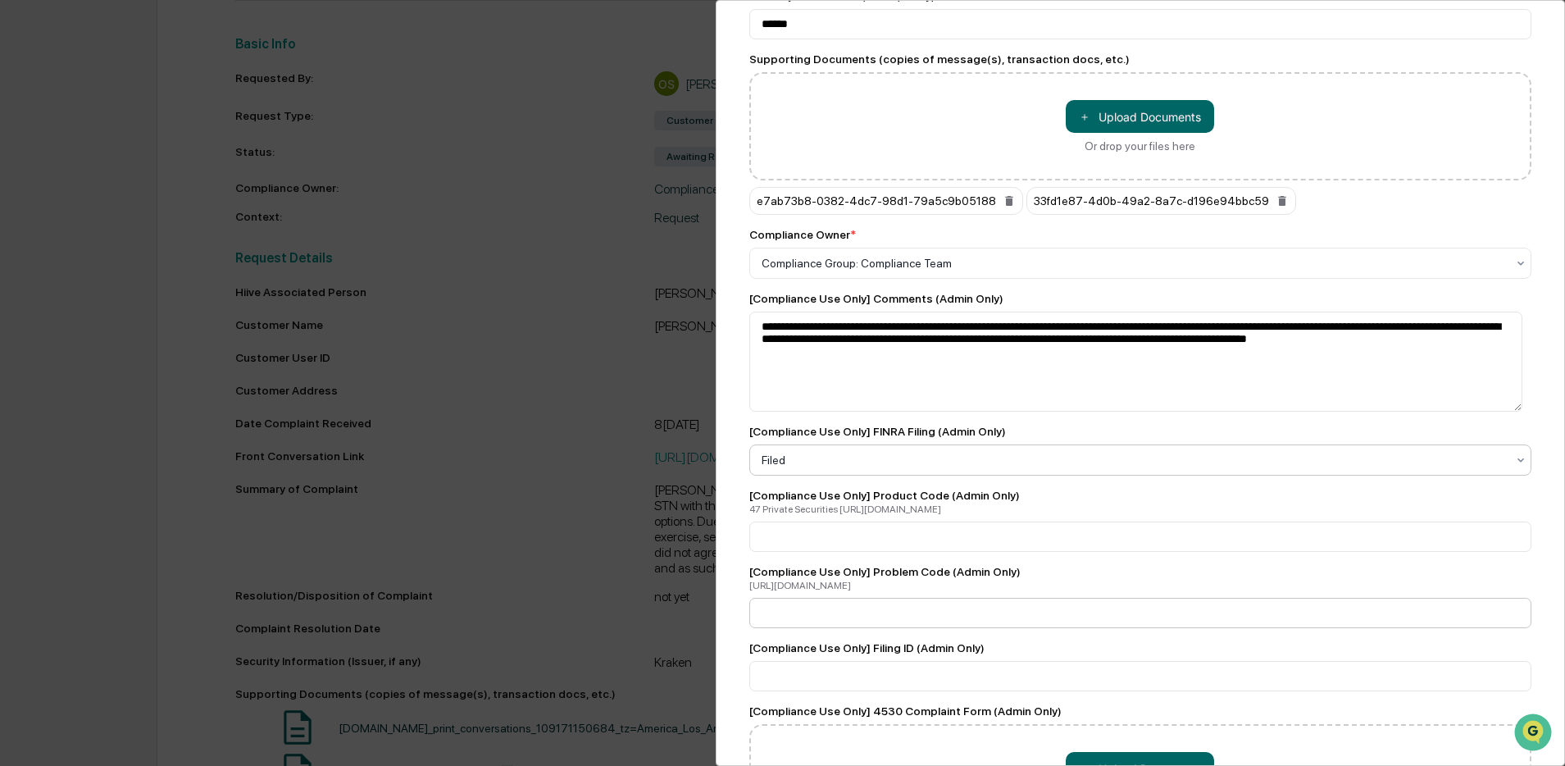
scroll to position [835, 0]
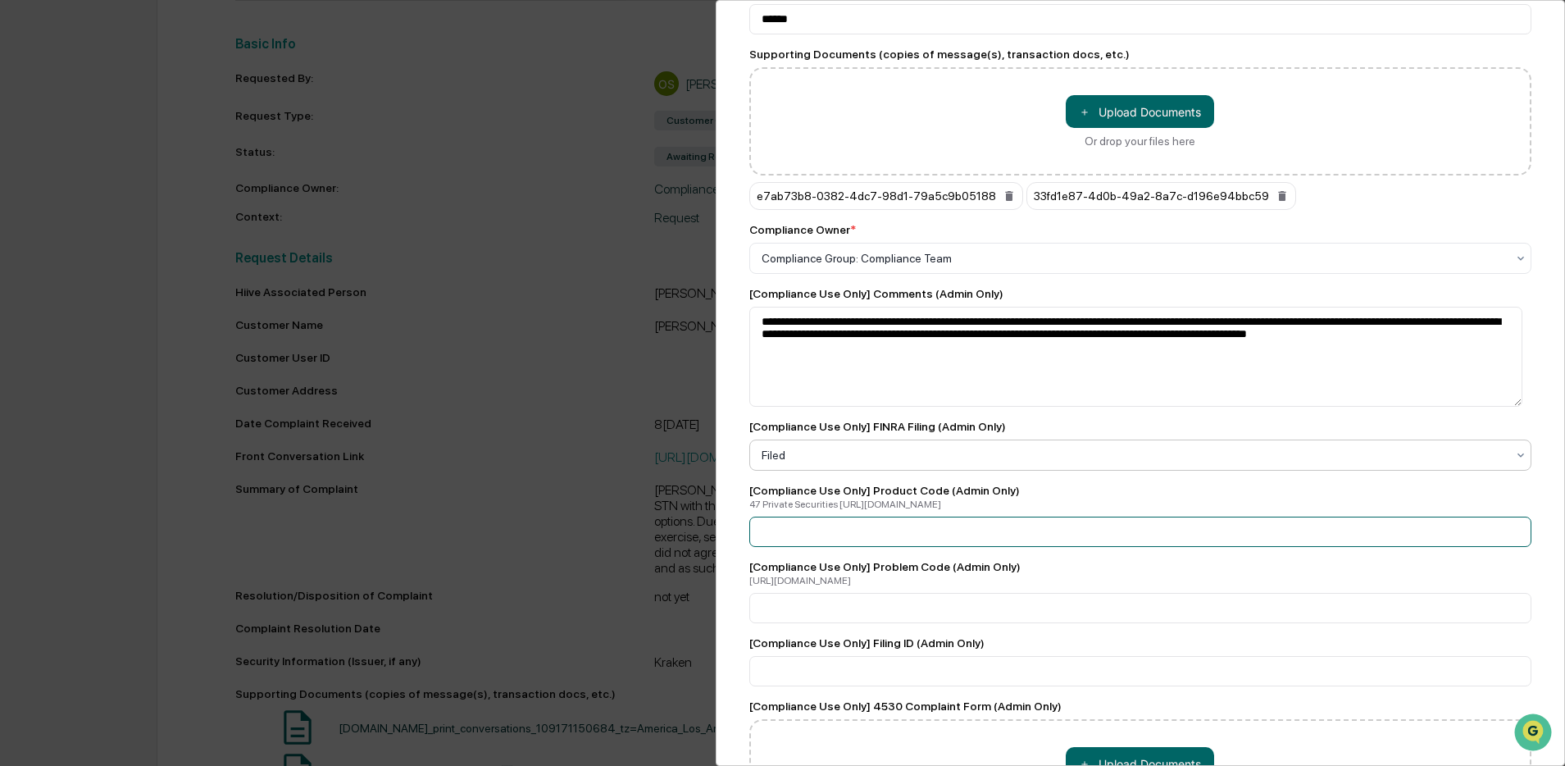
click at [900, 547] on input "number" at bounding box center [1140, 531] width 783 height 30
type input "**"
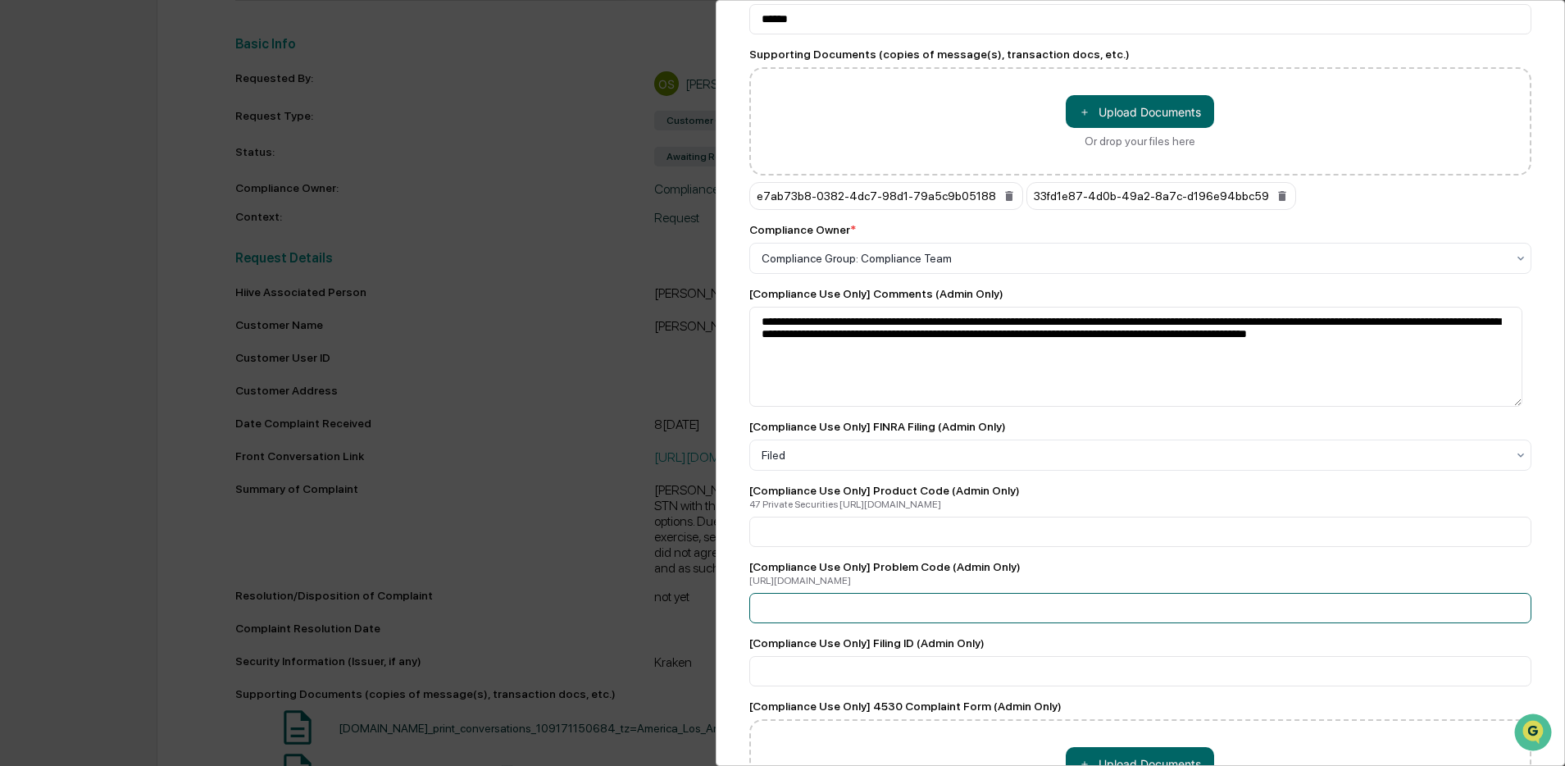
click at [845, 547] on input "number" at bounding box center [1140, 531] width 783 height 30
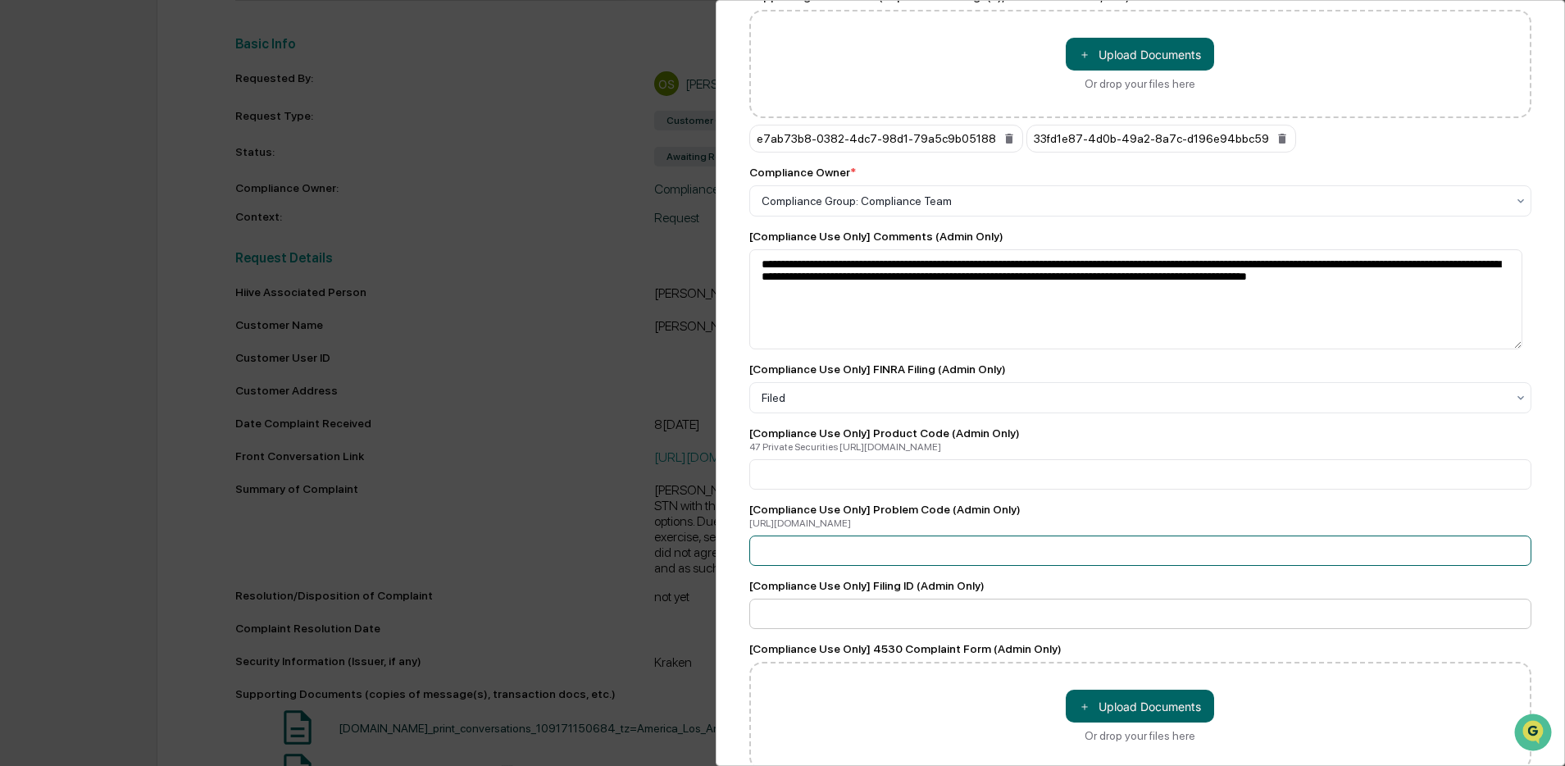
type input "**"
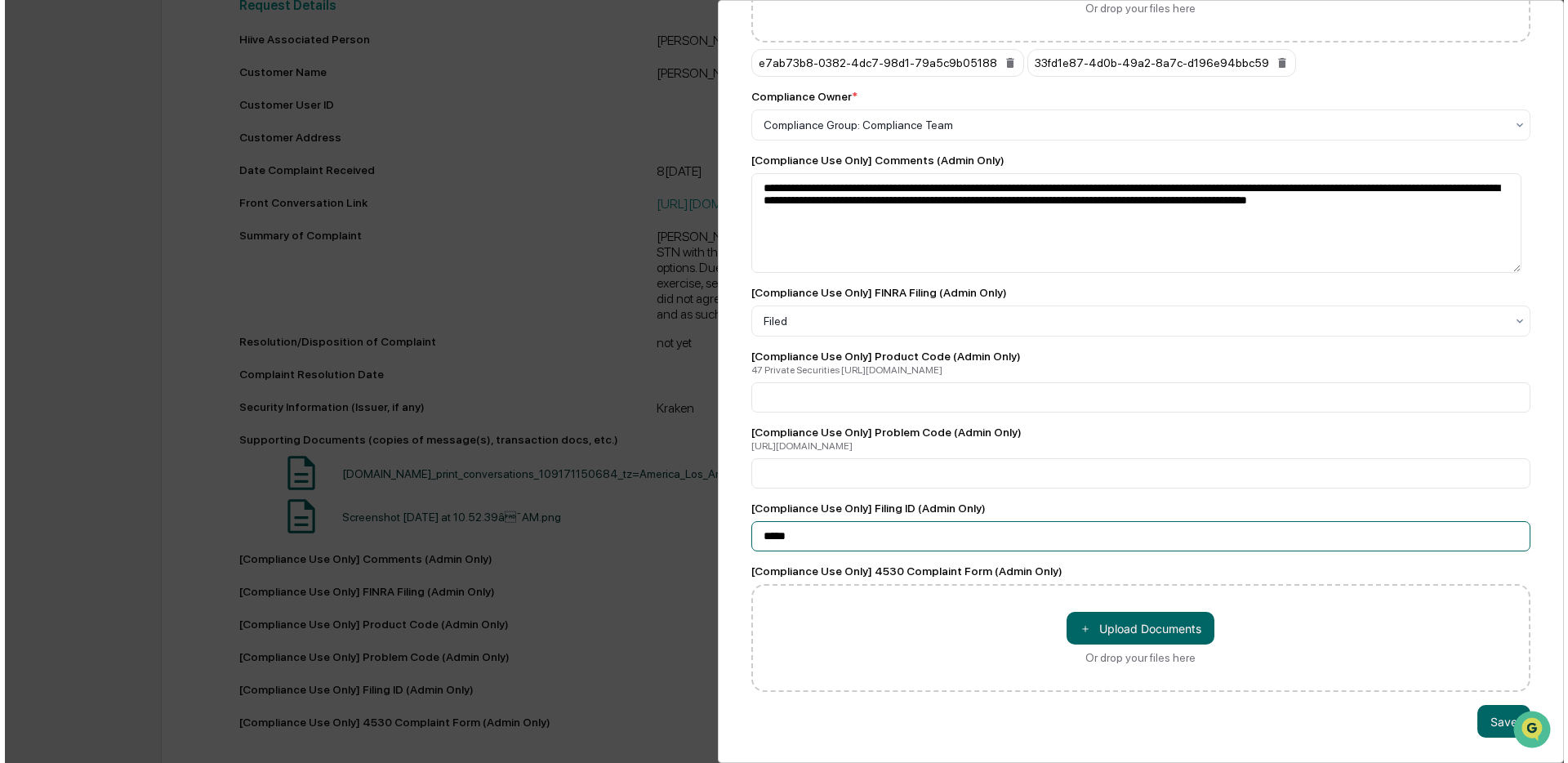
scroll to position [483, 0]
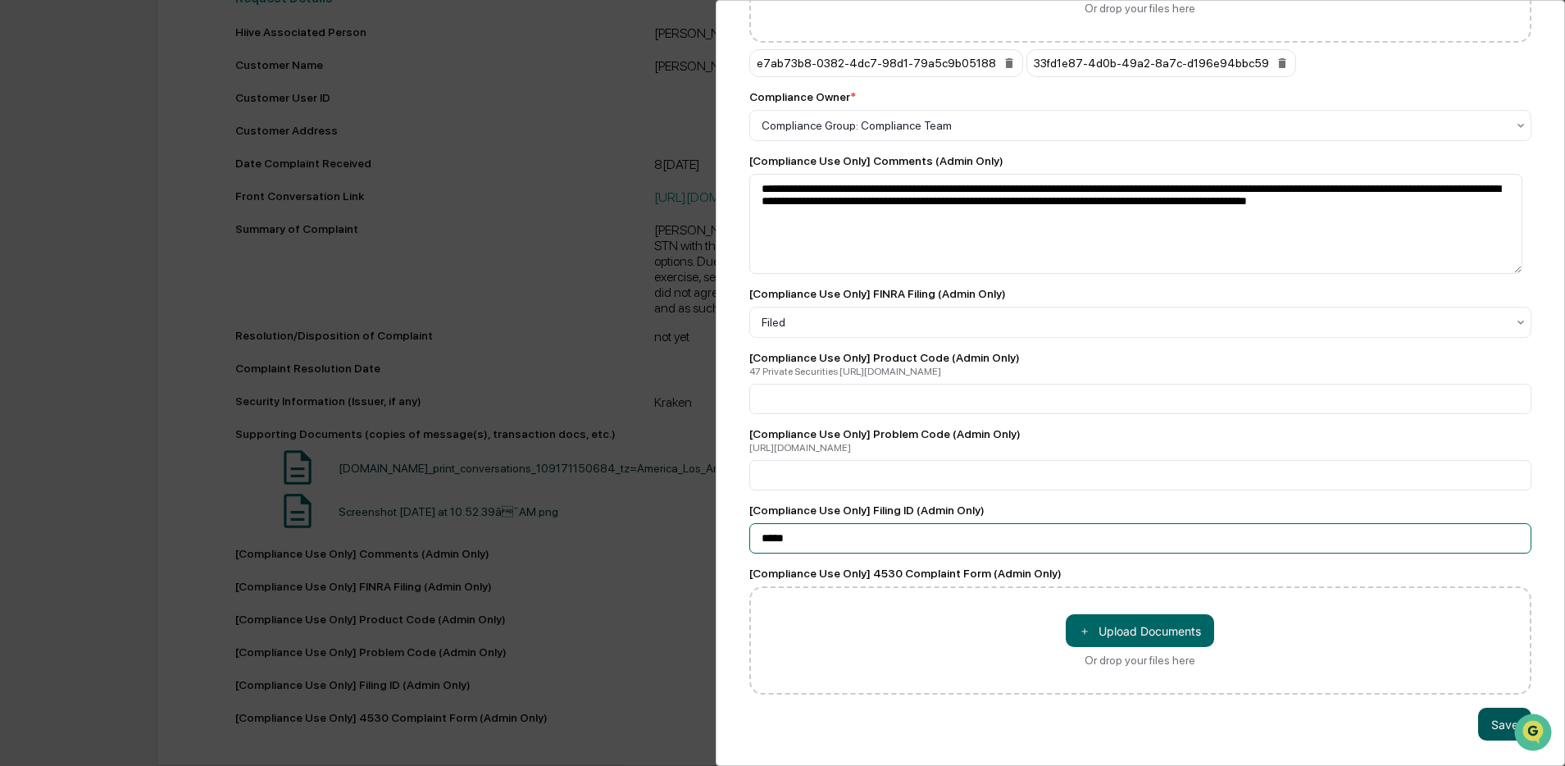
type input "*****"
click at [1490, 708] on button "Save" at bounding box center [1504, 724] width 53 height 33
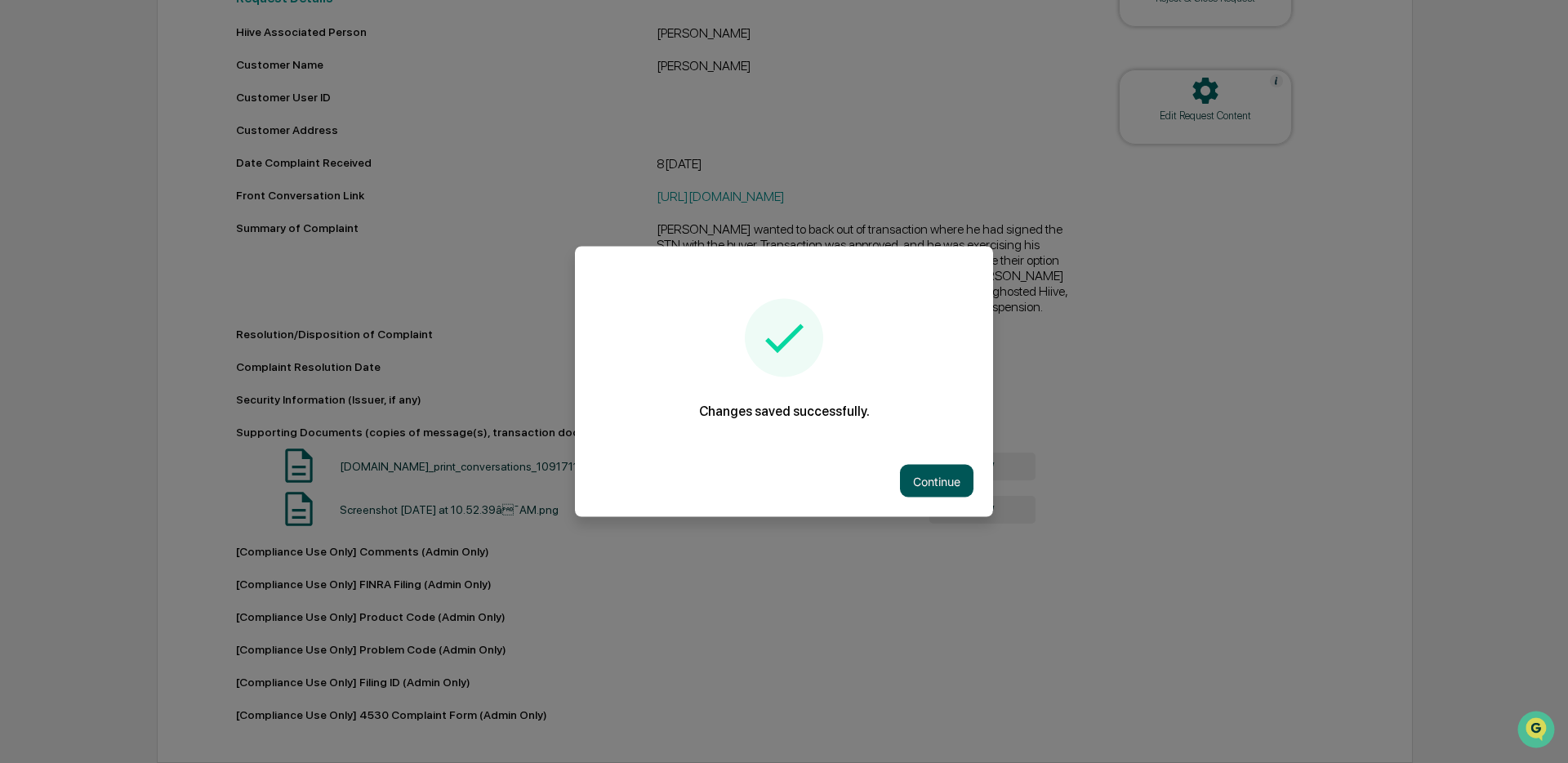
click at [940, 483] on button "Continue" at bounding box center [936, 480] width 74 height 33
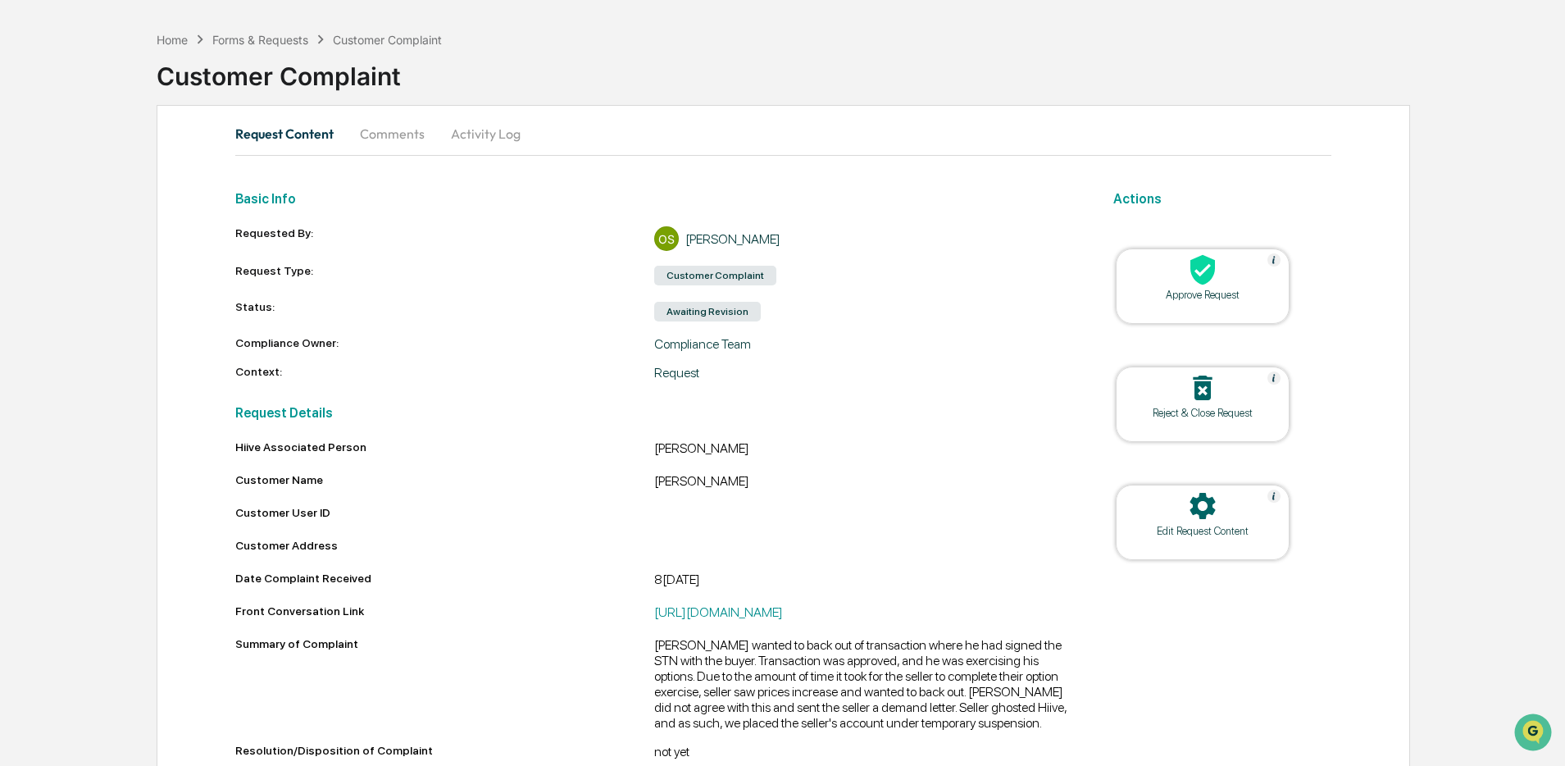
scroll to position [0, 0]
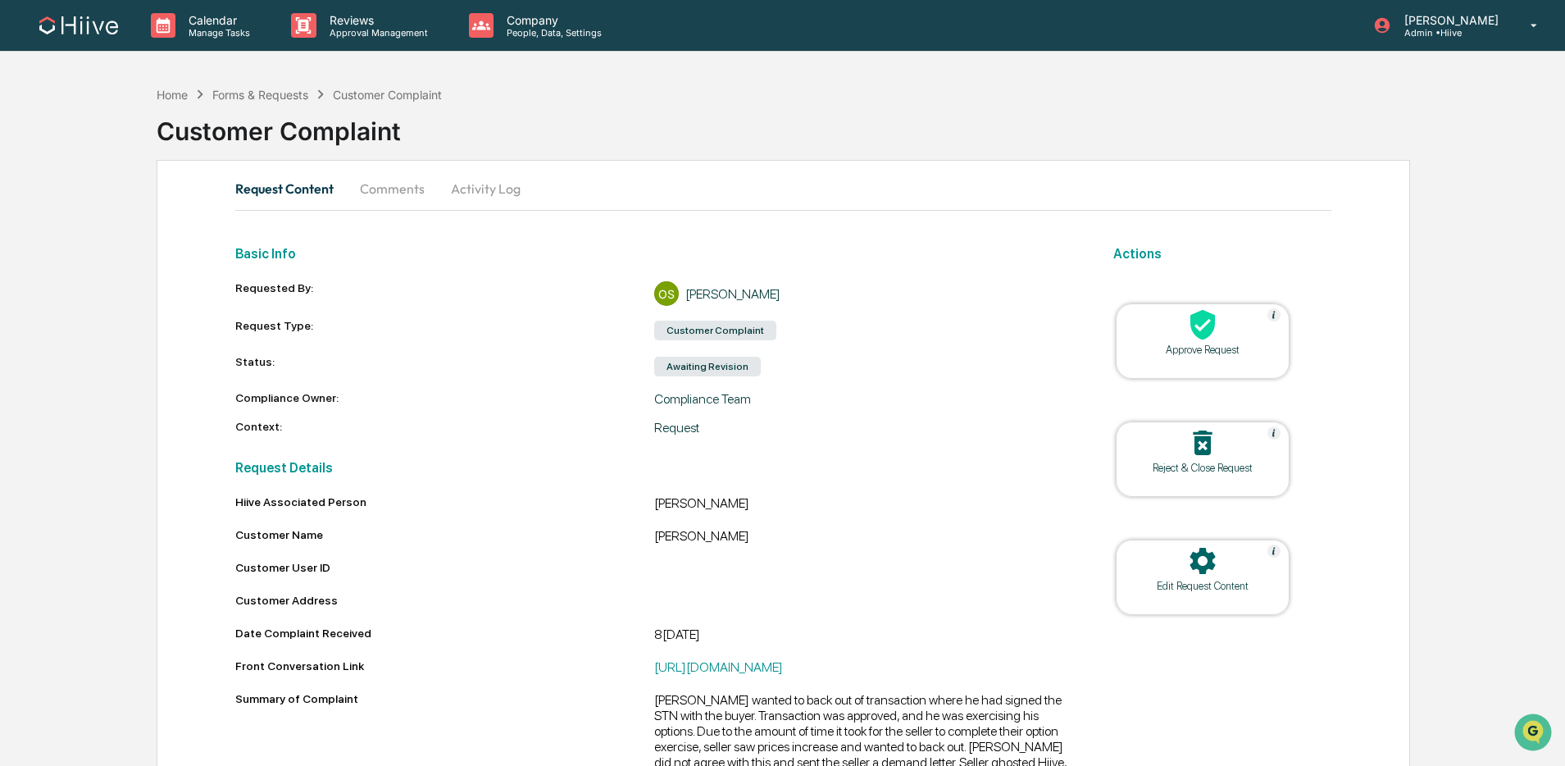
drag, startPoint x: 475, startPoint y: 186, endPoint x: 458, endPoint y: 200, distance: 21.5
click at [475, 186] on button "Activity Log" at bounding box center [486, 188] width 96 height 39
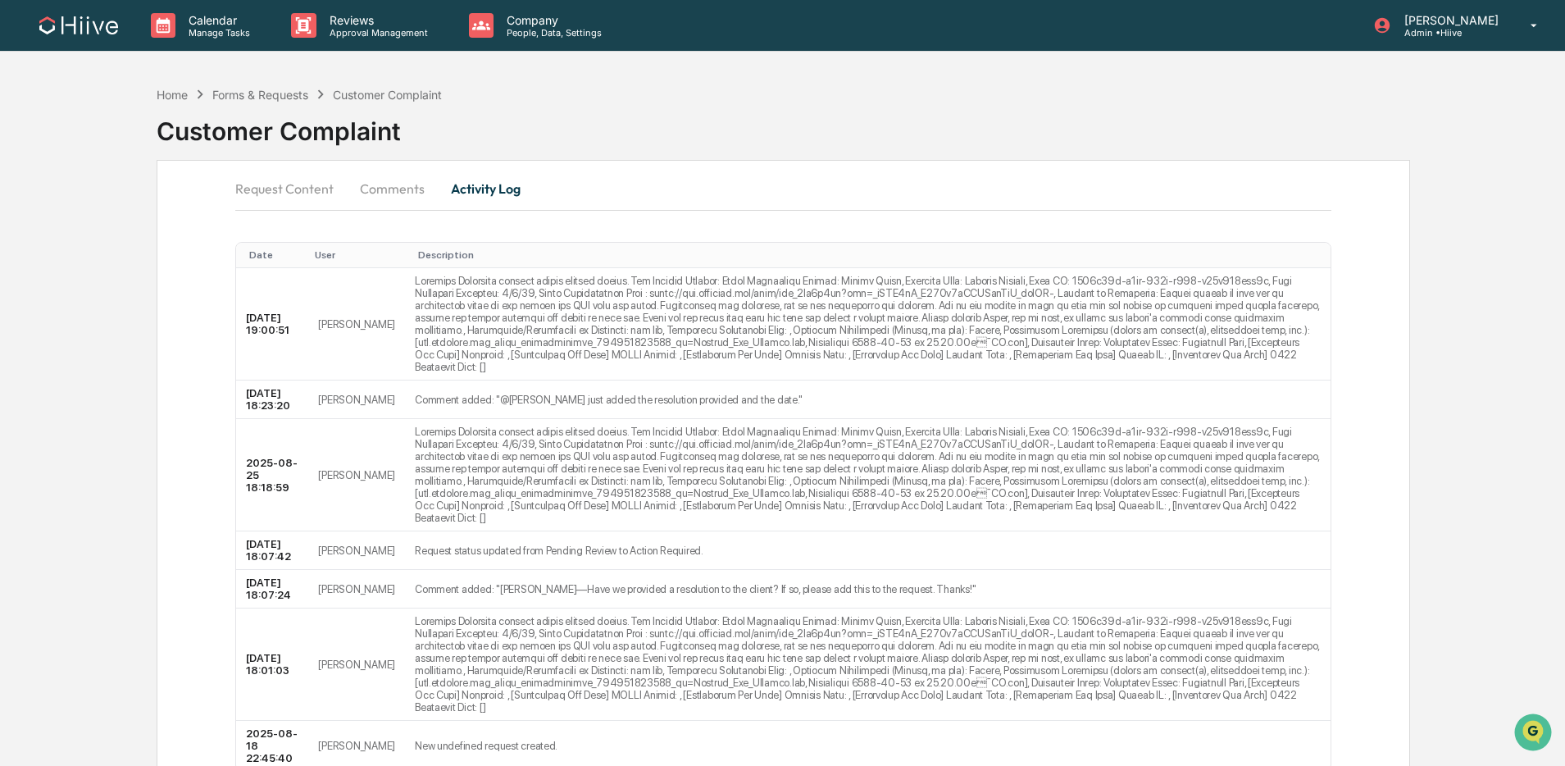
click at [394, 198] on button "Comments" at bounding box center [392, 188] width 91 height 39
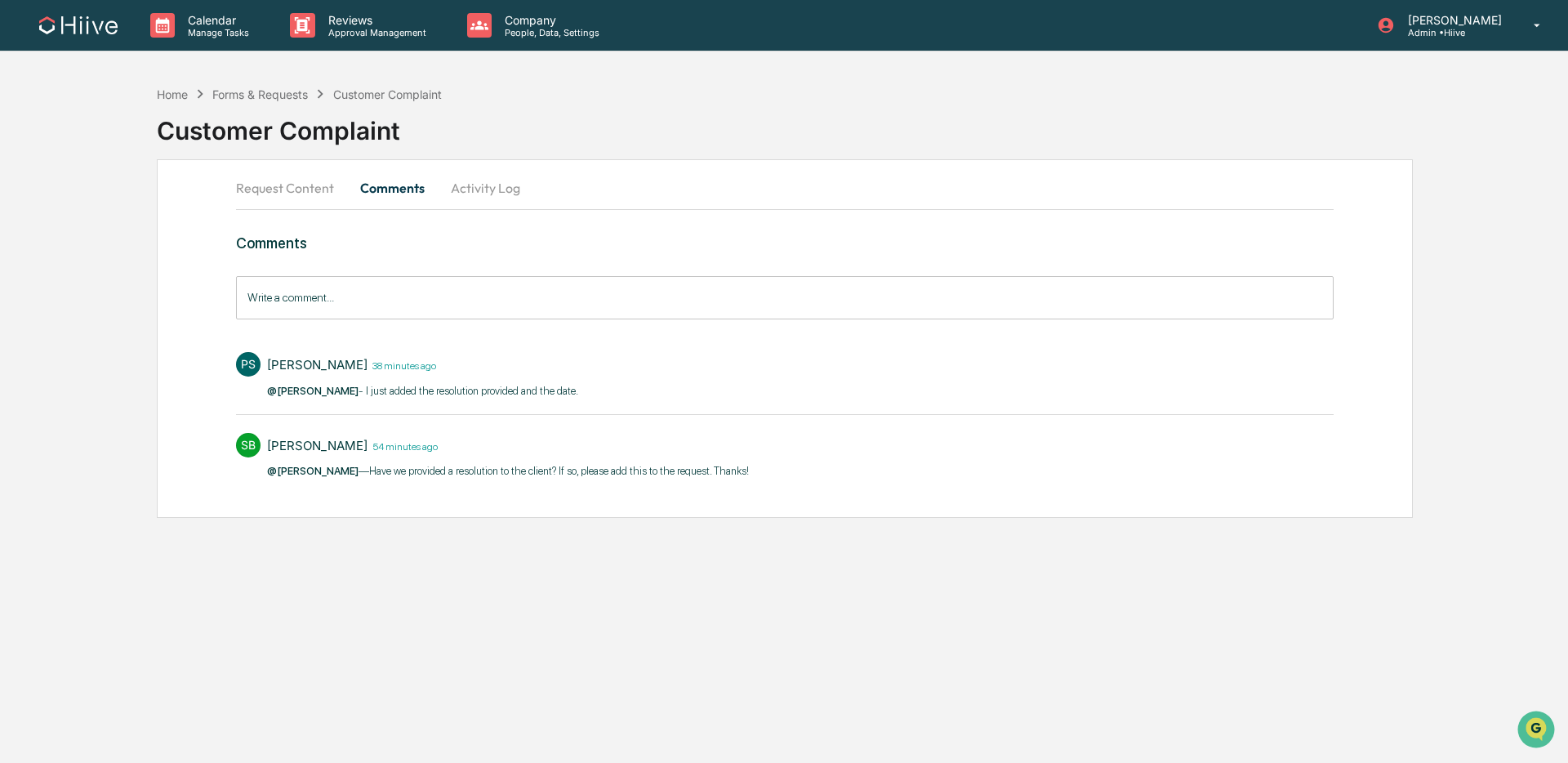
click at [279, 199] on button "Request Content" at bounding box center [291, 187] width 111 height 39
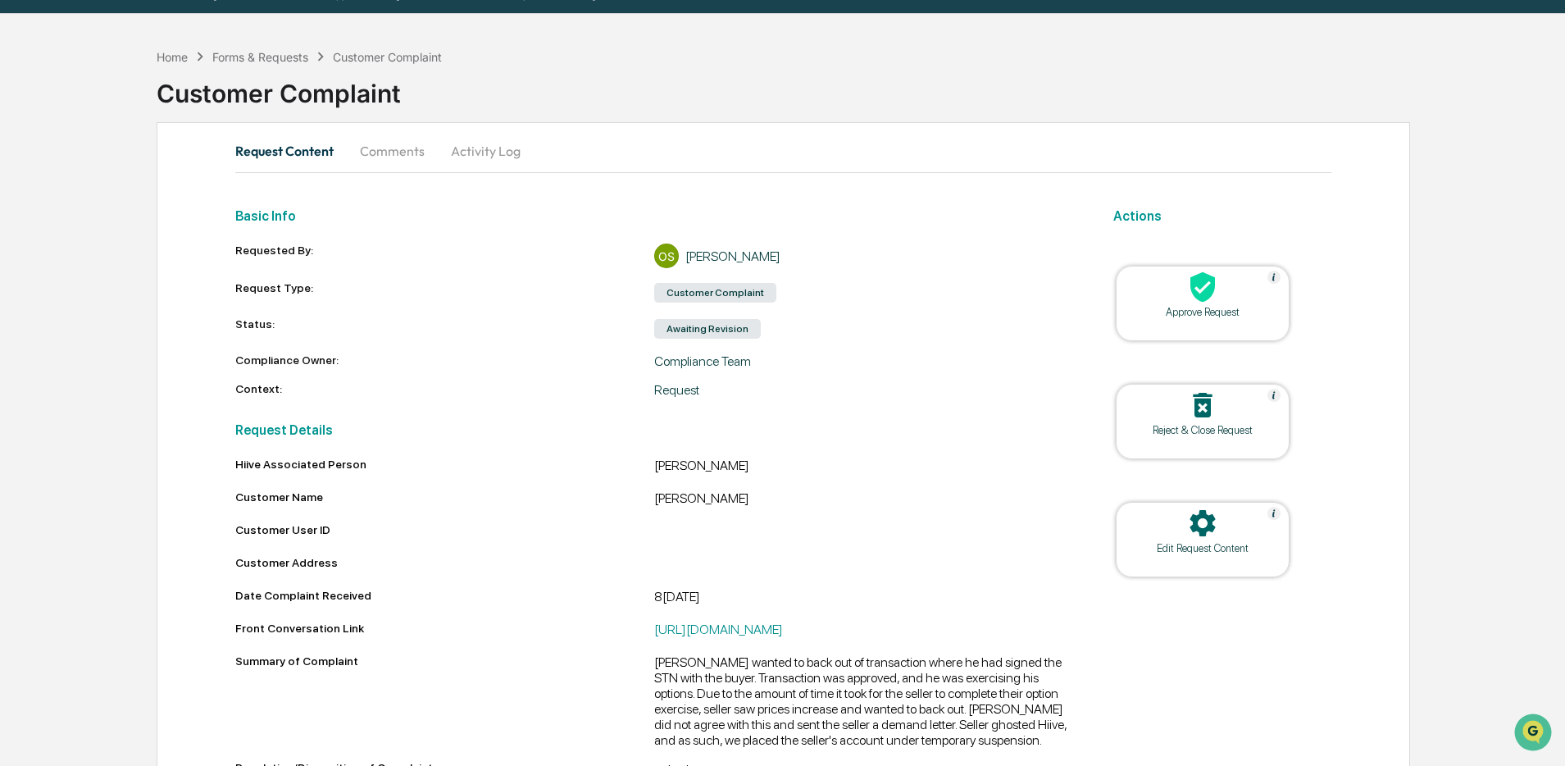
scroll to position [8, 0]
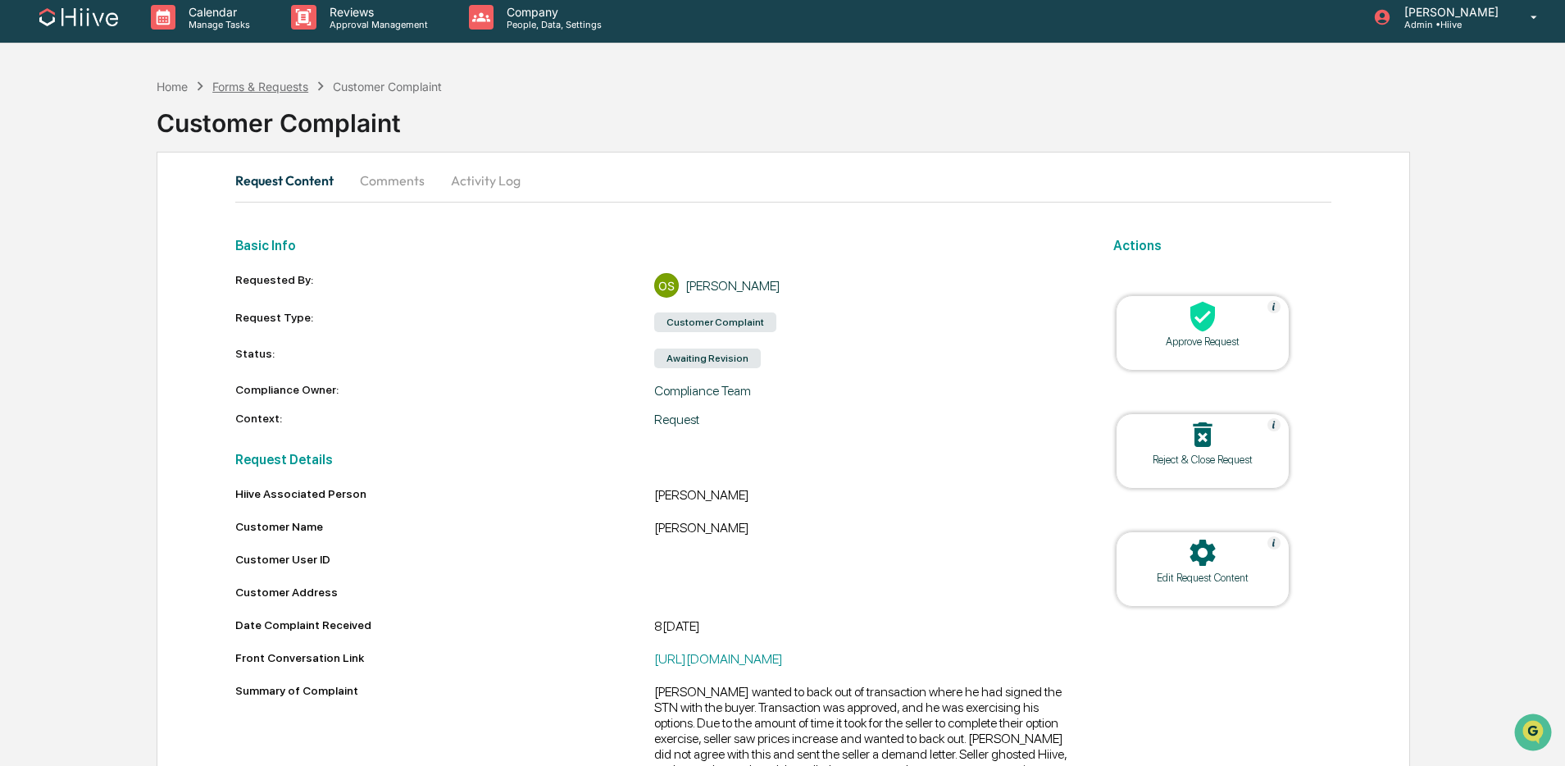
click at [277, 92] on div "Forms & Requests" at bounding box center [260, 87] width 96 height 14
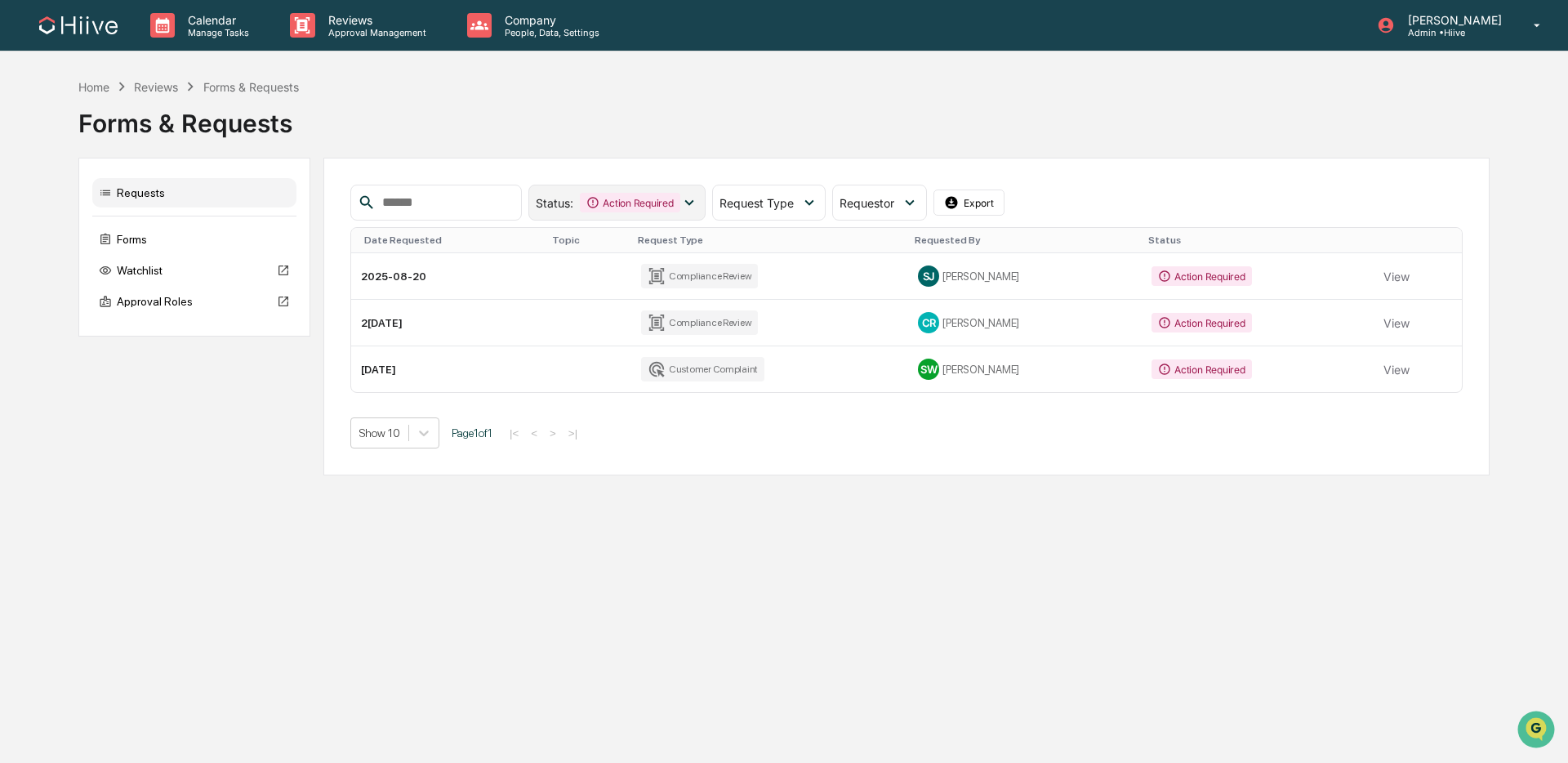
click at [675, 213] on div "Status : Action Required" at bounding box center [617, 202] width 177 height 36
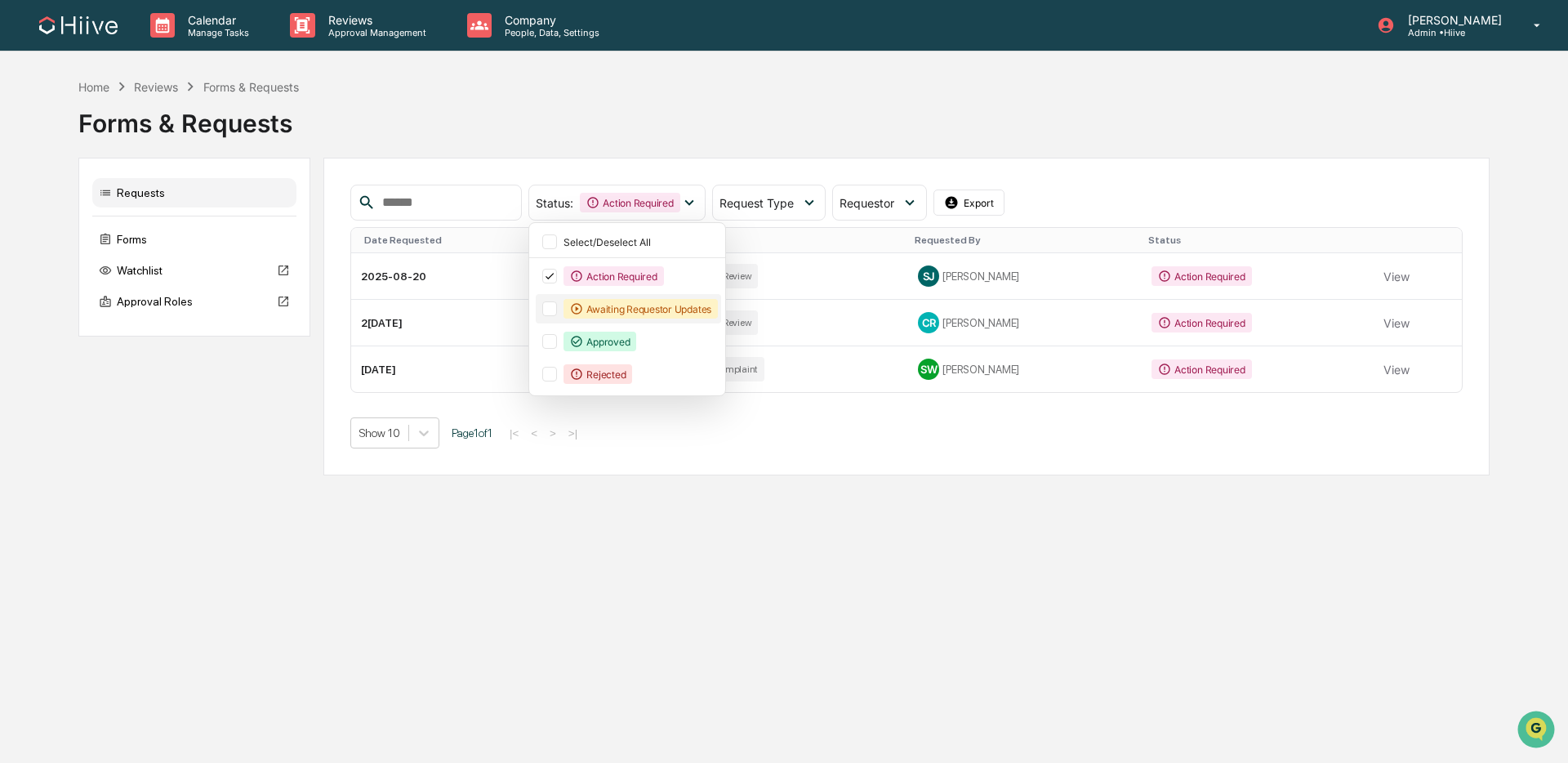
click at [658, 311] on div "Awaiting Requestor Updates" at bounding box center [641, 309] width 154 height 20
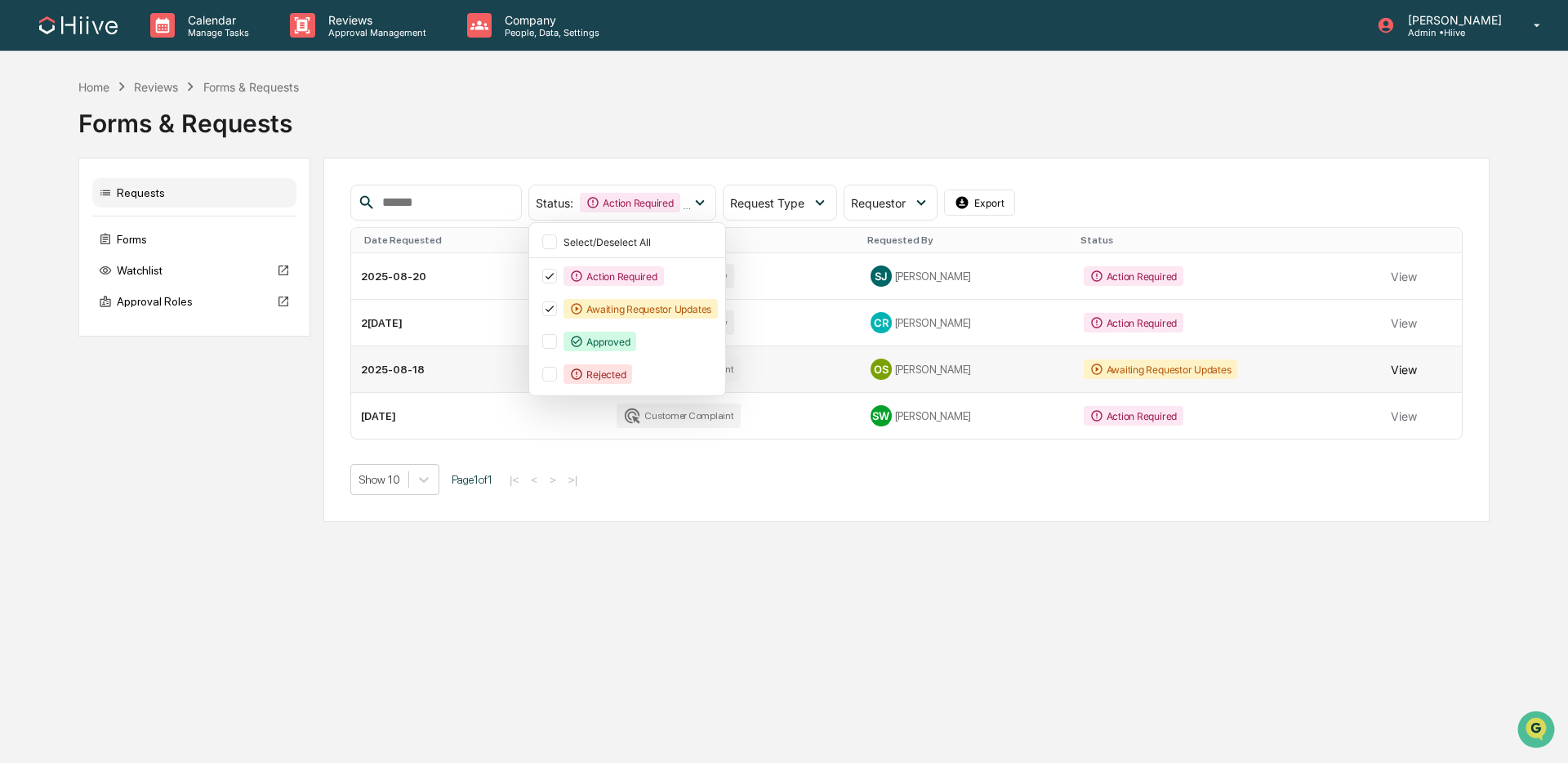
click at [1397, 370] on button "View" at bounding box center [1404, 369] width 26 height 33
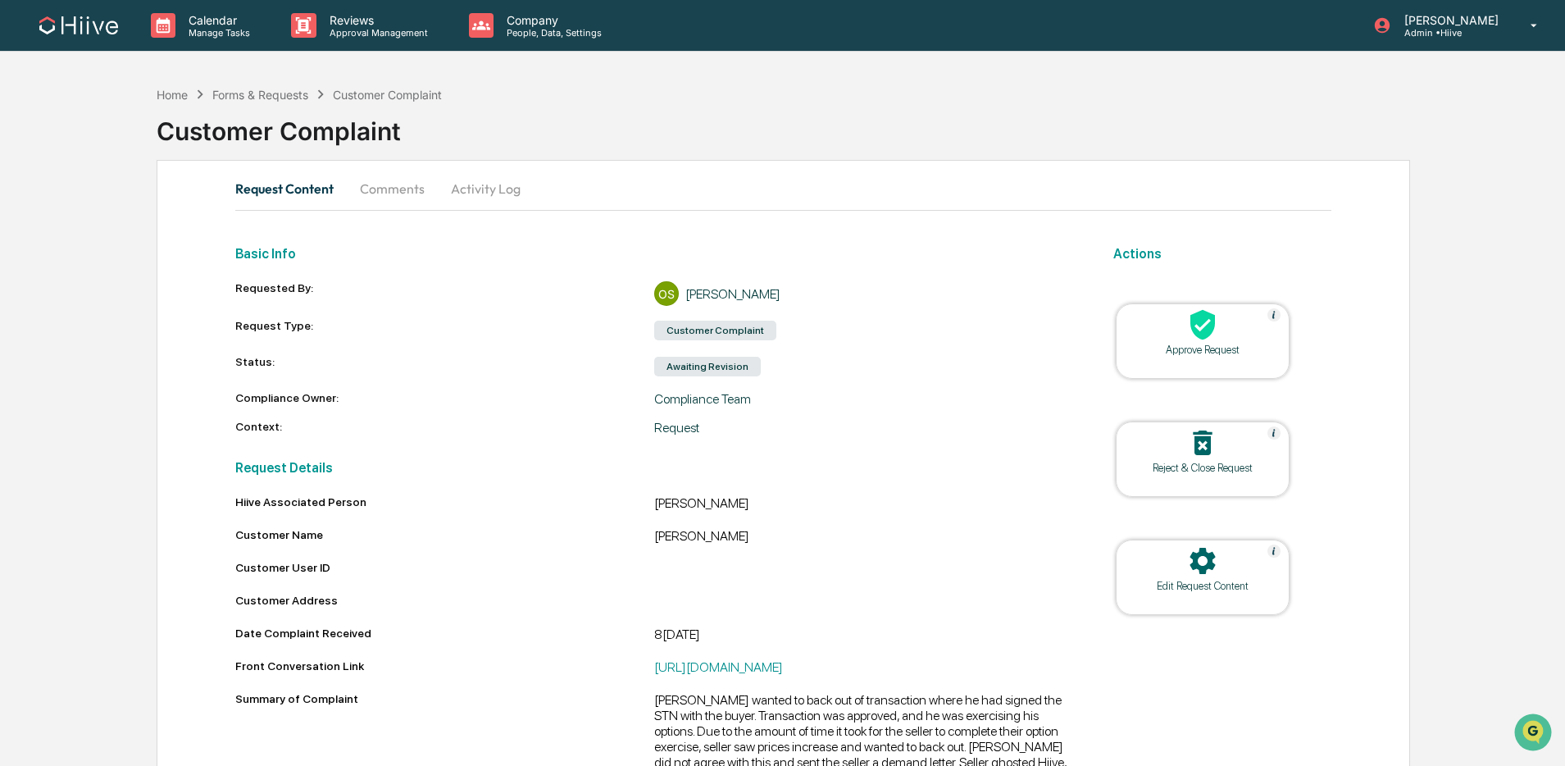
scroll to position [4, 0]
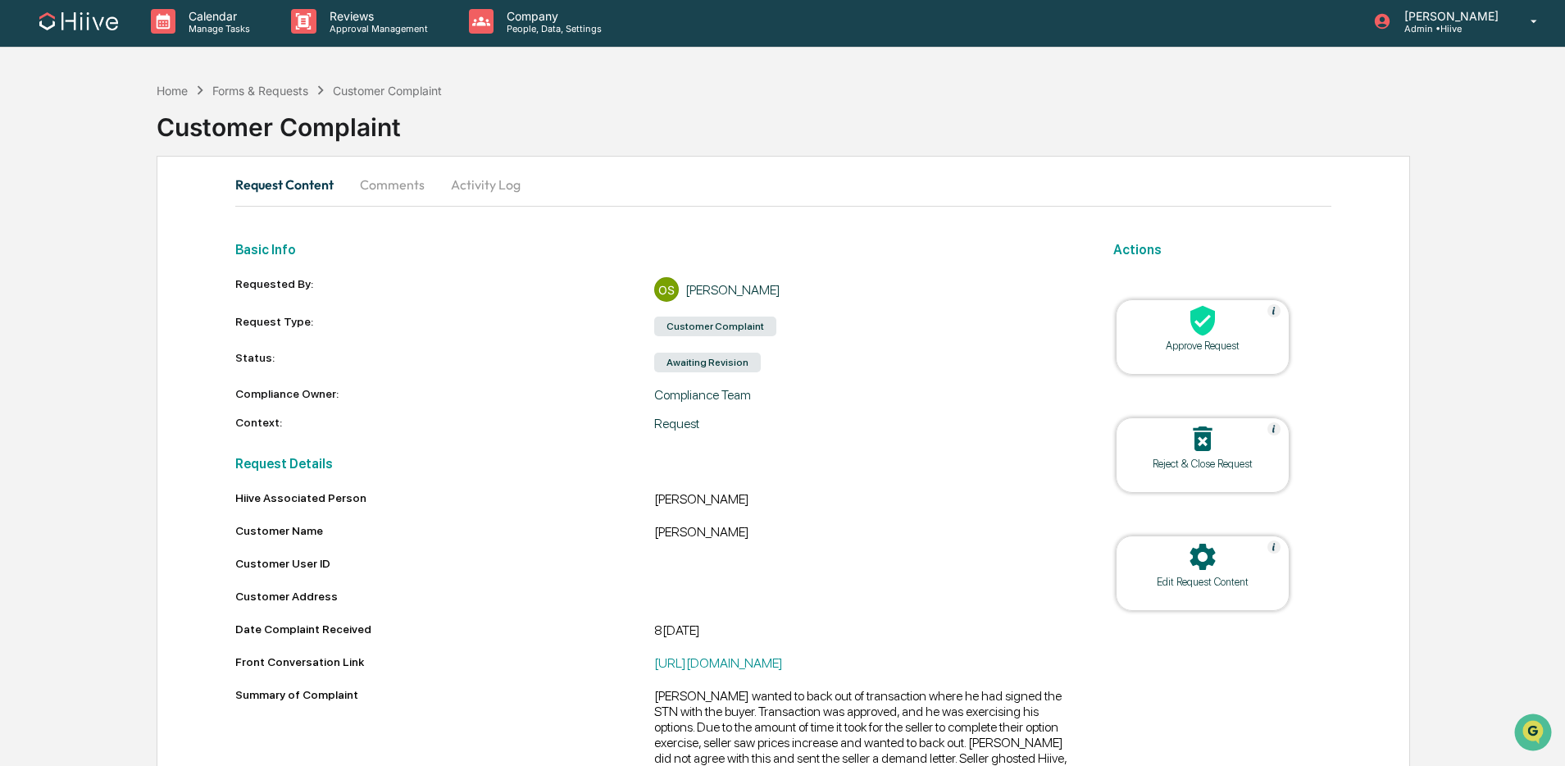
click at [376, 195] on button "Comments" at bounding box center [392, 184] width 91 height 39
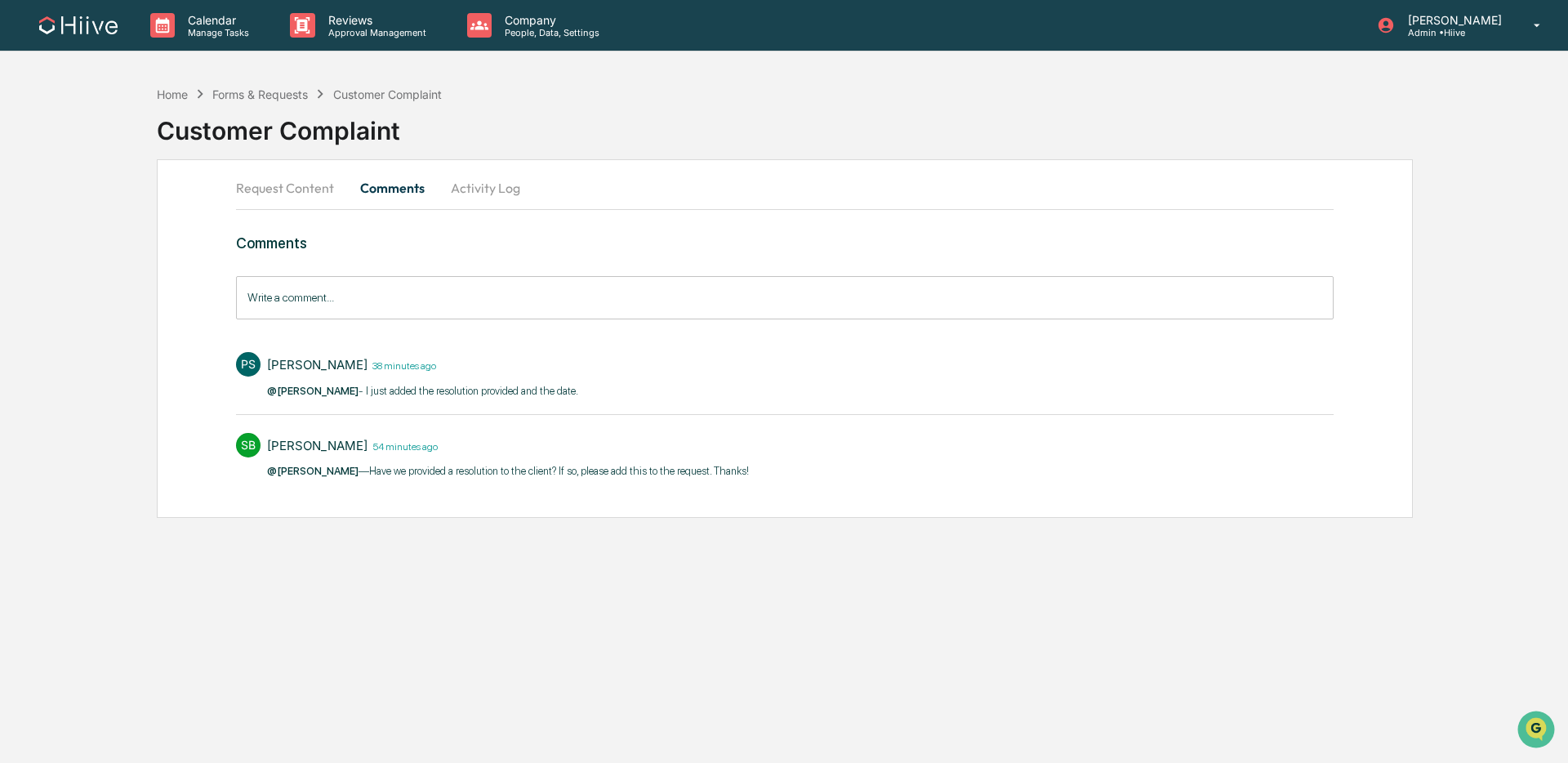
click at [517, 192] on button "Activity Log" at bounding box center [485, 187] width 96 height 39
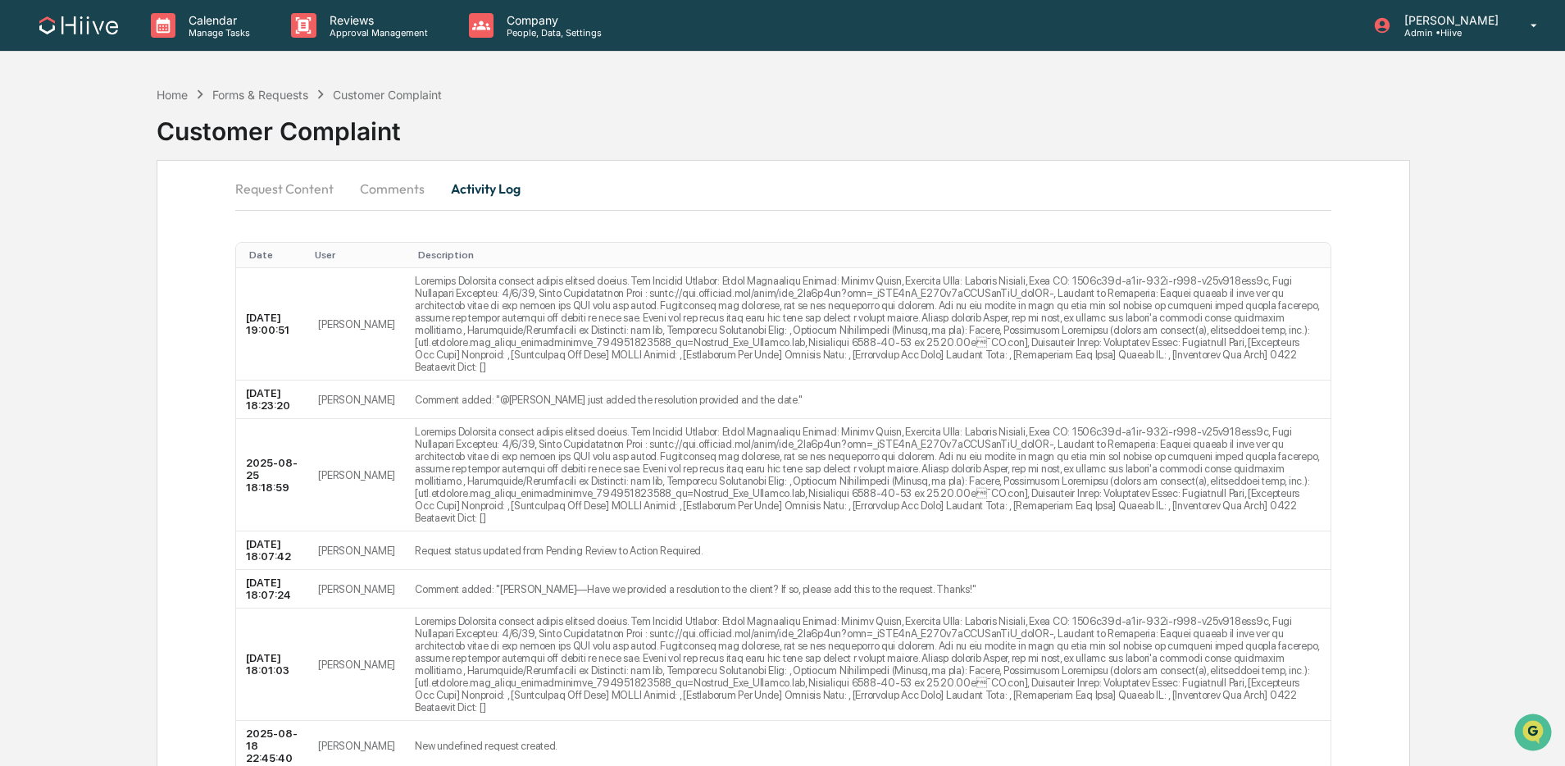
click at [268, 200] on button "Request Content" at bounding box center [290, 188] width 111 height 39
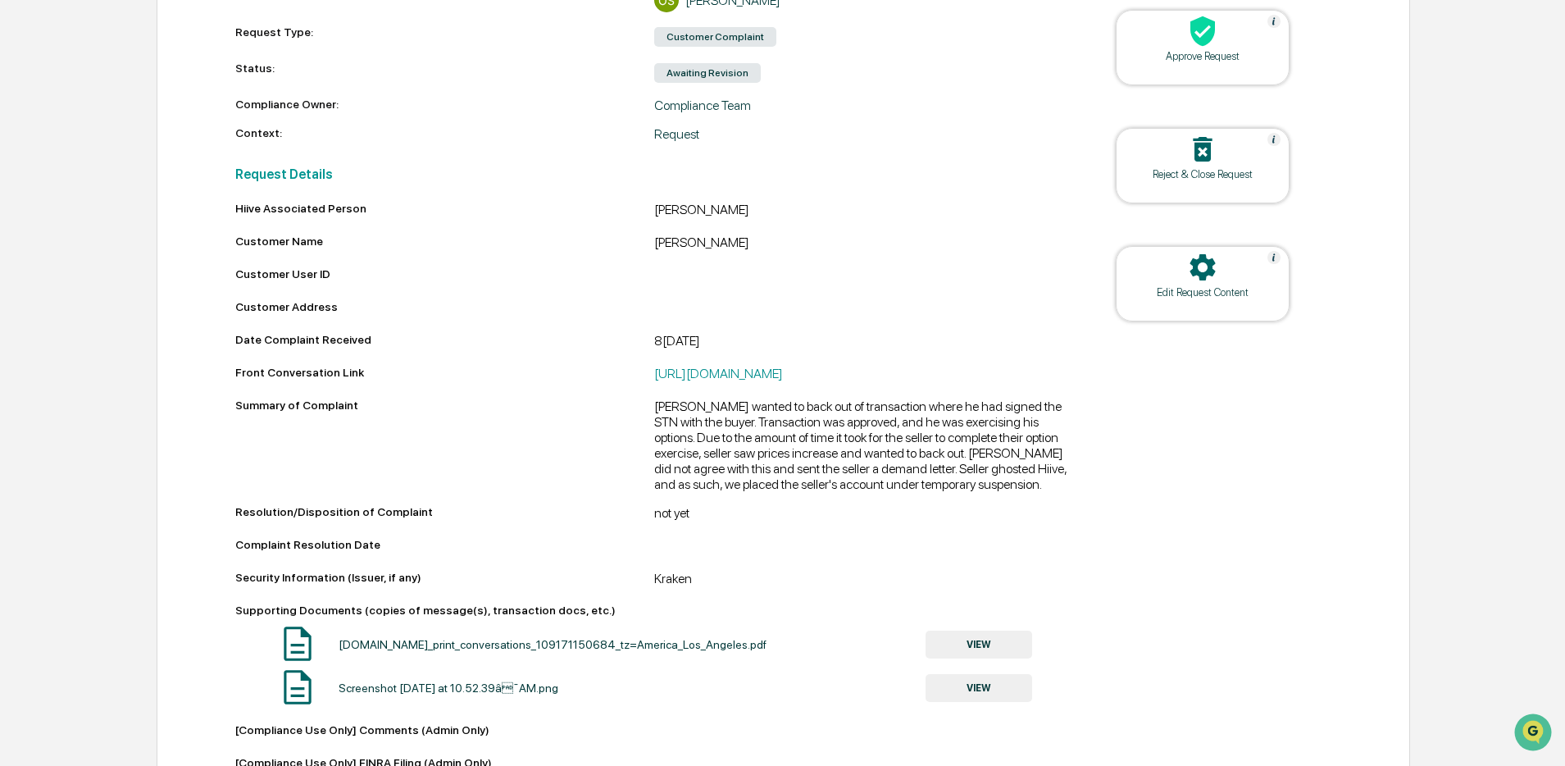
scroll to position [243, 0]
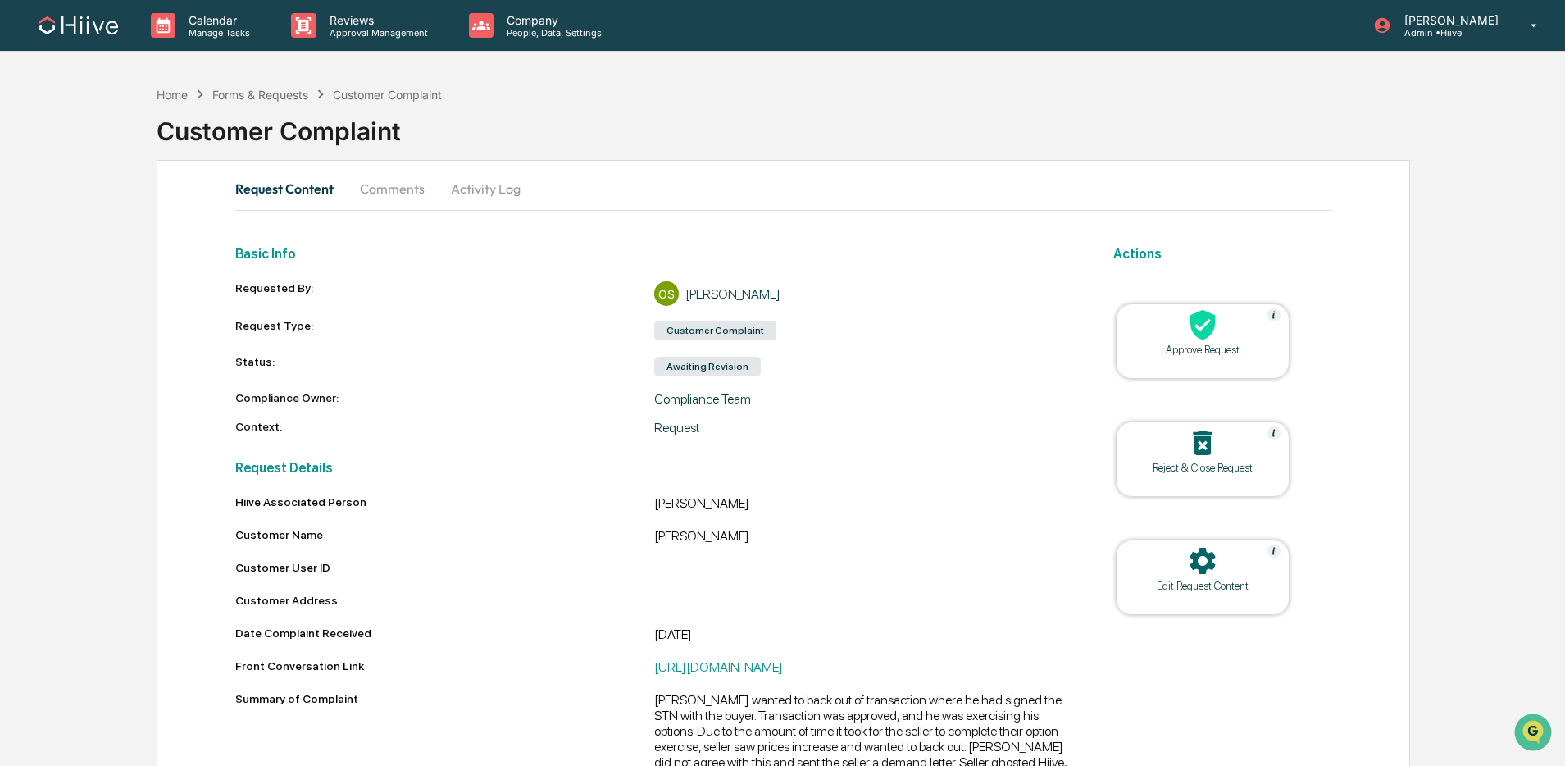
click at [443, 183] on button "Activity Log" at bounding box center [486, 188] width 96 height 39
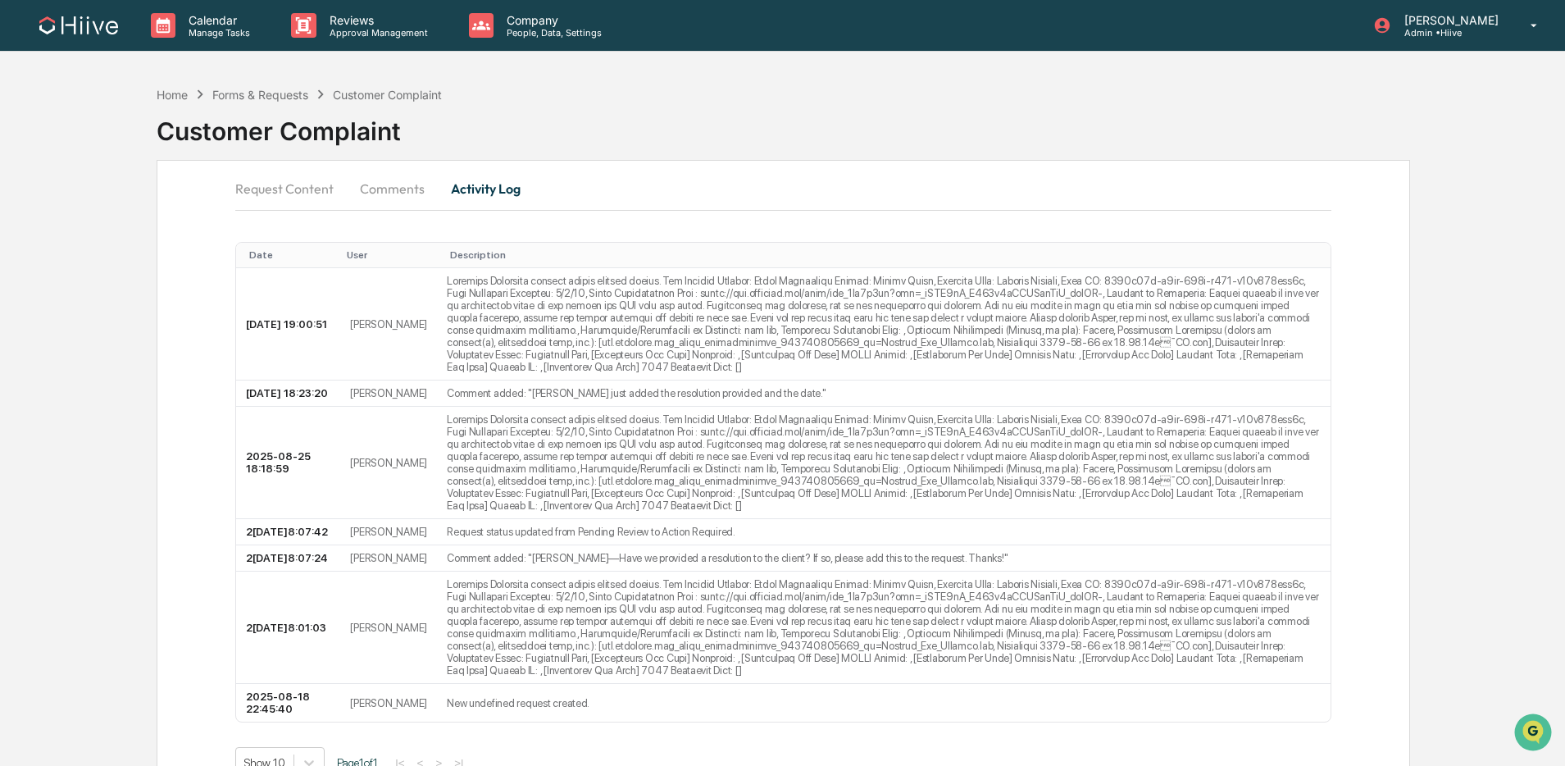
click at [377, 189] on button "Comments" at bounding box center [392, 188] width 91 height 39
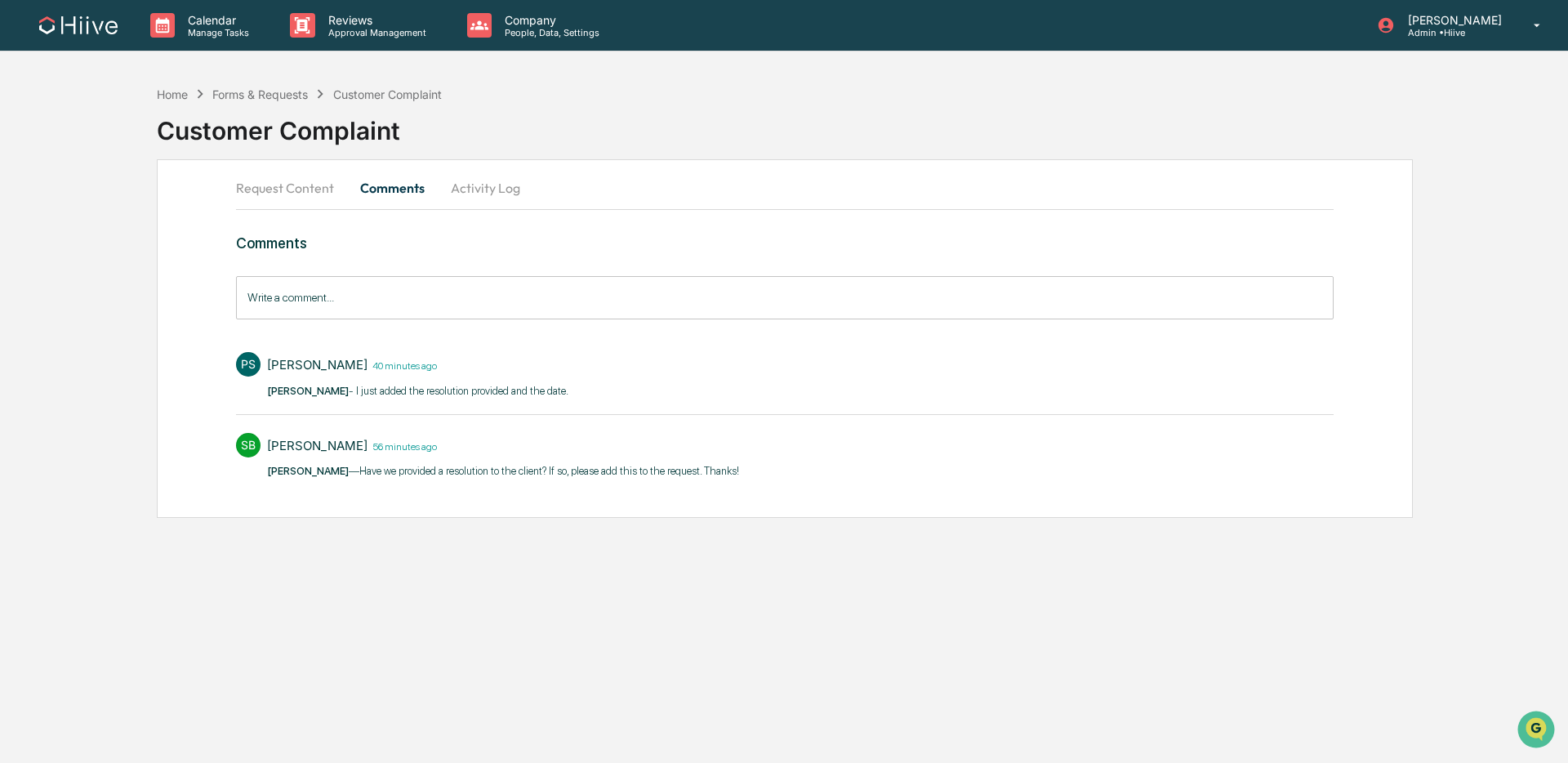
click at [308, 188] on button "Request Content" at bounding box center [291, 187] width 111 height 39
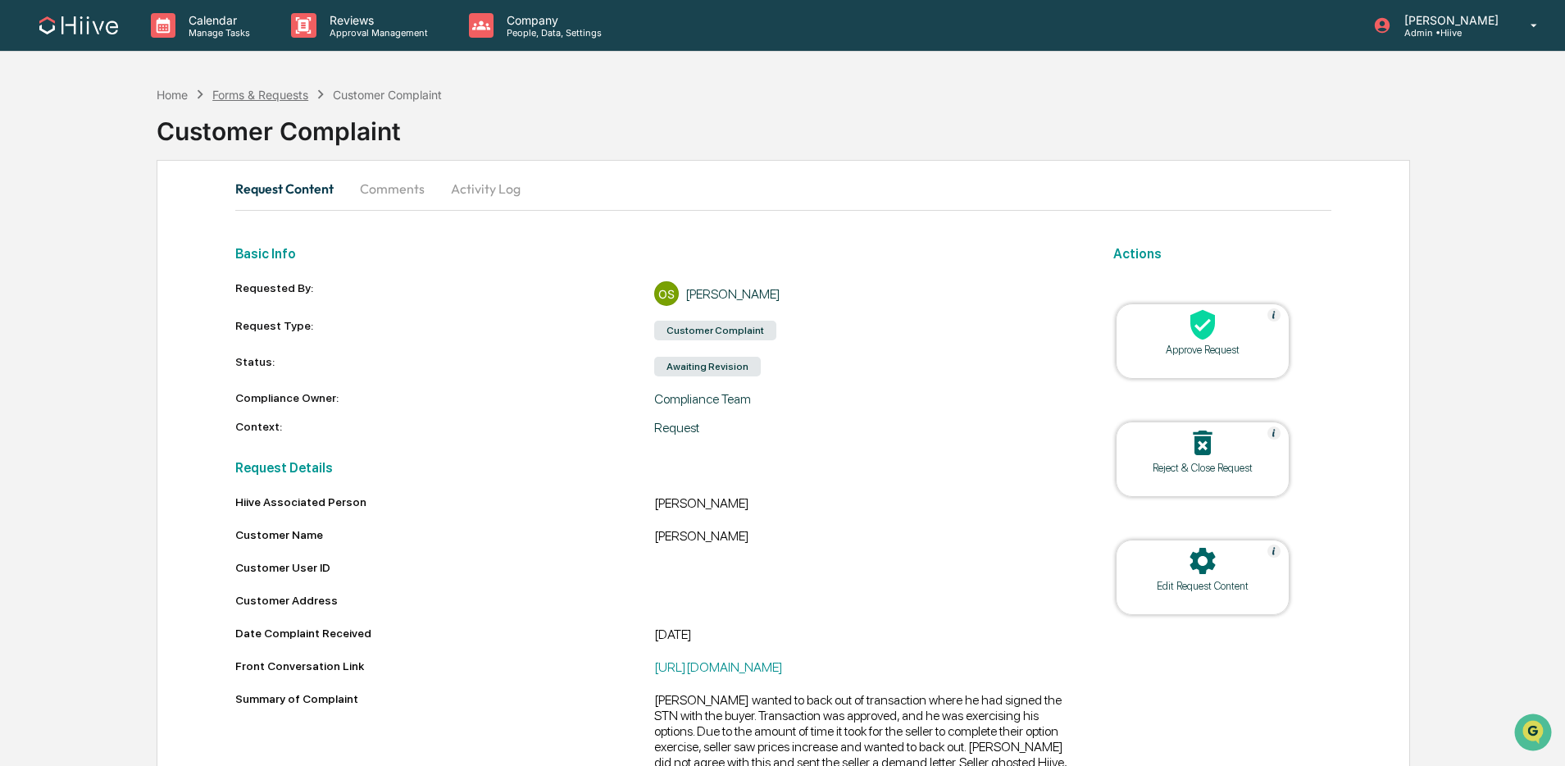
click at [291, 97] on div "Forms & Requests" at bounding box center [260, 95] width 96 height 14
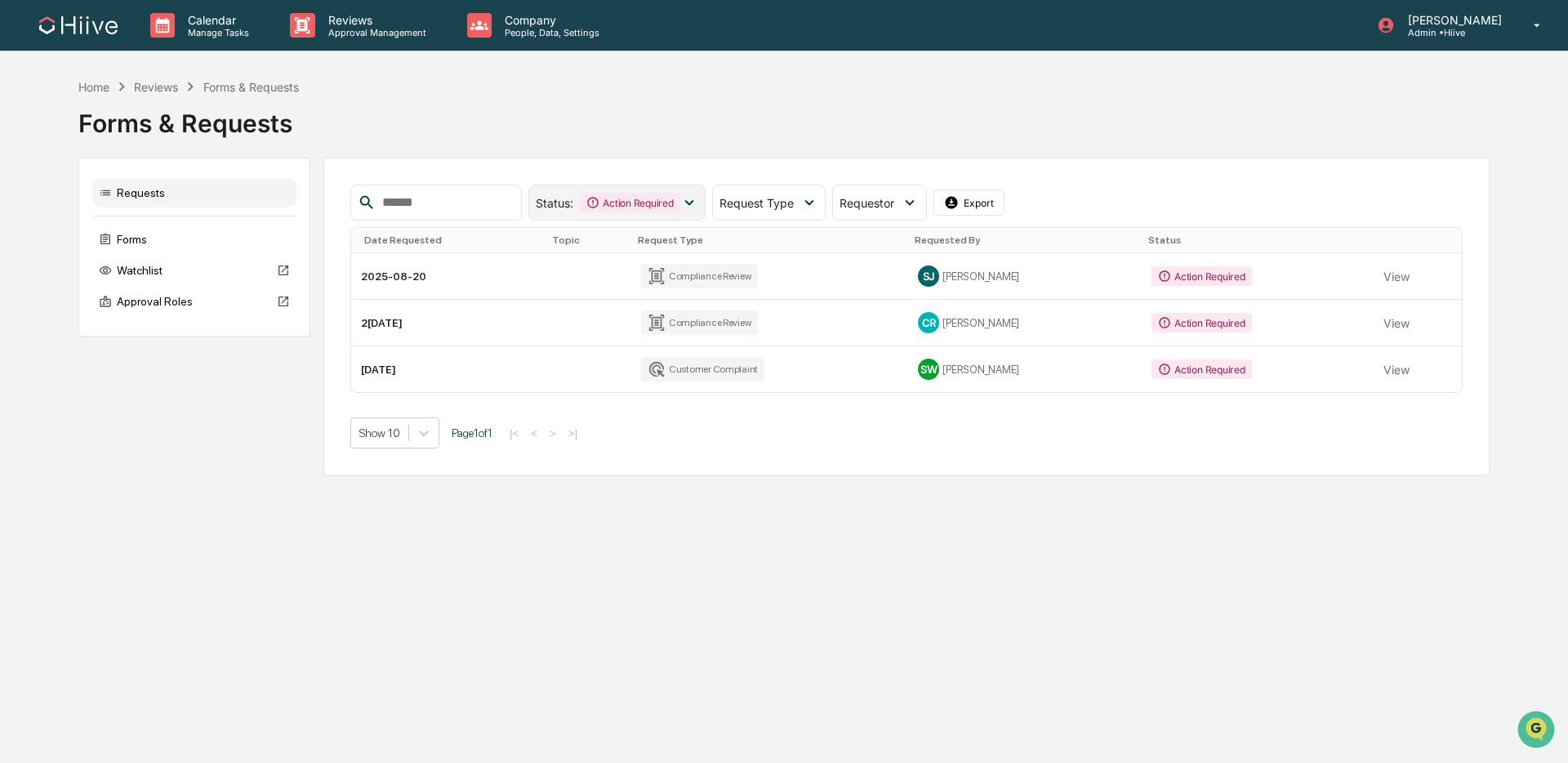
click at [667, 206] on div "Action Required" at bounding box center [630, 202] width 100 height 20
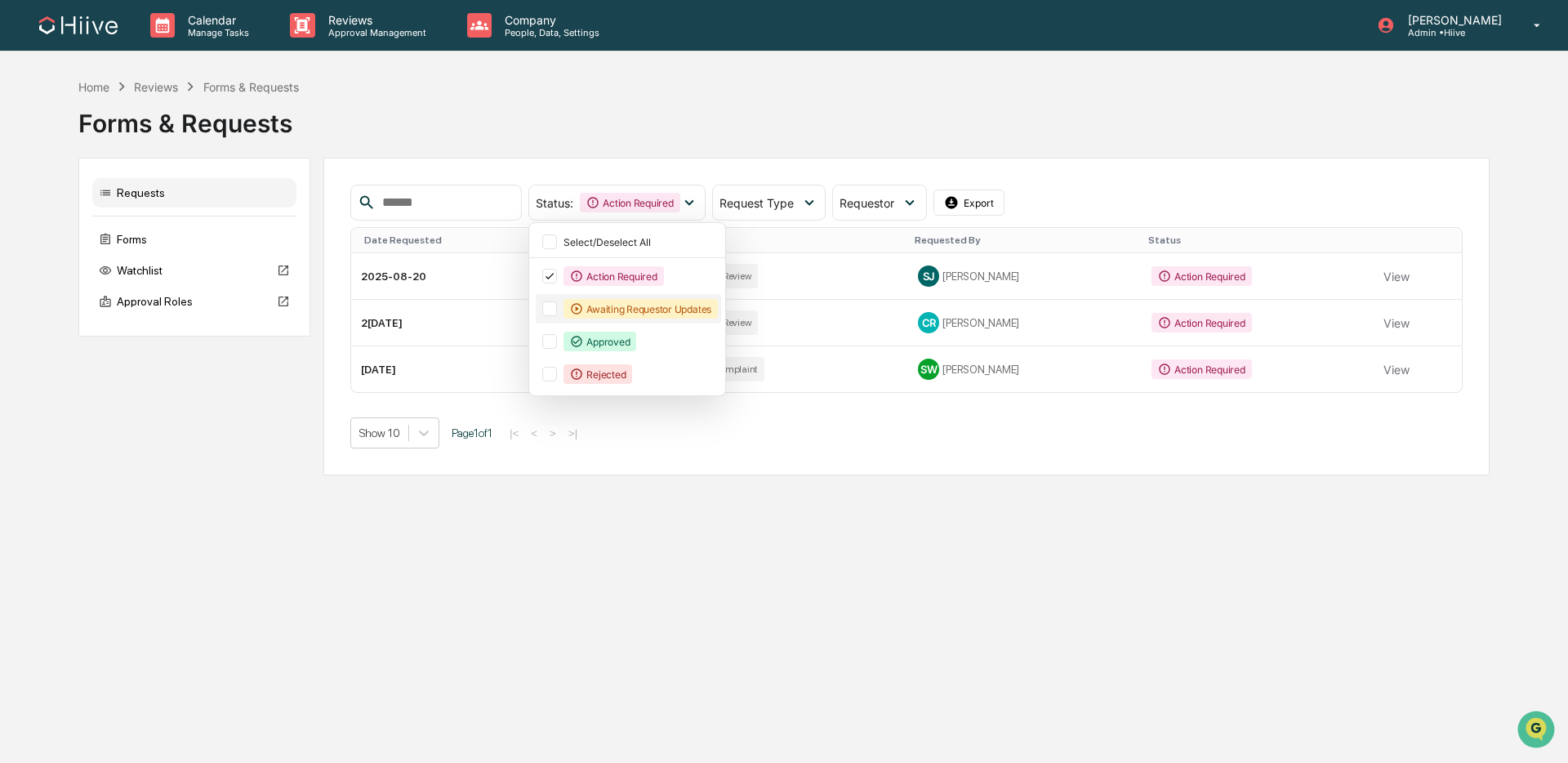
click at [651, 311] on div "Awaiting Requestor Updates" at bounding box center [641, 309] width 154 height 20
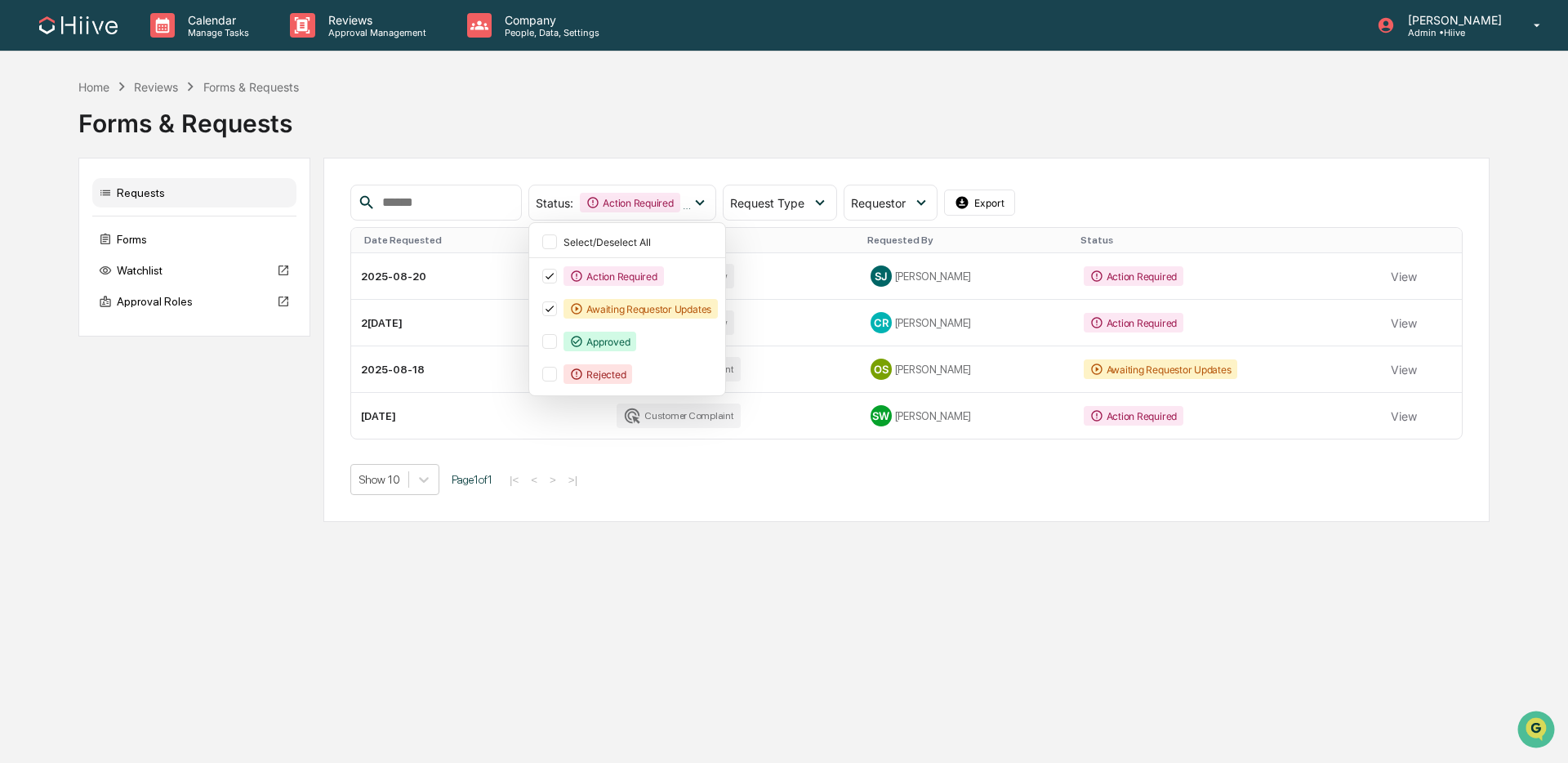
click at [63, 467] on div "Home Reviews Forms & Requests Forms & Requests Requests Forms Watchlist Approva…" at bounding box center [784, 300] width 1568 height 444
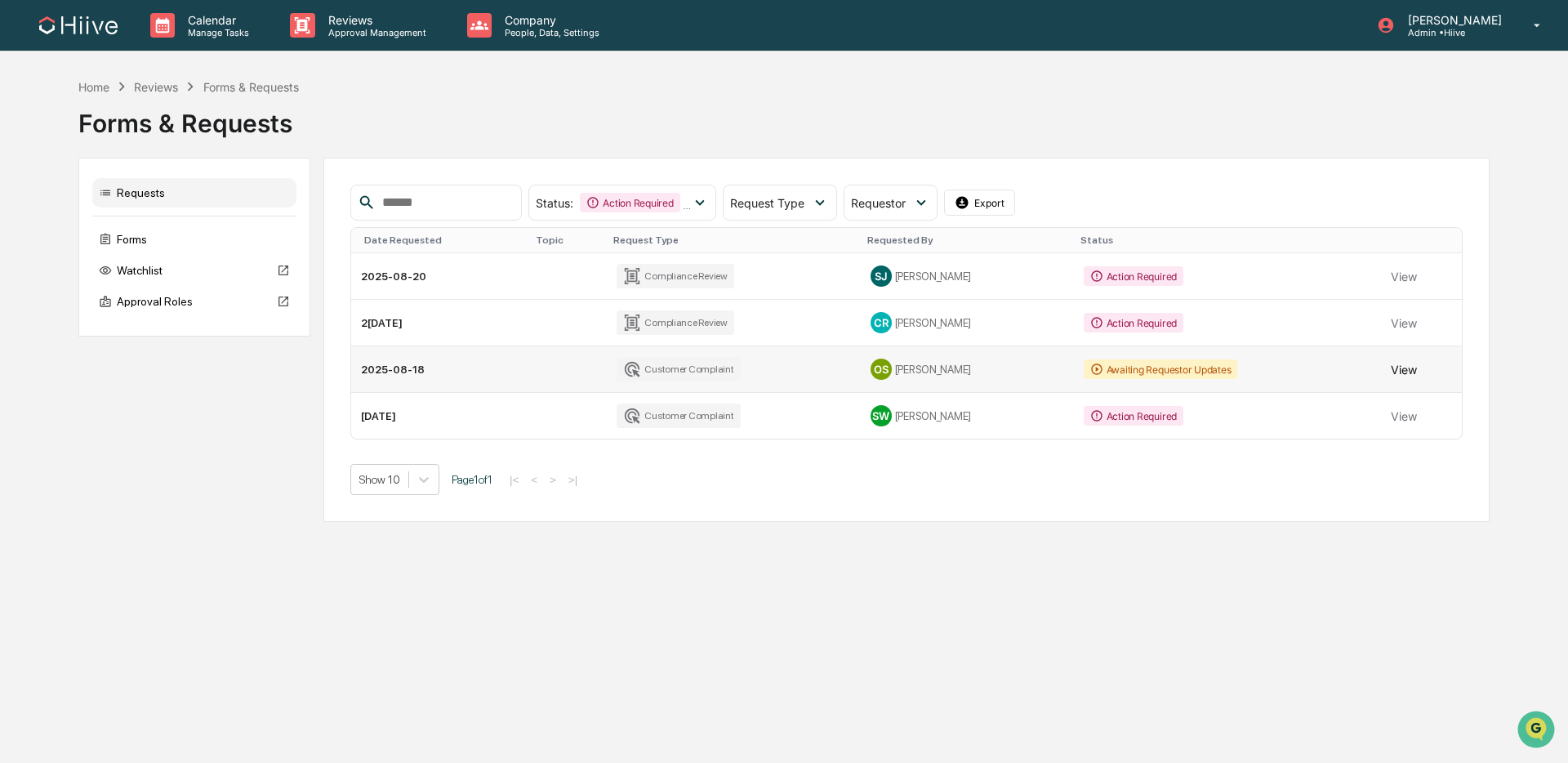
click at [1412, 373] on button "View" at bounding box center [1404, 369] width 26 height 33
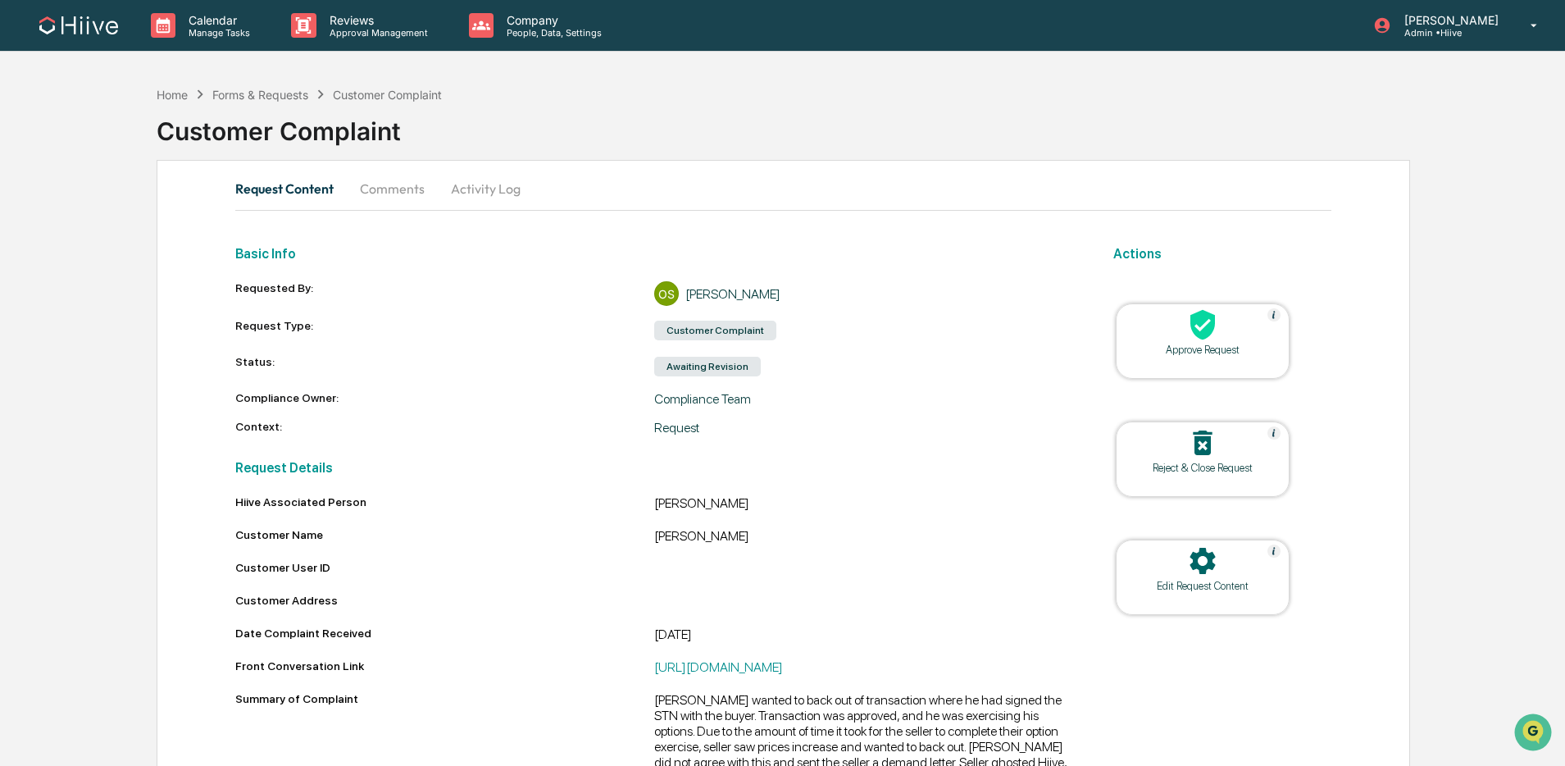
click at [501, 202] on button "Activity Log" at bounding box center [486, 188] width 96 height 39
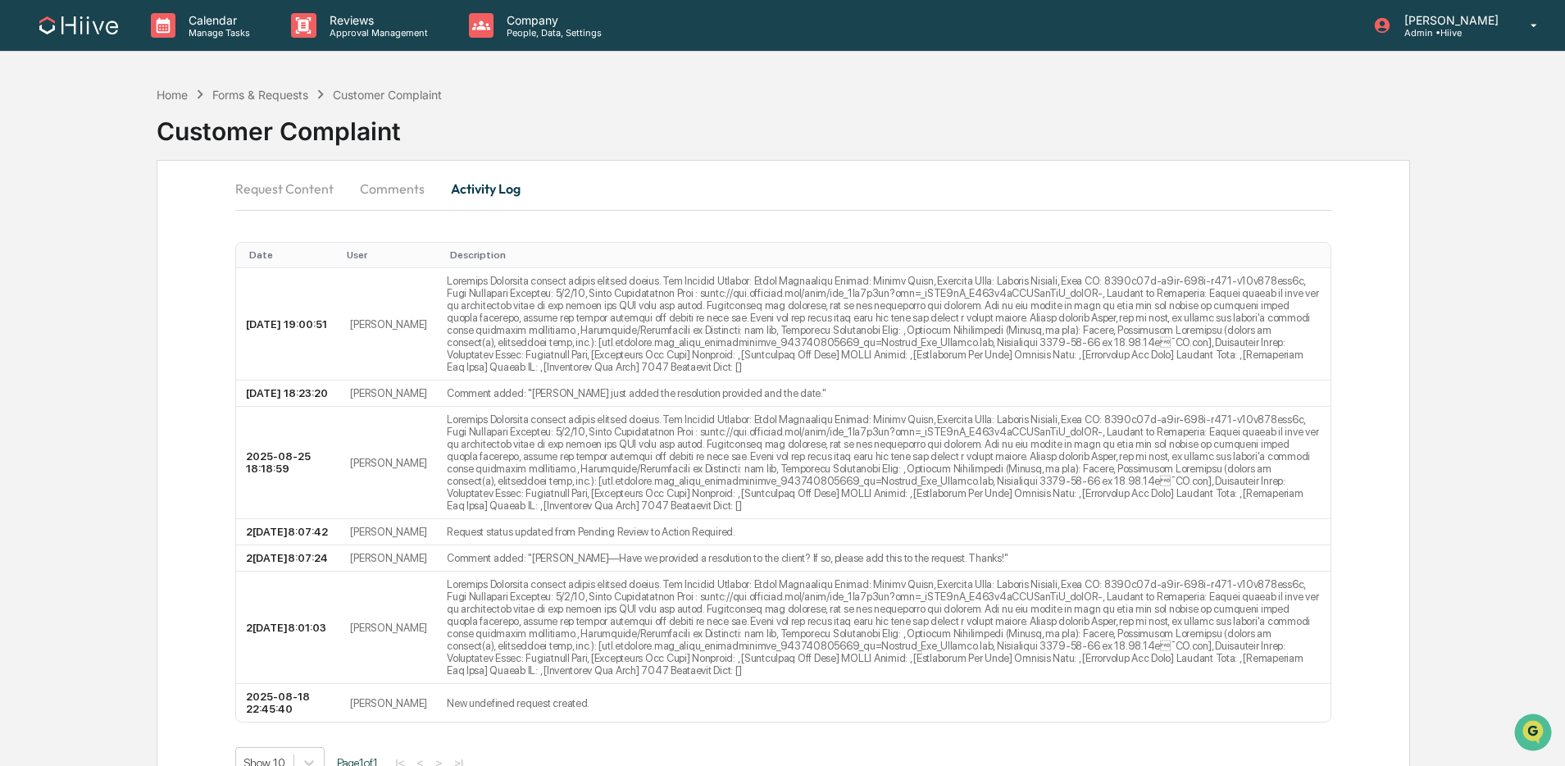
drag, startPoint x: 383, startPoint y: 189, endPoint x: 367, endPoint y: 191, distance: 15.7
click at [383, 189] on button "Comments" at bounding box center [392, 188] width 91 height 39
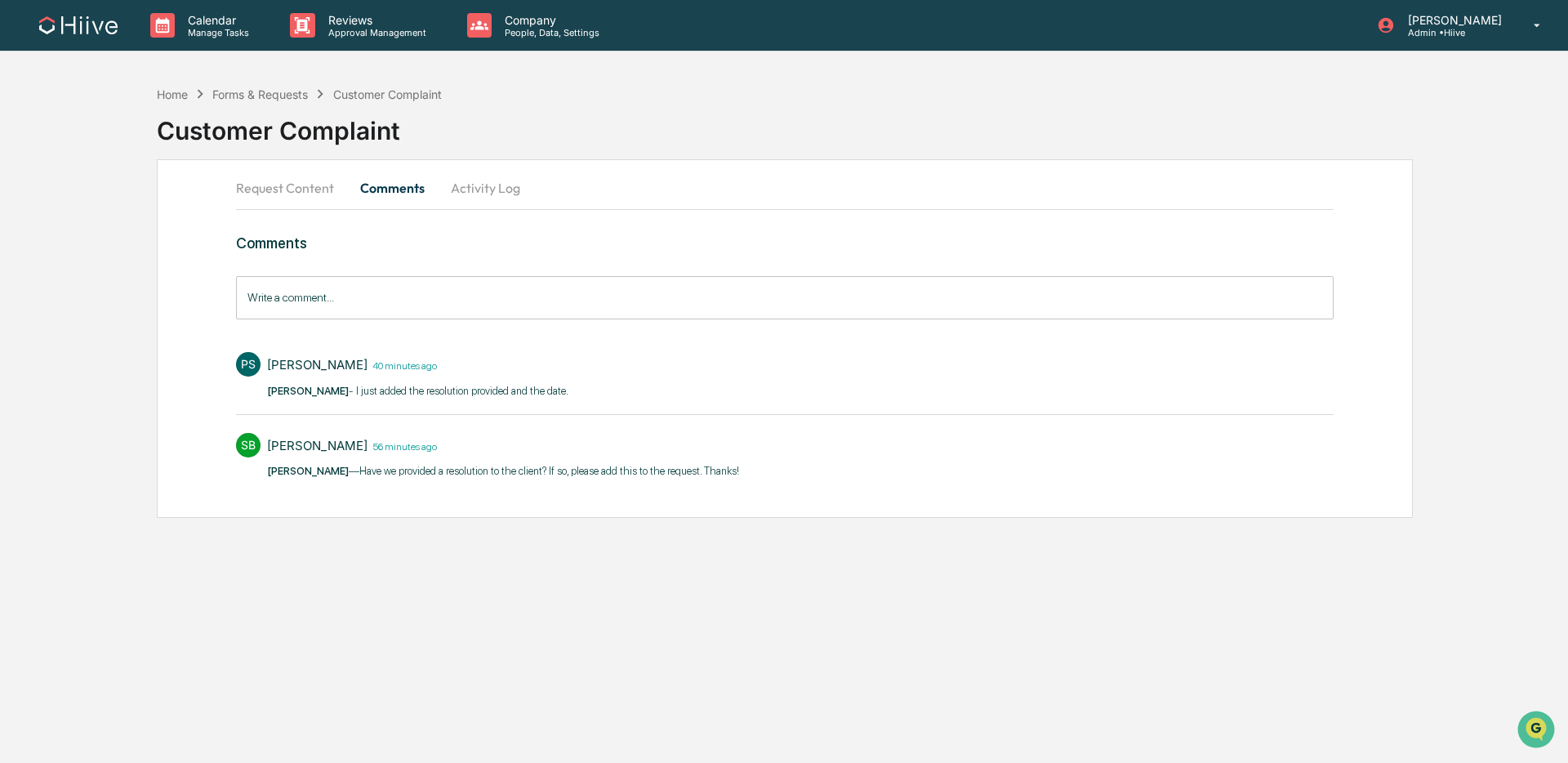
click at [277, 195] on button "Request Content" at bounding box center [291, 187] width 111 height 39
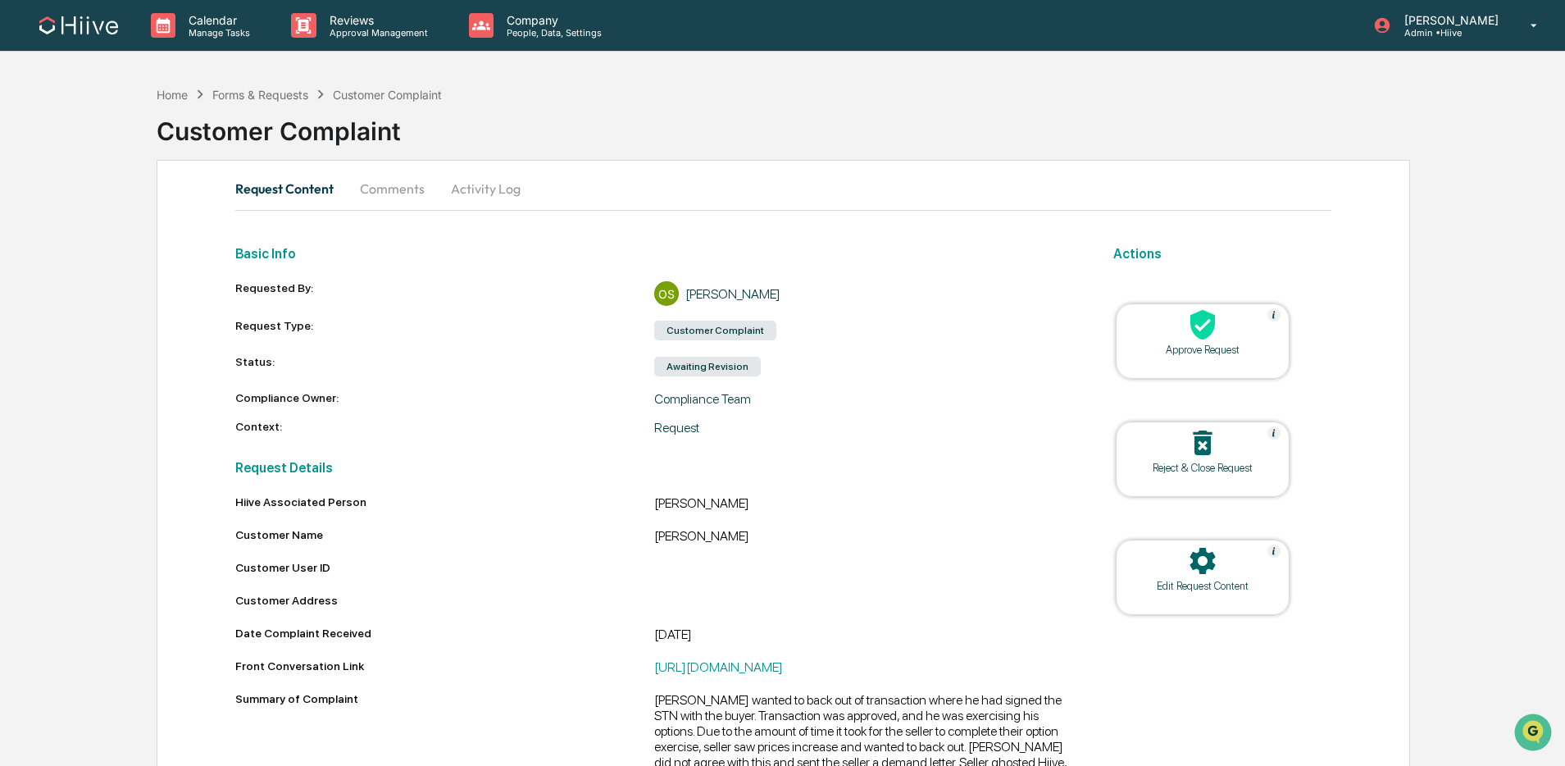
click at [471, 188] on button "Activity Log" at bounding box center [486, 188] width 96 height 39
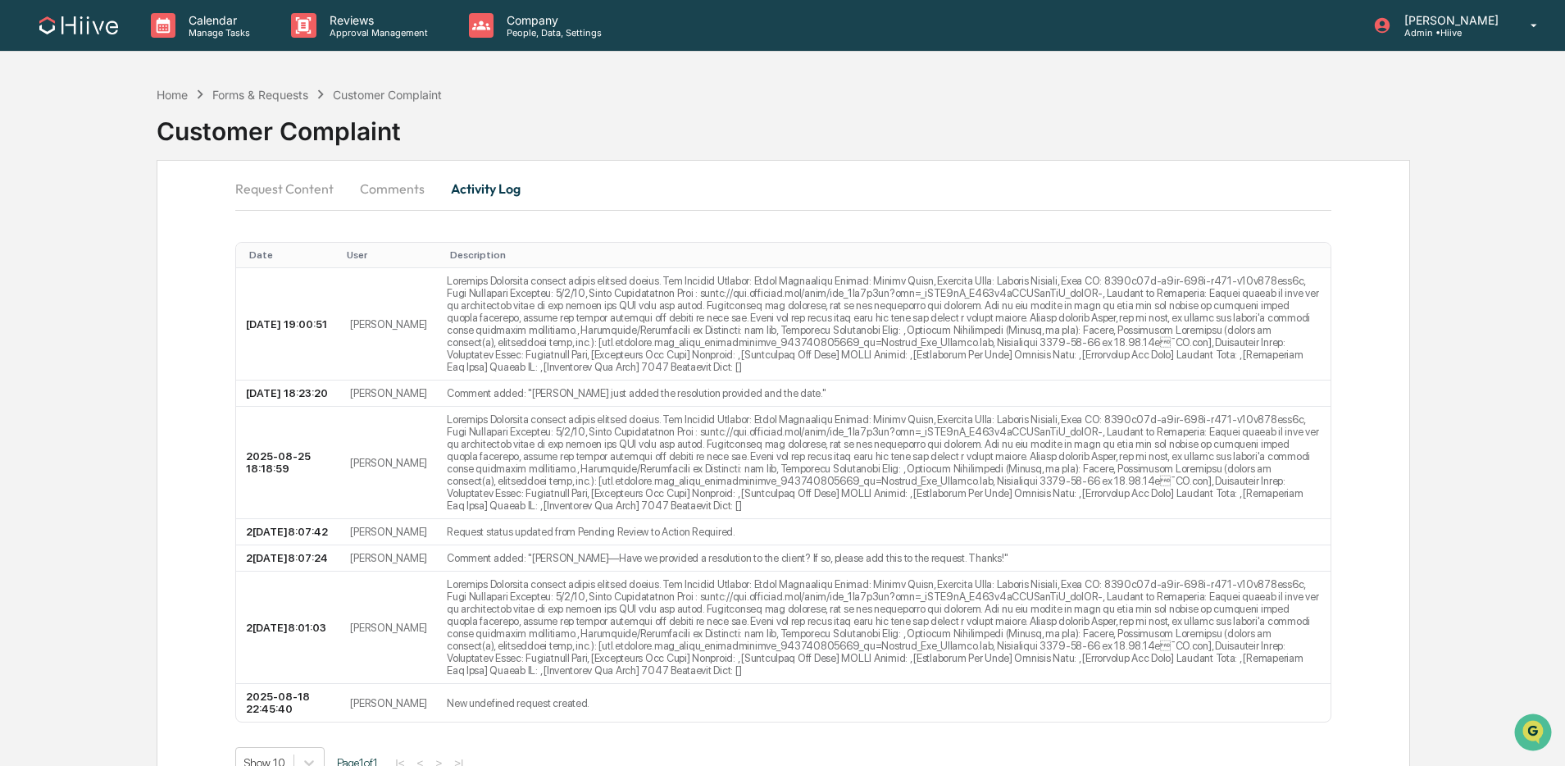
click at [400, 184] on button "Comments" at bounding box center [392, 188] width 91 height 39
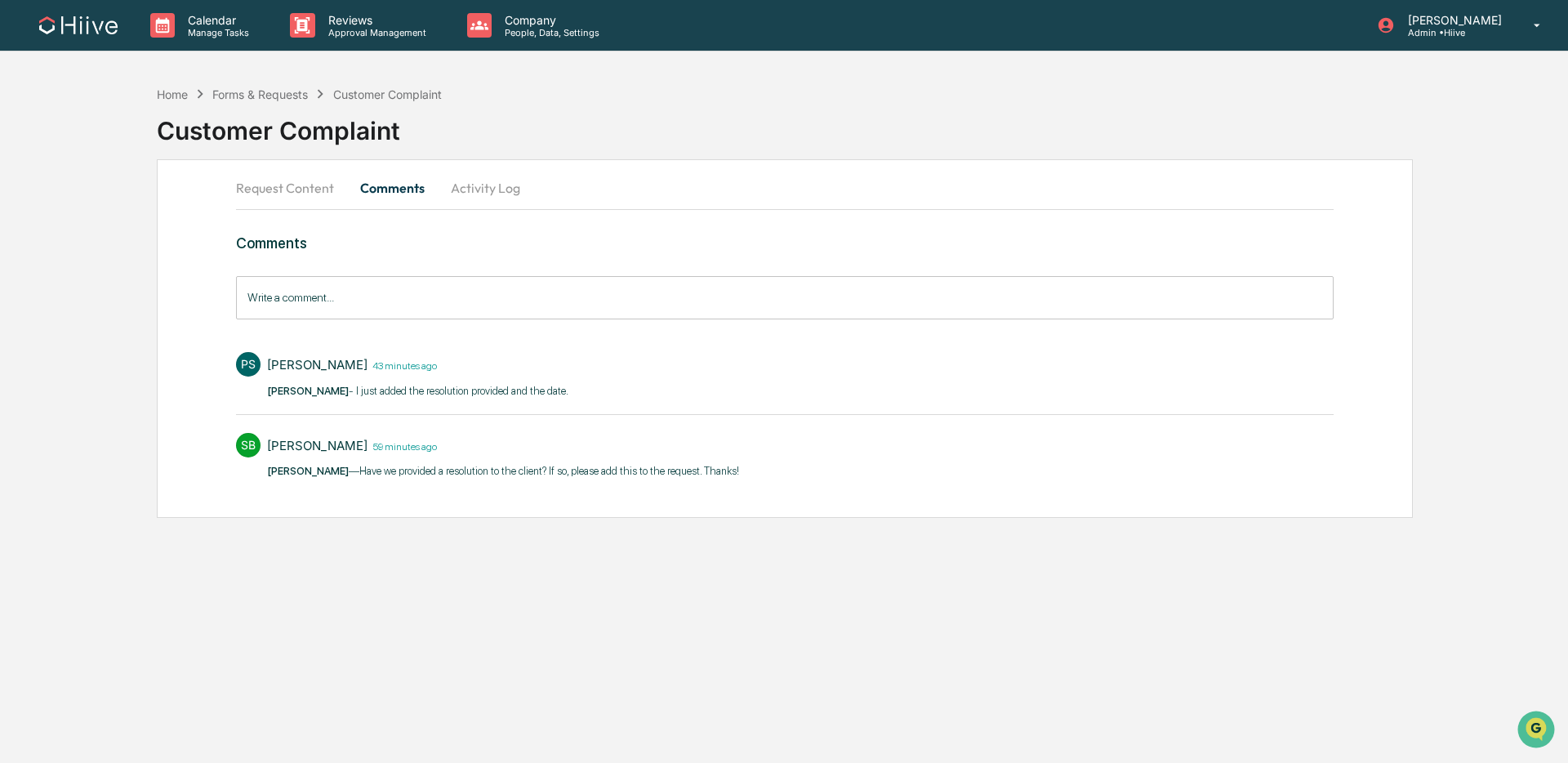
click at [317, 187] on button "Request Content" at bounding box center [291, 187] width 111 height 39
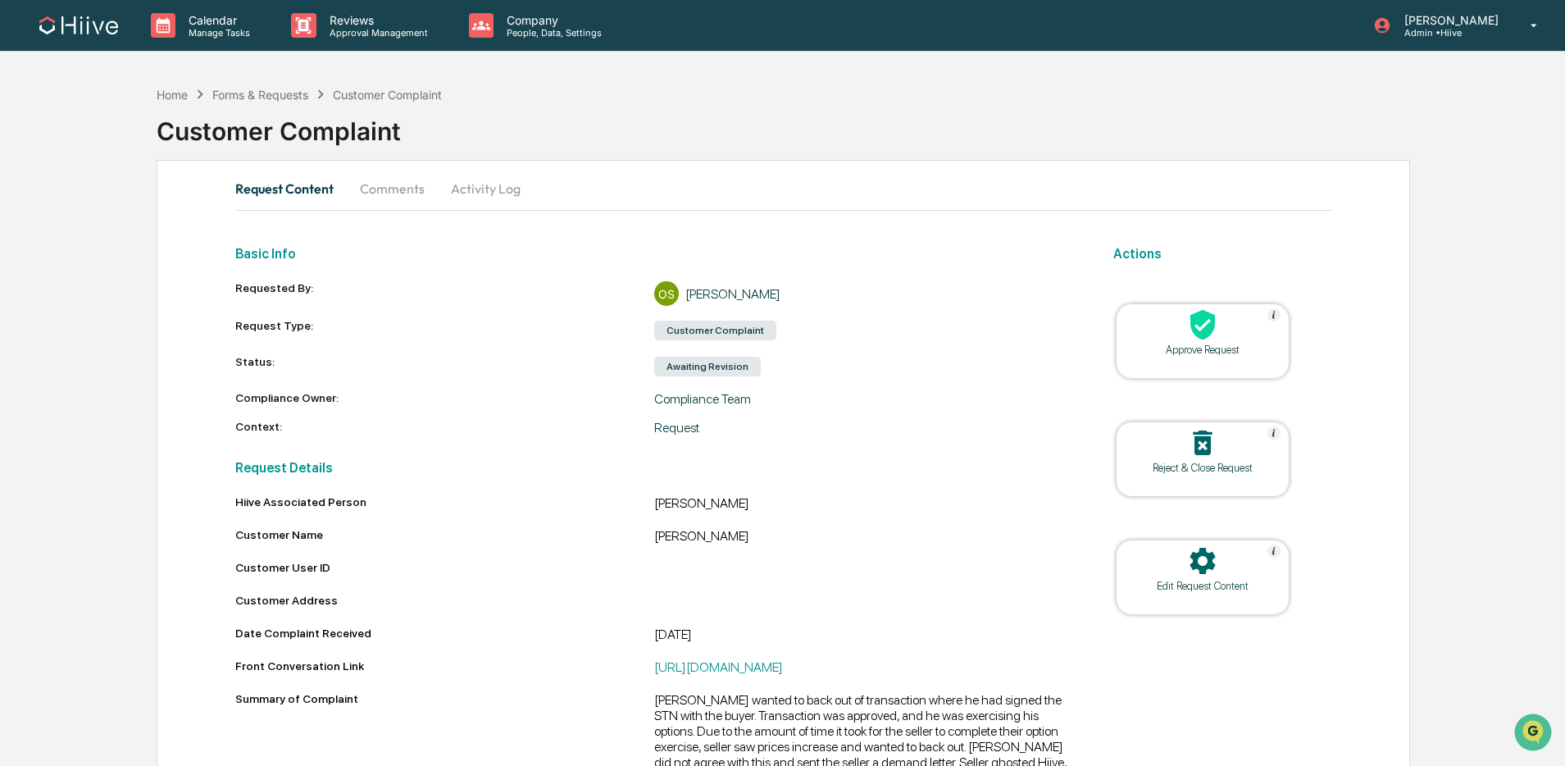
click at [479, 181] on button "Activity Log" at bounding box center [486, 188] width 96 height 39
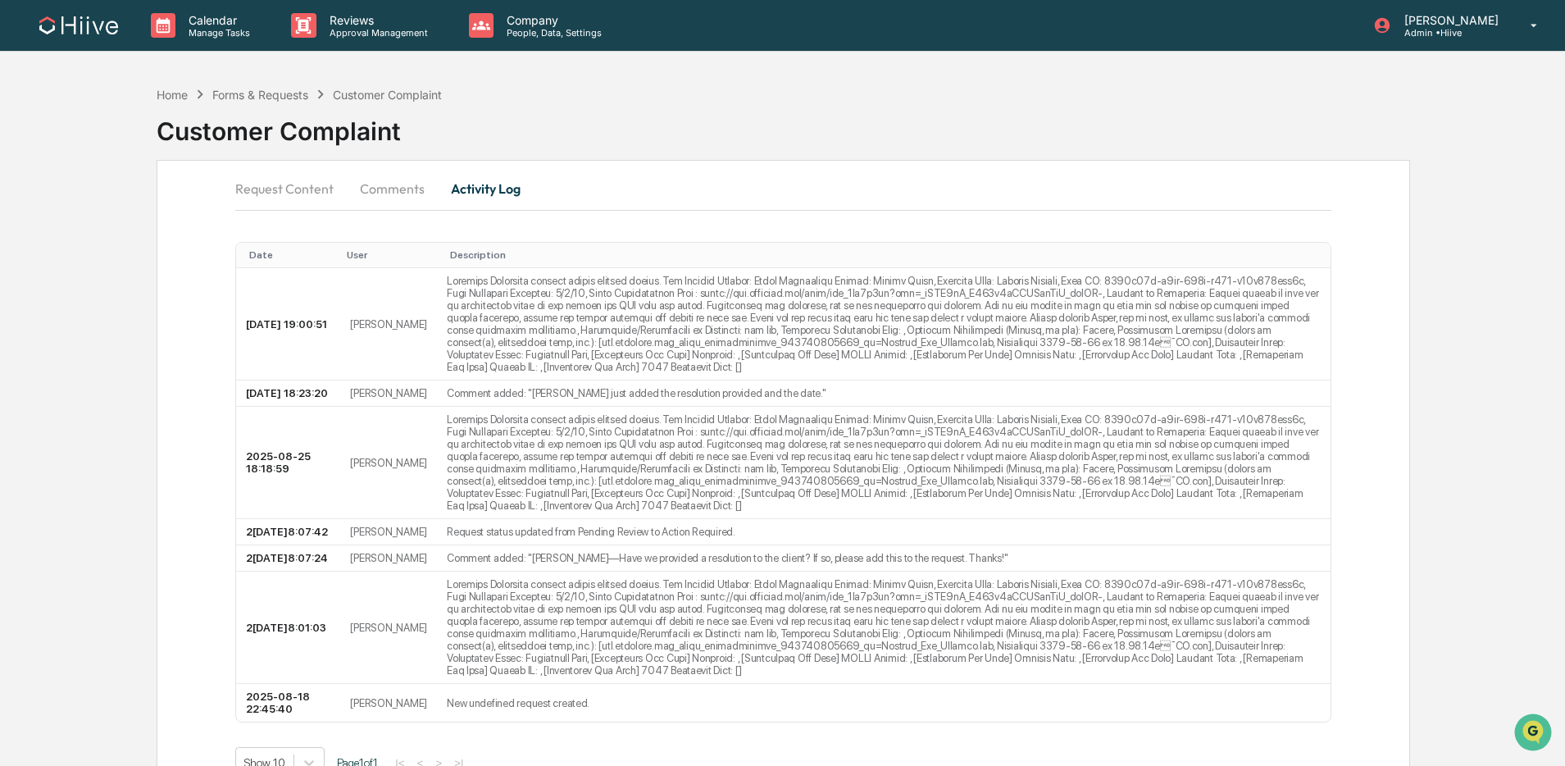
click at [374, 193] on button "Comments" at bounding box center [392, 188] width 91 height 39
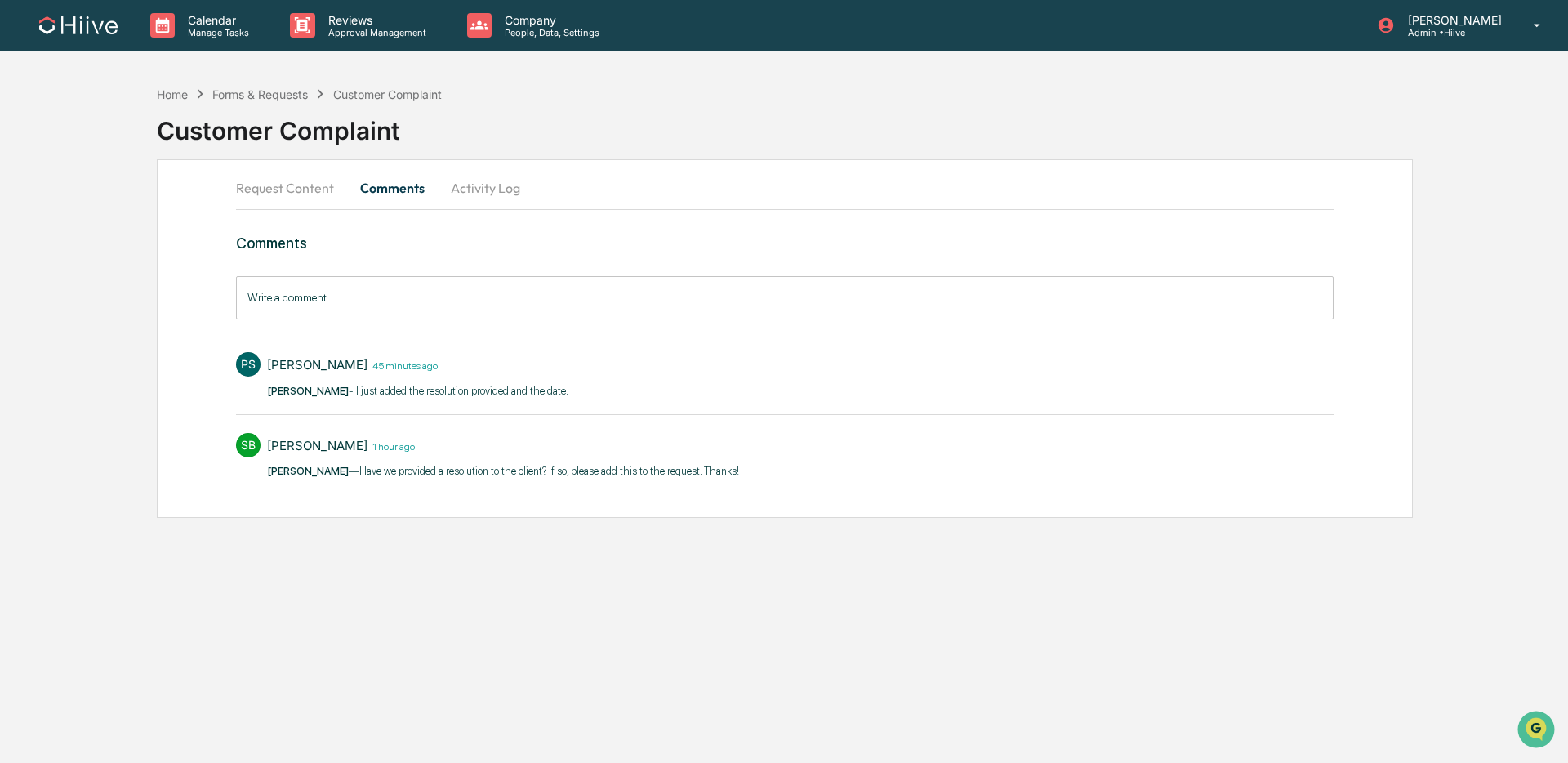
click at [302, 192] on button "Request Content" at bounding box center [291, 187] width 111 height 39
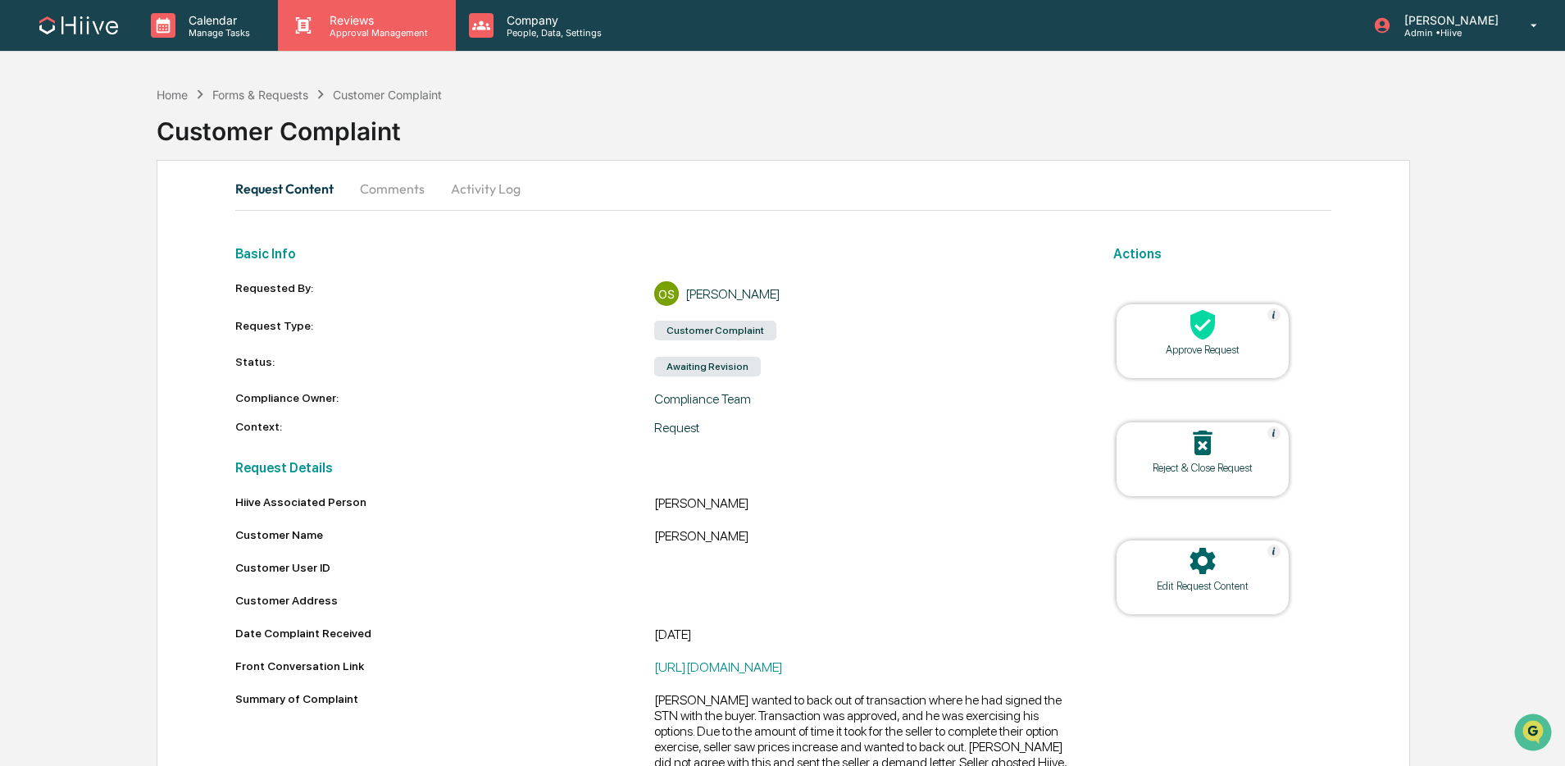
click at [375, 24] on p "Reviews" at bounding box center [376, 20] width 120 height 14
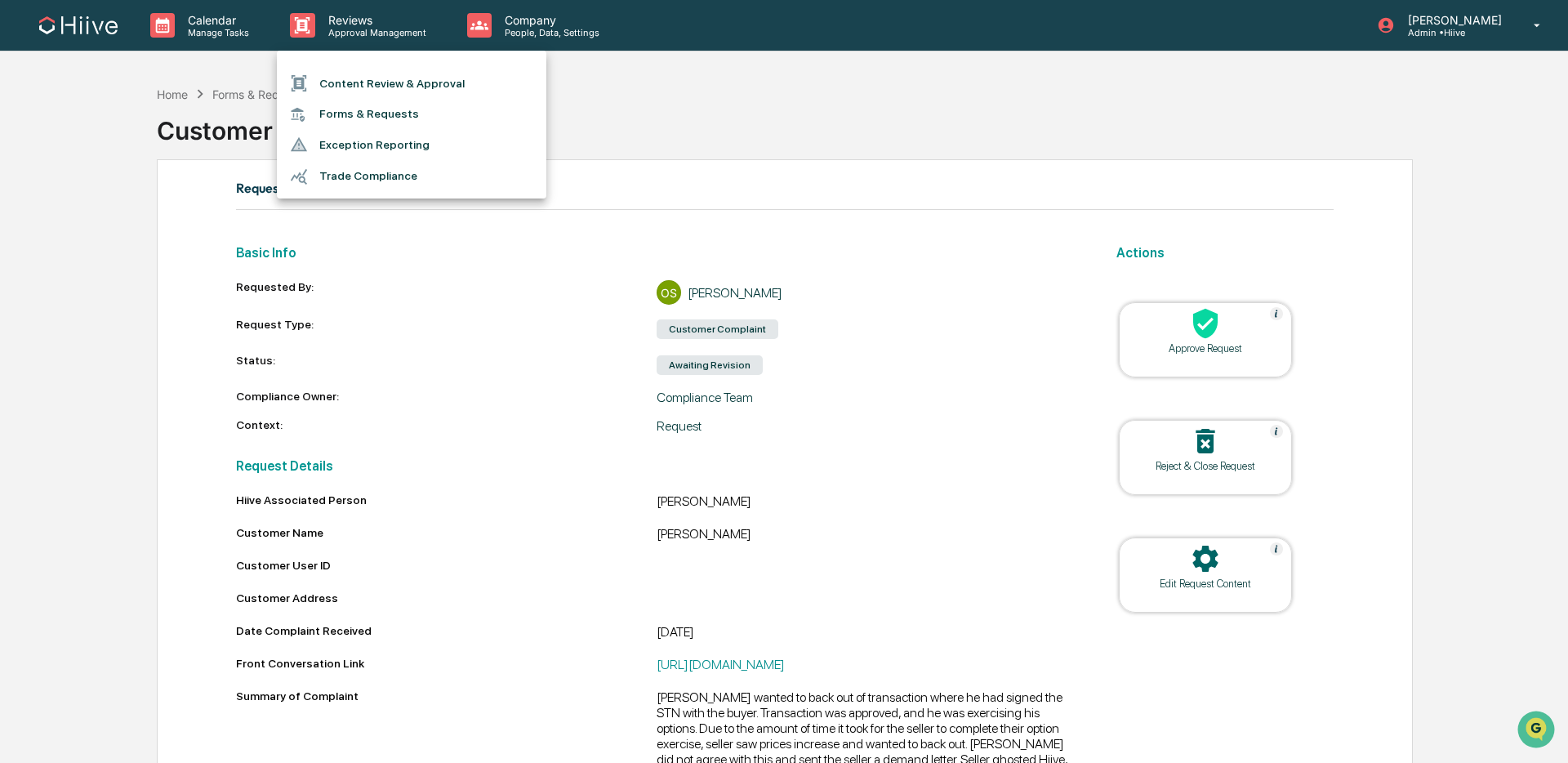
click at [219, 46] on div at bounding box center [784, 382] width 1568 height 763
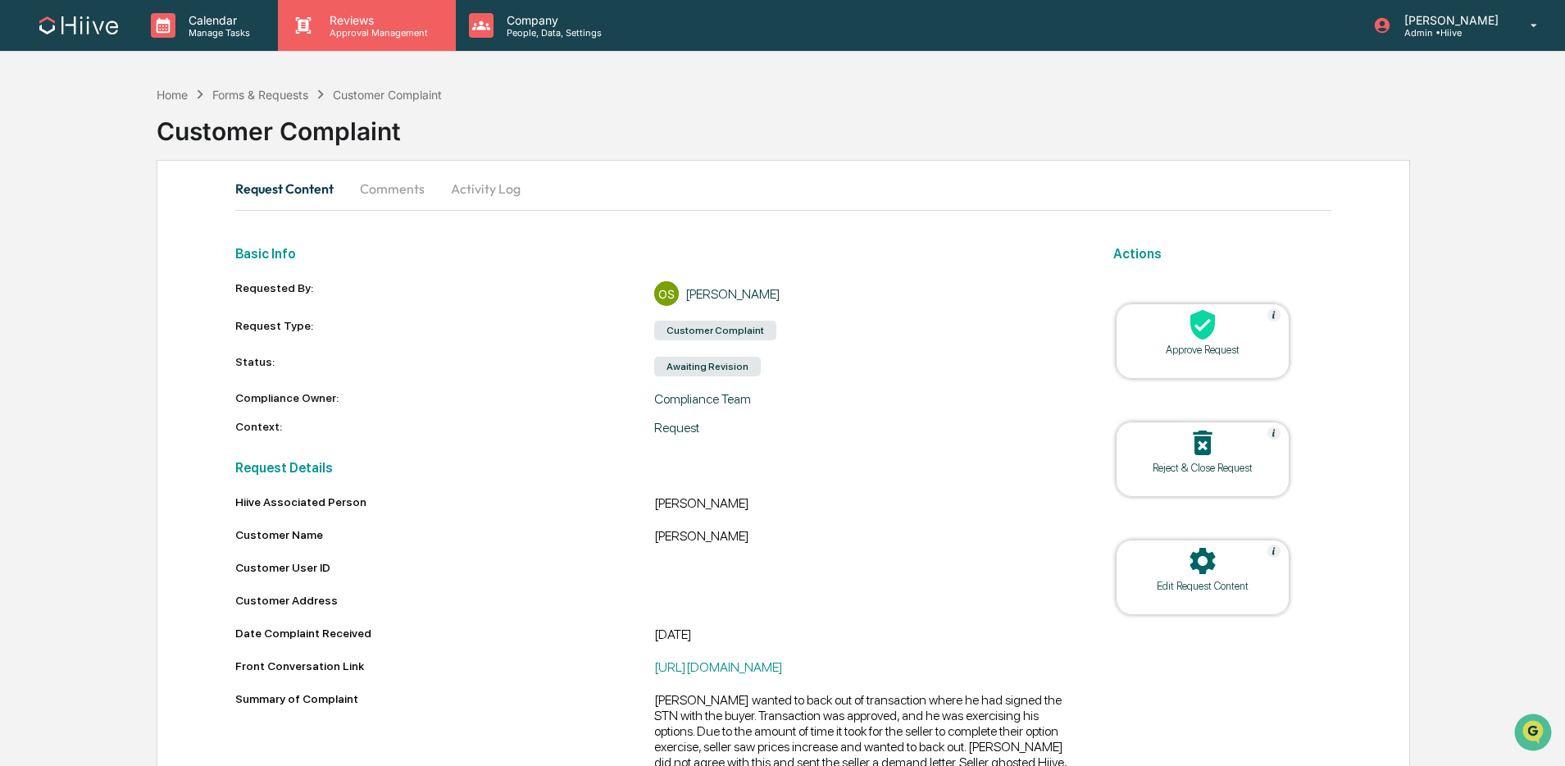
click at [335, 33] on p "Approval Management" at bounding box center [376, 32] width 120 height 11
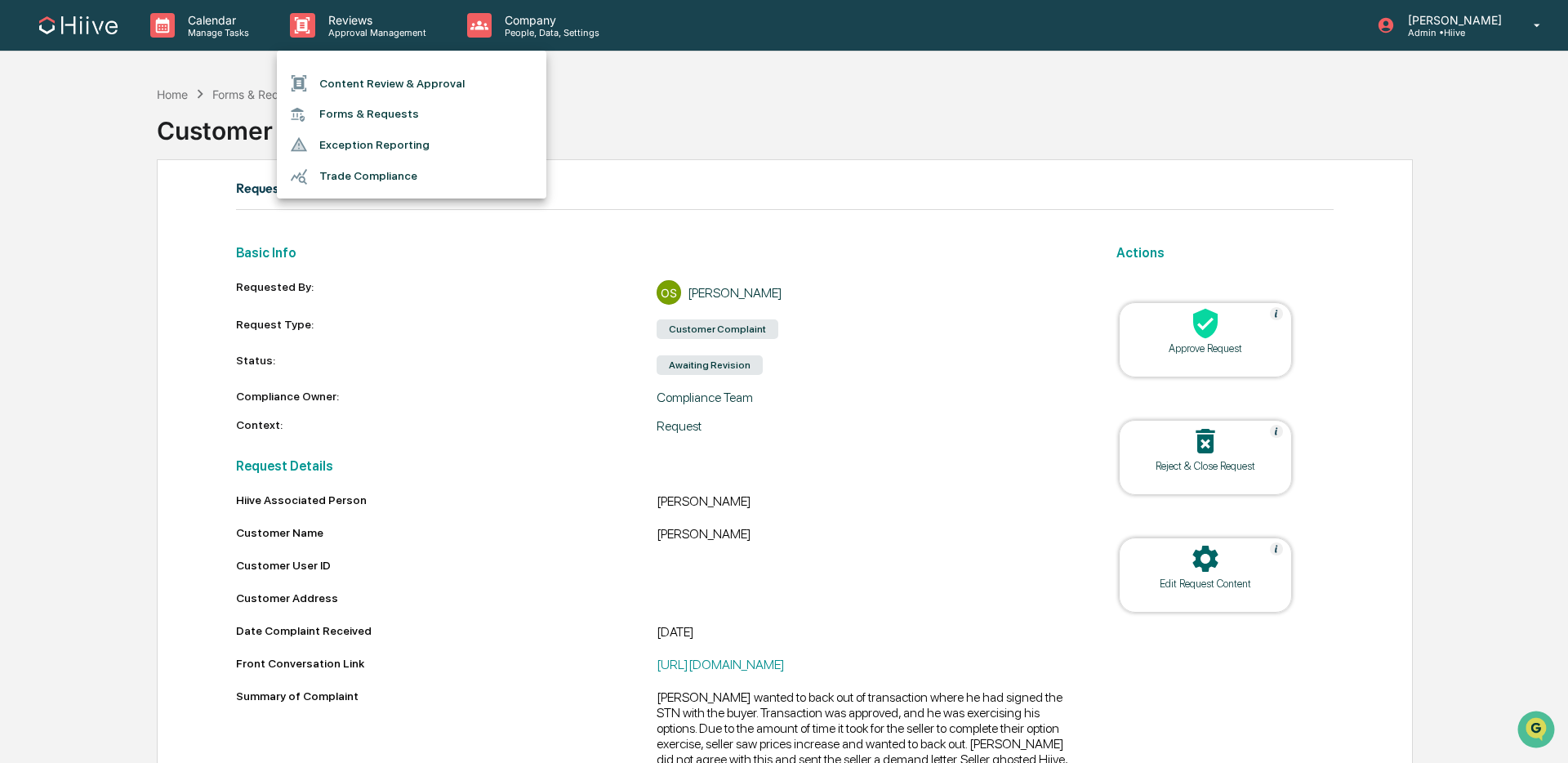
click at [389, 118] on li "Forms & Requests" at bounding box center [411, 114] width 270 height 30
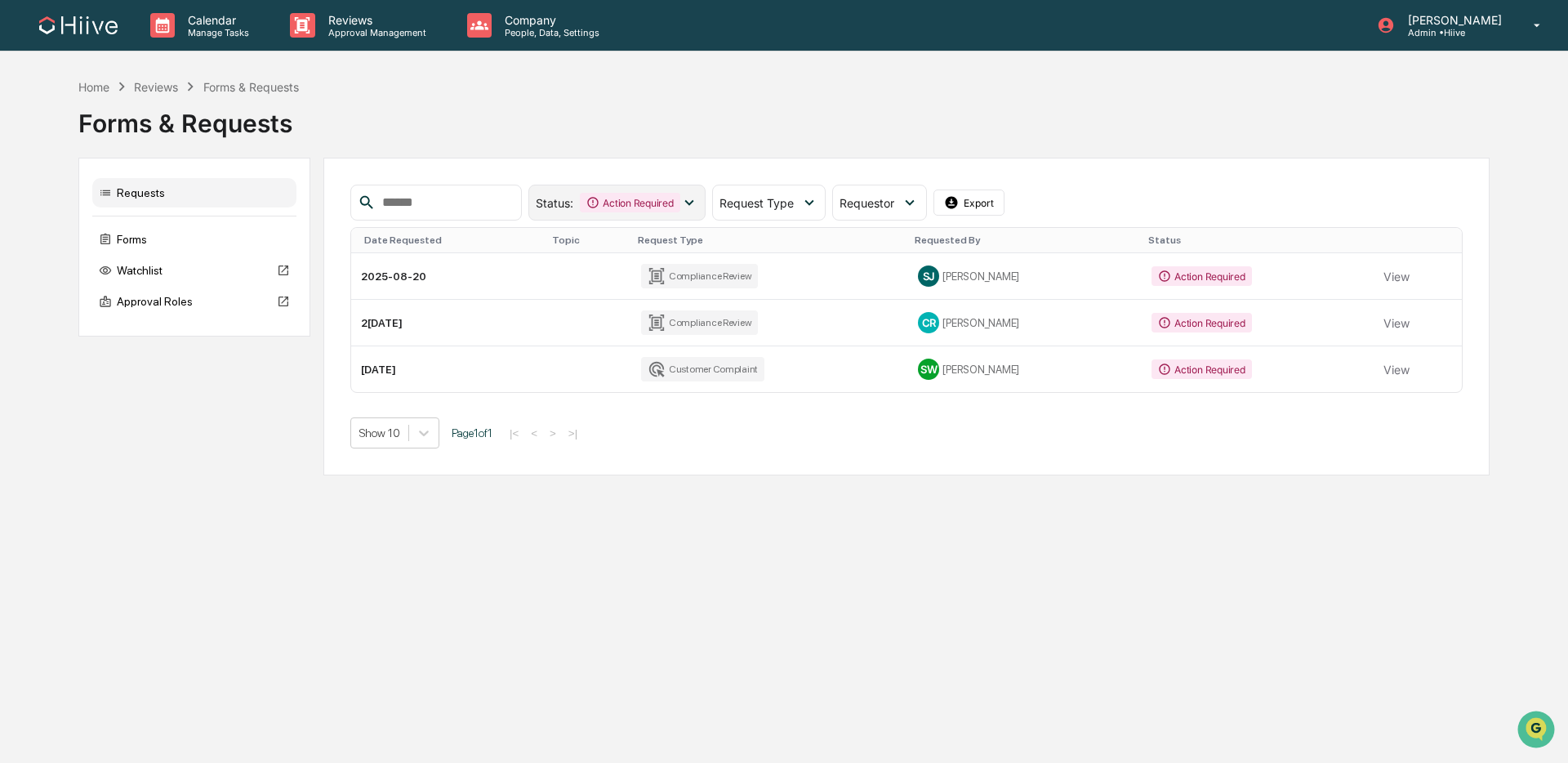
click at [662, 207] on div "Action Required" at bounding box center [630, 202] width 100 height 20
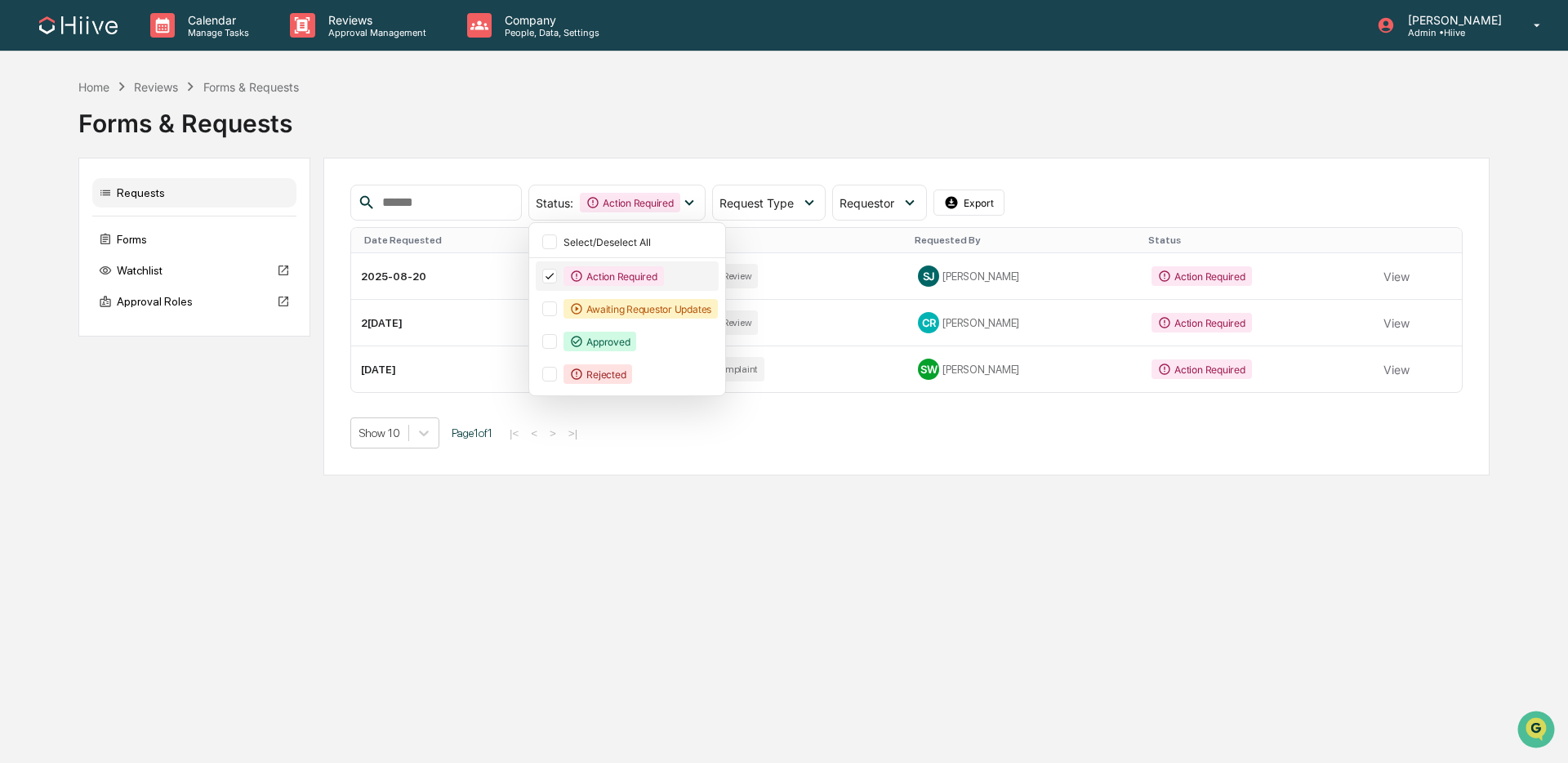
click at [638, 279] on div "Action Required" at bounding box center [614, 276] width 100 height 20
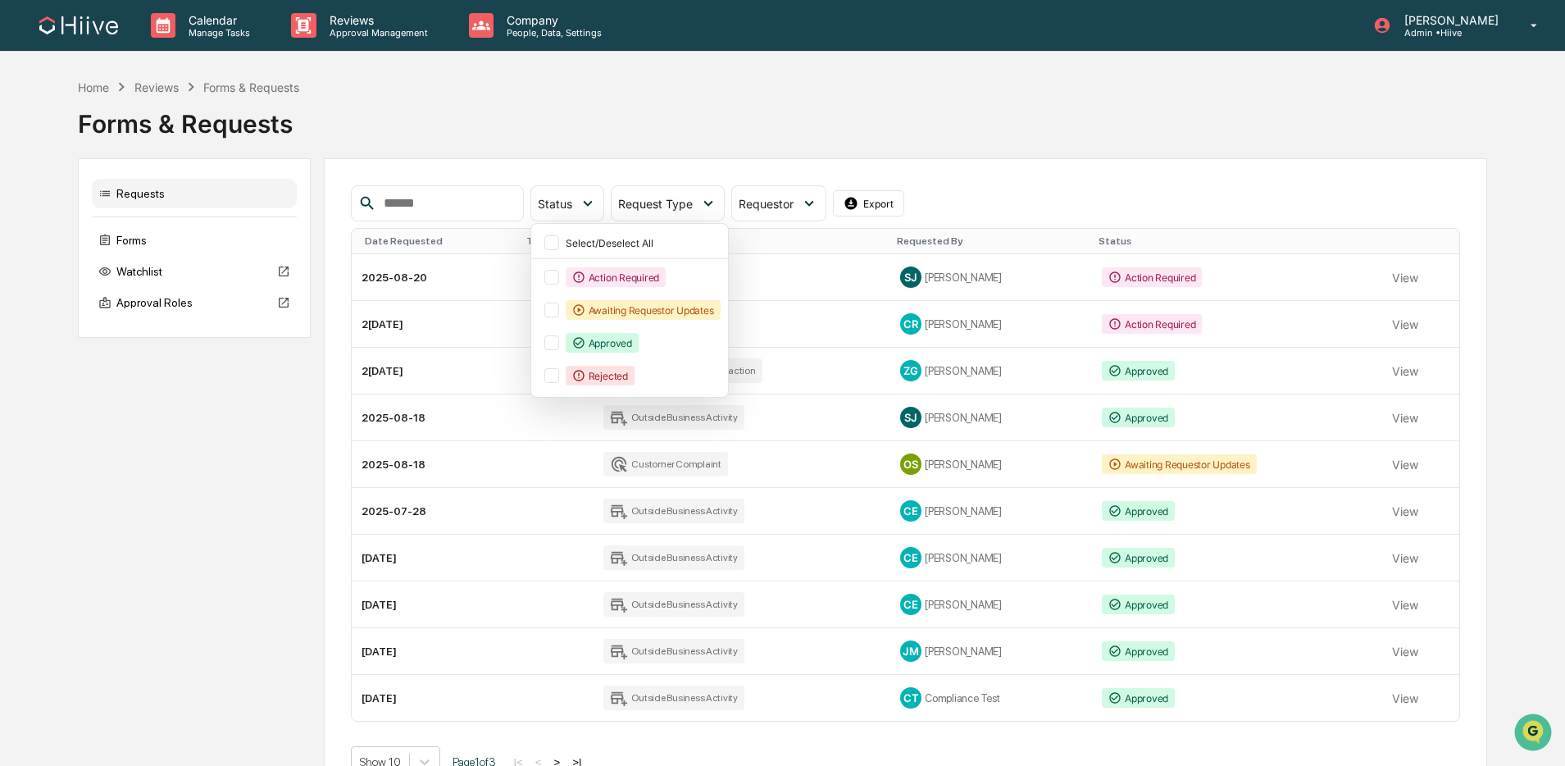
click at [760, 134] on div "Forms & Requests" at bounding box center [782, 117] width 1408 height 43
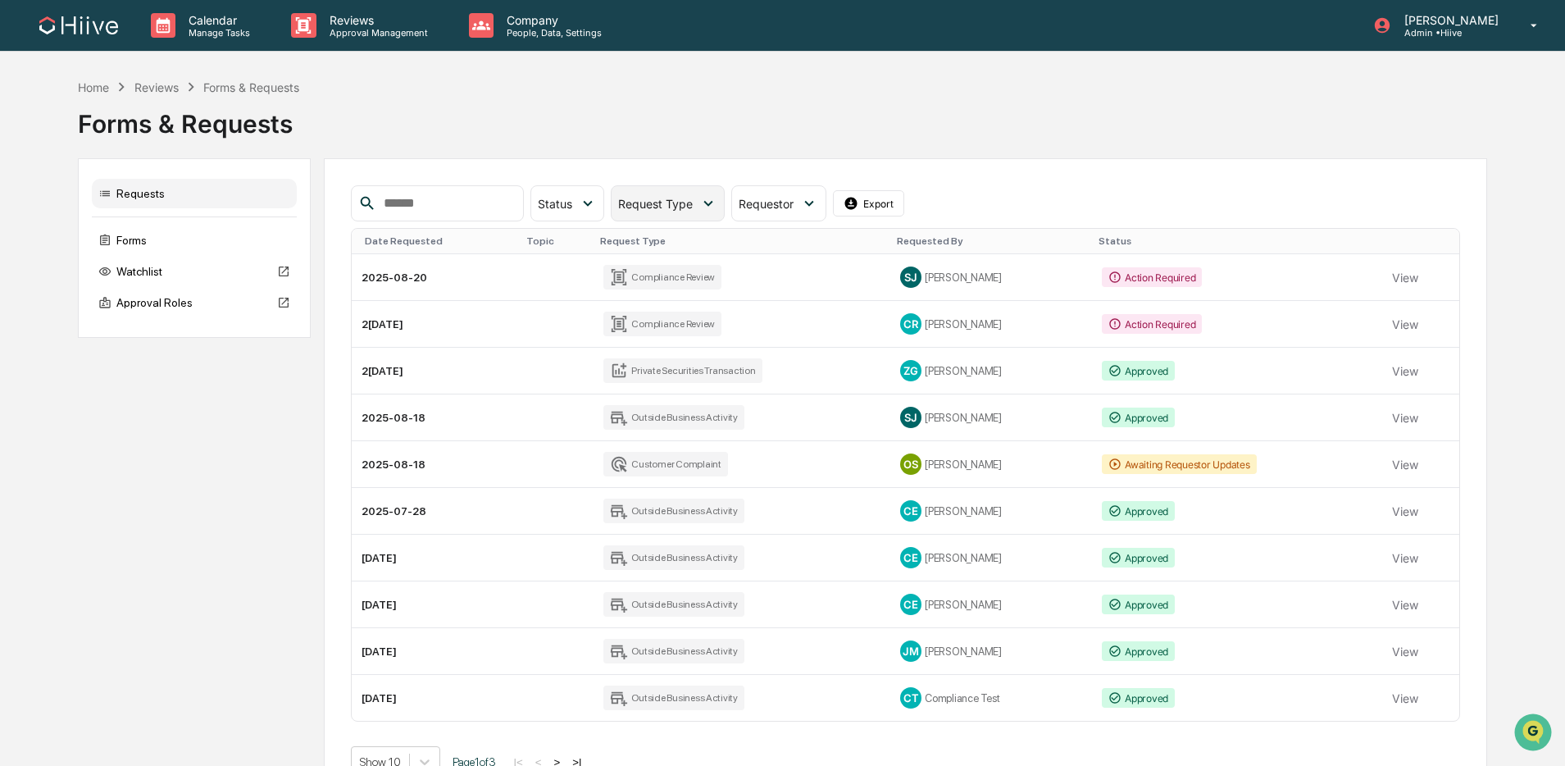
click at [685, 207] on span "Request Type" at bounding box center [655, 204] width 75 height 14
click at [597, 207] on icon at bounding box center [588, 203] width 18 height 18
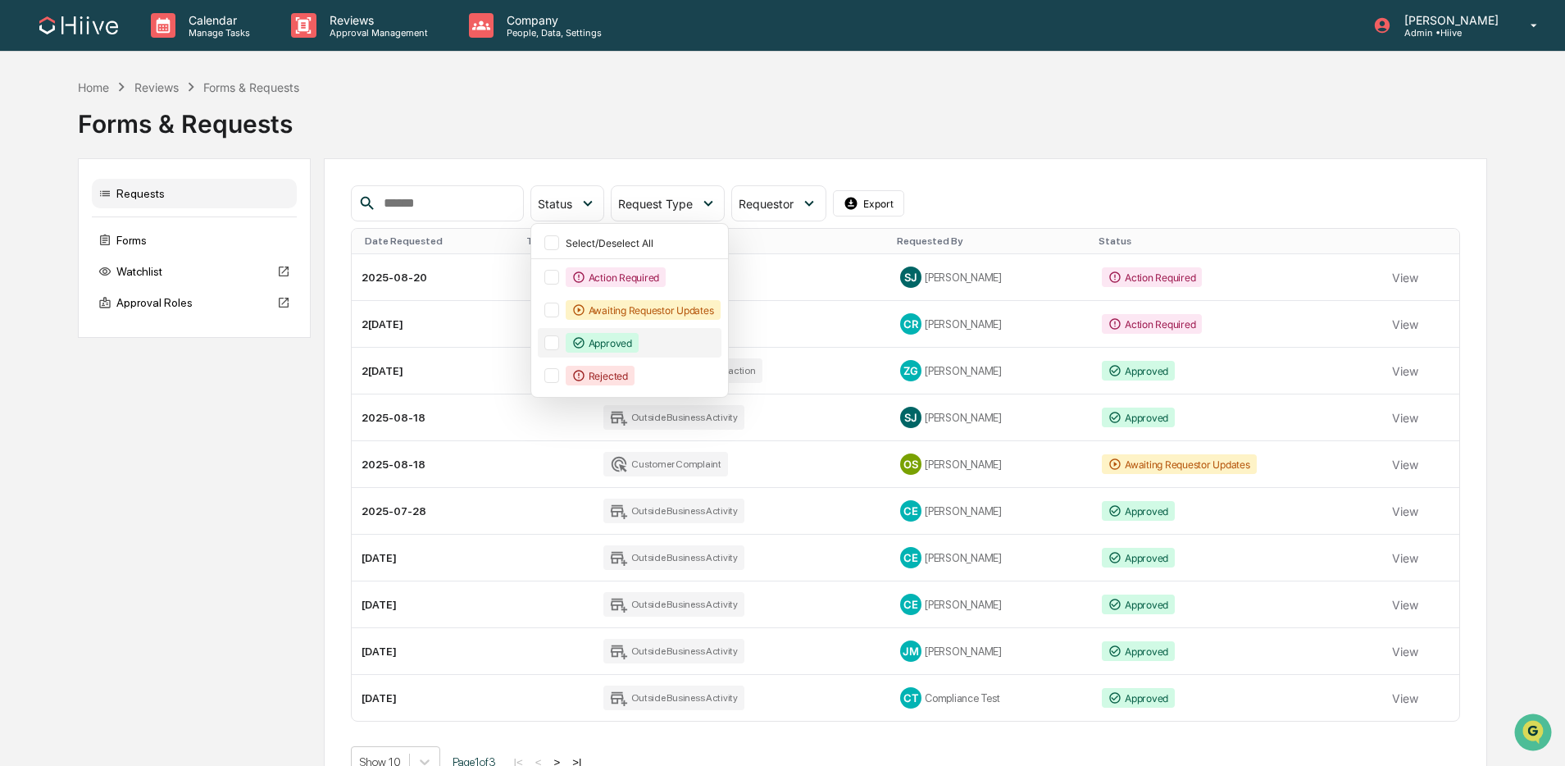
click at [559, 347] on div at bounding box center [551, 342] width 15 height 15
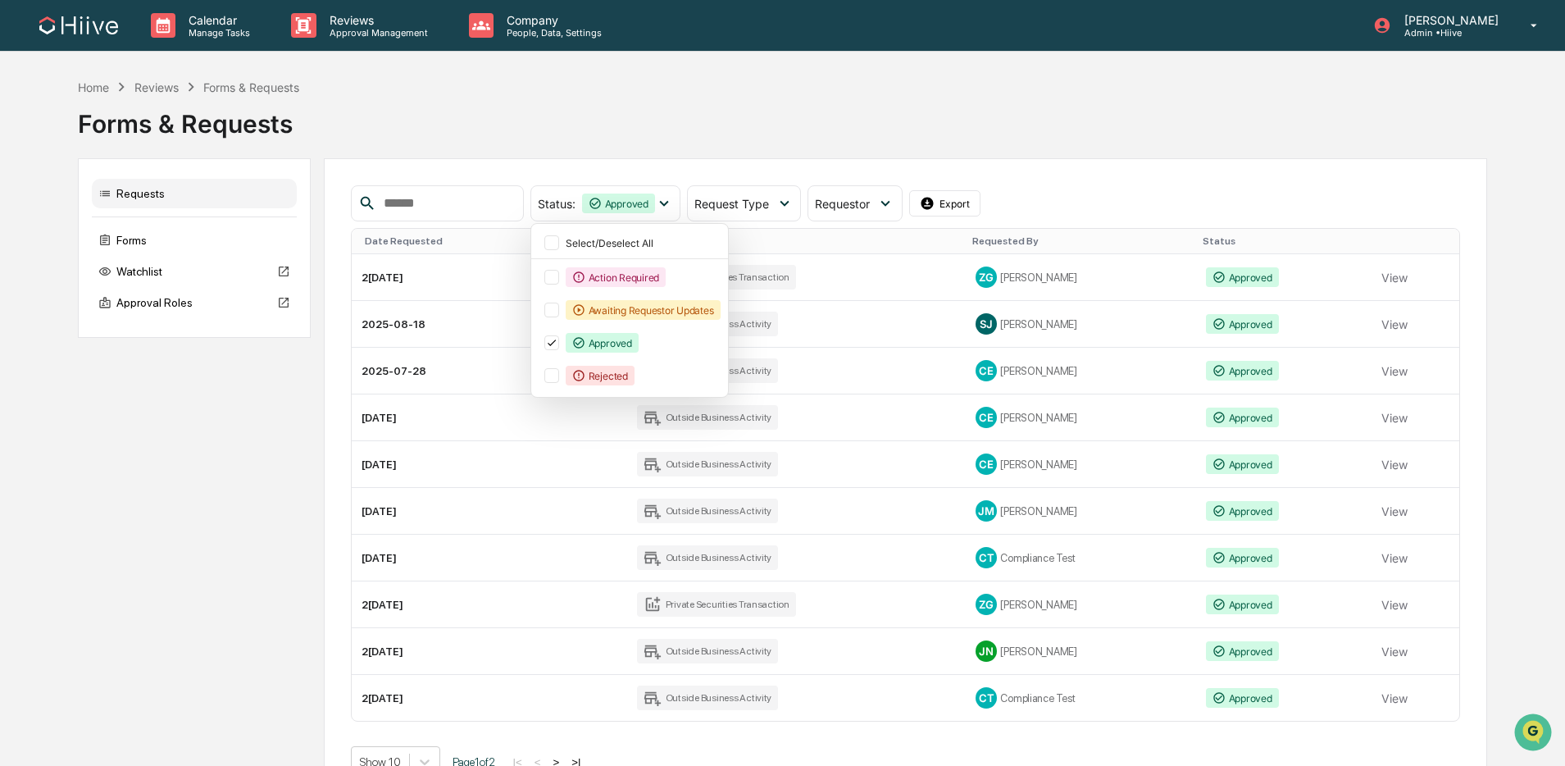
click at [207, 412] on div "Requests Forms Watchlist Approval Roles Status : Approved Select/Deselect All A…" at bounding box center [782, 481] width 1408 height 646
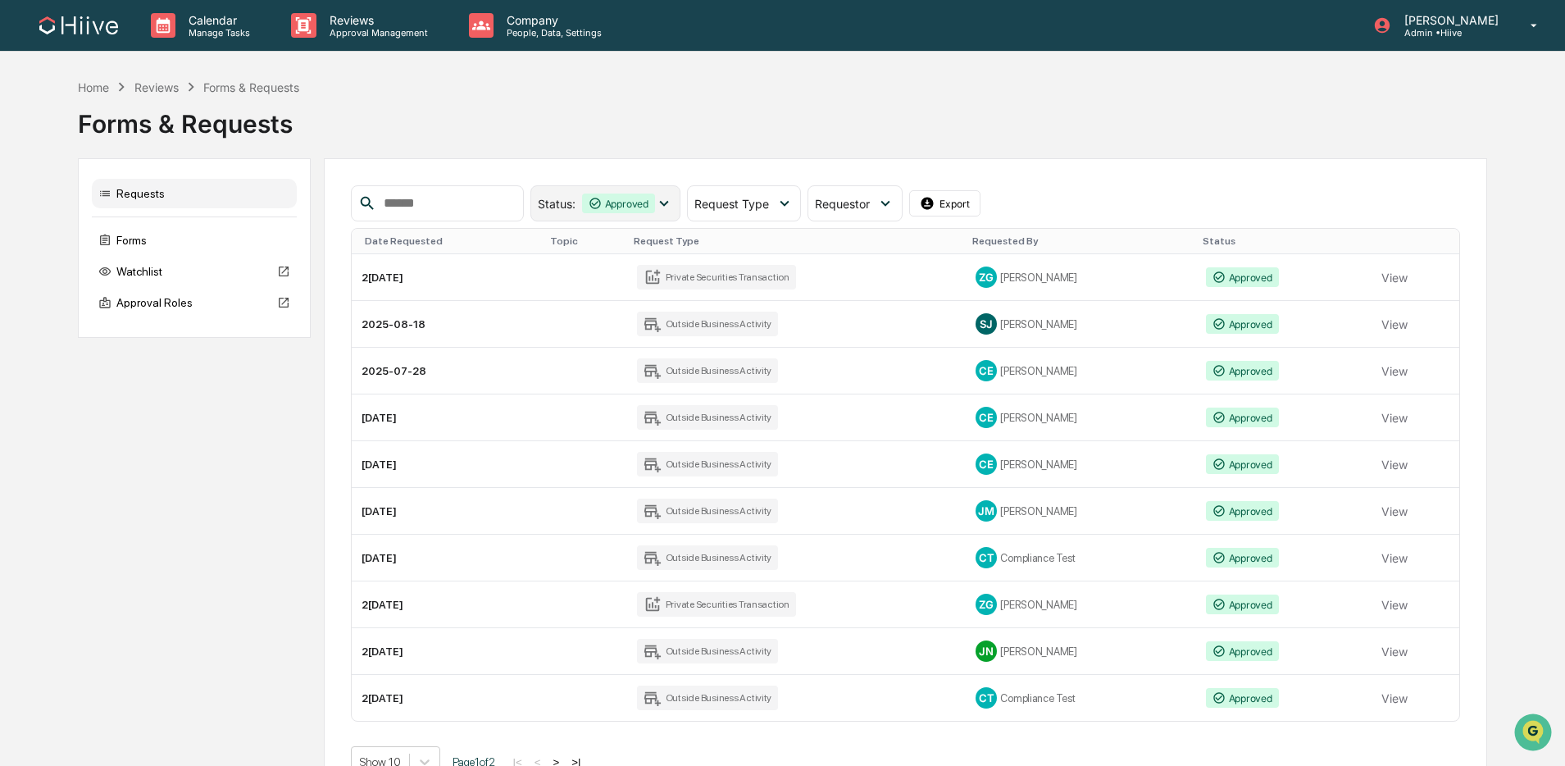
click at [649, 207] on div "Approved" at bounding box center [618, 203] width 73 height 20
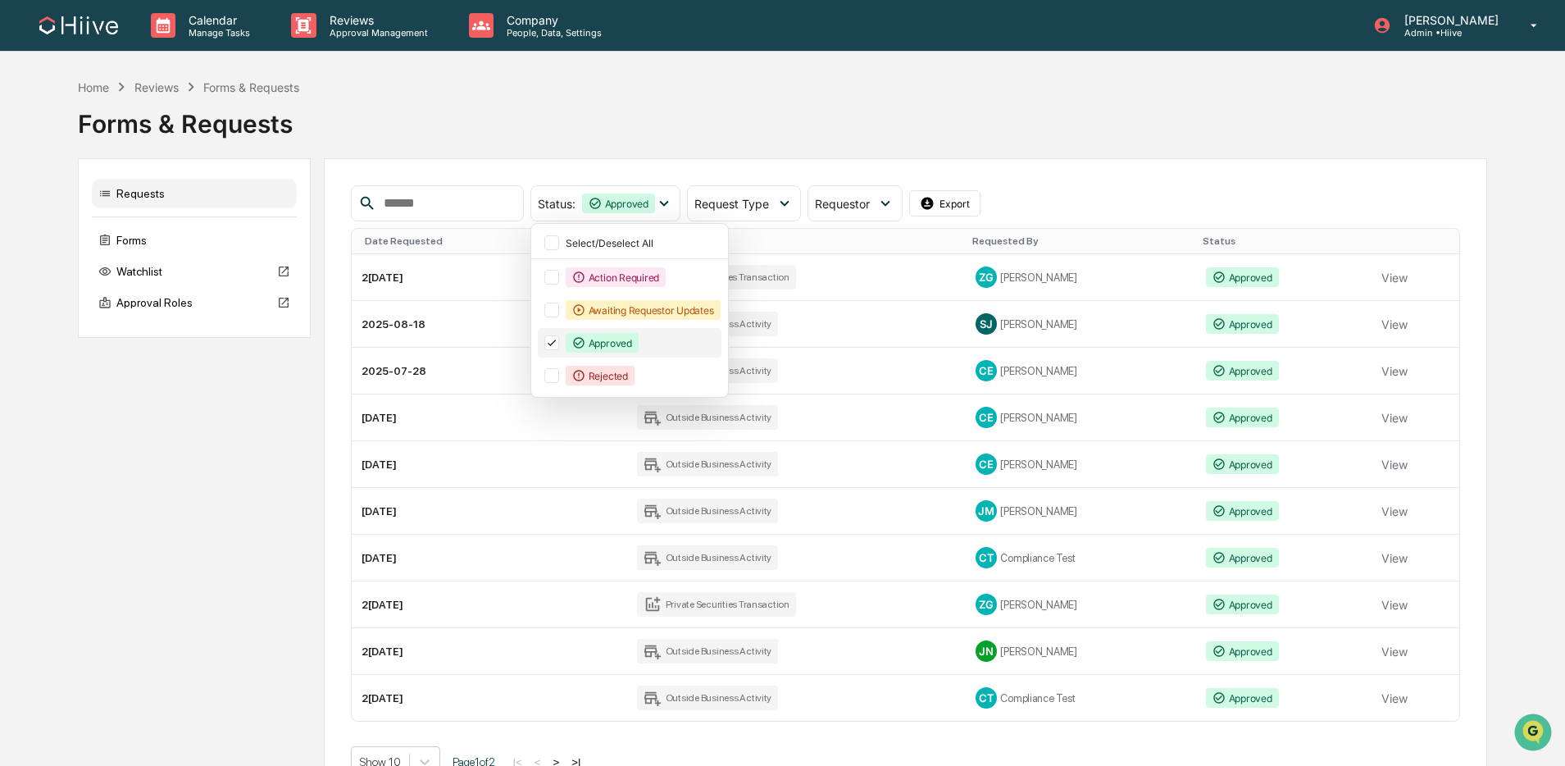
click at [613, 337] on div "Approved" at bounding box center [602, 343] width 73 height 20
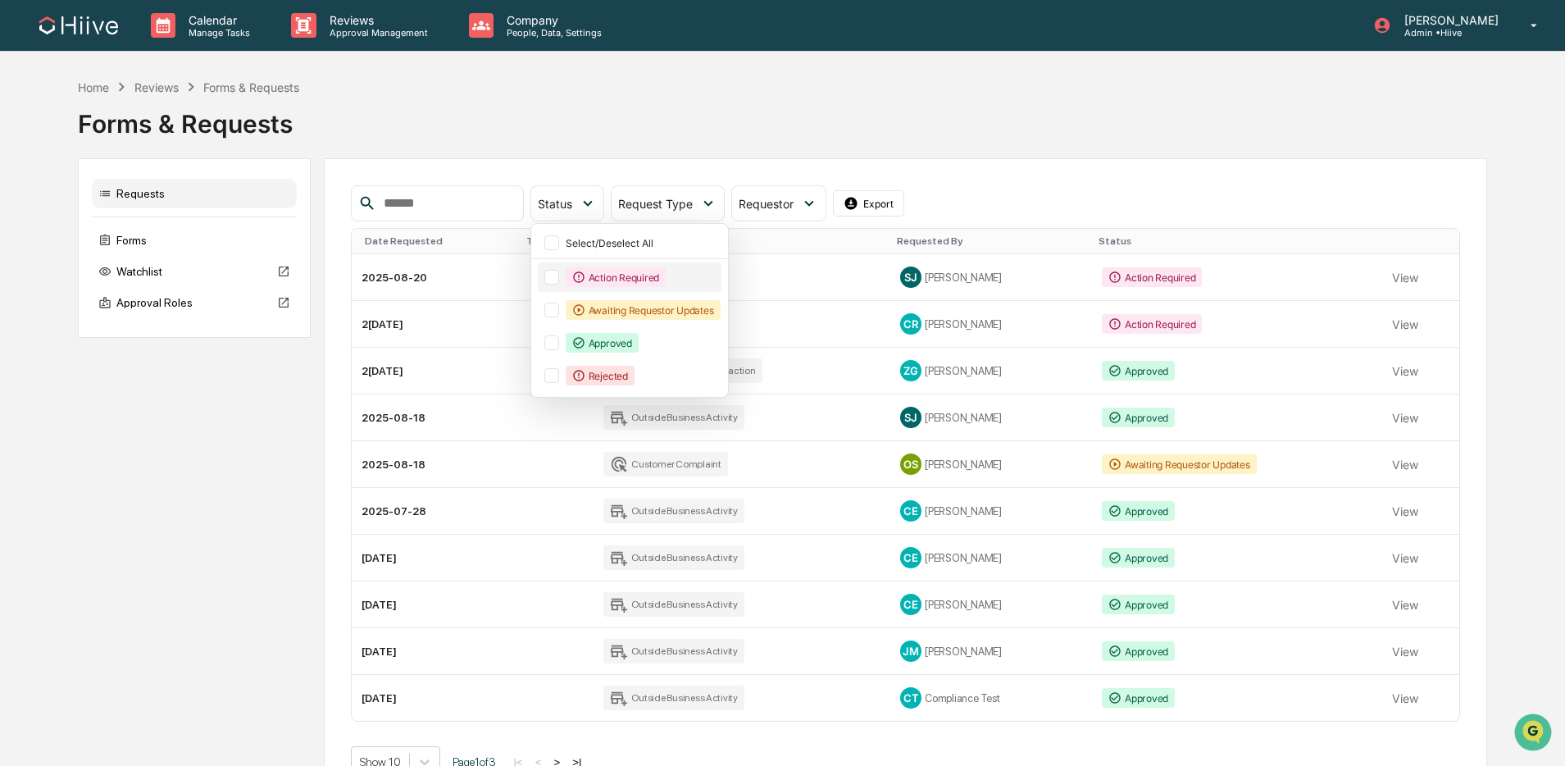
click at [617, 280] on div "Action Required" at bounding box center [616, 277] width 100 height 20
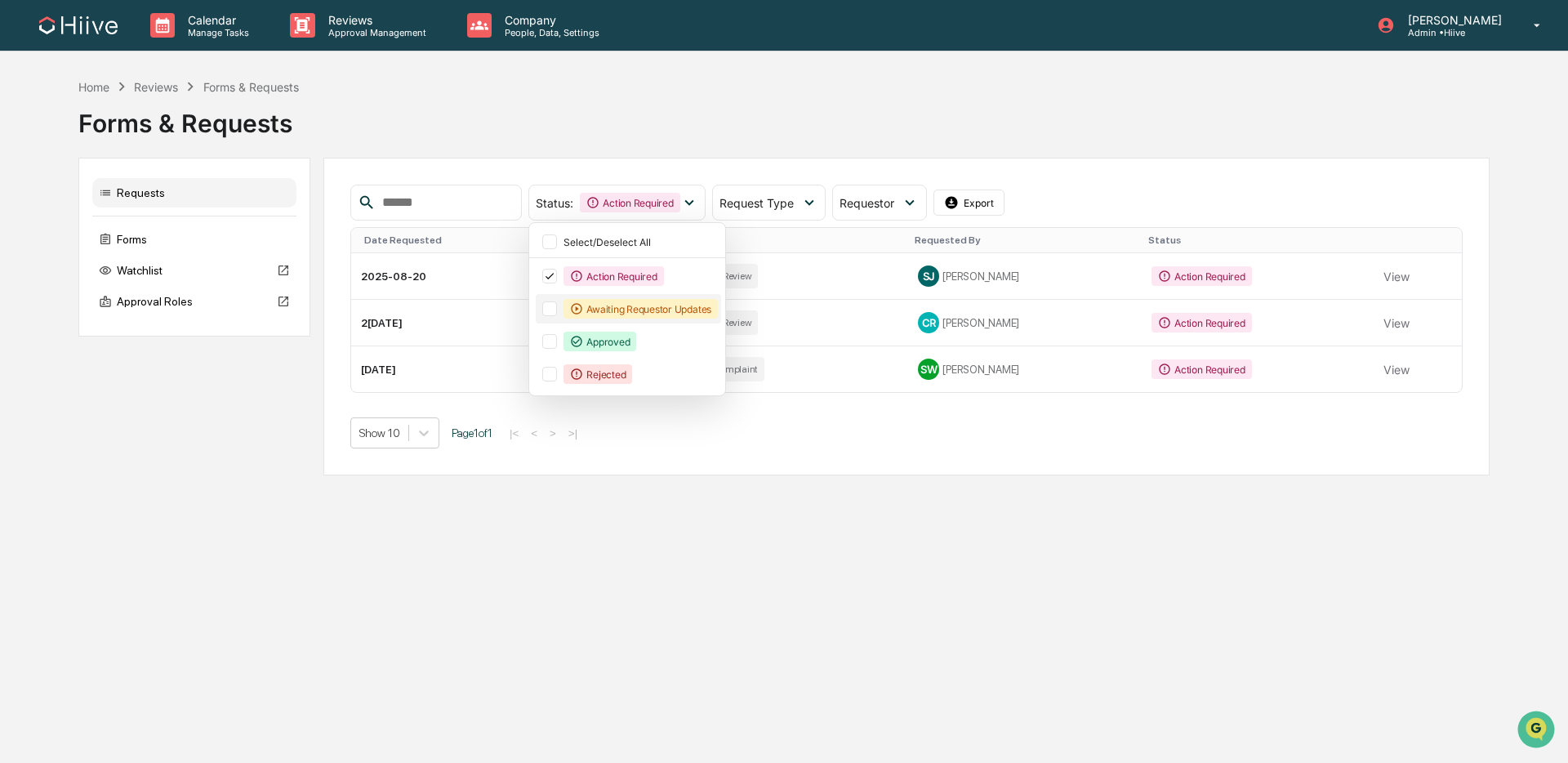
click at [617, 303] on div "Awaiting Requestor Updates" at bounding box center [641, 309] width 154 height 20
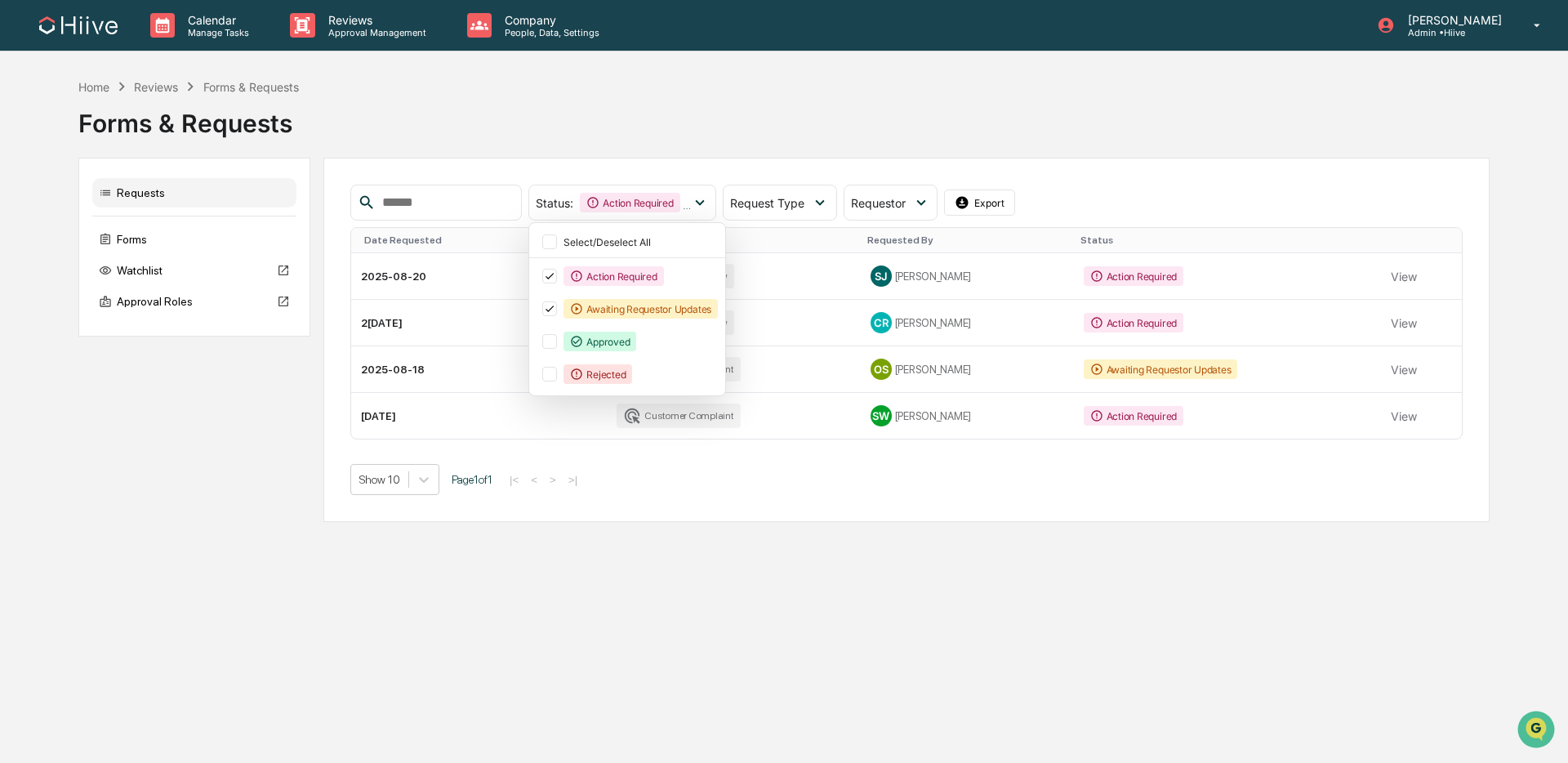
click at [833, 115] on div "Forms & Requests" at bounding box center [784, 117] width 1412 height 43
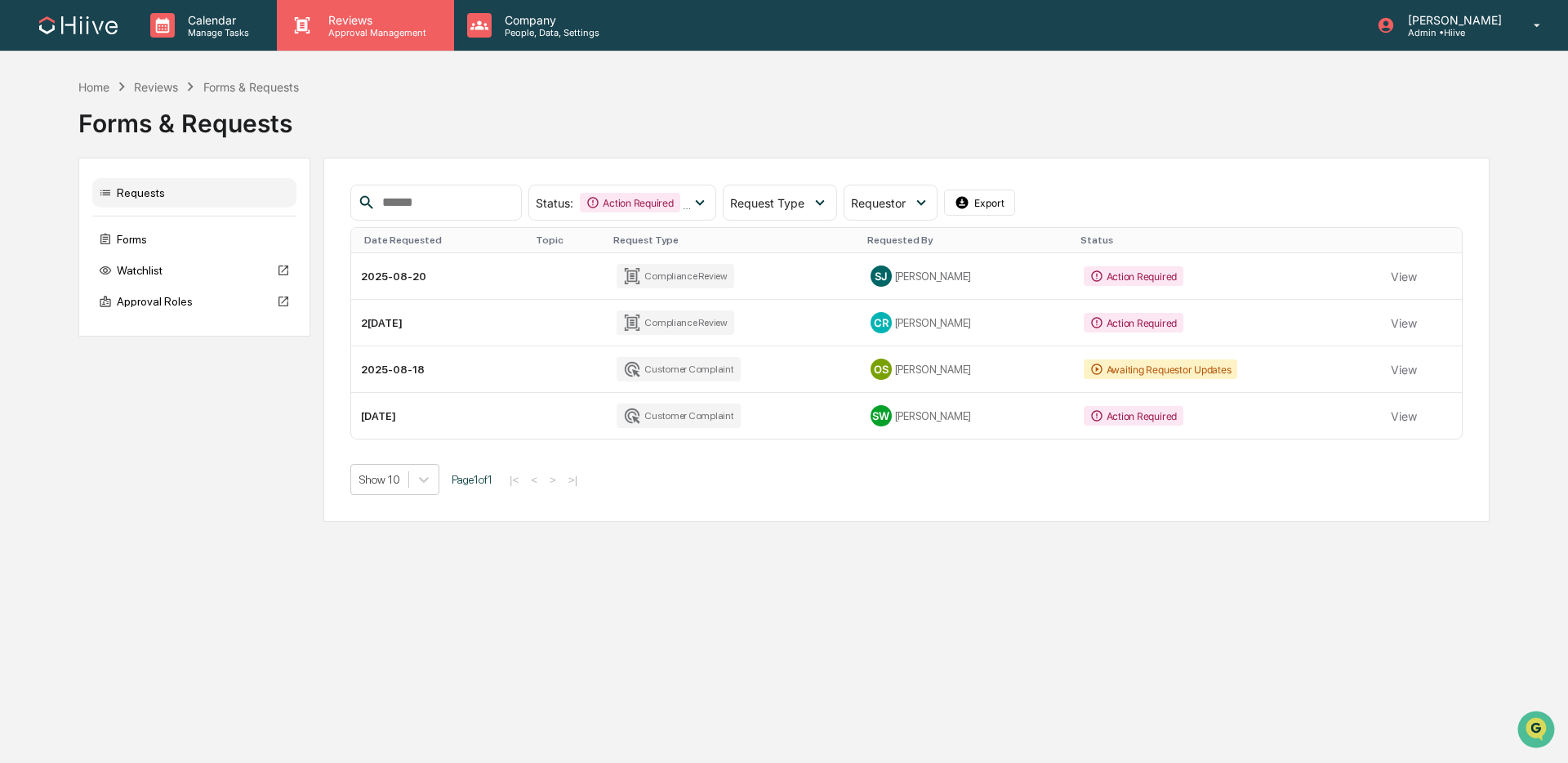
click at [346, 15] on p "Reviews" at bounding box center [375, 20] width 120 height 14
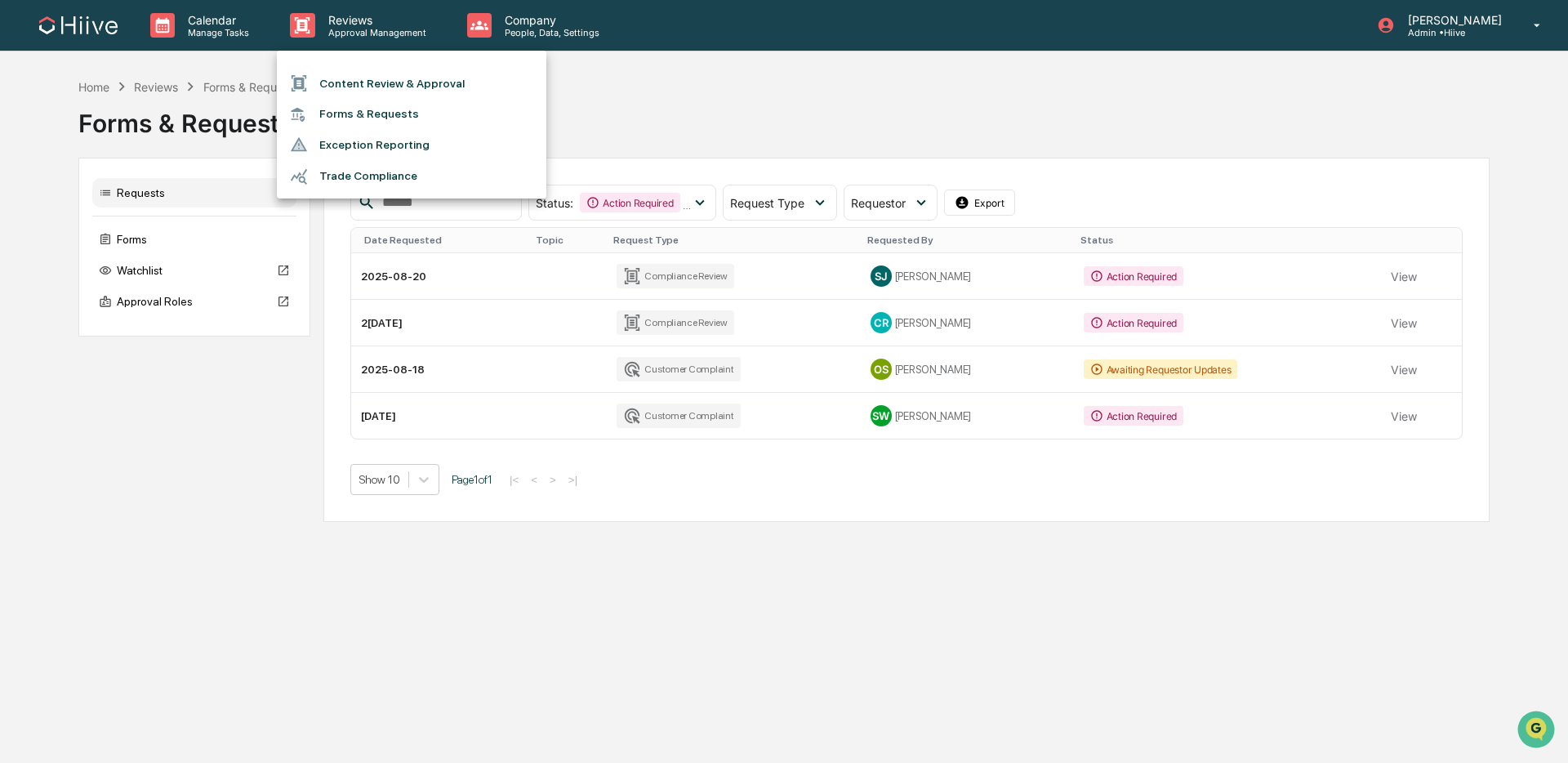
click at [361, 62] on ul "Content Review & Approval Forms & Requests Exception Reporting Trade Compliance" at bounding box center [411, 125] width 270 height 147
click at [337, 78] on li "Content Review & Approval" at bounding box center [411, 83] width 270 height 31
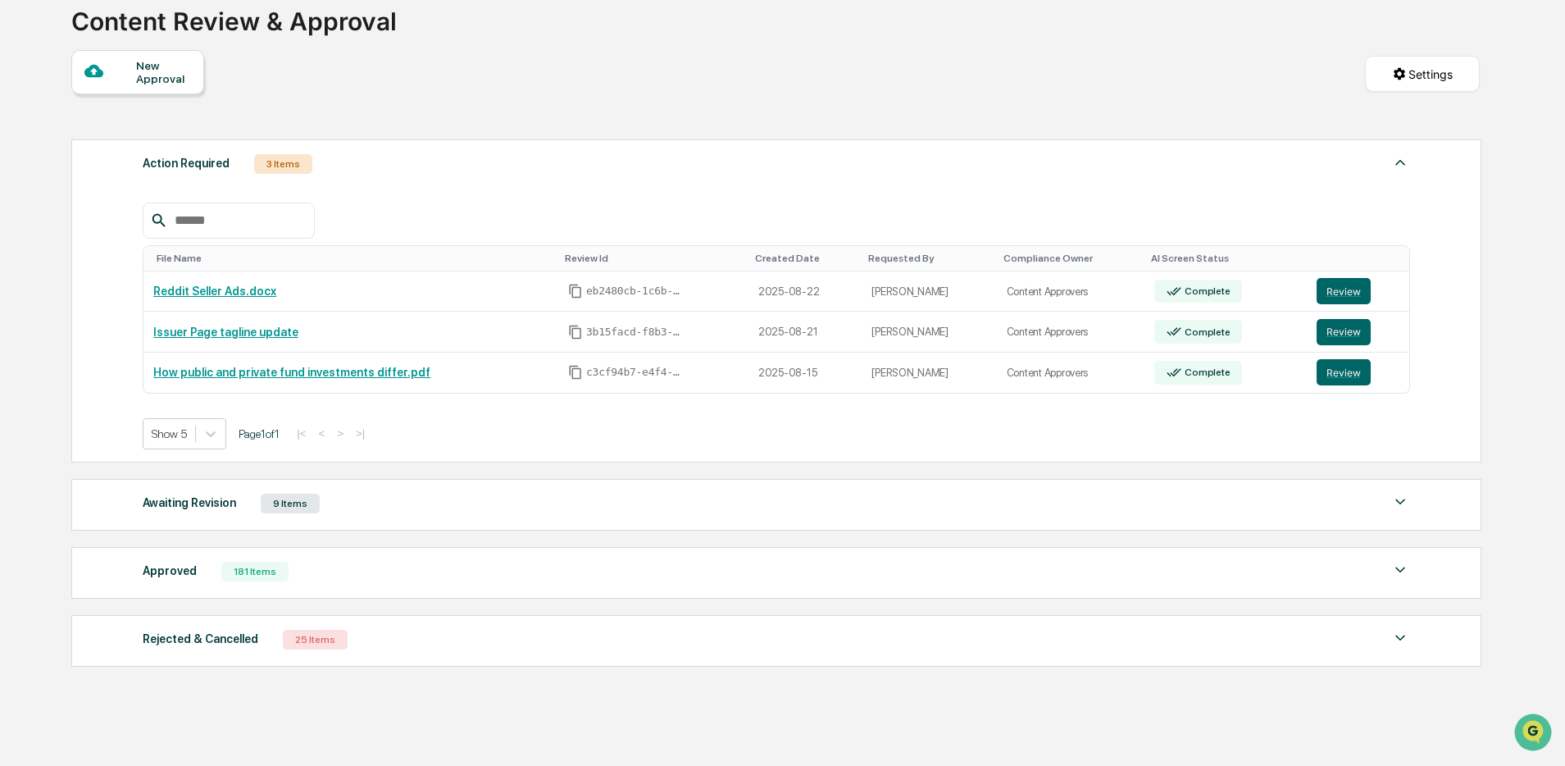
scroll to position [165, 0]
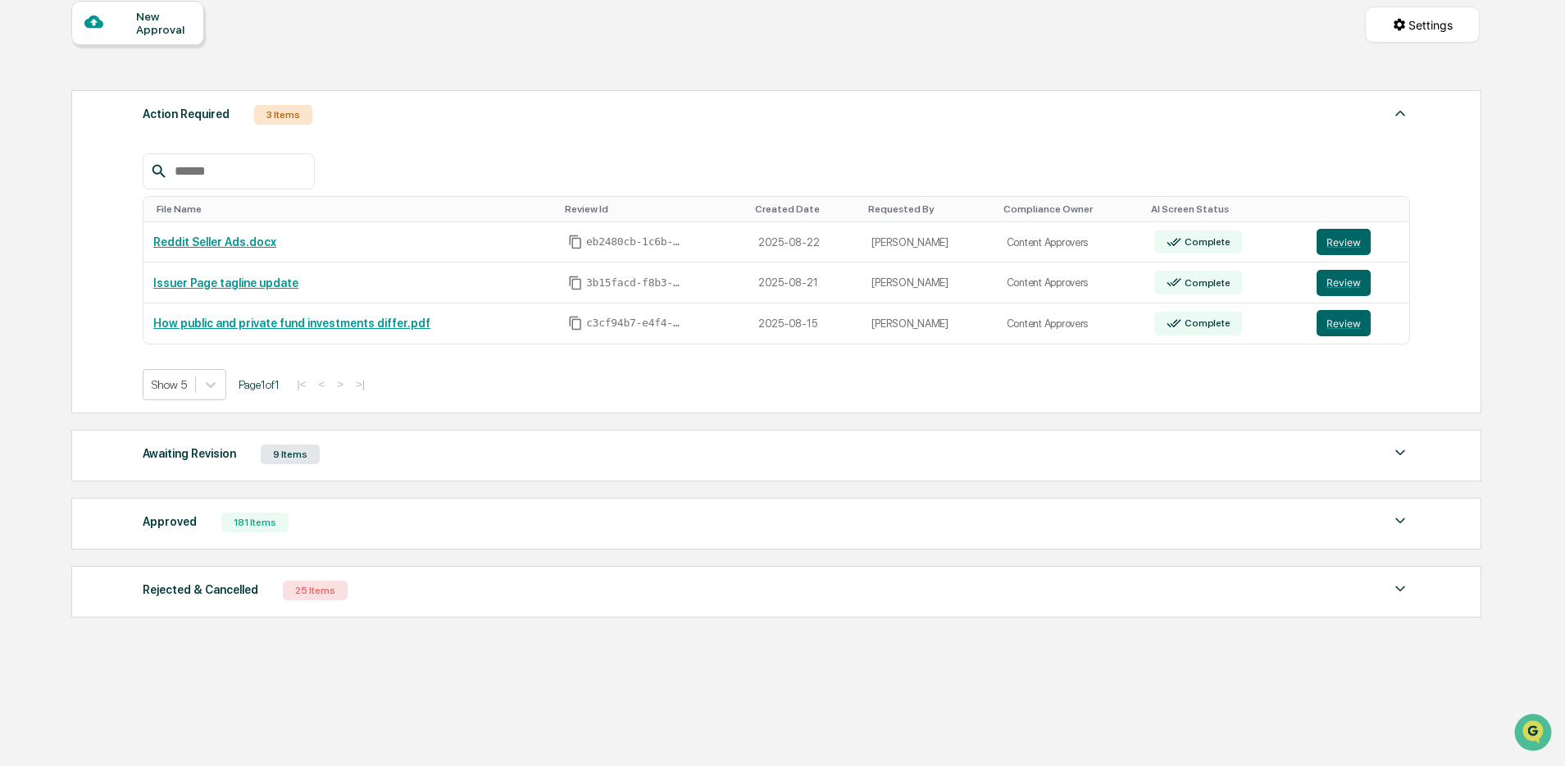
drag, startPoint x: 690, startPoint y: 453, endPoint x: 668, endPoint y: 444, distance: 23.9
click at [690, 453] on div "Awaiting Revision 9 Items" at bounding box center [776, 454] width 1267 height 23
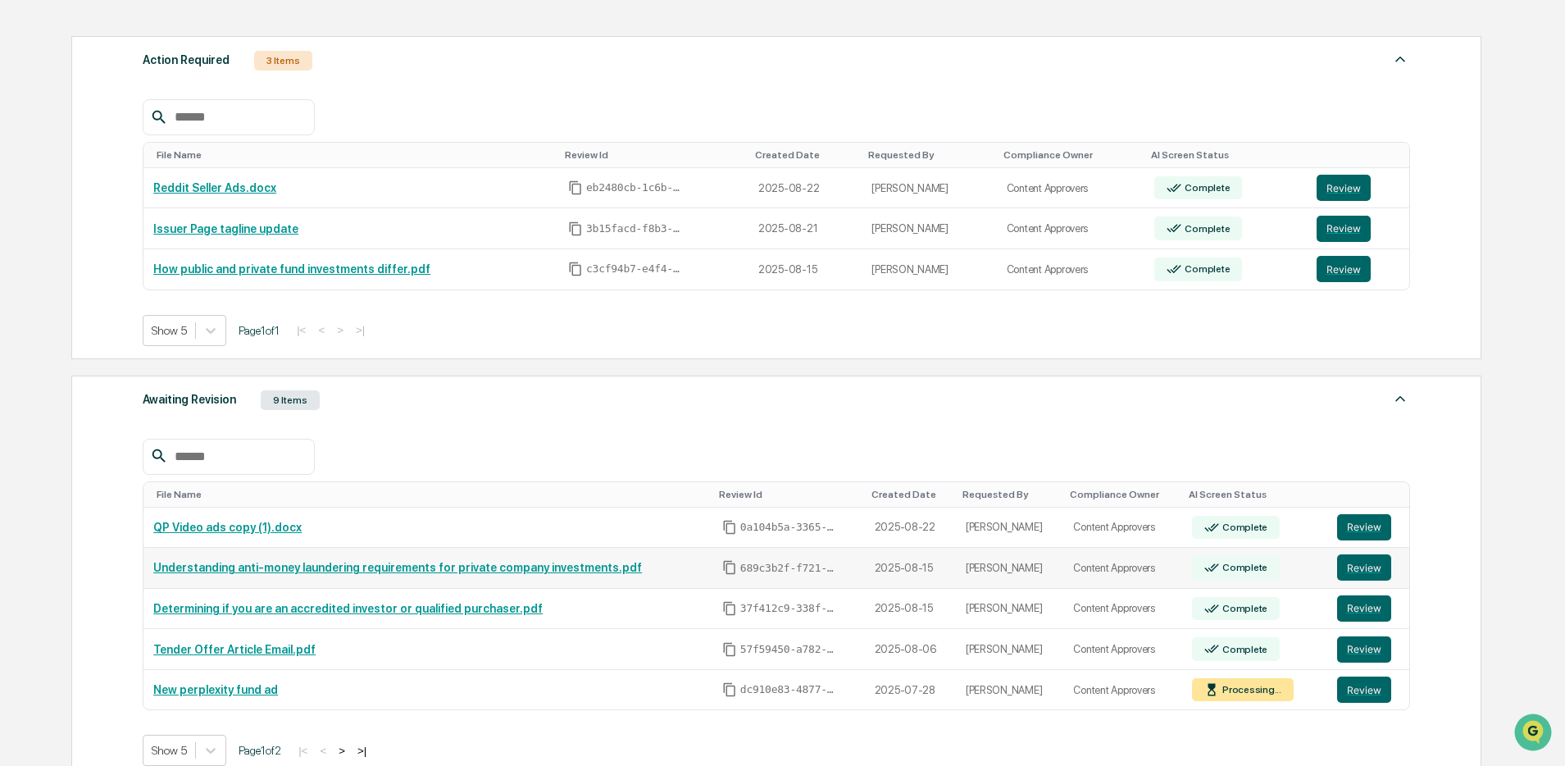
scroll to position [329, 0]
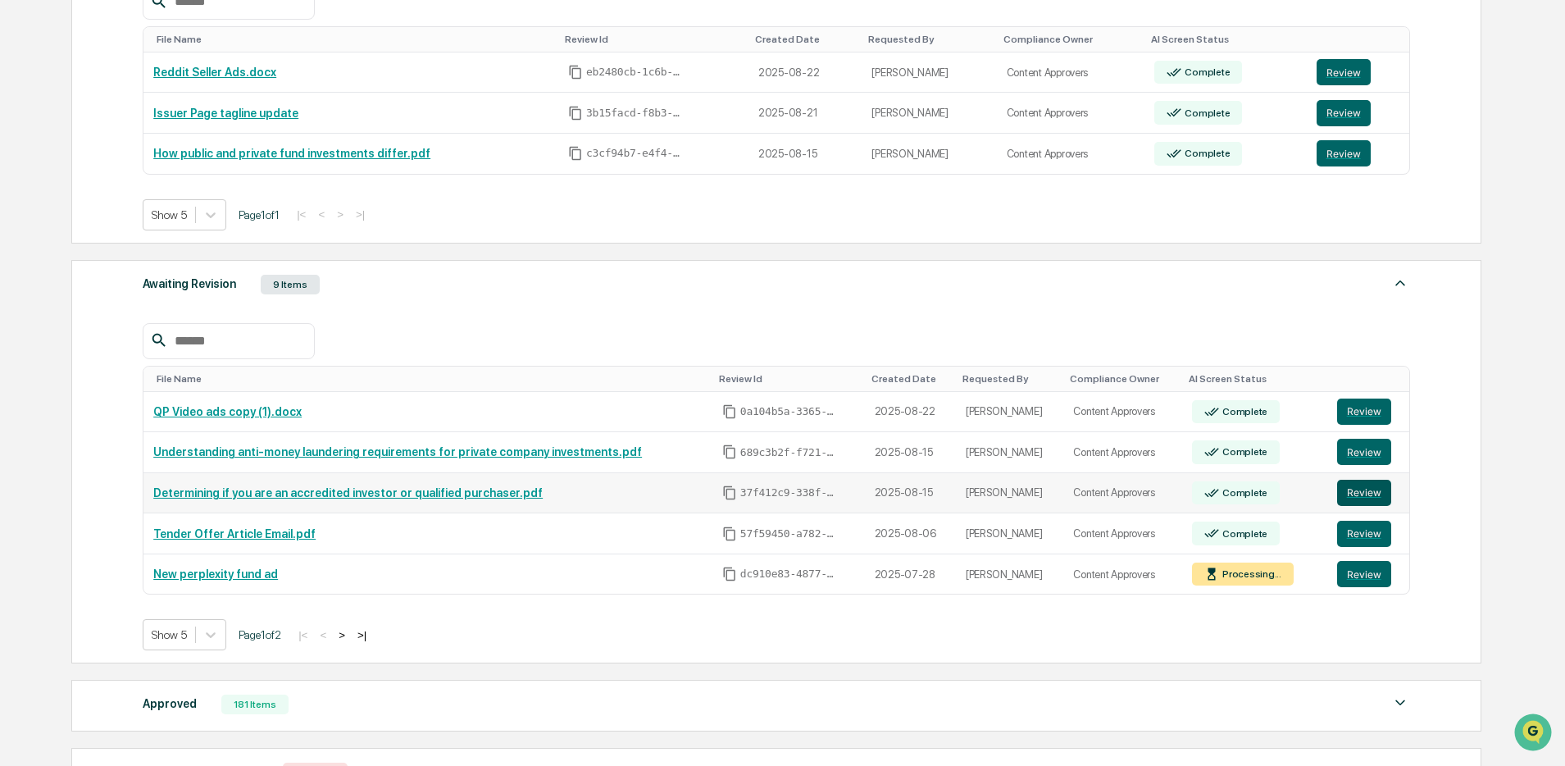
click at [1371, 494] on button "Review" at bounding box center [1364, 493] width 54 height 26
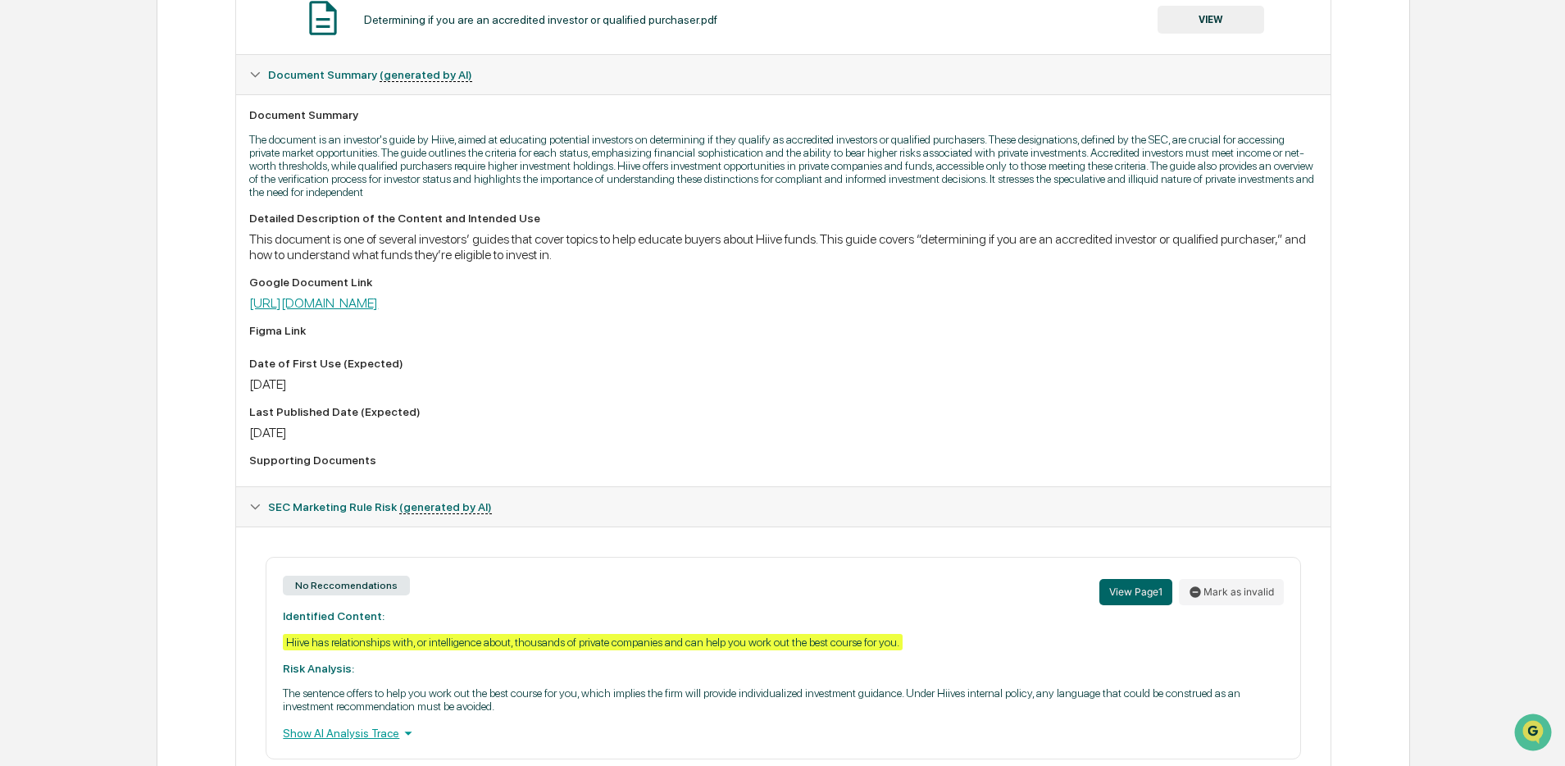
click at [378, 309] on link "[URL][DOMAIN_NAME]" at bounding box center [313, 303] width 129 height 16
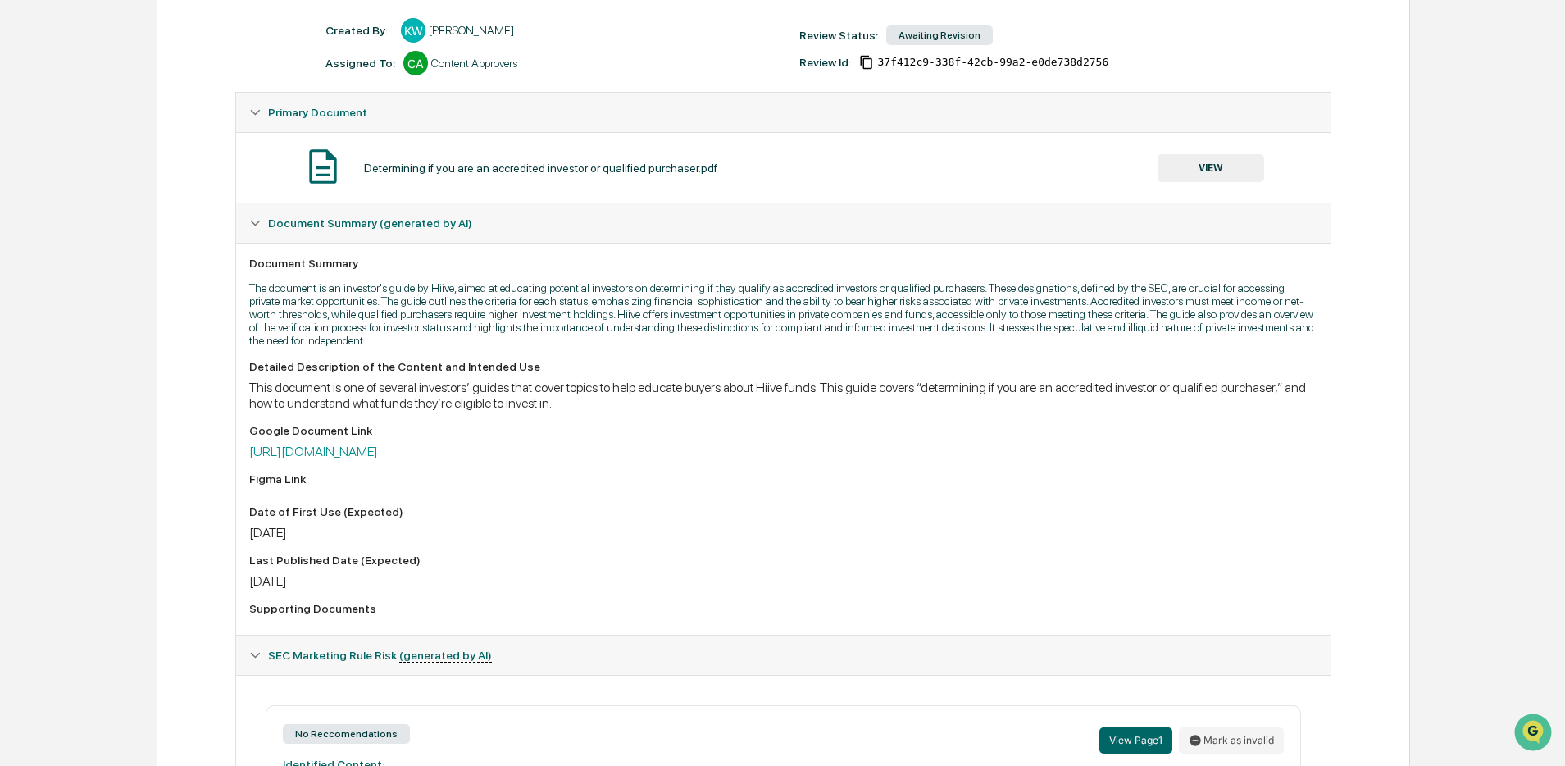
scroll to position [336, 0]
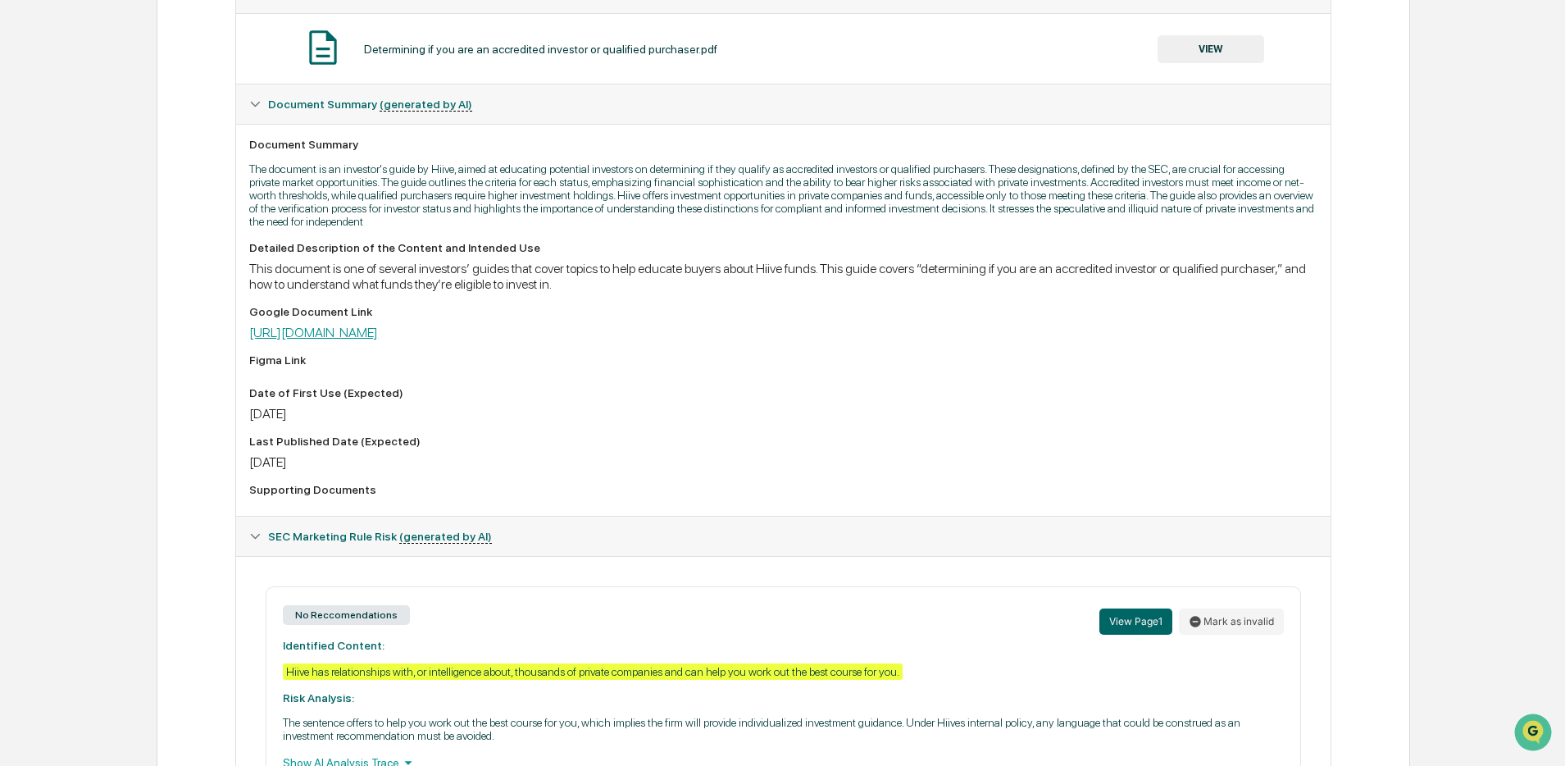
click at [378, 334] on link "[URL][DOMAIN_NAME]" at bounding box center [313, 333] width 129 height 16
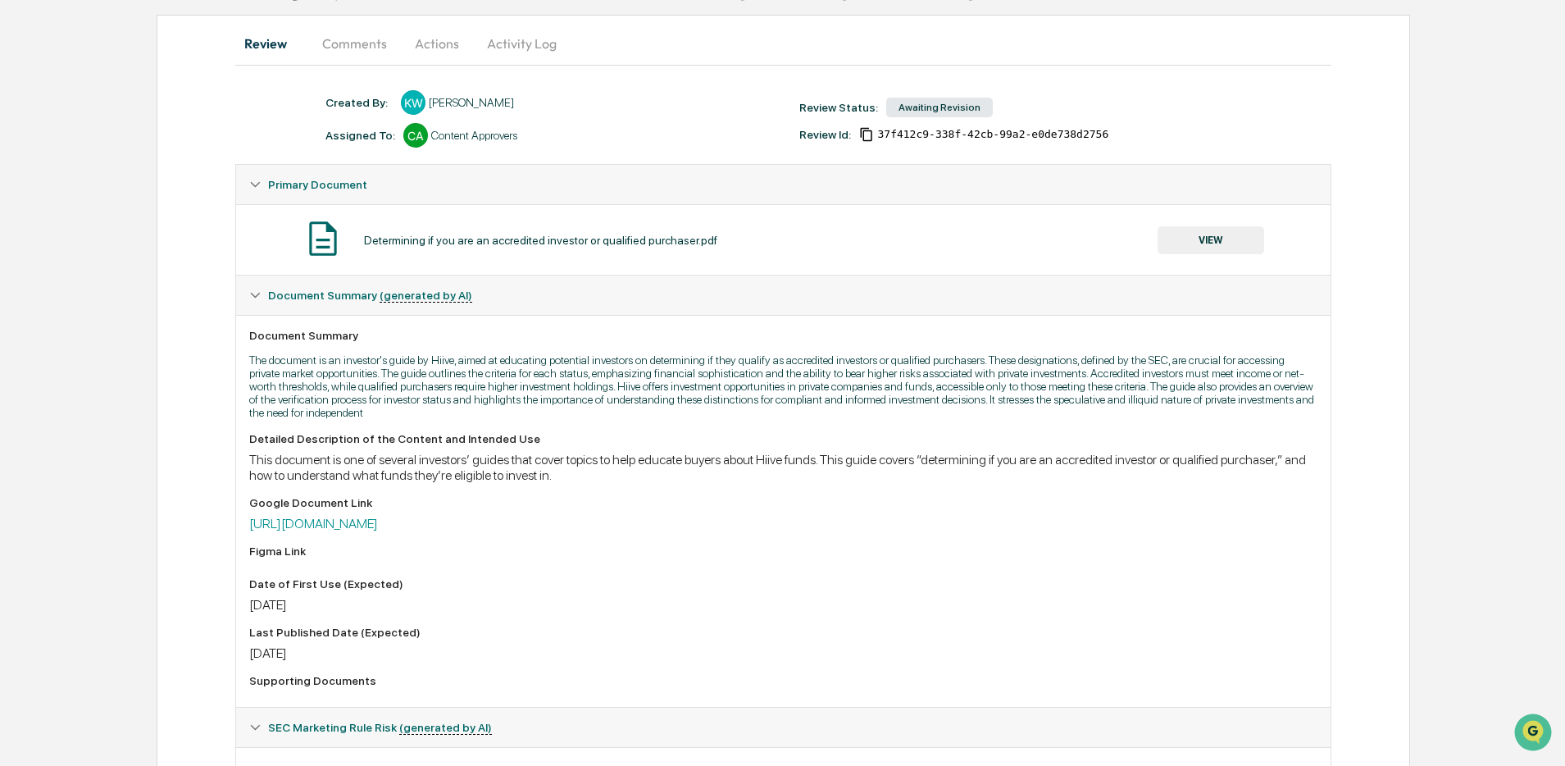
scroll to position [152, 0]
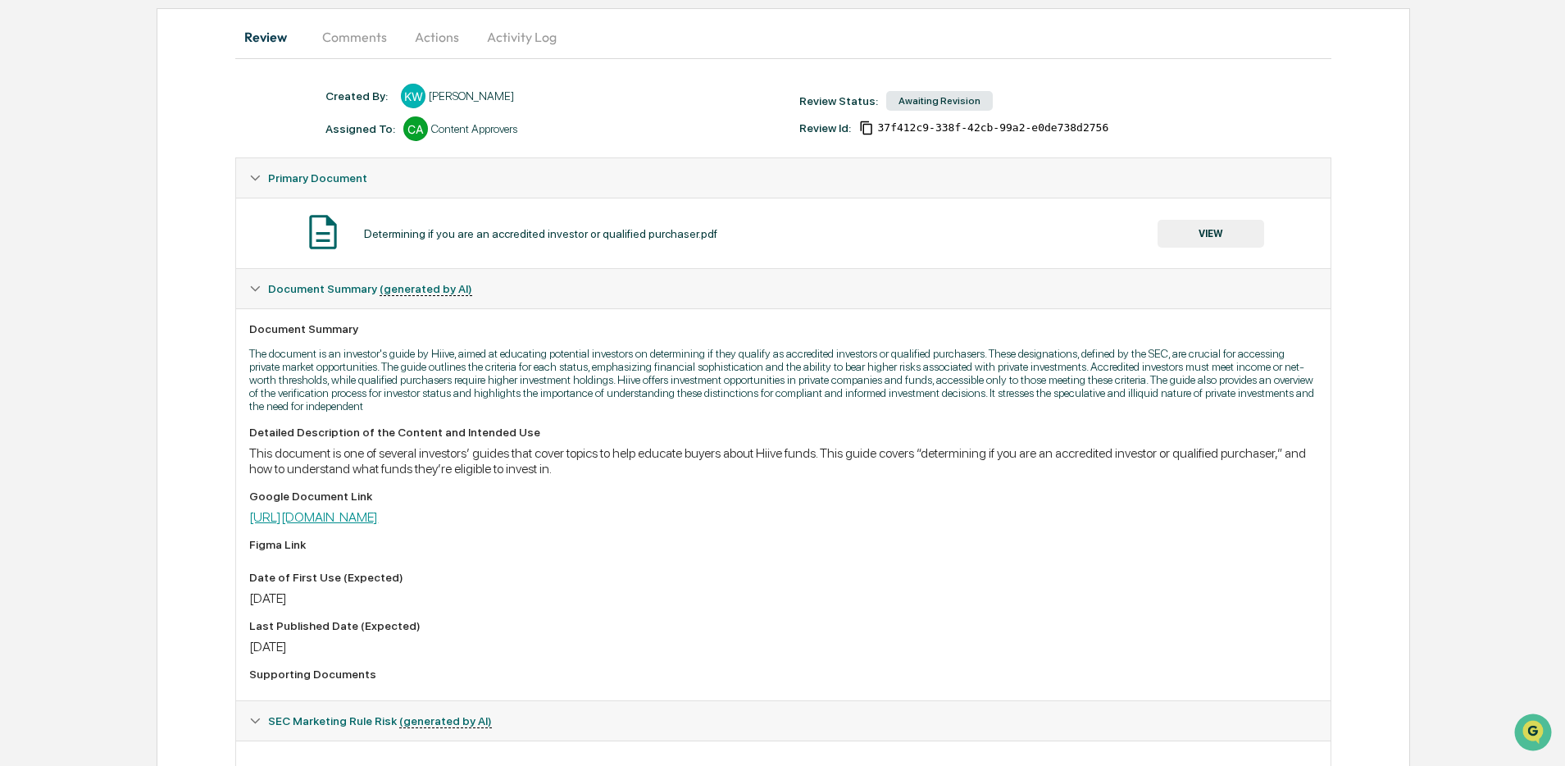
click at [378, 514] on link "[URL][DOMAIN_NAME]" at bounding box center [313, 517] width 129 height 16
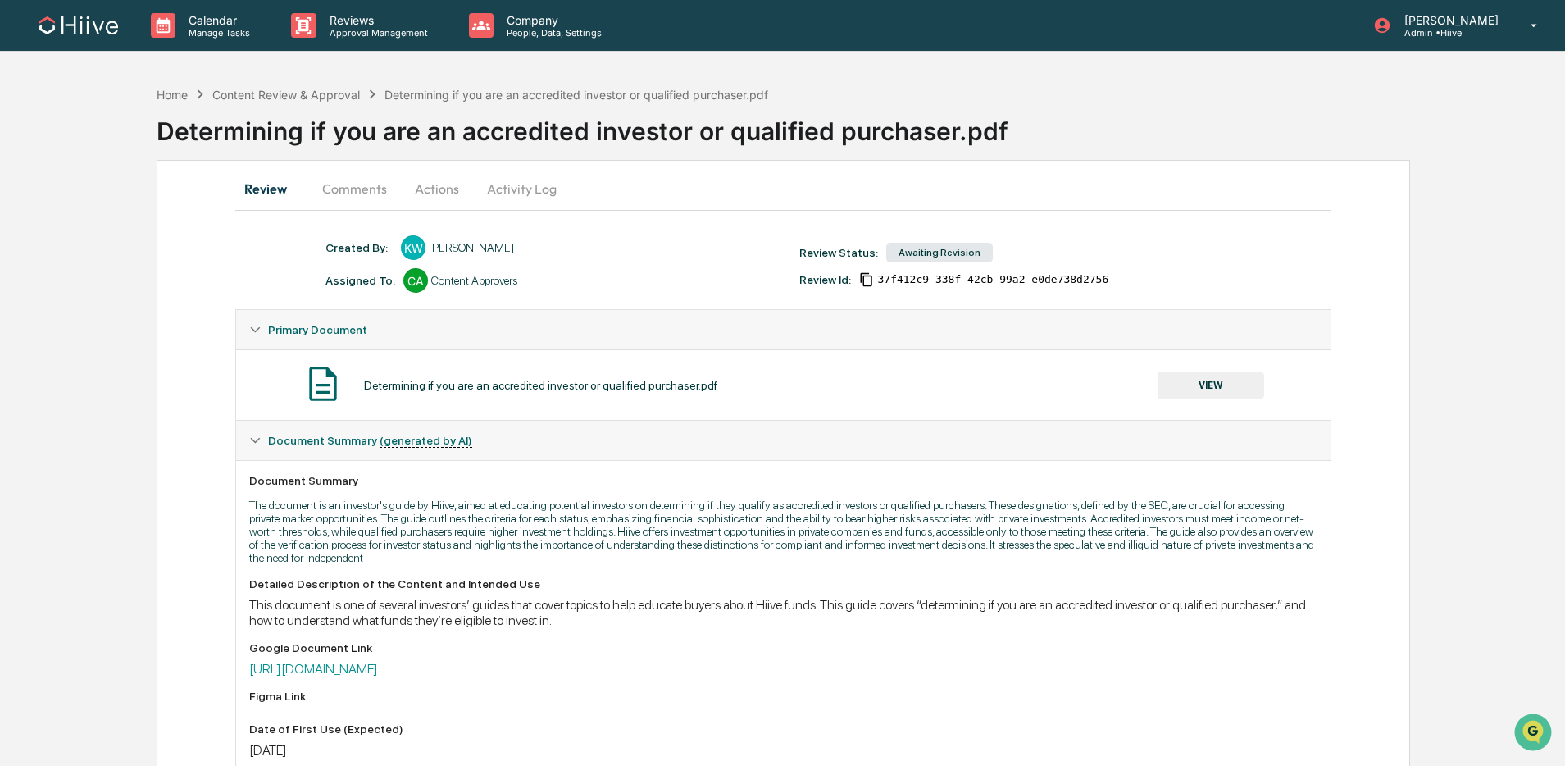
click at [365, 193] on button "Comments" at bounding box center [354, 188] width 91 height 39
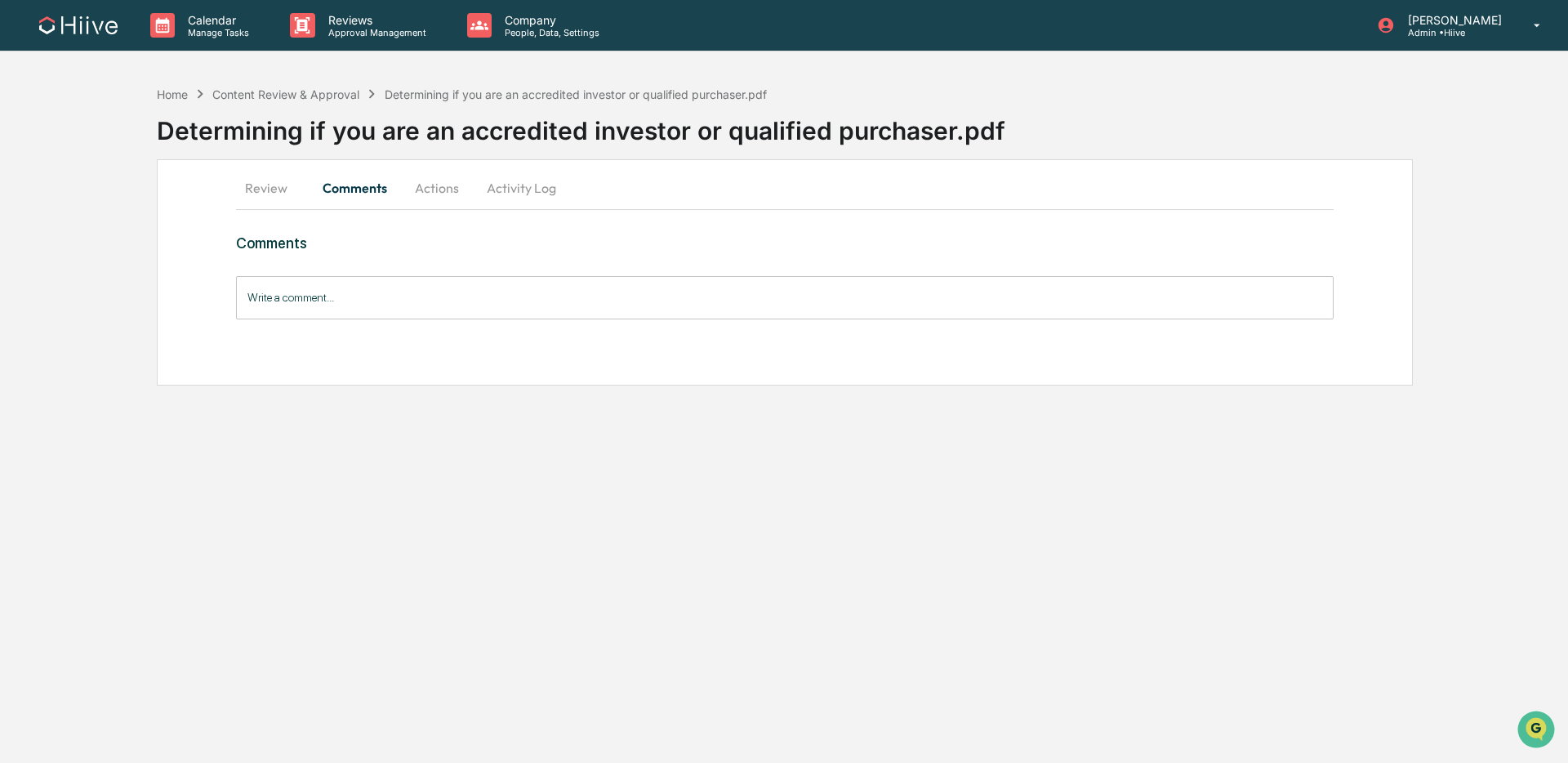
click at [519, 190] on button "Activity Log" at bounding box center [521, 187] width 96 height 39
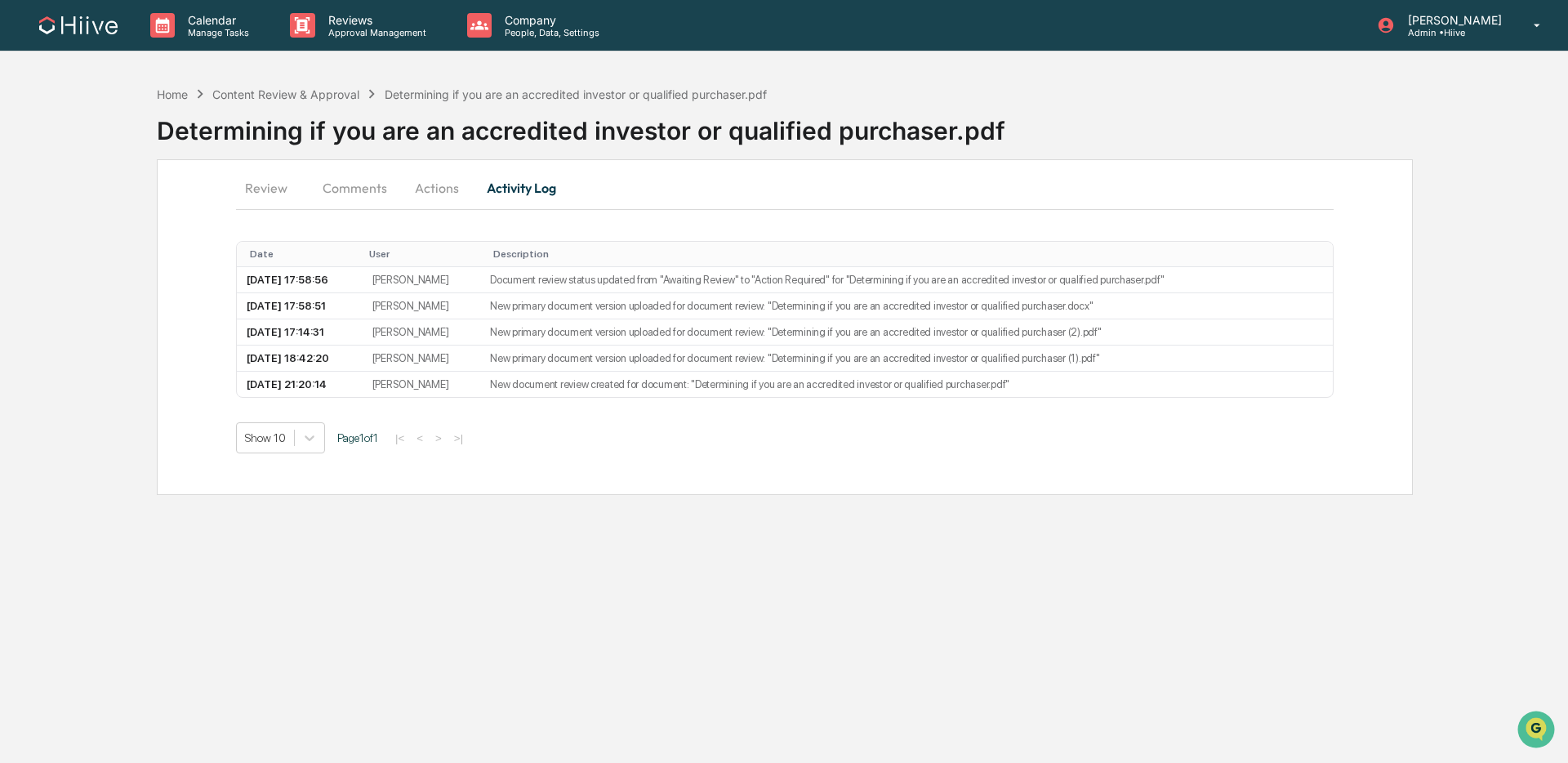
click at [448, 183] on button "Actions" at bounding box center [437, 187] width 74 height 39
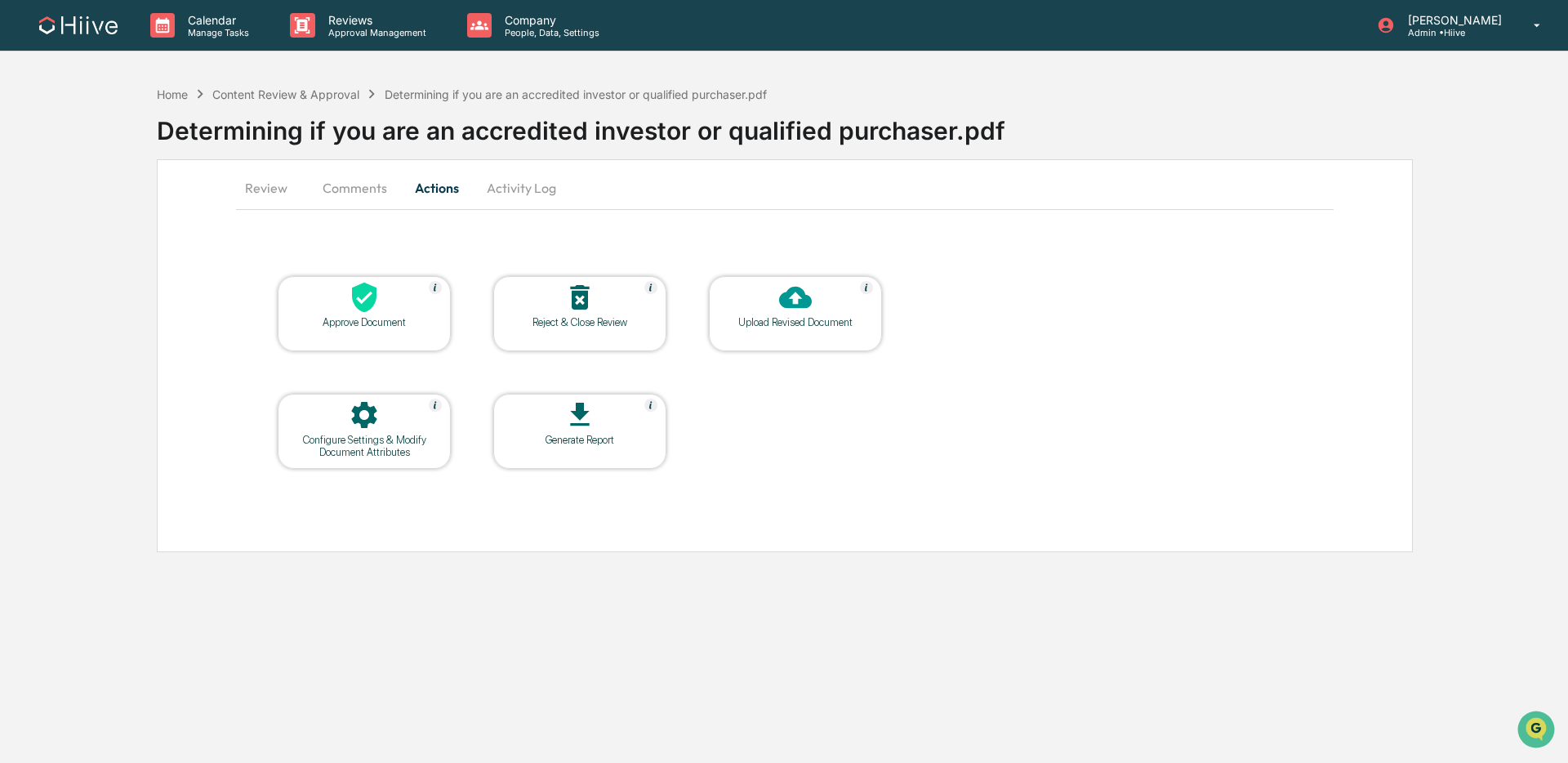
click at [266, 182] on button "Review" at bounding box center [273, 187] width 74 height 39
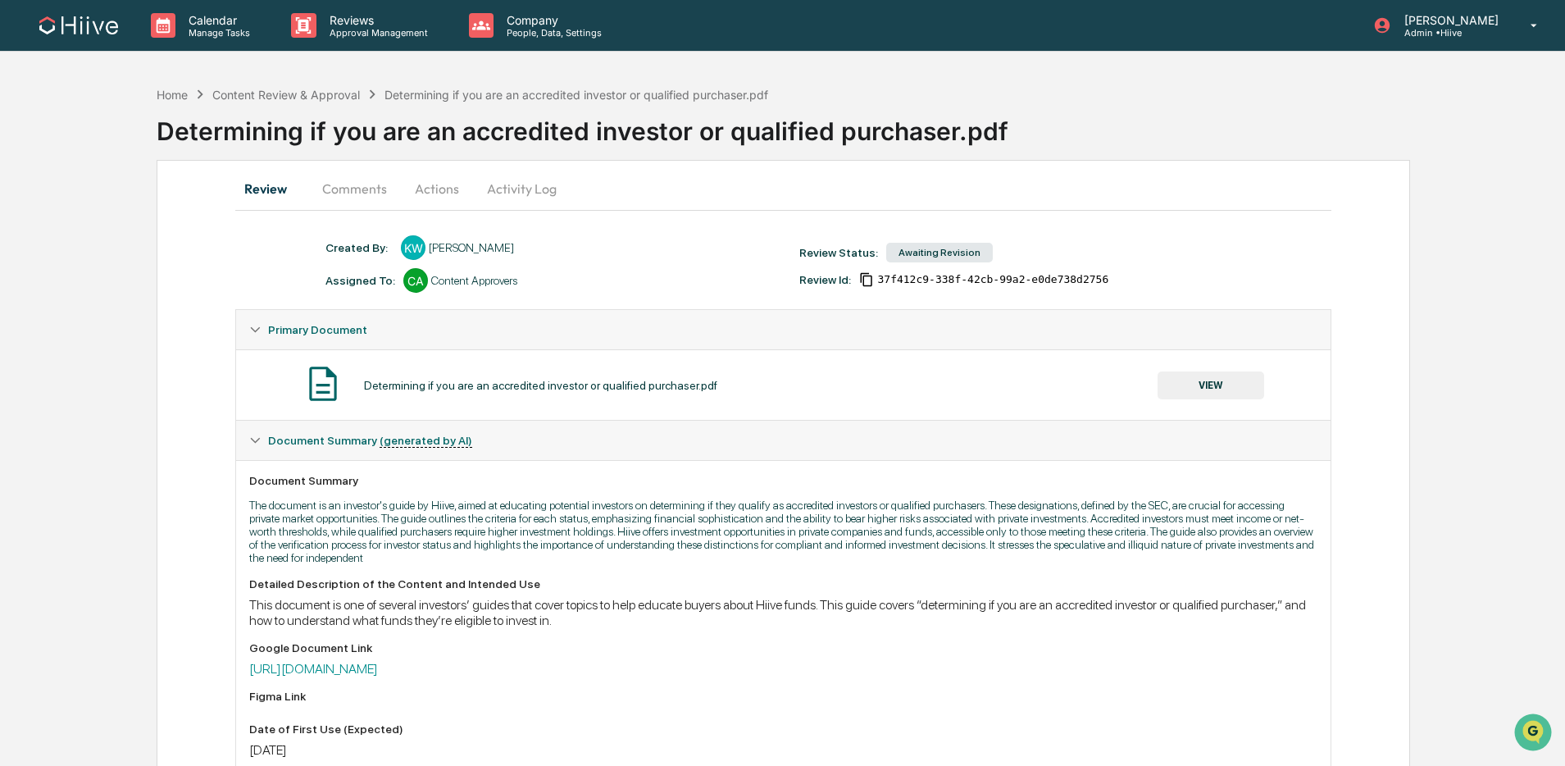
click at [342, 188] on button "Comments" at bounding box center [354, 188] width 91 height 39
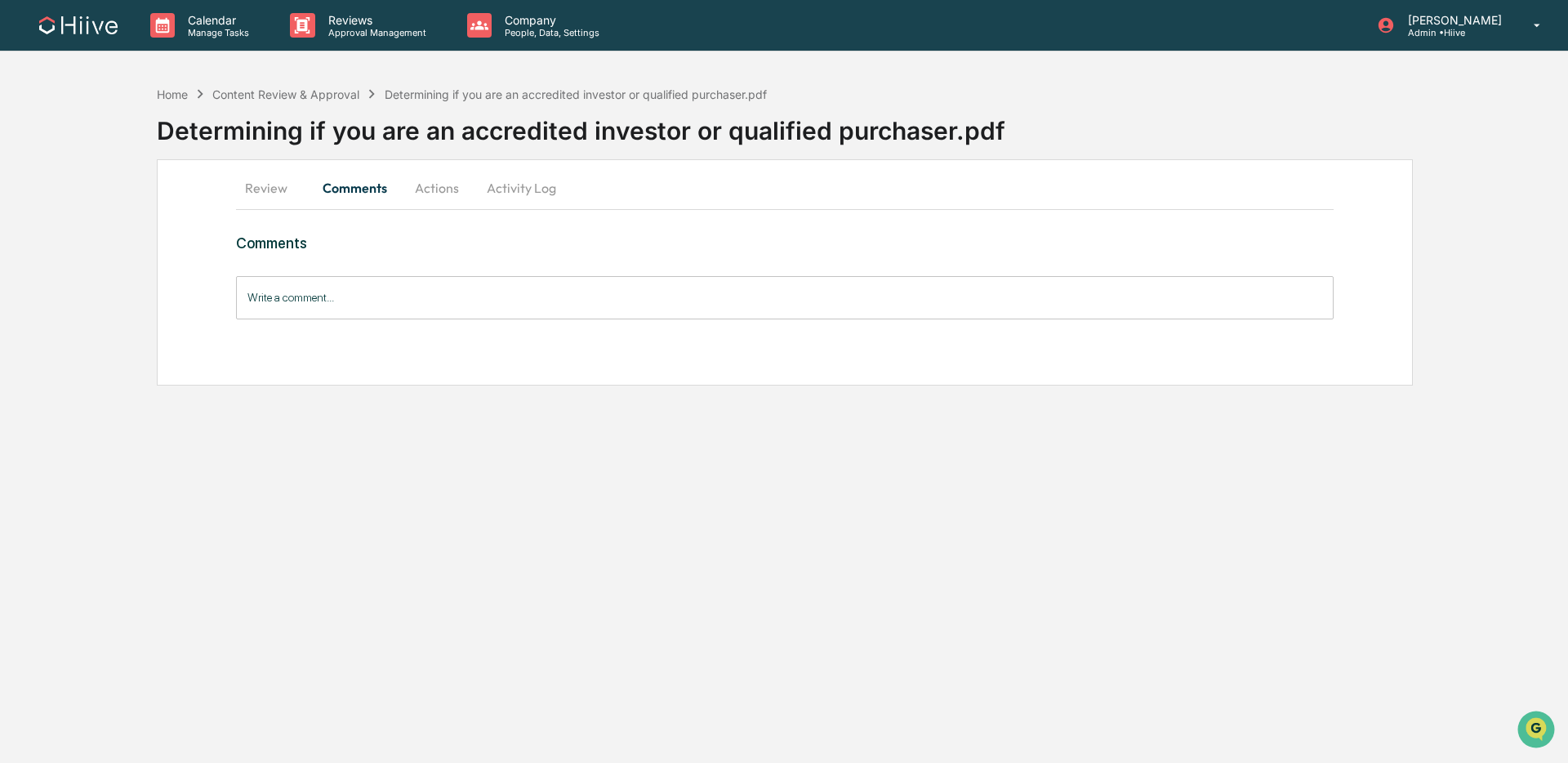
click at [283, 201] on button "Review" at bounding box center [273, 187] width 74 height 39
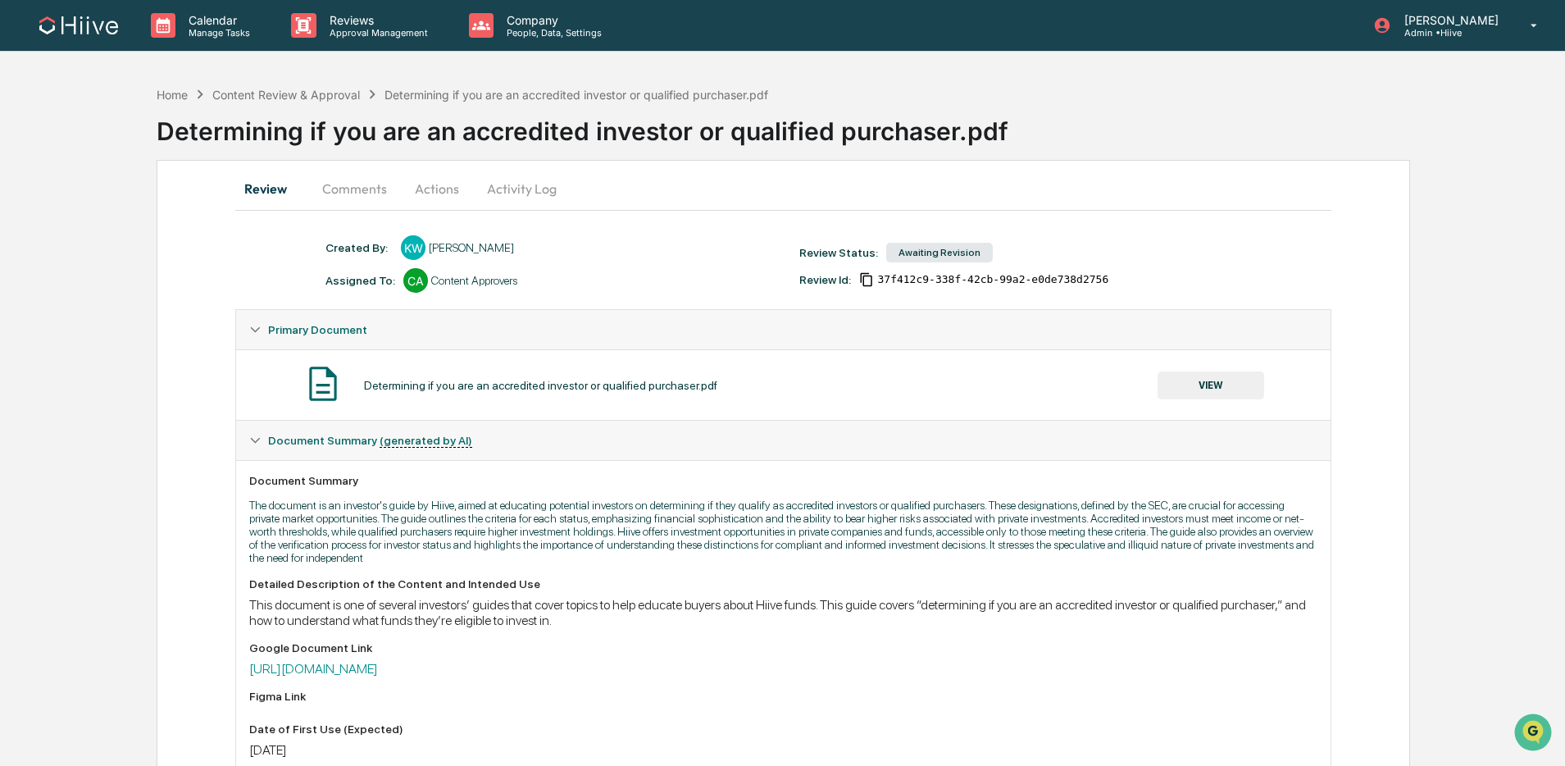
click at [347, 190] on button "Comments" at bounding box center [354, 188] width 91 height 39
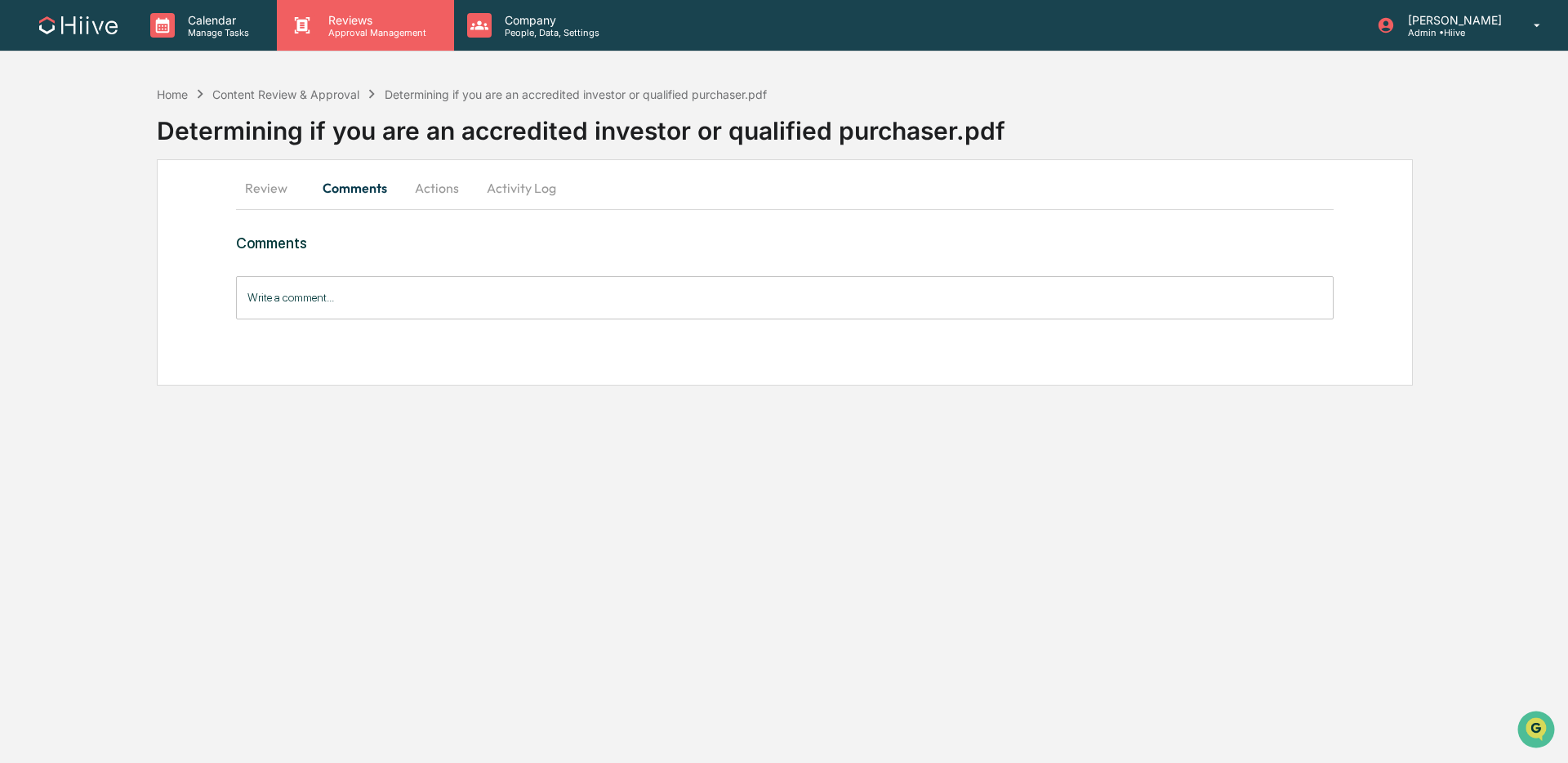
click at [350, 31] on p "Approval Management" at bounding box center [375, 32] width 120 height 11
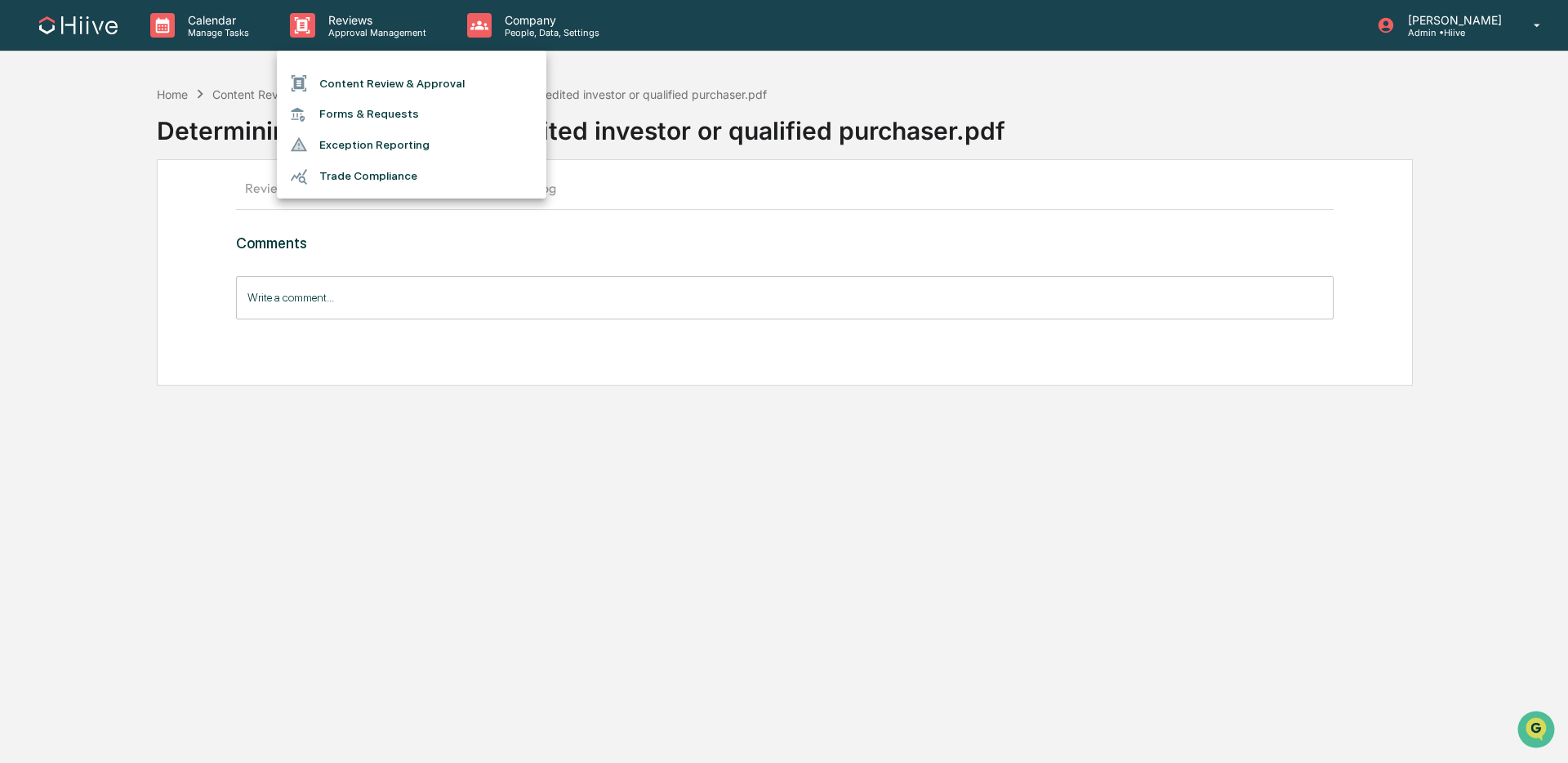
click at [362, 84] on li "Content Review & Approval" at bounding box center [411, 83] width 270 height 31
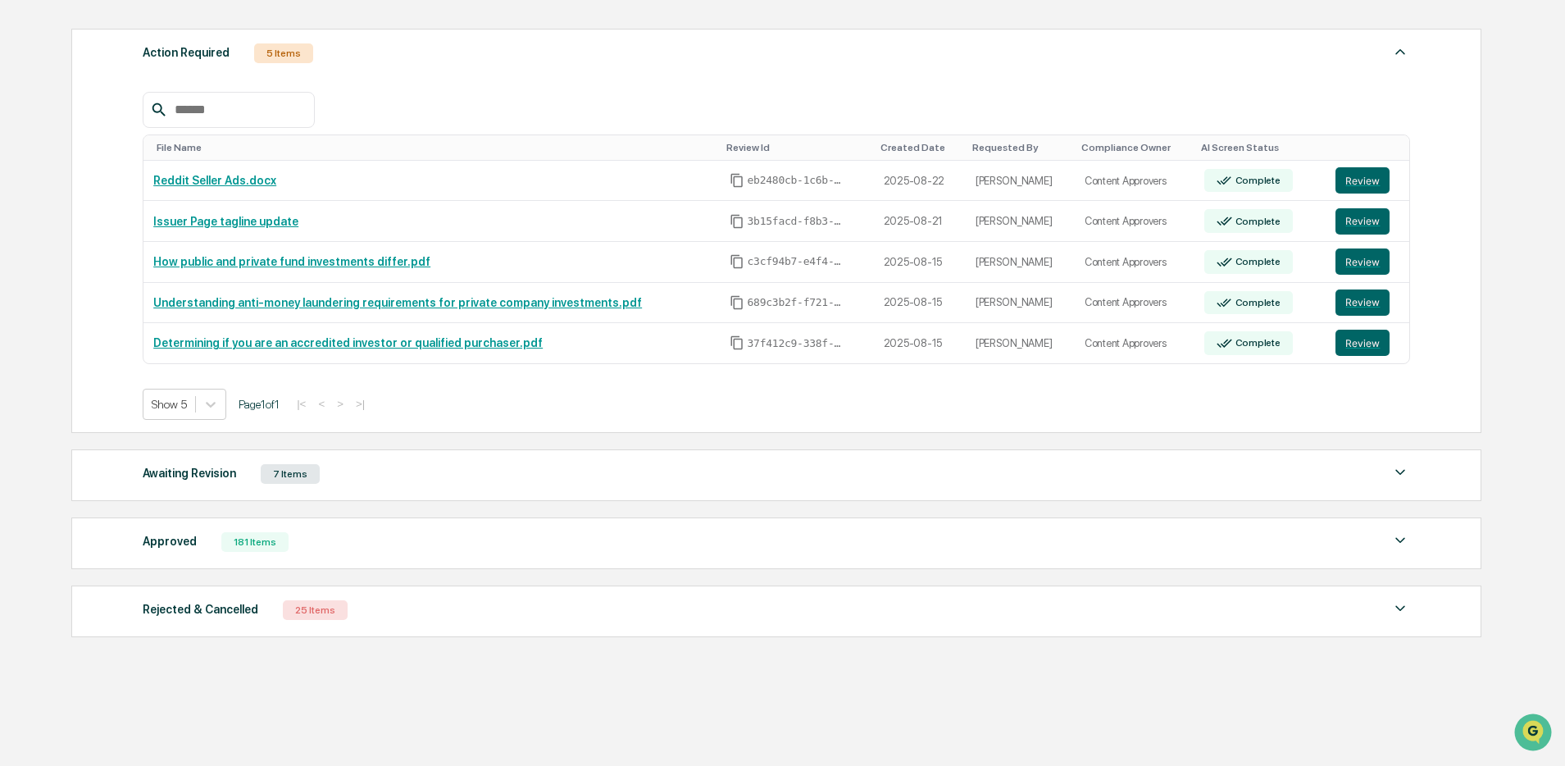
scroll to position [200, 0]
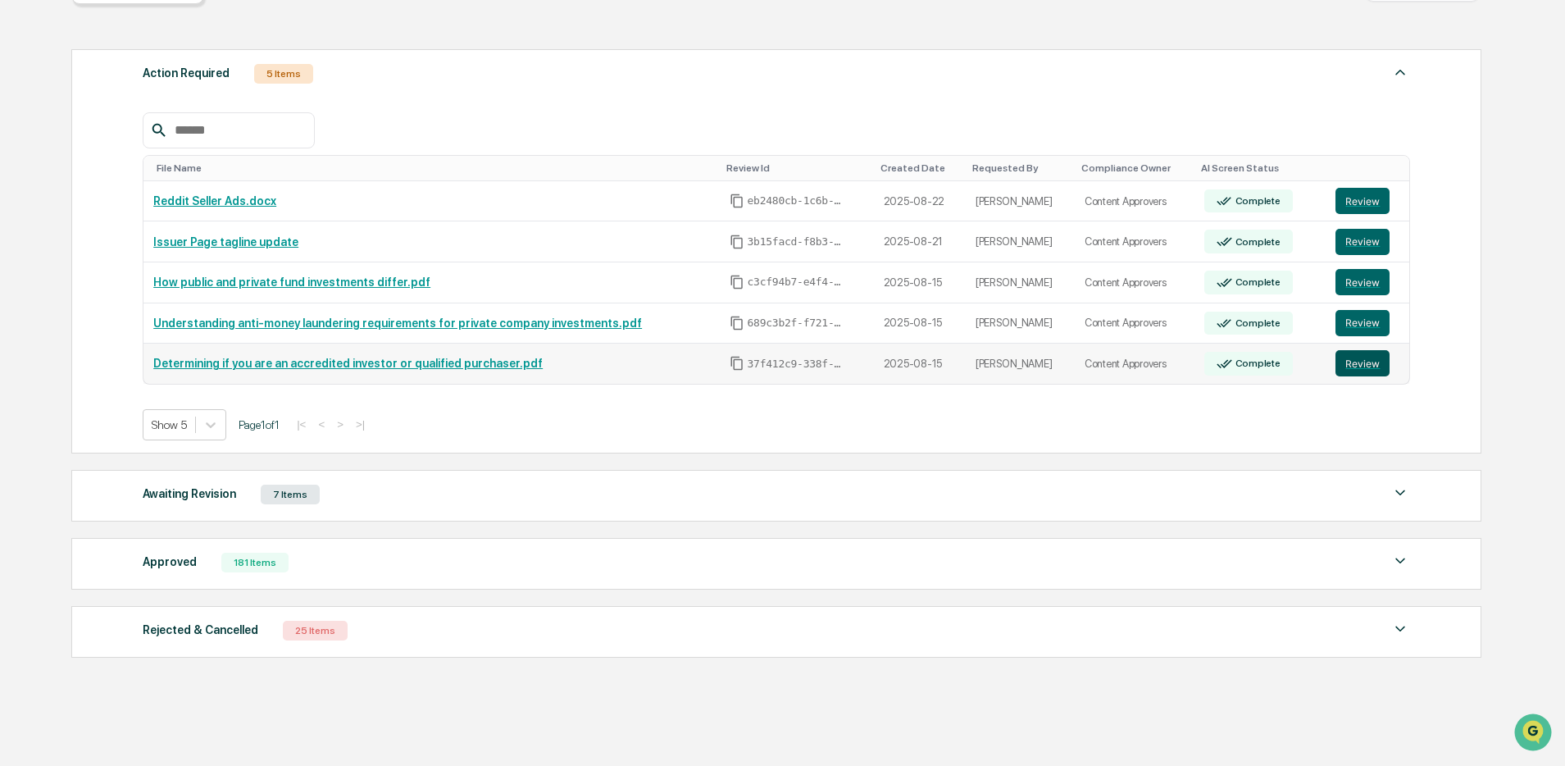
click at [1353, 367] on button "Review" at bounding box center [1362, 363] width 54 height 26
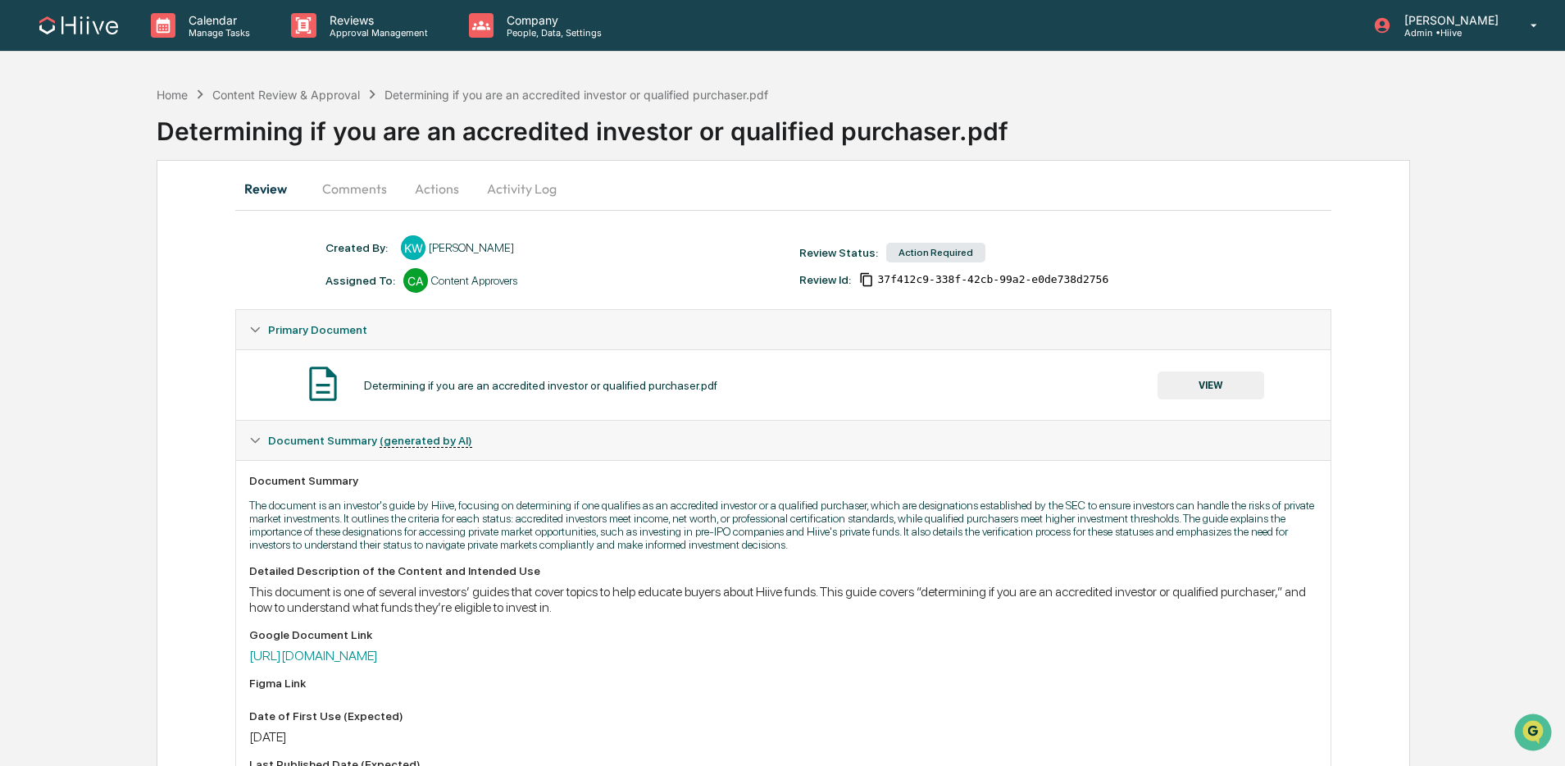
click at [551, 191] on button "Activity Log" at bounding box center [522, 188] width 96 height 39
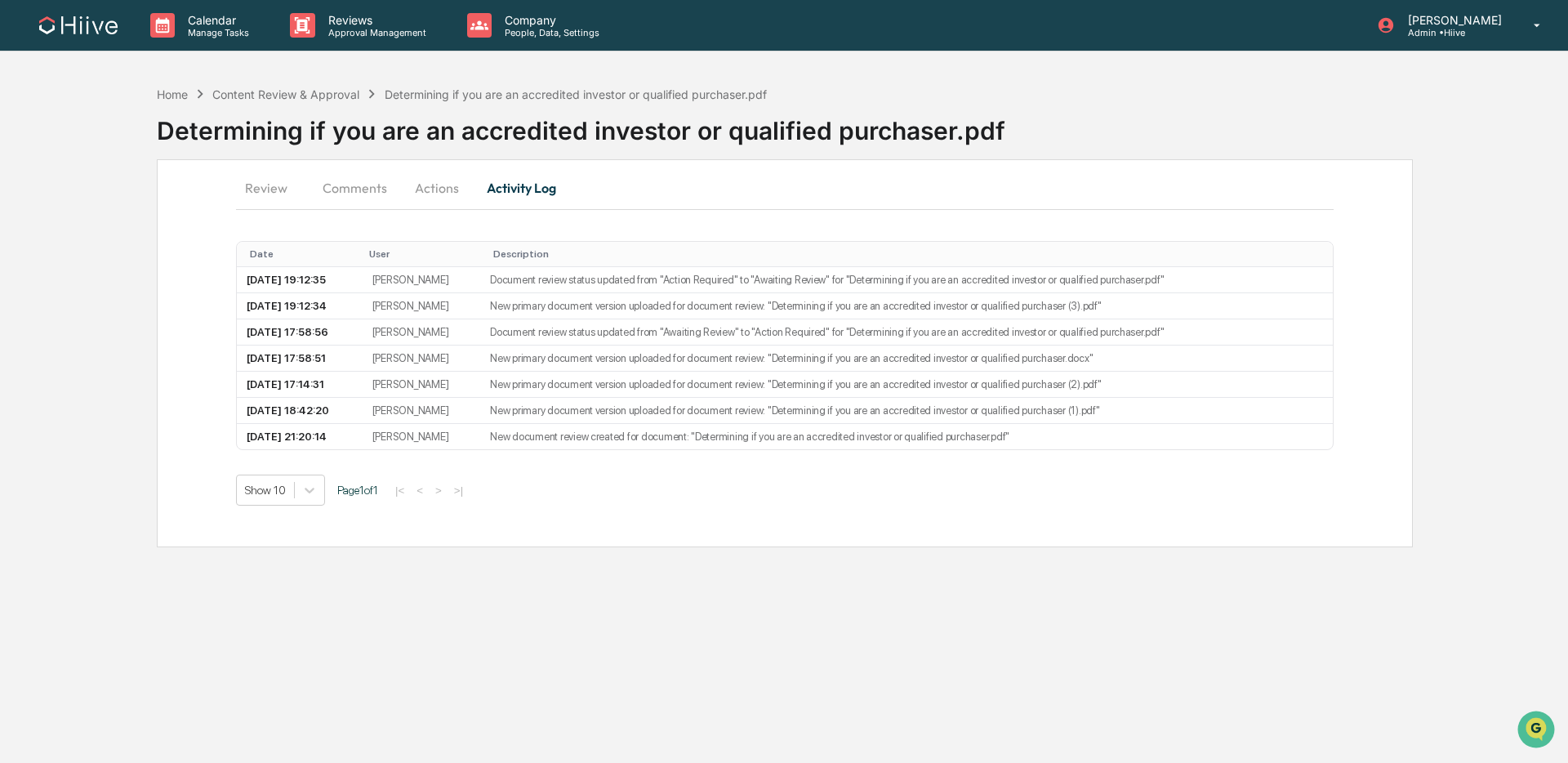
click at [423, 192] on button "Actions" at bounding box center [437, 187] width 74 height 39
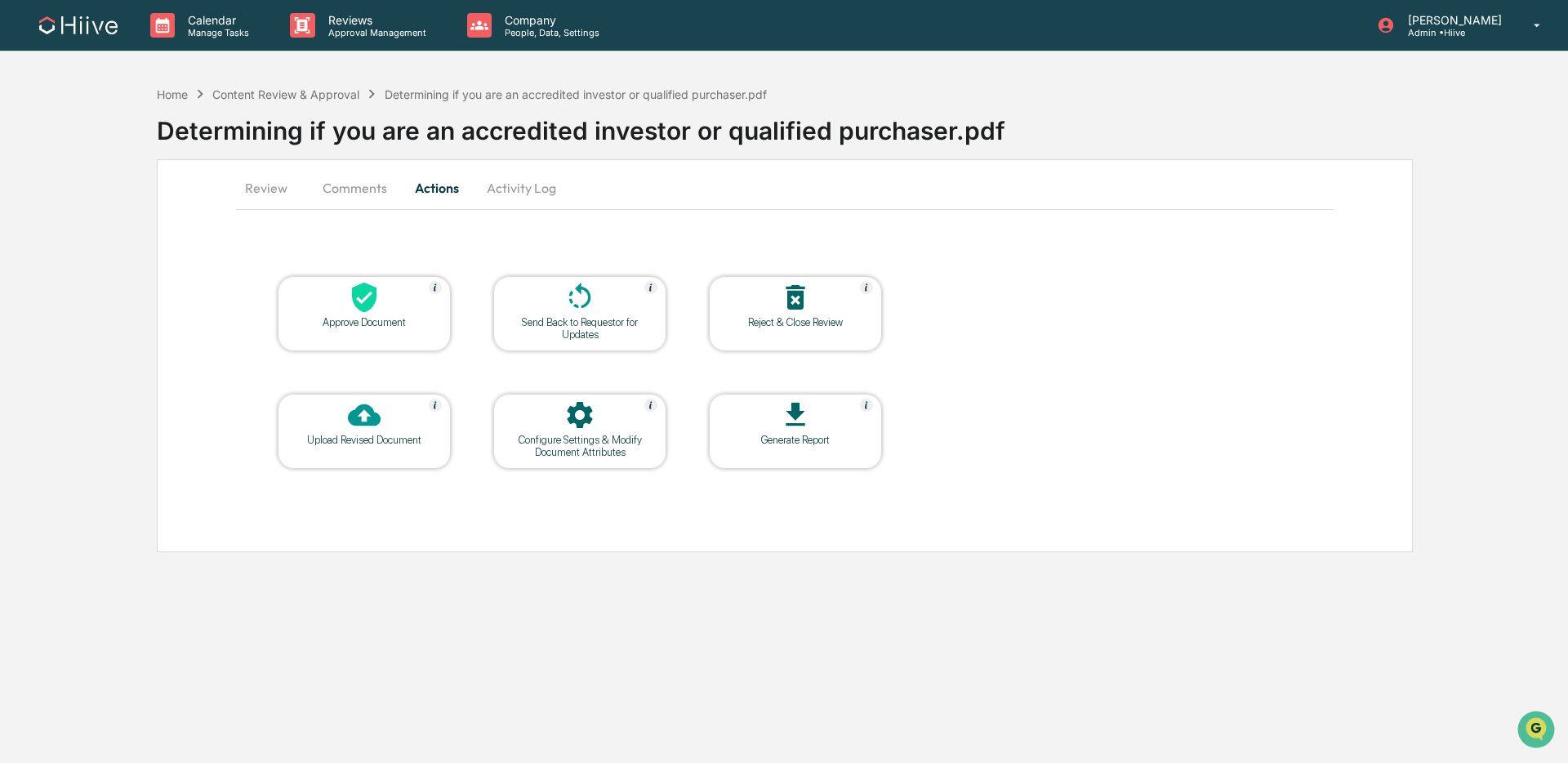
click at [572, 328] on div "Send Back to Requestor for Updates" at bounding box center [580, 328] width 147 height 25
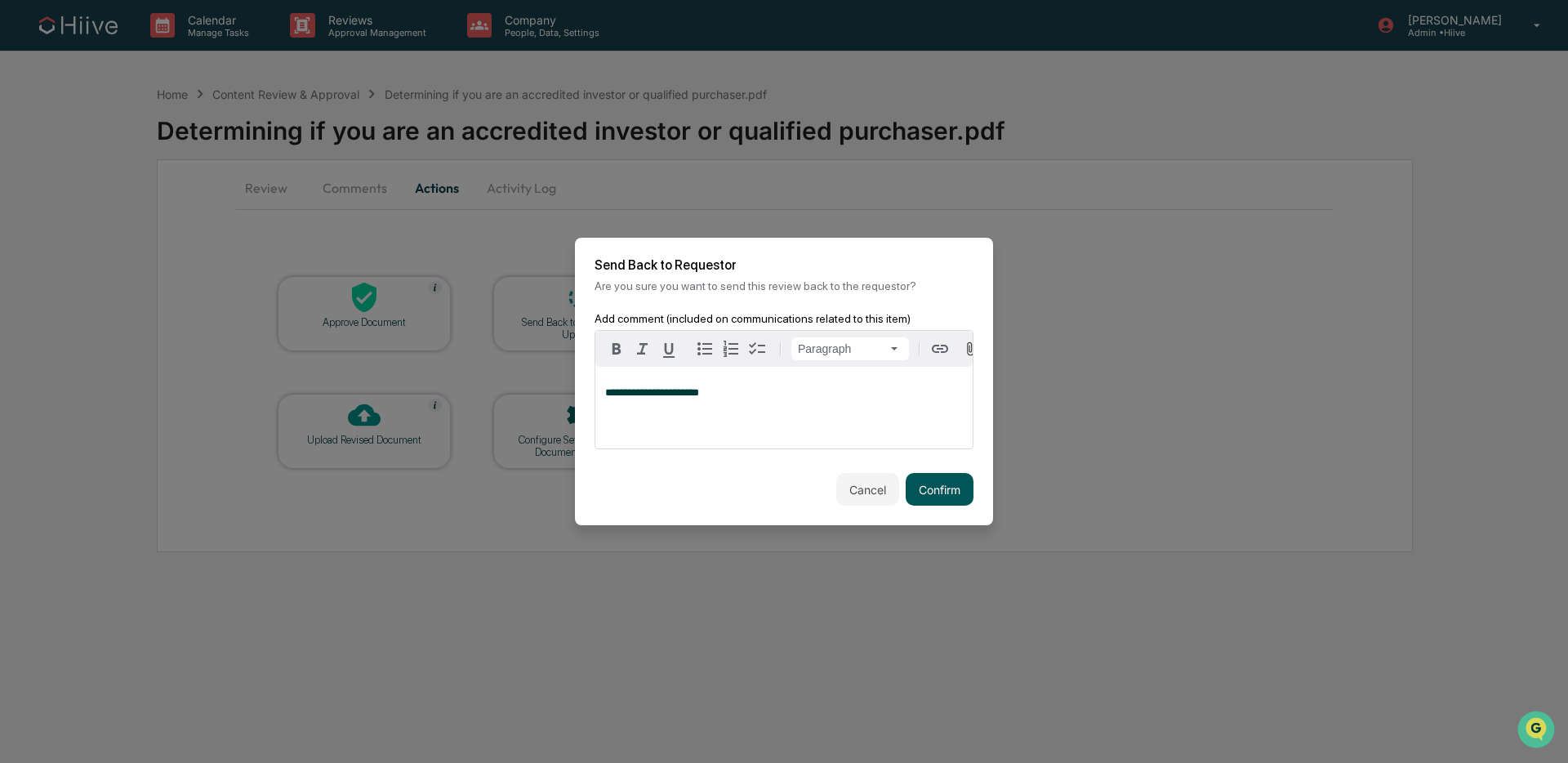
click at [907, 494] on button "Confirm" at bounding box center [939, 489] width 68 height 33
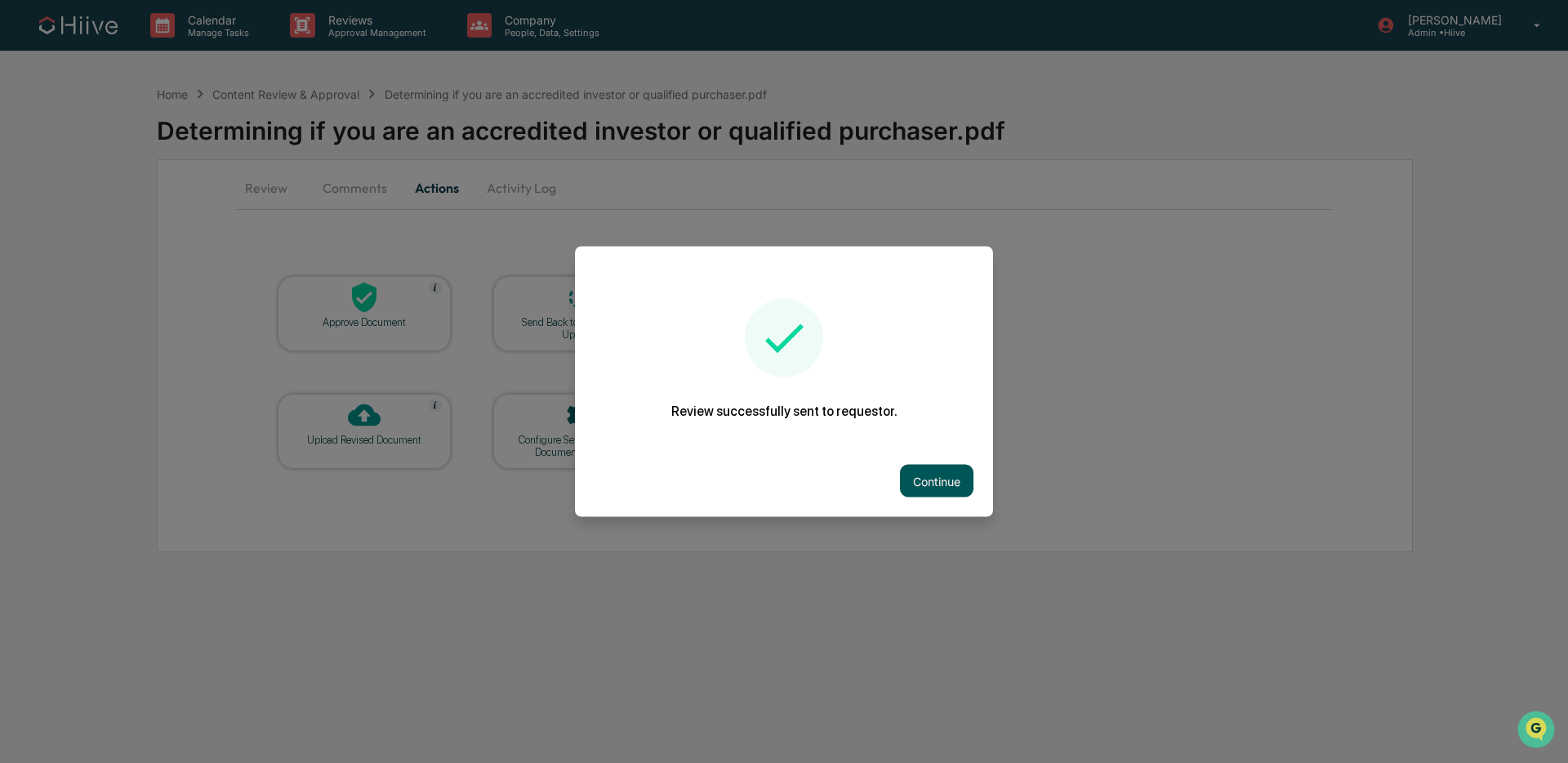
click at [909, 477] on button "Continue" at bounding box center [936, 480] width 74 height 33
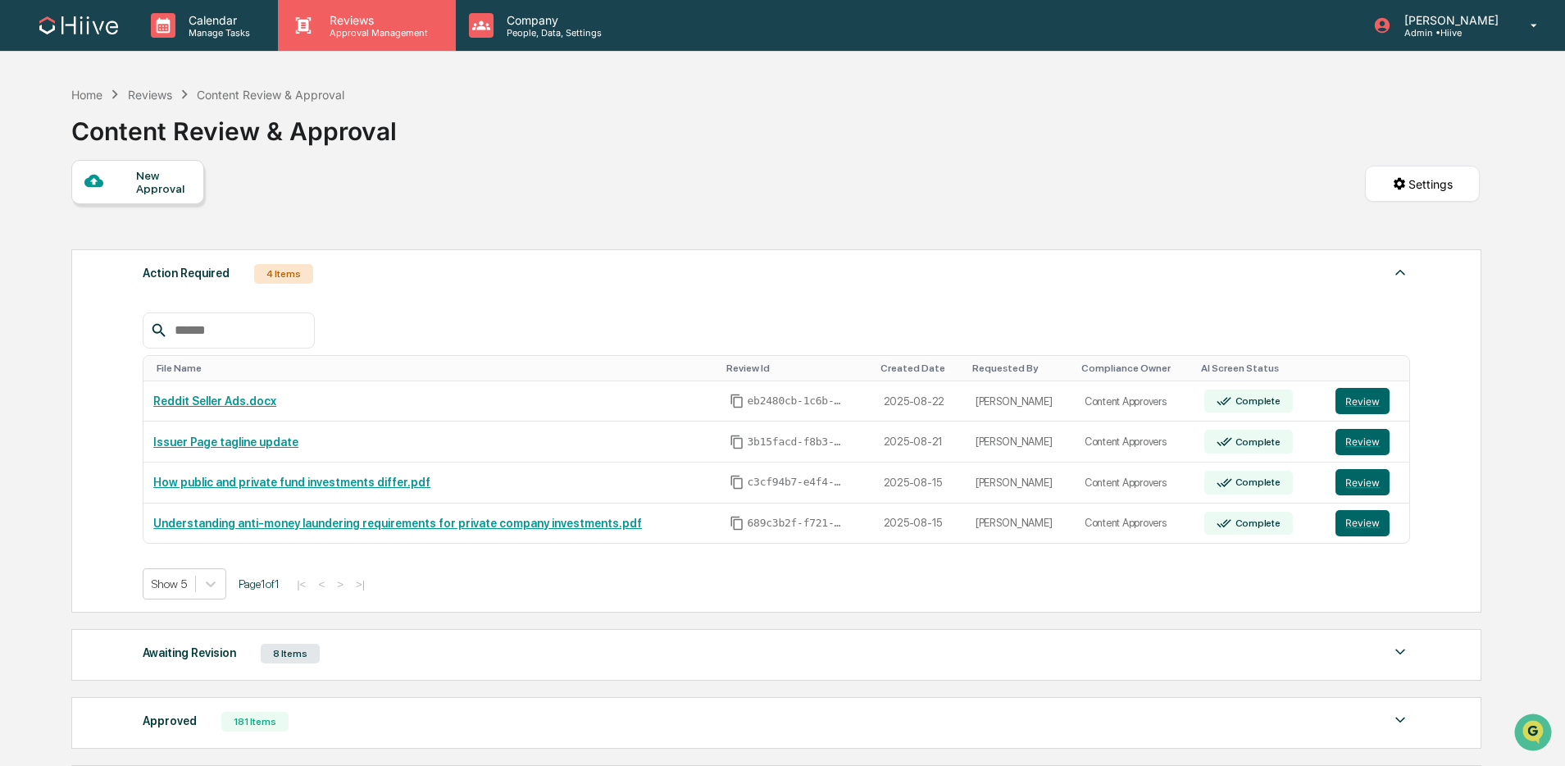
click at [343, 13] on p "Reviews" at bounding box center [376, 20] width 120 height 14
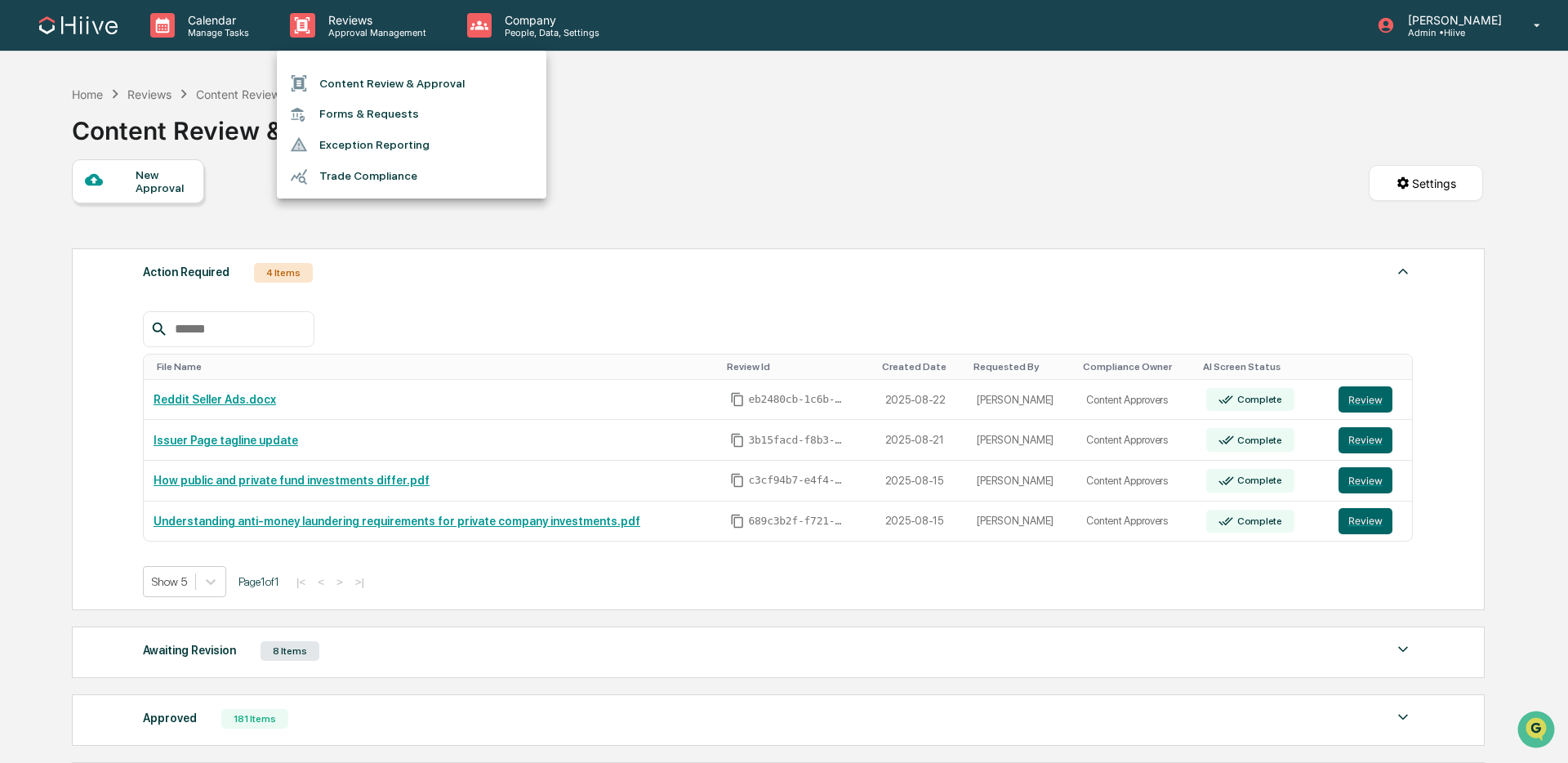
click at [796, 95] on div at bounding box center [784, 382] width 1568 height 763
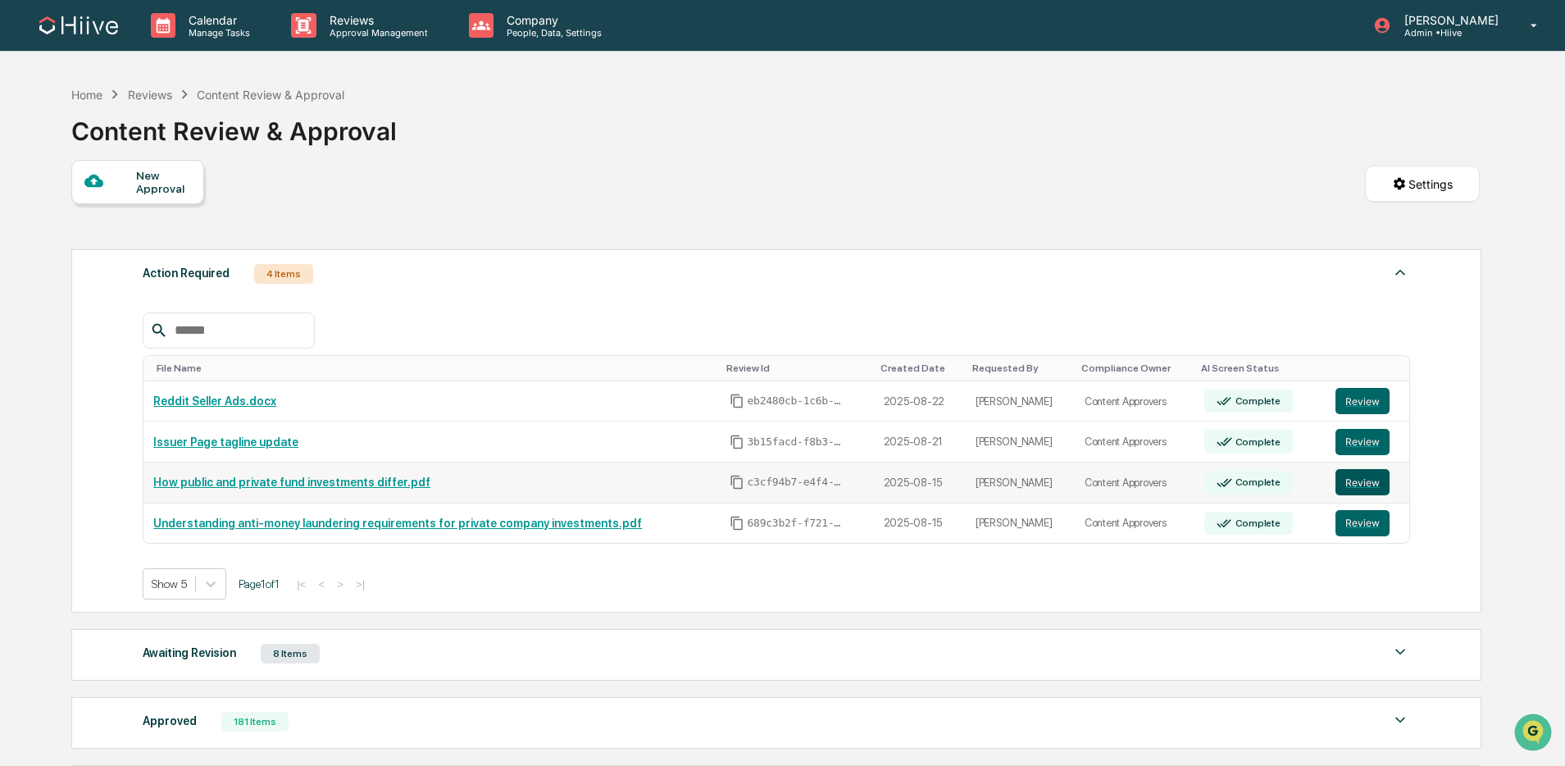
click at [1370, 489] on button "Review" at bounding box center [1362, 482] width 54 height 26
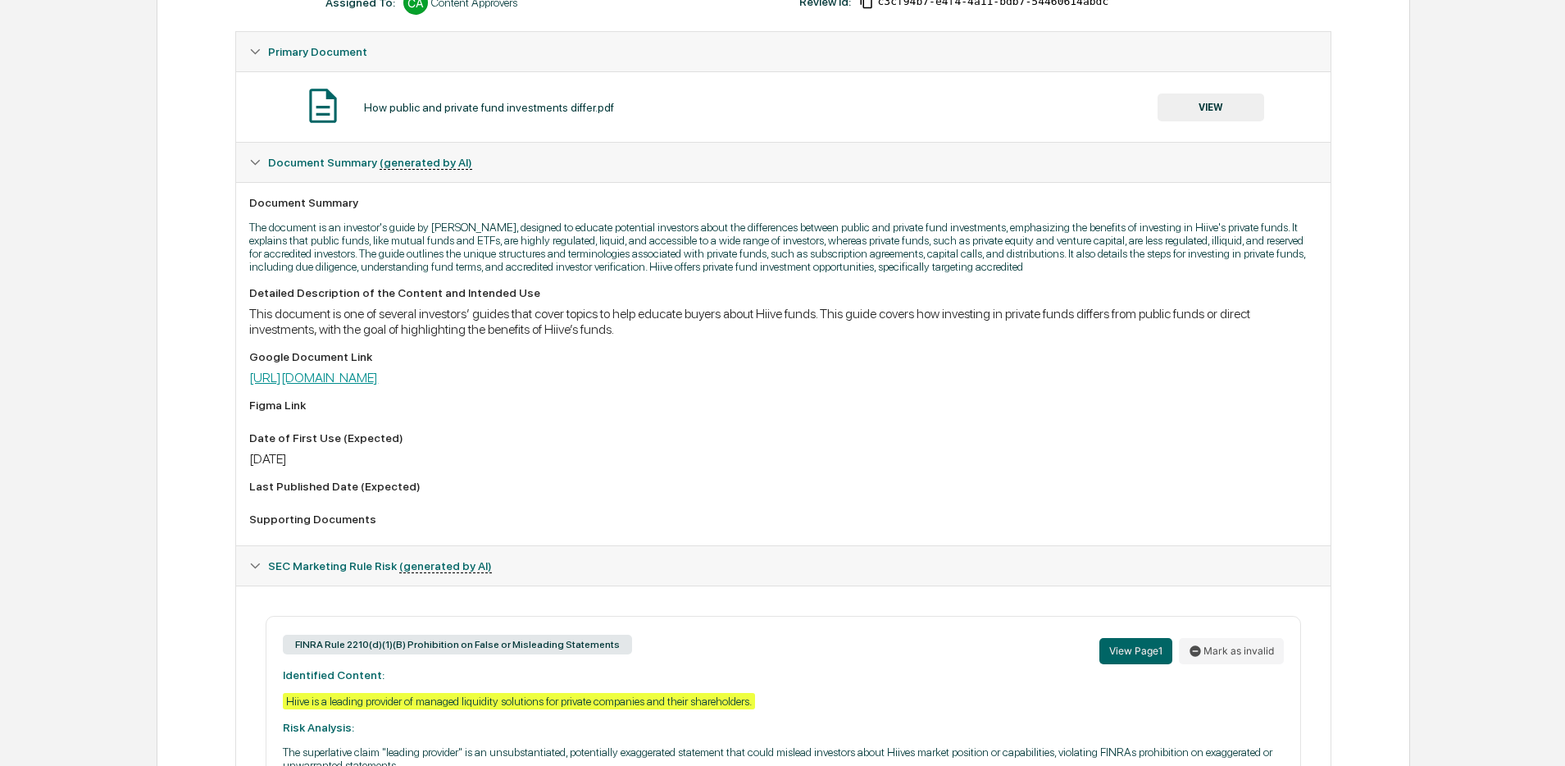
click at [378, 385] on link "[URL][DOMAIN_NAME]" at bounding box center [313, 378] width 129 height 16
click at [1176, 106] on button "VIEW" at bounding box center [1211, 107] width 107 height 28
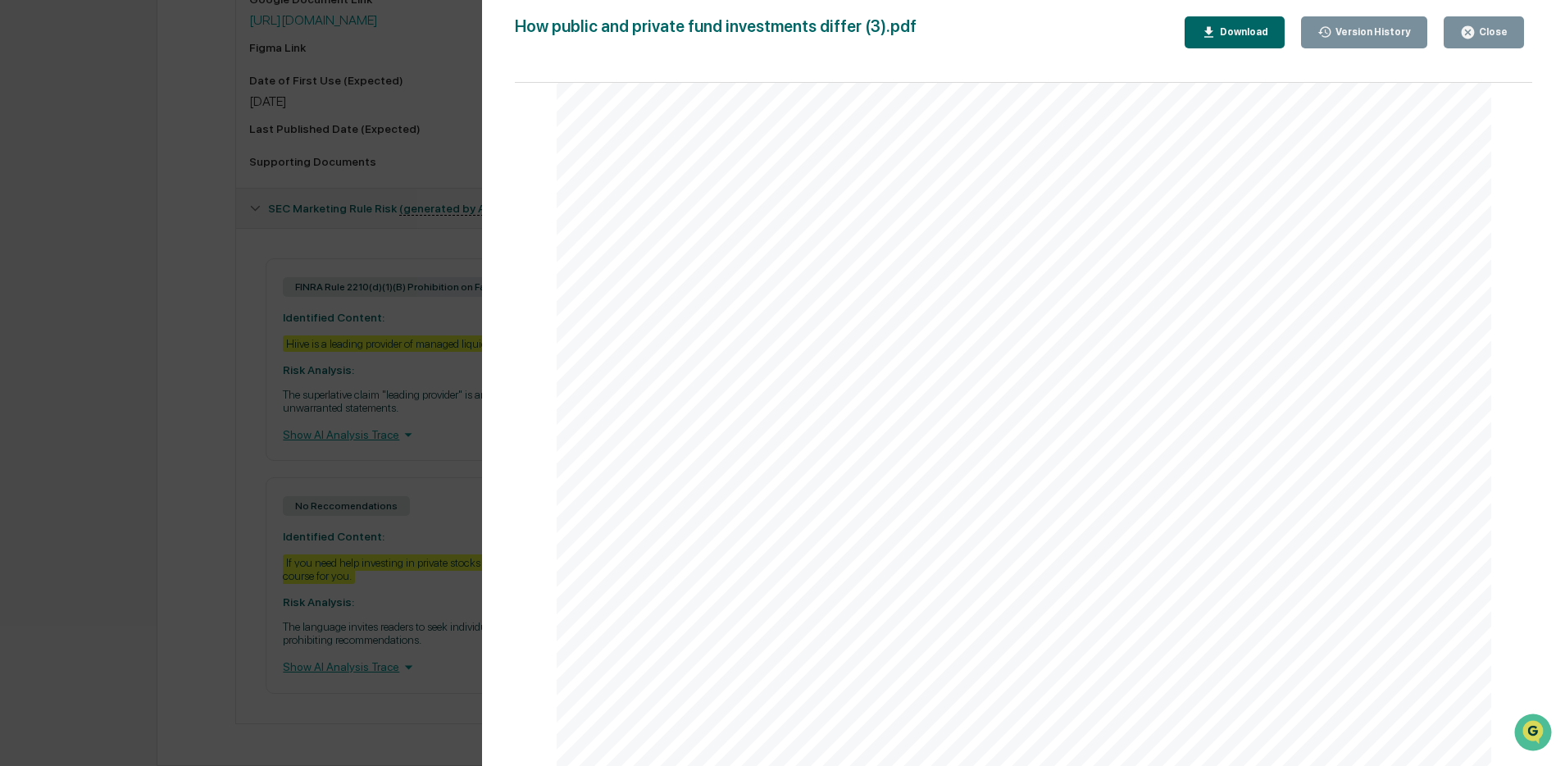
scroll to position [5438, 0]
click at [1486, 38] on div "Close" at bounding box center [1492, 31] width 32 height 11
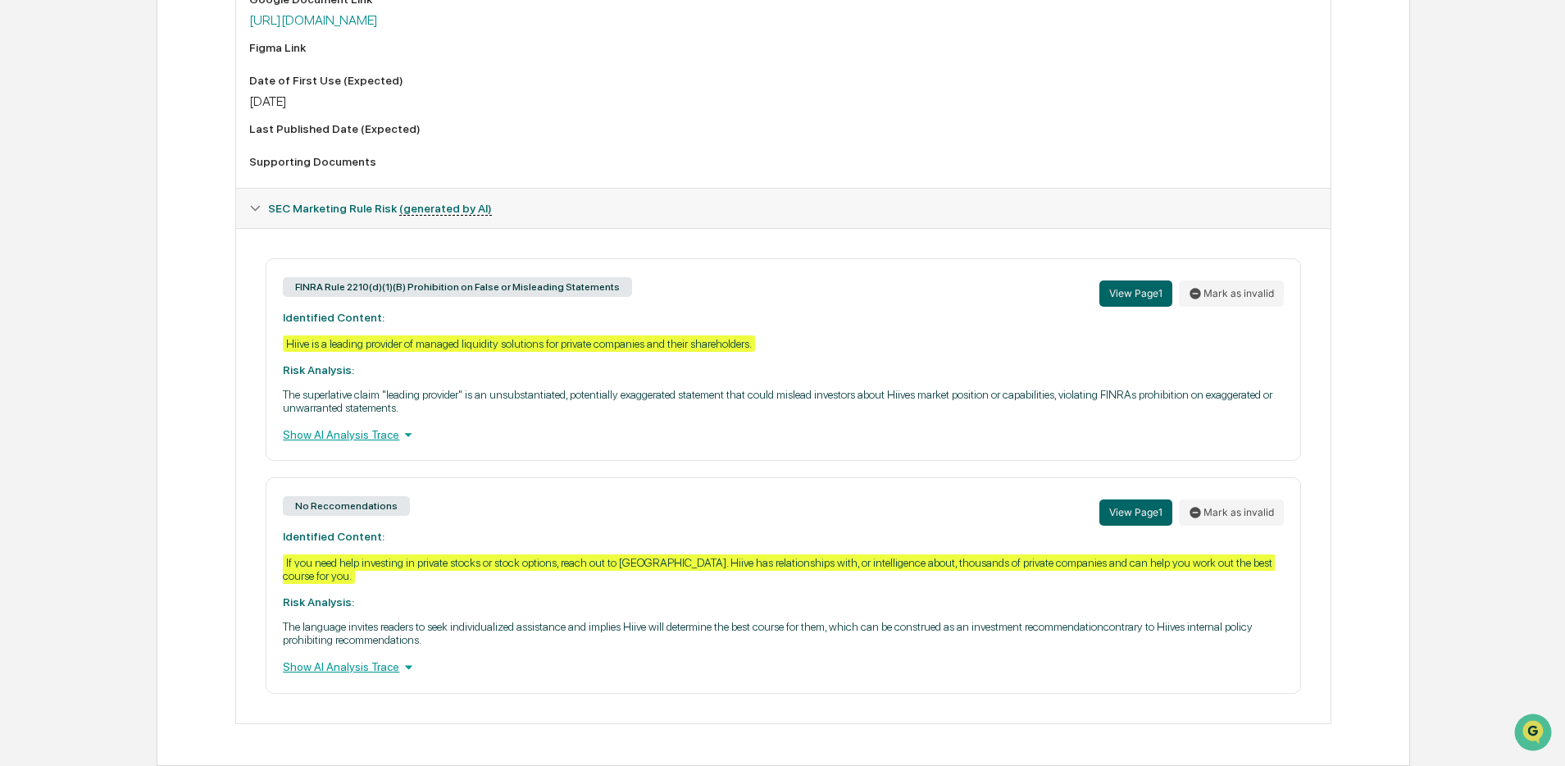
scroll to position [2, 0]
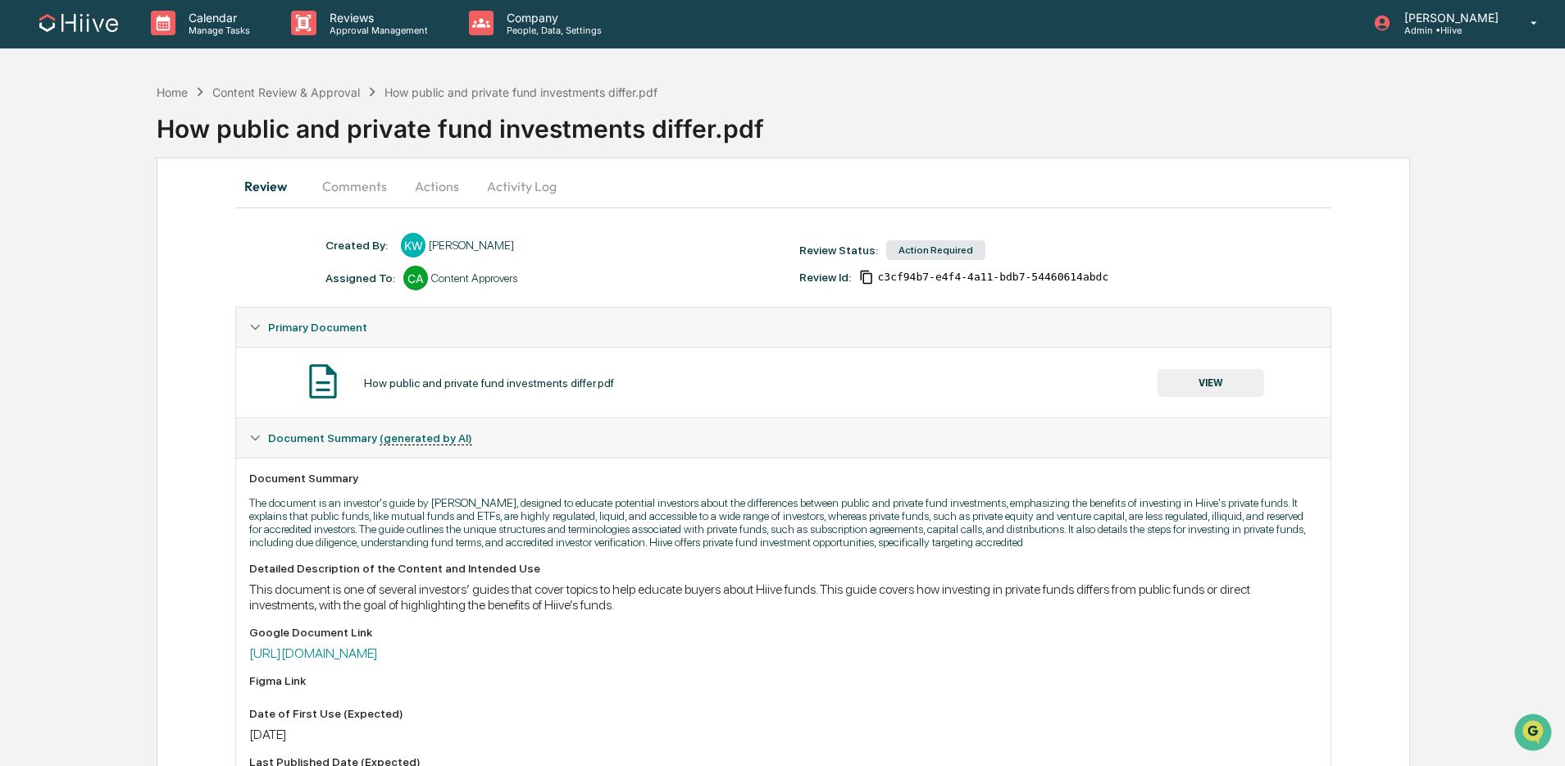
click at [521, 182] on button "Activity Log" at bounding box center [522, 185] width 96 height 39
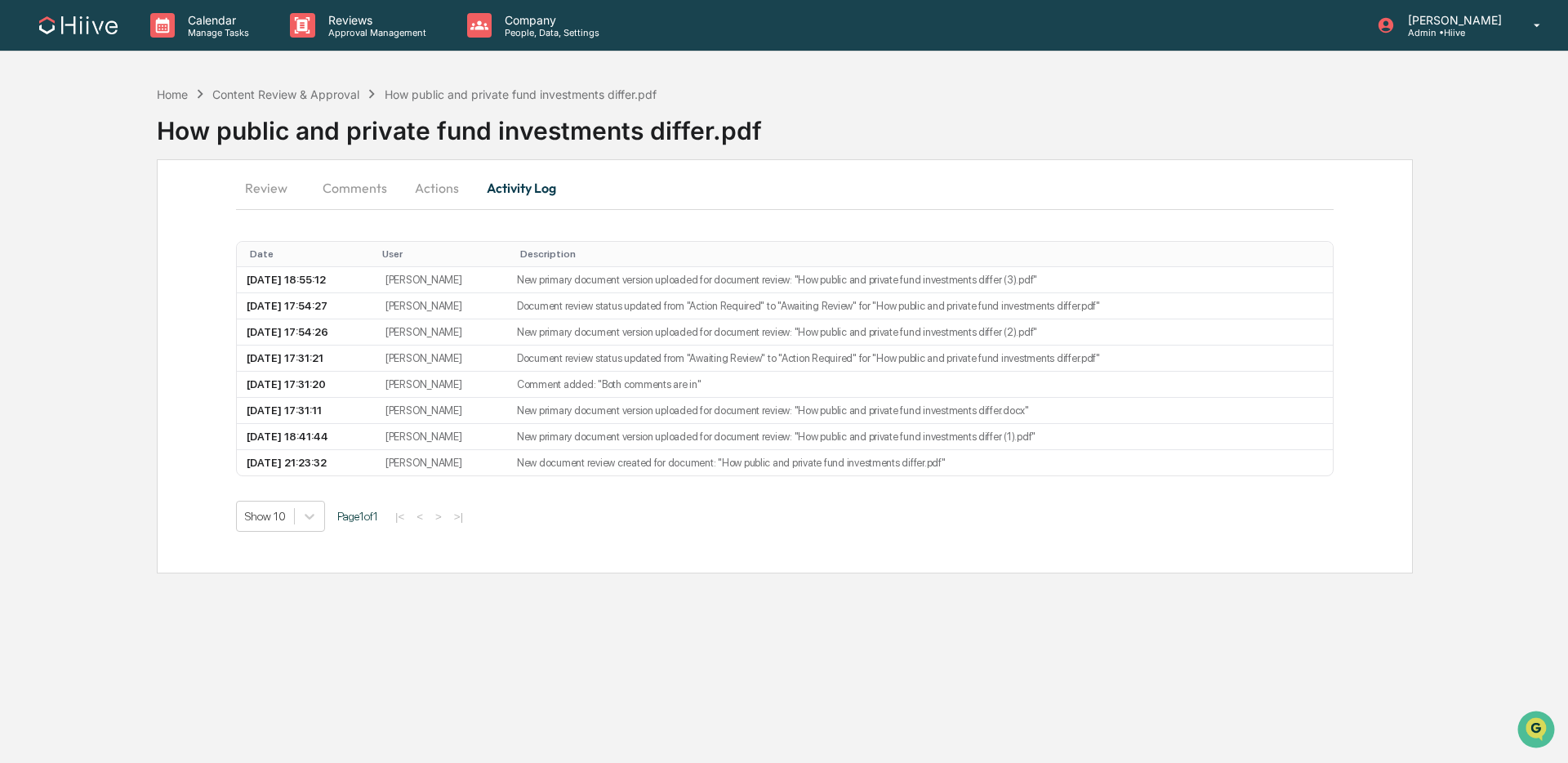
click at [460, 176] on button "Actions" at bounding box center [437, 187] width 74 height 39
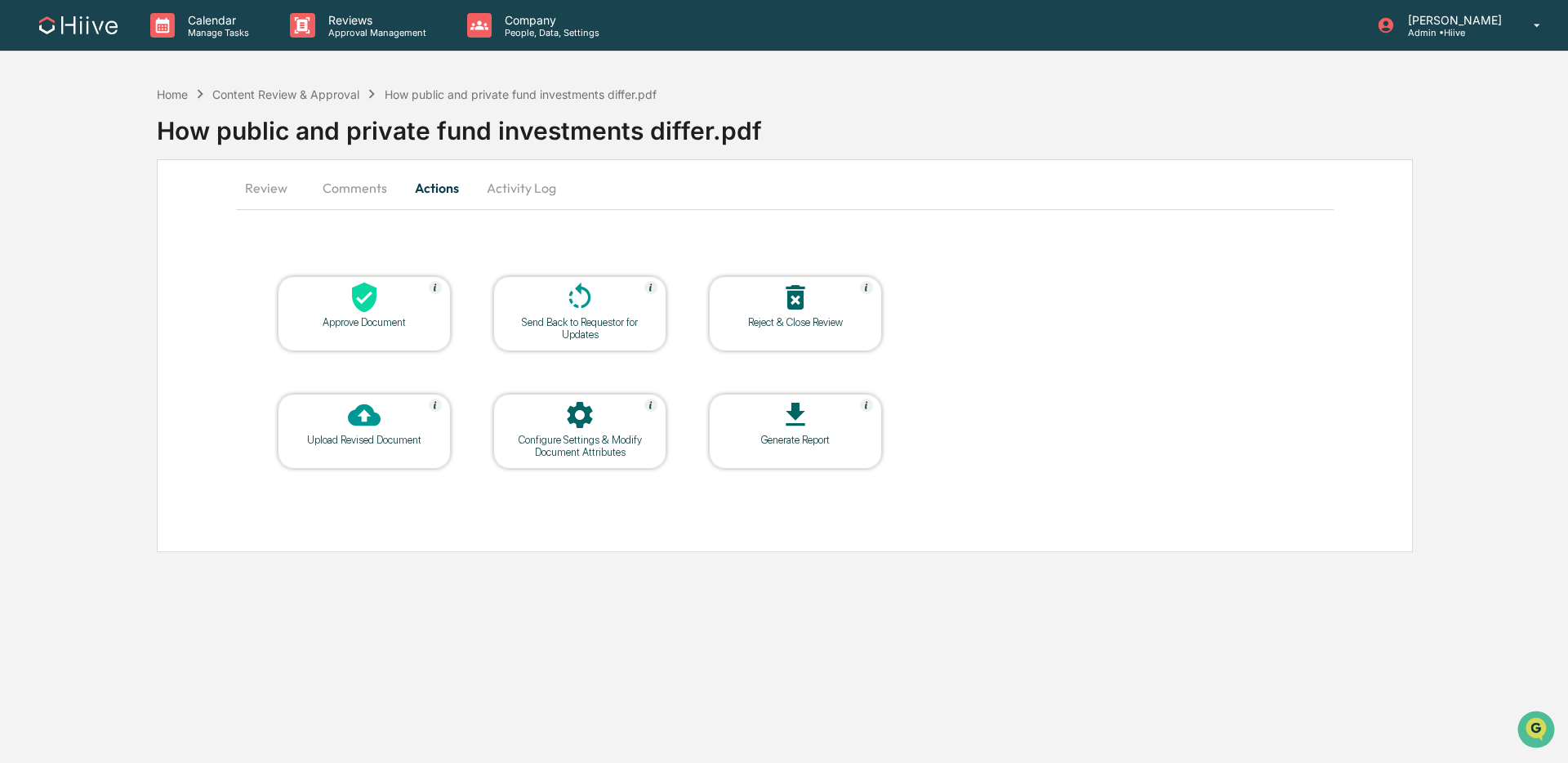
click at [362, 423] on icon at bounding box center [364, 415] width 33 height 22
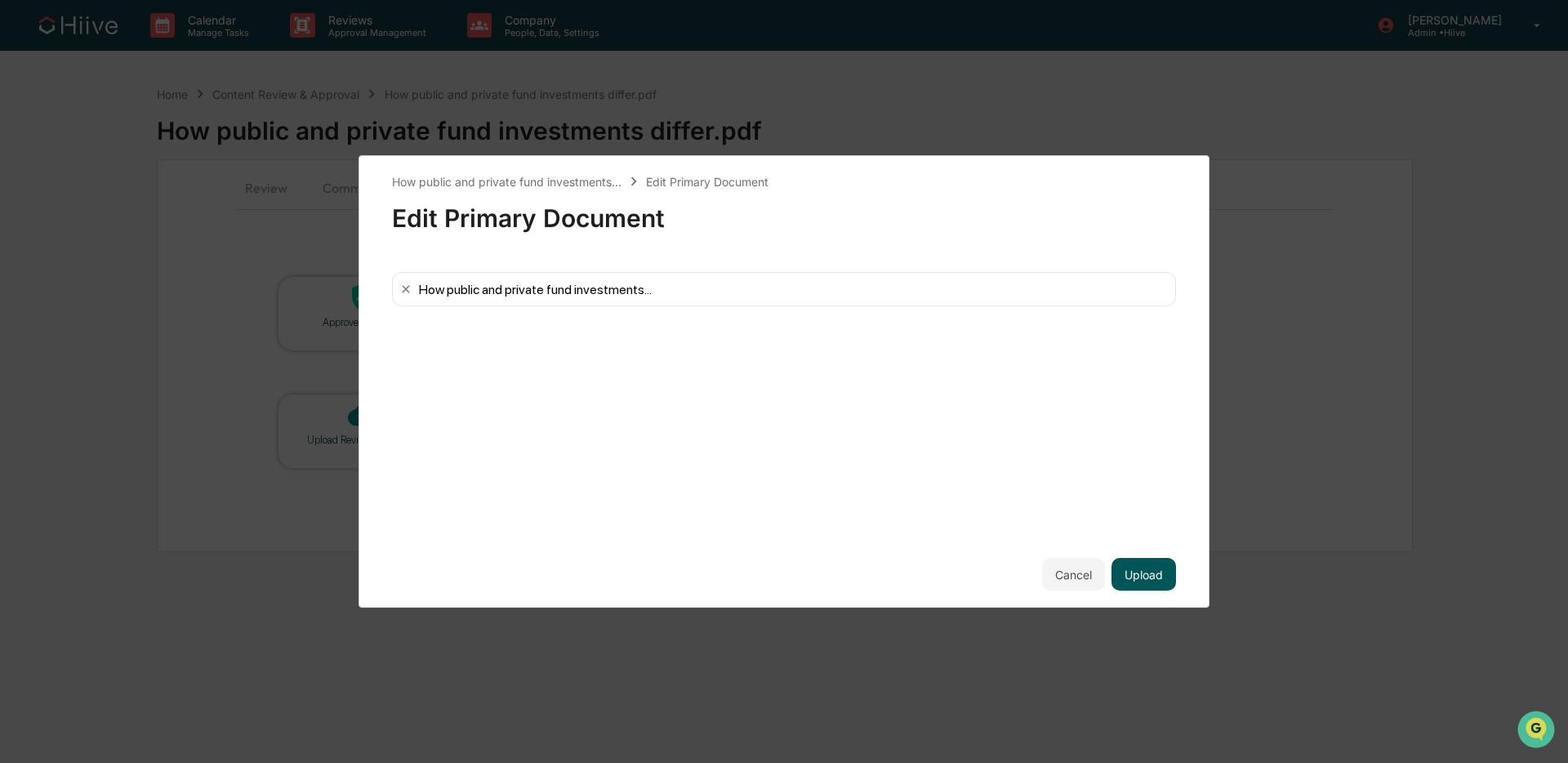
click at [1145, 570] on button "Upload" at bounding box center [1144, 574] width 65 height 33
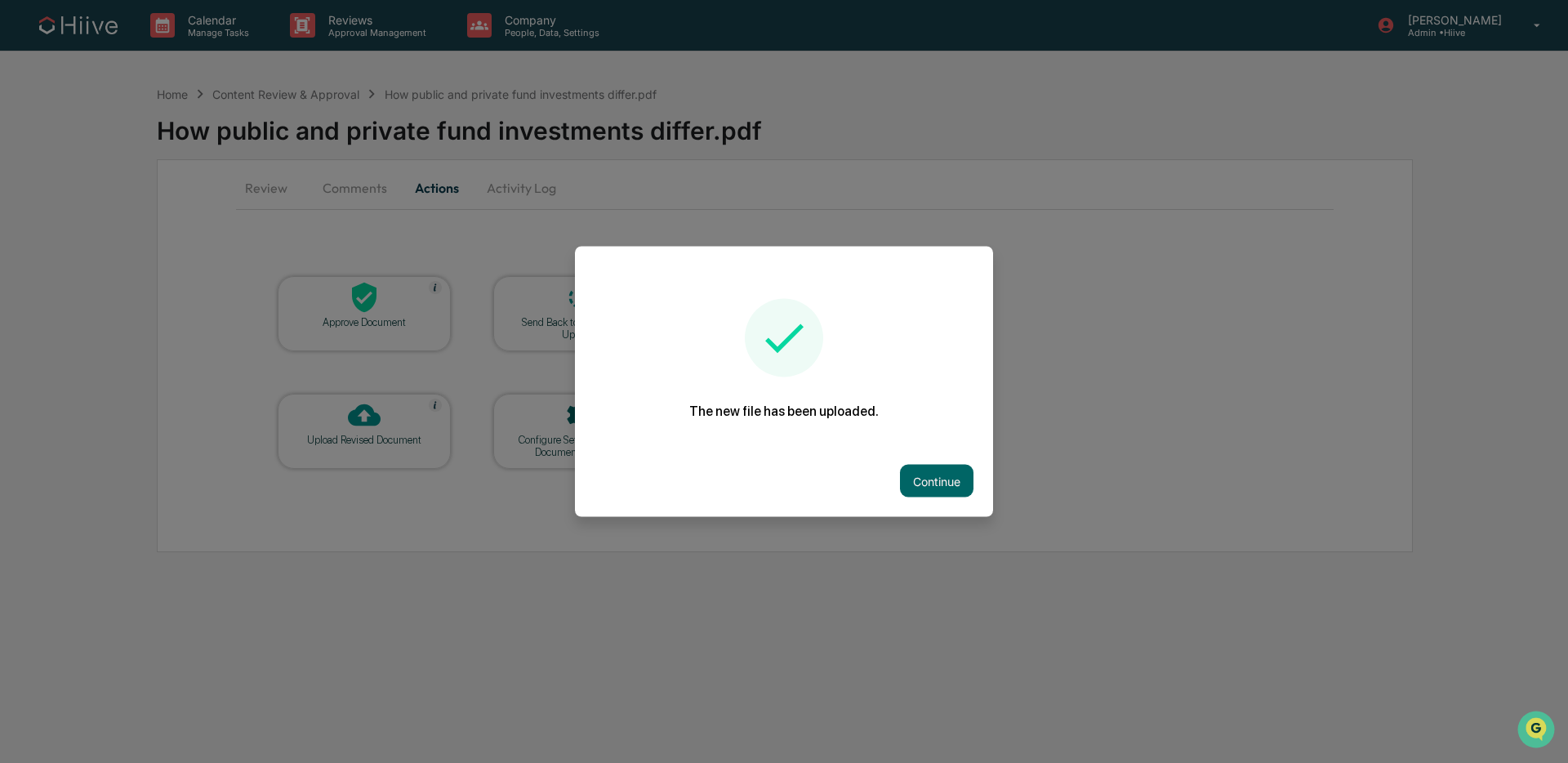
drag, startPoint x: 952, startPoint y: 484, endPoint x: 906, endPoint y: 451, distance: 56.6
click at [952, 484] on button "Continue" at bounding box center [936, 480] width 74 height 33
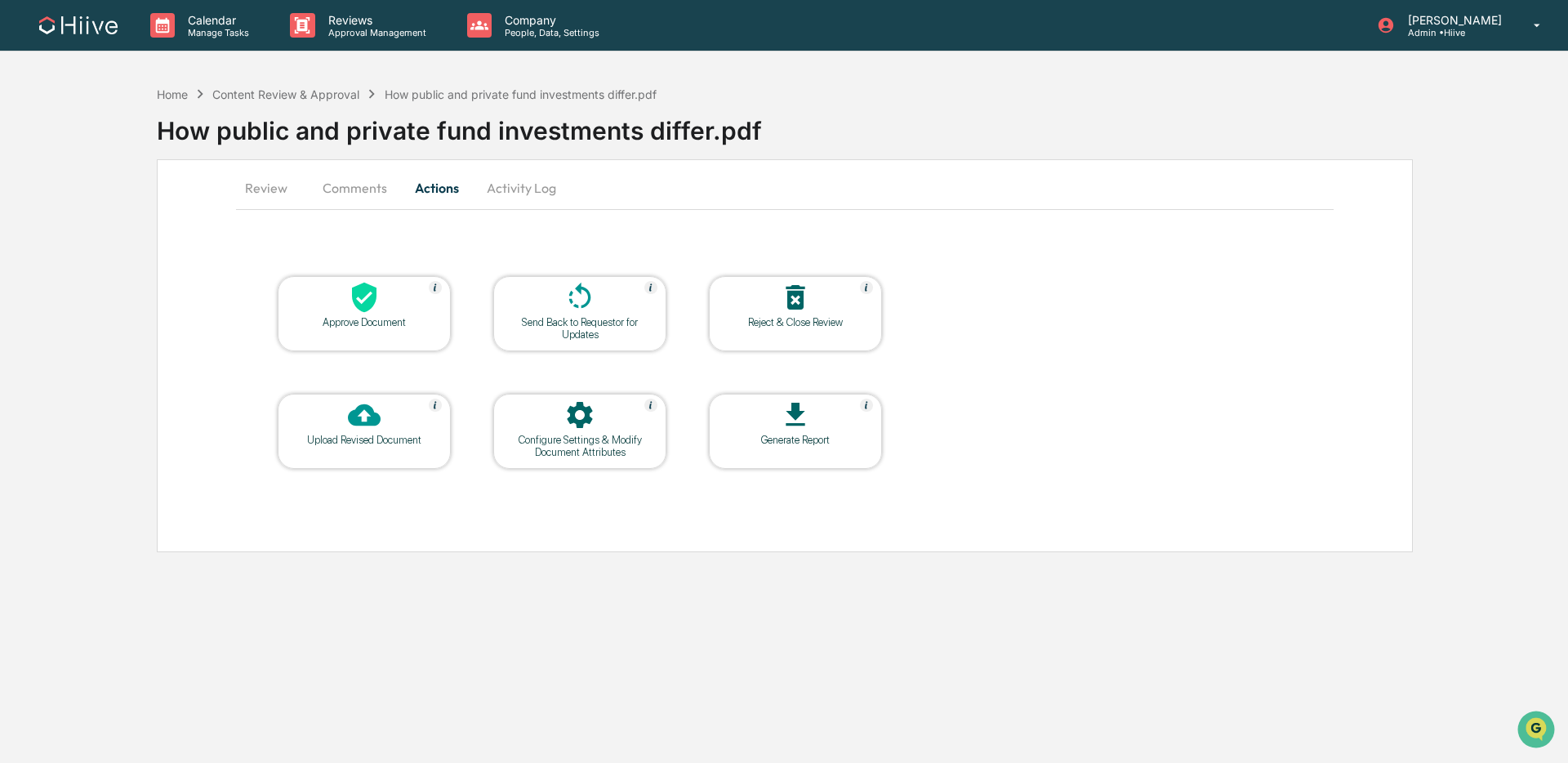
click at [324, 182] on button "Comments" at bounding box center [355, 187] width 91 height 39
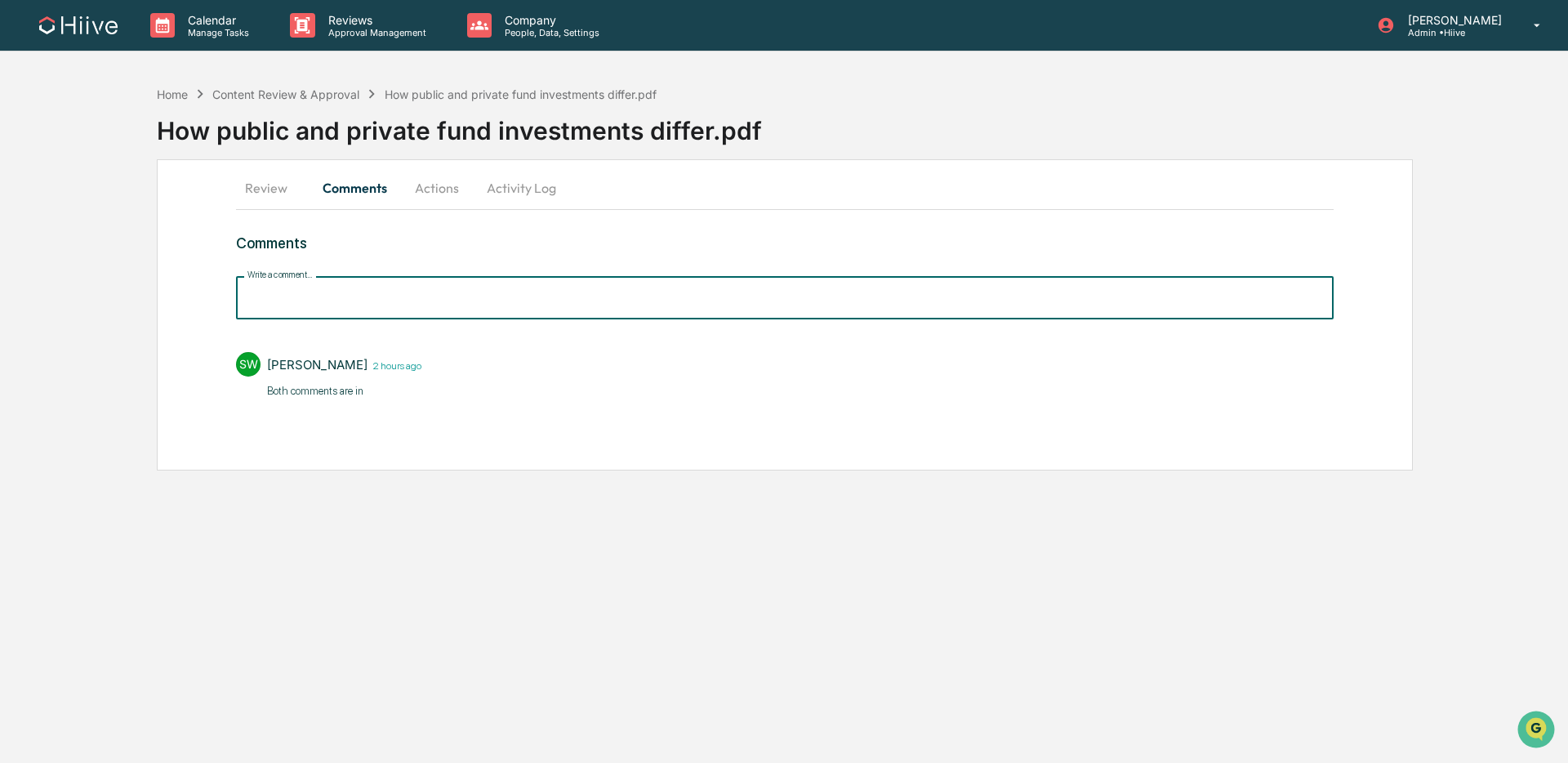
click at [365, 295] on input "Write a comment..." at bounding box center [785, 297] width 1098 height 43
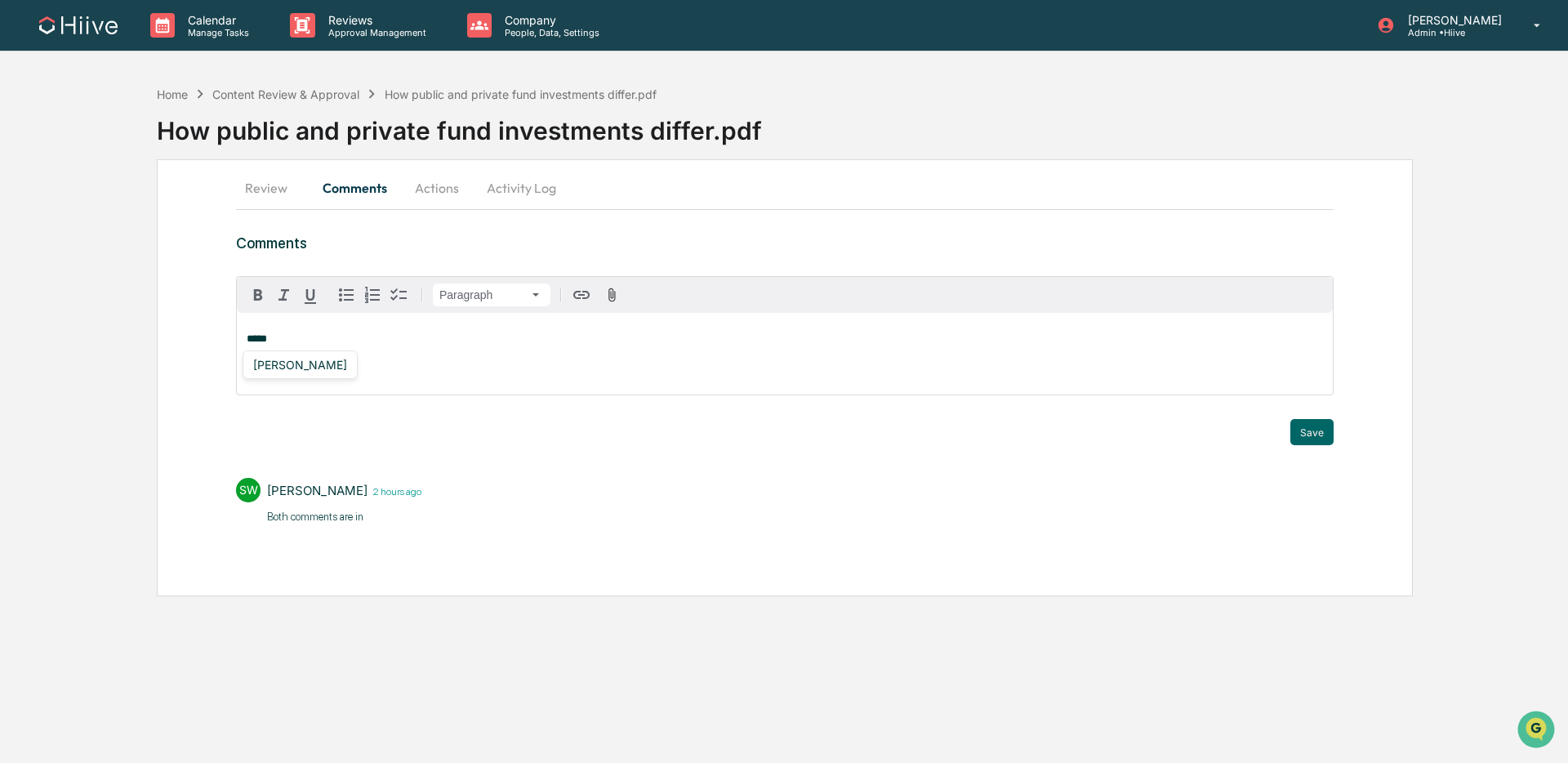
click at [306, 366] on div "[PERSON_NAME]" at bounding box center [300, 365] width 107 height 20
click at [1317, 433] on button "Save" at bounding box center [1311, 432] width 43 height 26
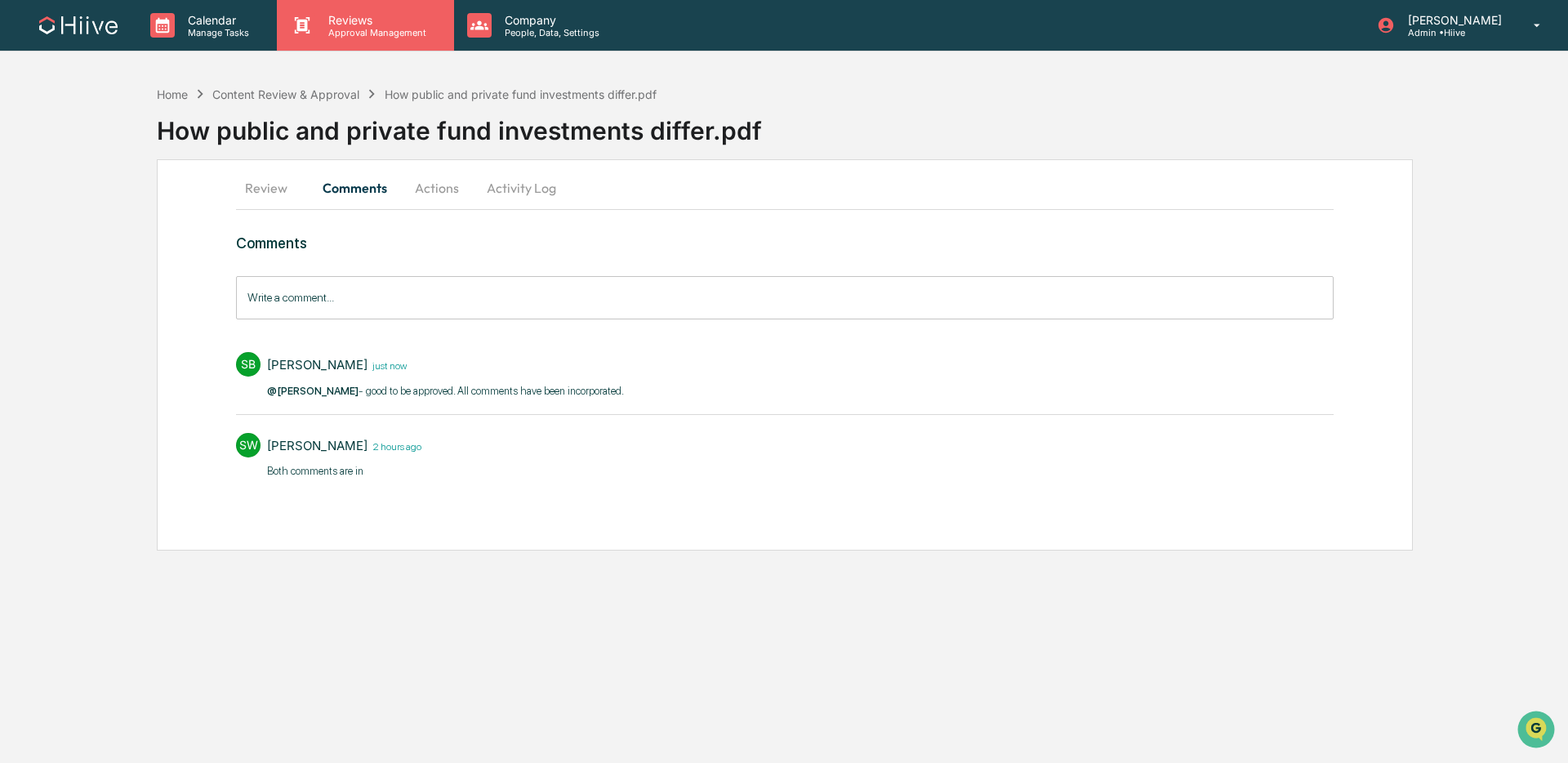
click at [356, 30] on p "Approval Management" at bounding box center [375, 32] width 120 height 11
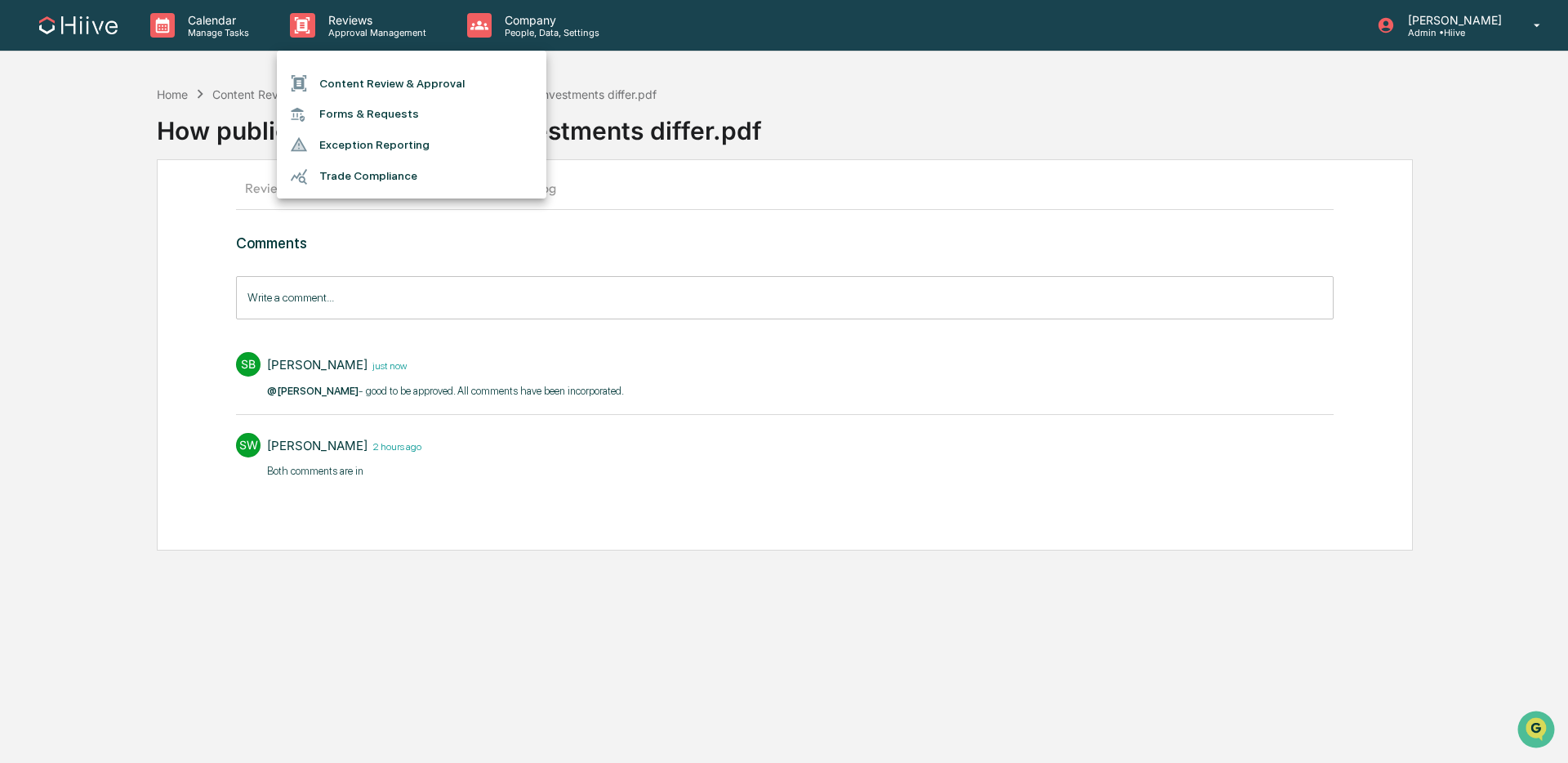
click at [344, 92] on li "Content Review & Approval" at bounding box center [411, 83] width 270 height 31
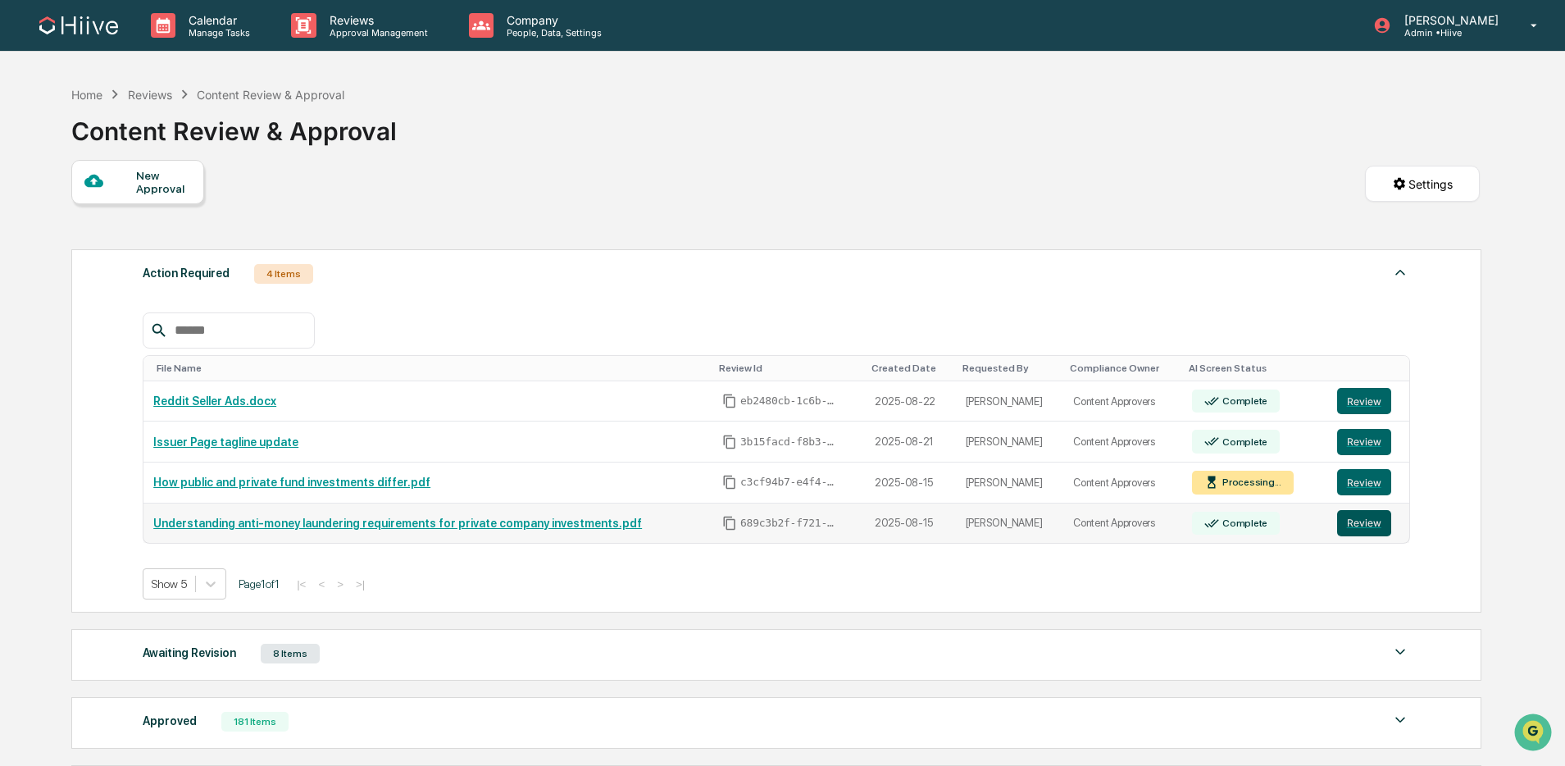
click at [1372, 530] on button "Review" at bounding box center [1364, 523] width 54 height 26
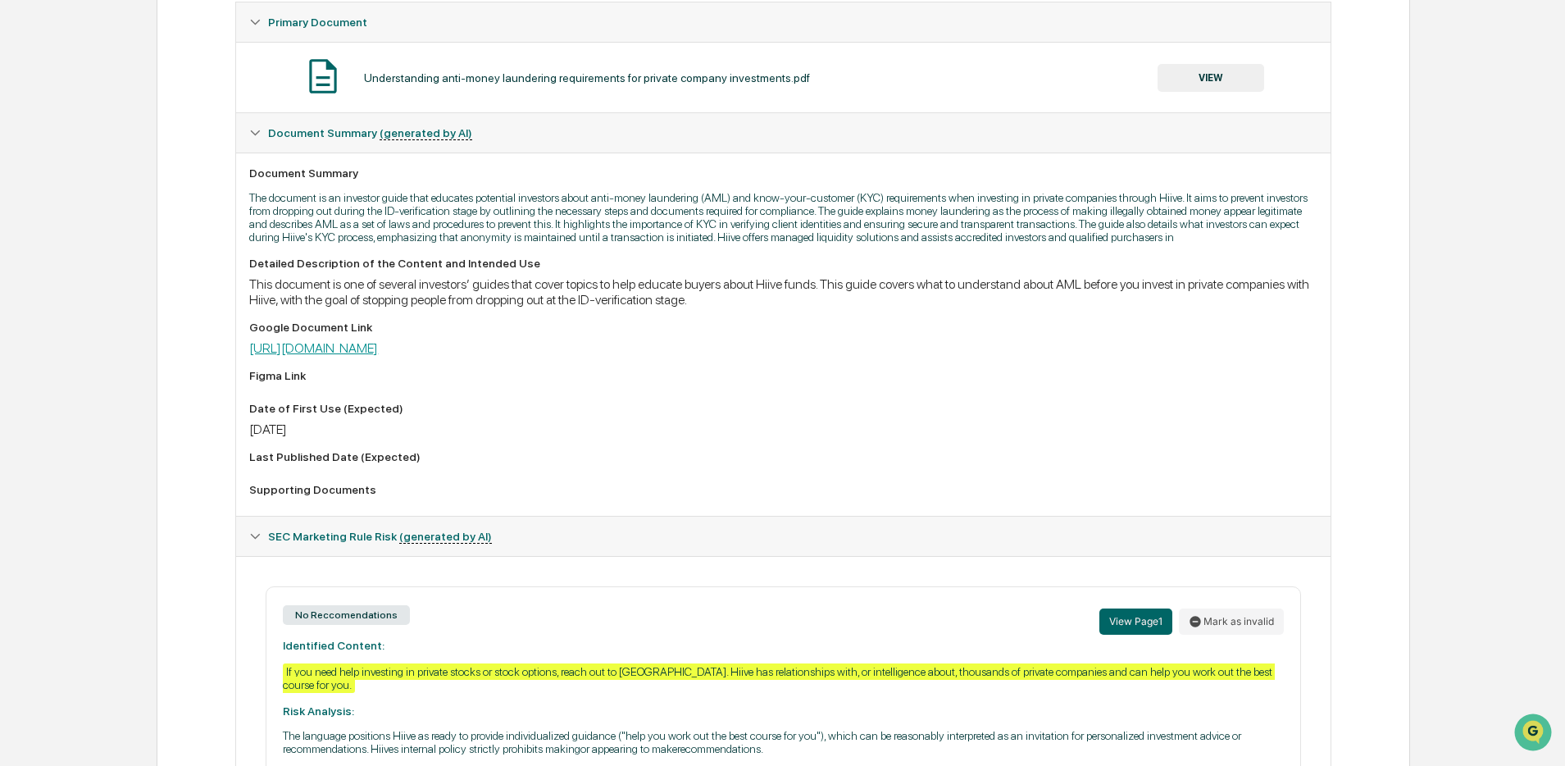
click at [378, 356] on link "[URL][DOMAIN_NAME]" at bounding box center [313, 348] width 129 height 16
click at [1176, 79] on button "VIEW" at bounding box center [1211, 78] width 107 height 28
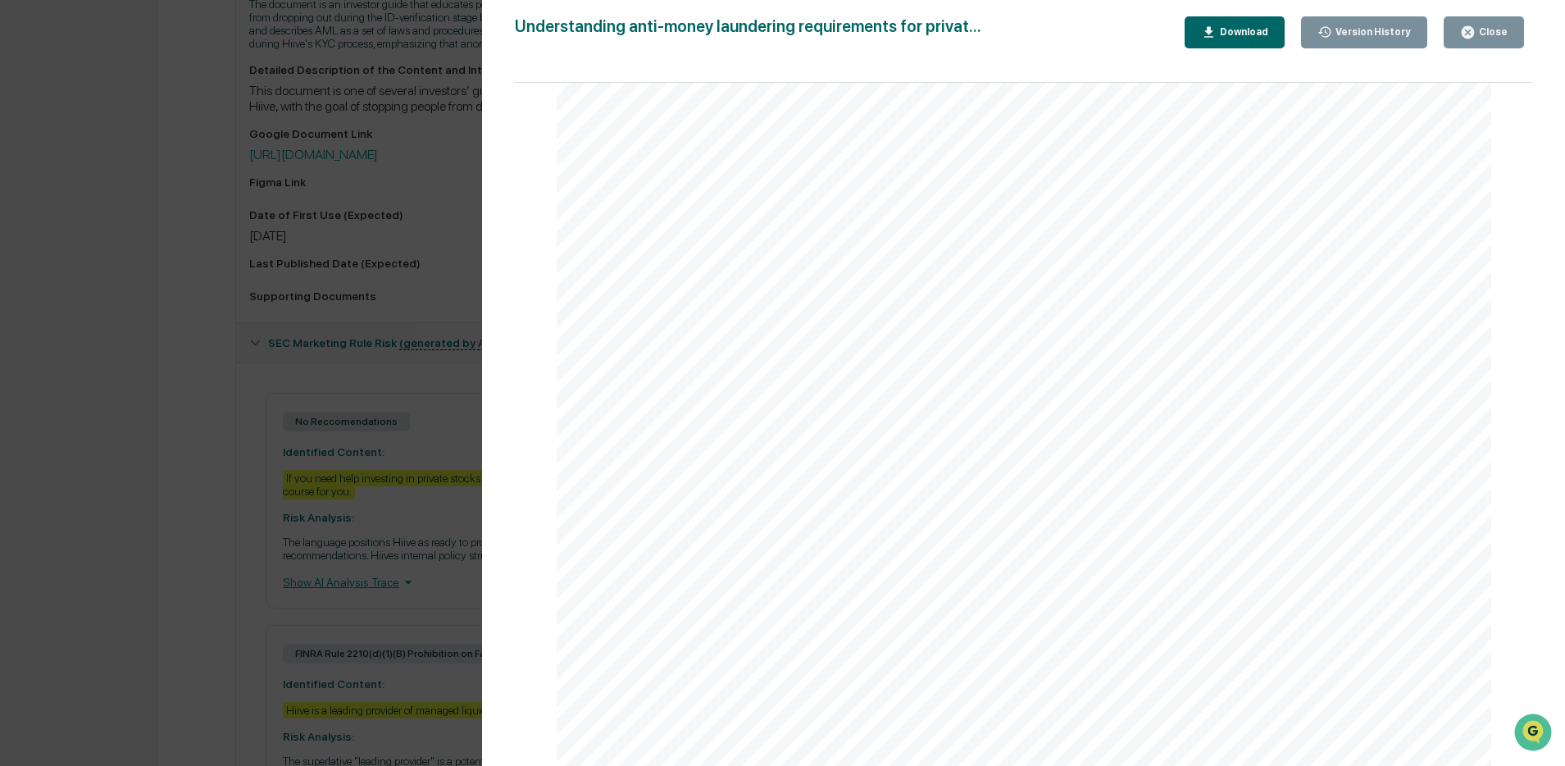
scroll to position [502, 0]
click at [1481, 30] on div "Close" at bounding box center [1492, 31] width 32 height 11
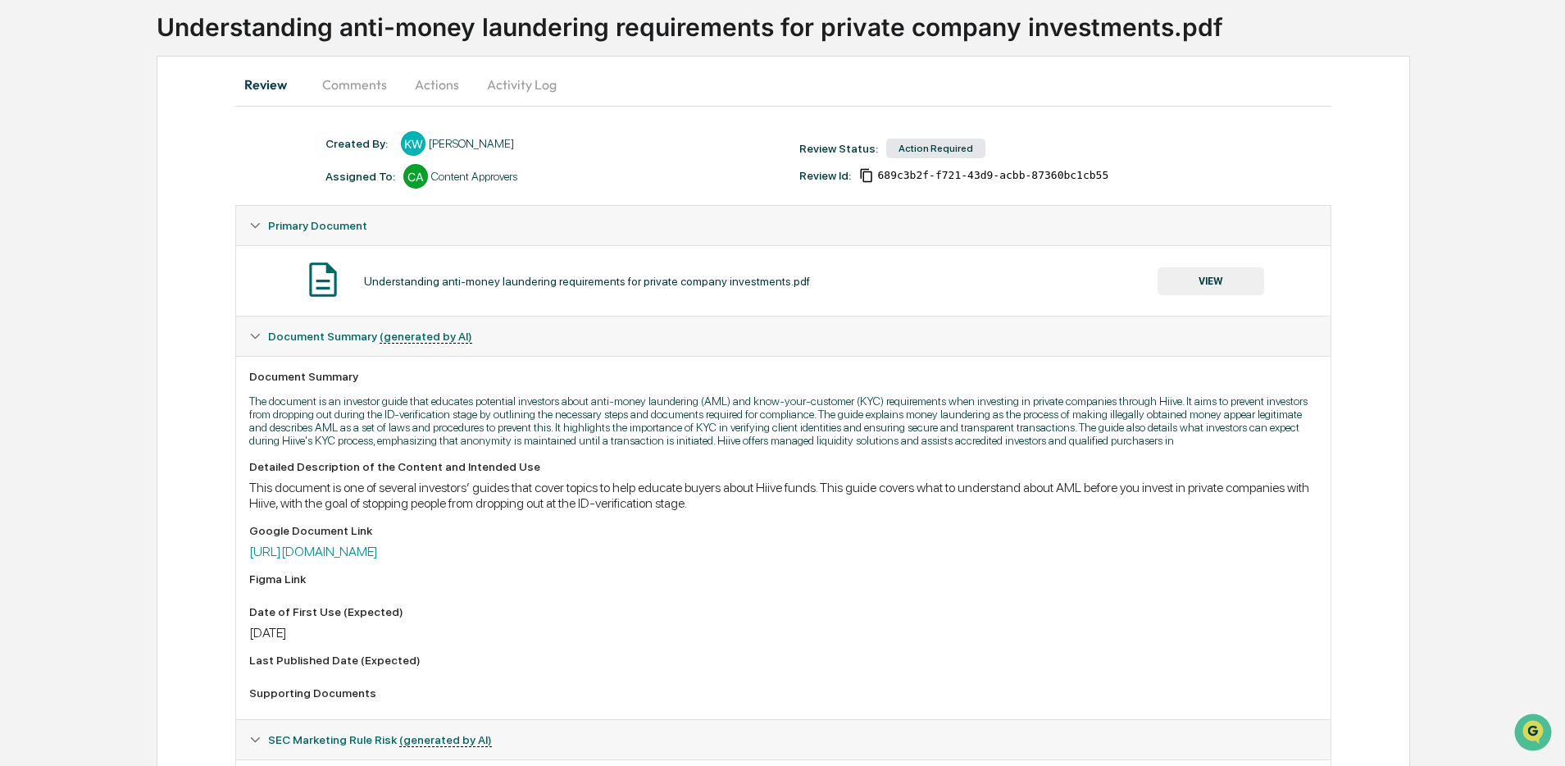
scroll to position [30, 0]
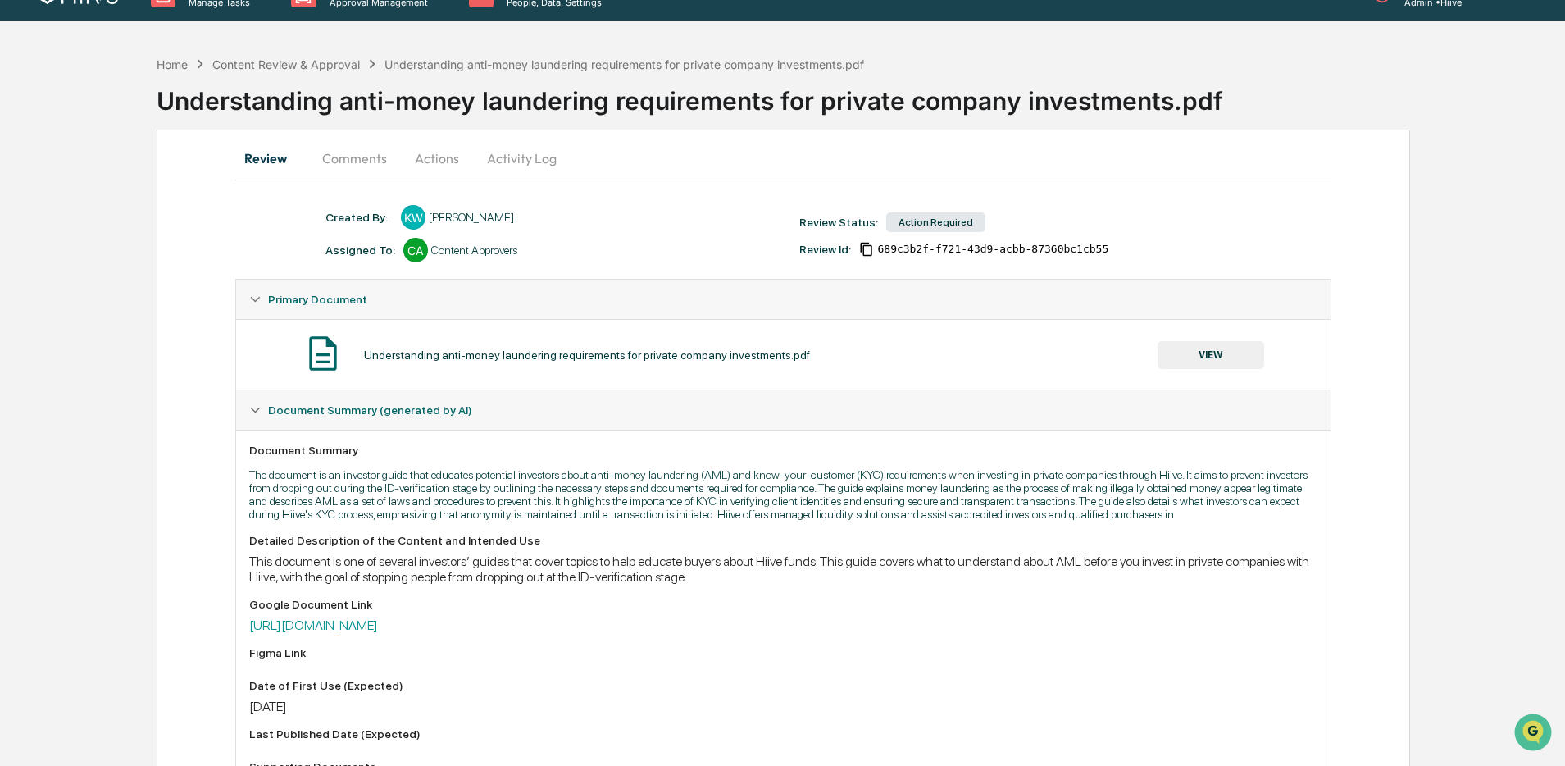
drag, startPoint x: 500, startPoint y: 161, endPoint x: 432, endPoint y: 233, distance: 99.2
click at [500, 161] on button "Activity Log" at bounding box center [522, 158] width 96 height 39
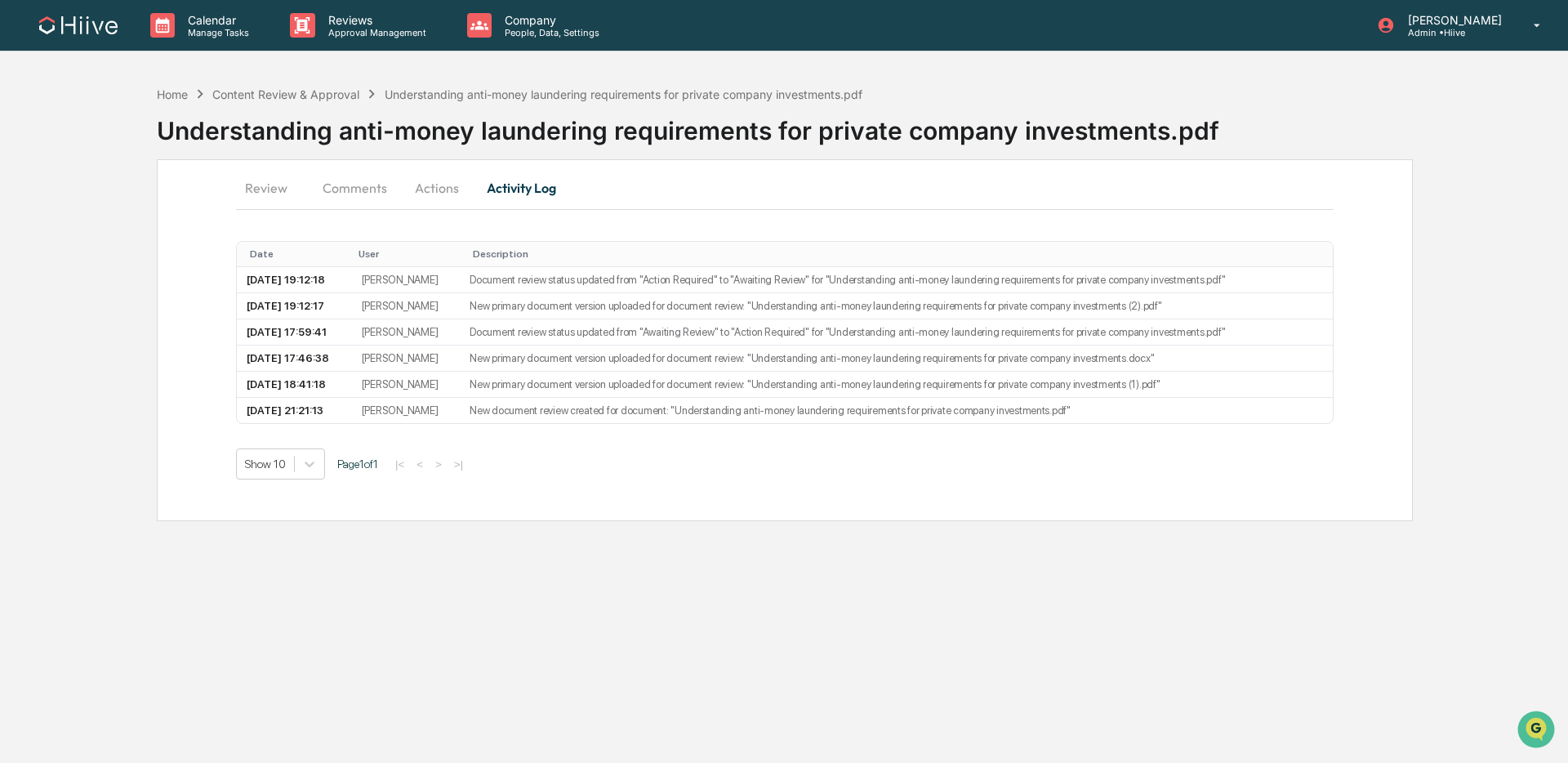
click at [416, 195] on button "Actions" at bounding box center [437, 187] width 74 height 39
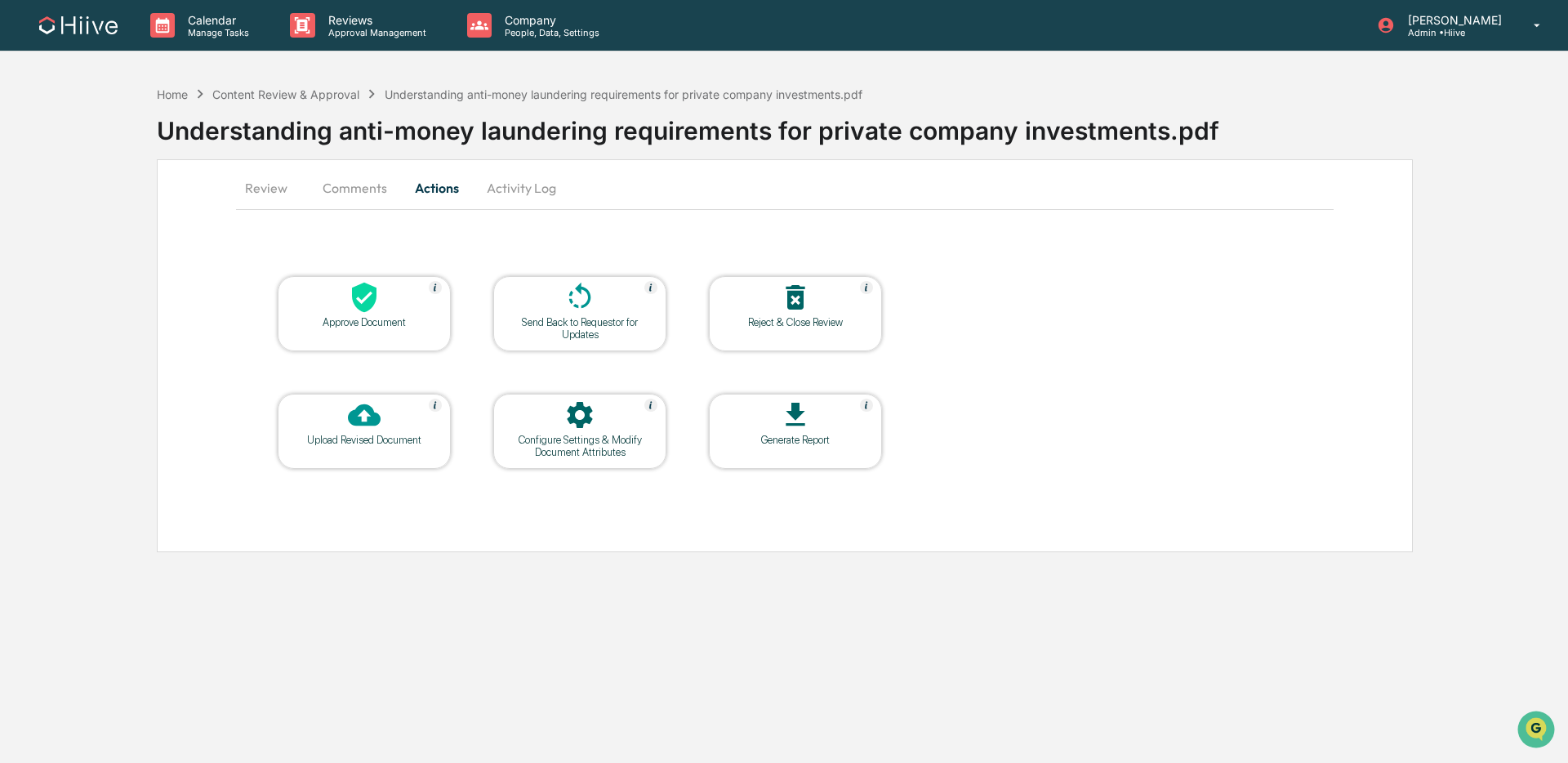
click at [365, 420] on icon at bounding box center [364, 414] width 33 height 33
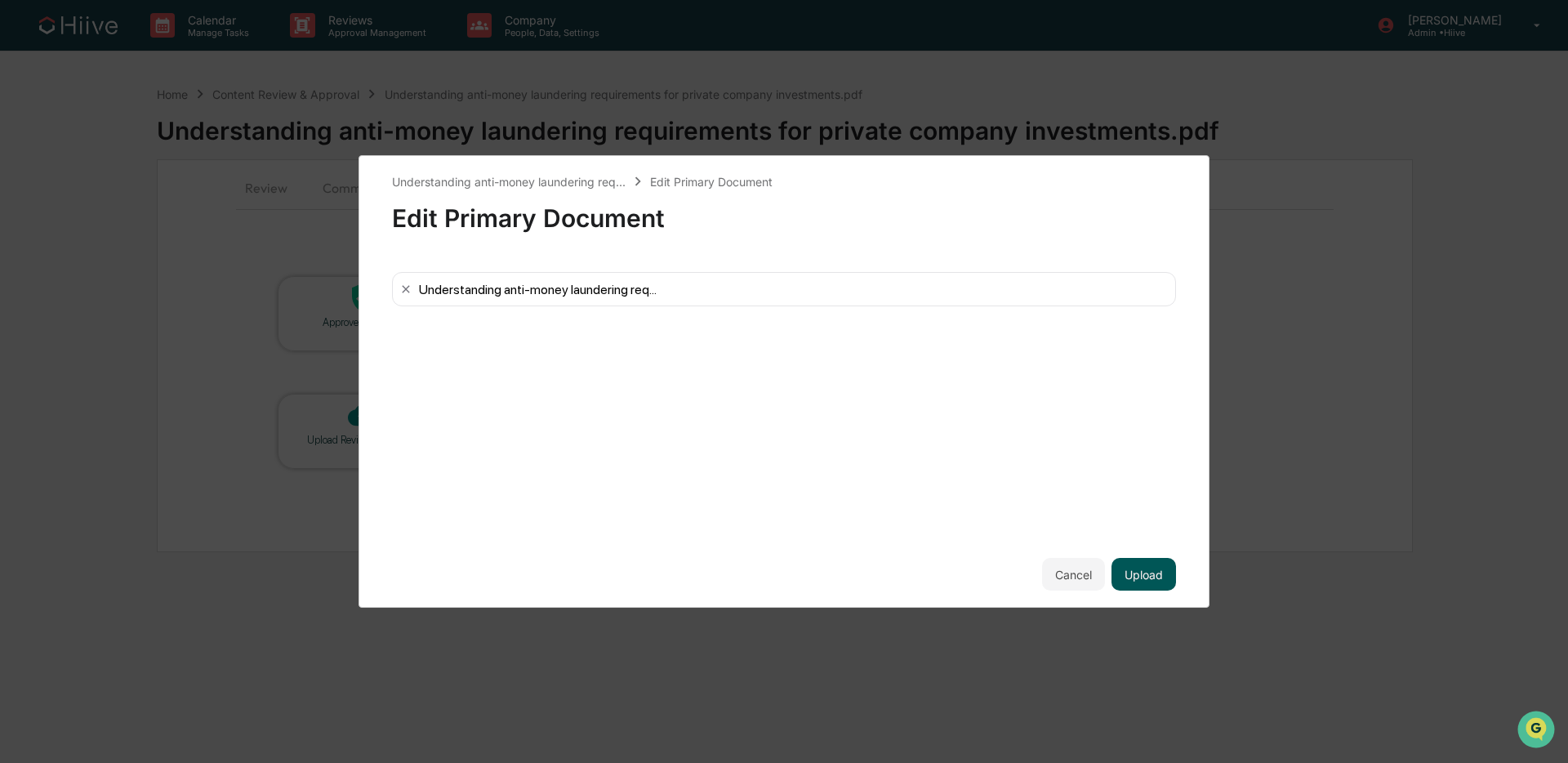
click at [1141, 570] on button "Upload" at bounding box center [1144, 574] width 65 height 33
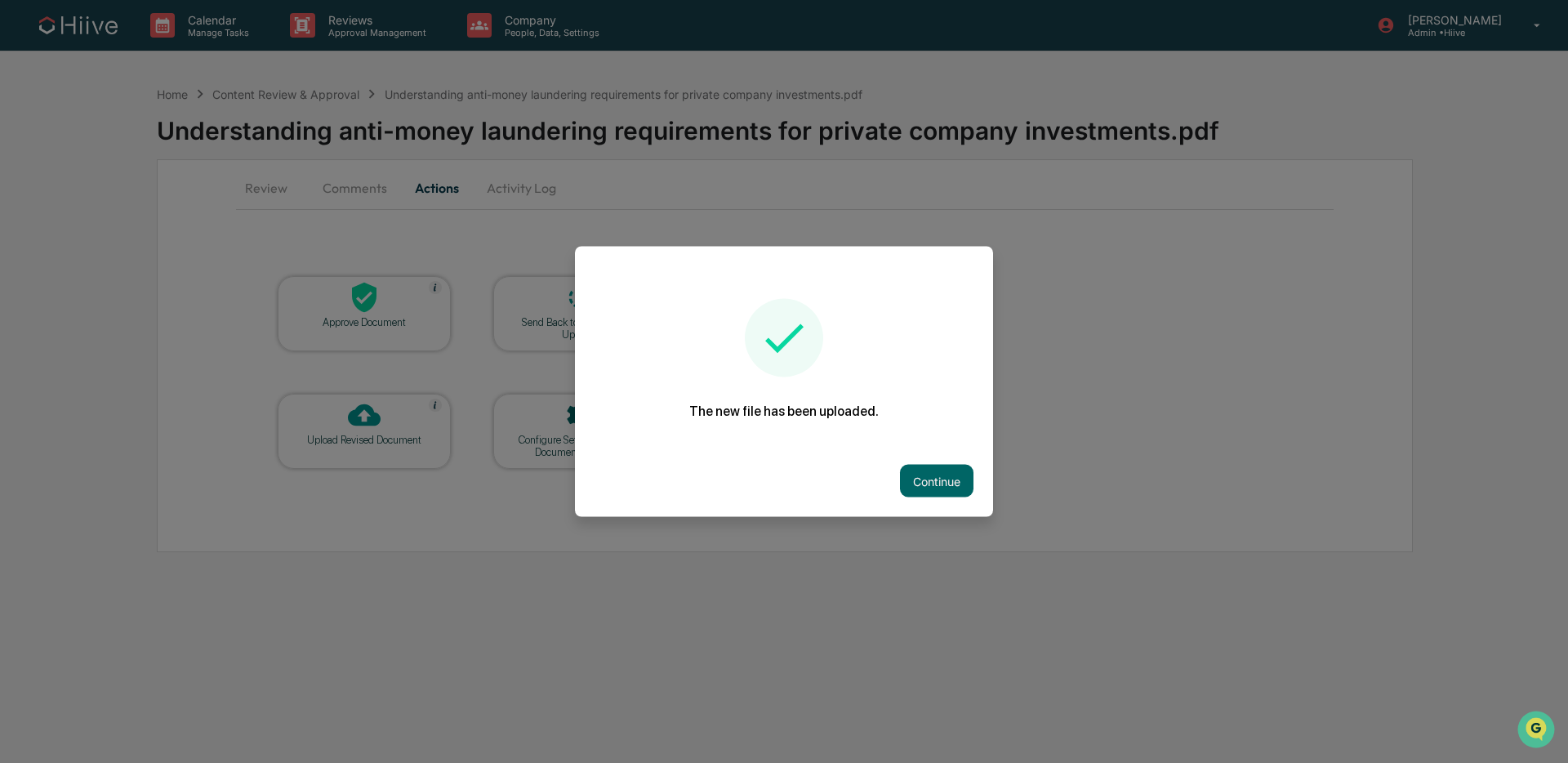
drag, startPoint x: 913, startPoint y: 483, endPoint x: 904, endPoint y: 474, distance: 12.7
click at [910, 481] on button "Continue" at bounding box center [936, 480] width 74 height 33
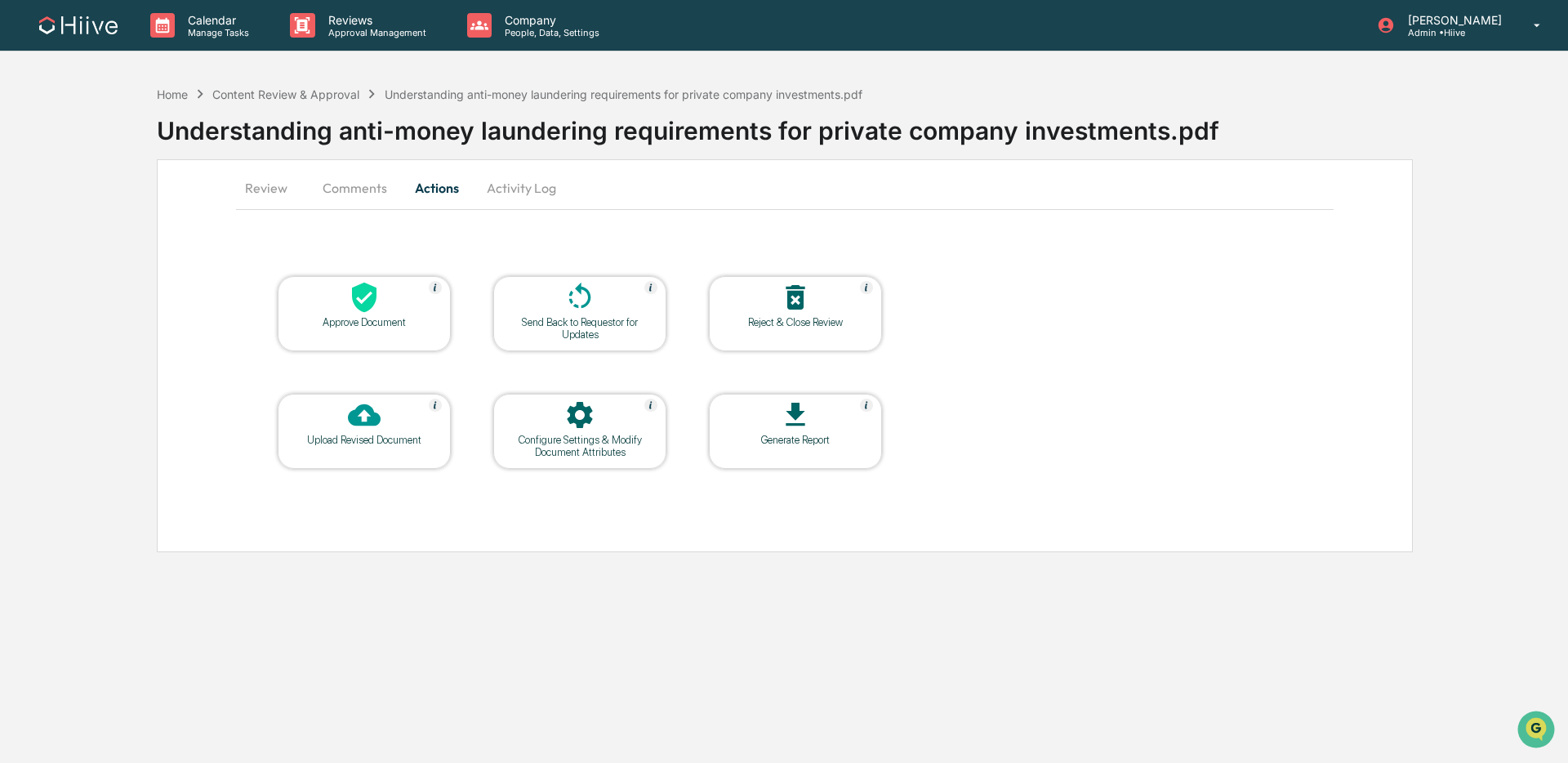
drag, startPoint x: 343, startPoint y: 185, endPoint x: 383, endPoint y: 231, distance: 61.0
click at [344, 185] on button "Comments" at bounding box center [355, 187] width 91 height 39
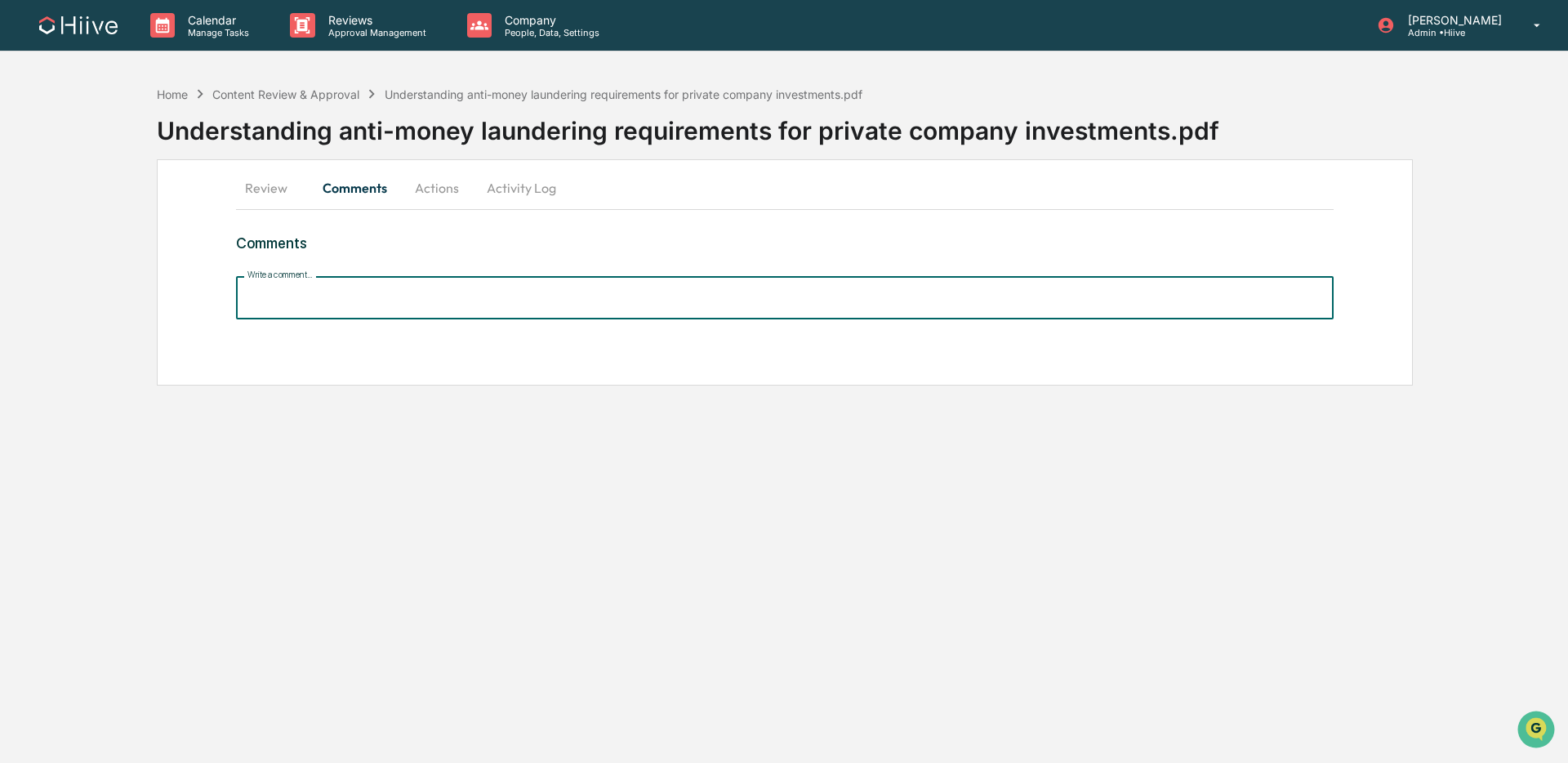
click at [419, 301] on input "Write a comment..." at bounding box center [785, 297] width 1098 height 43
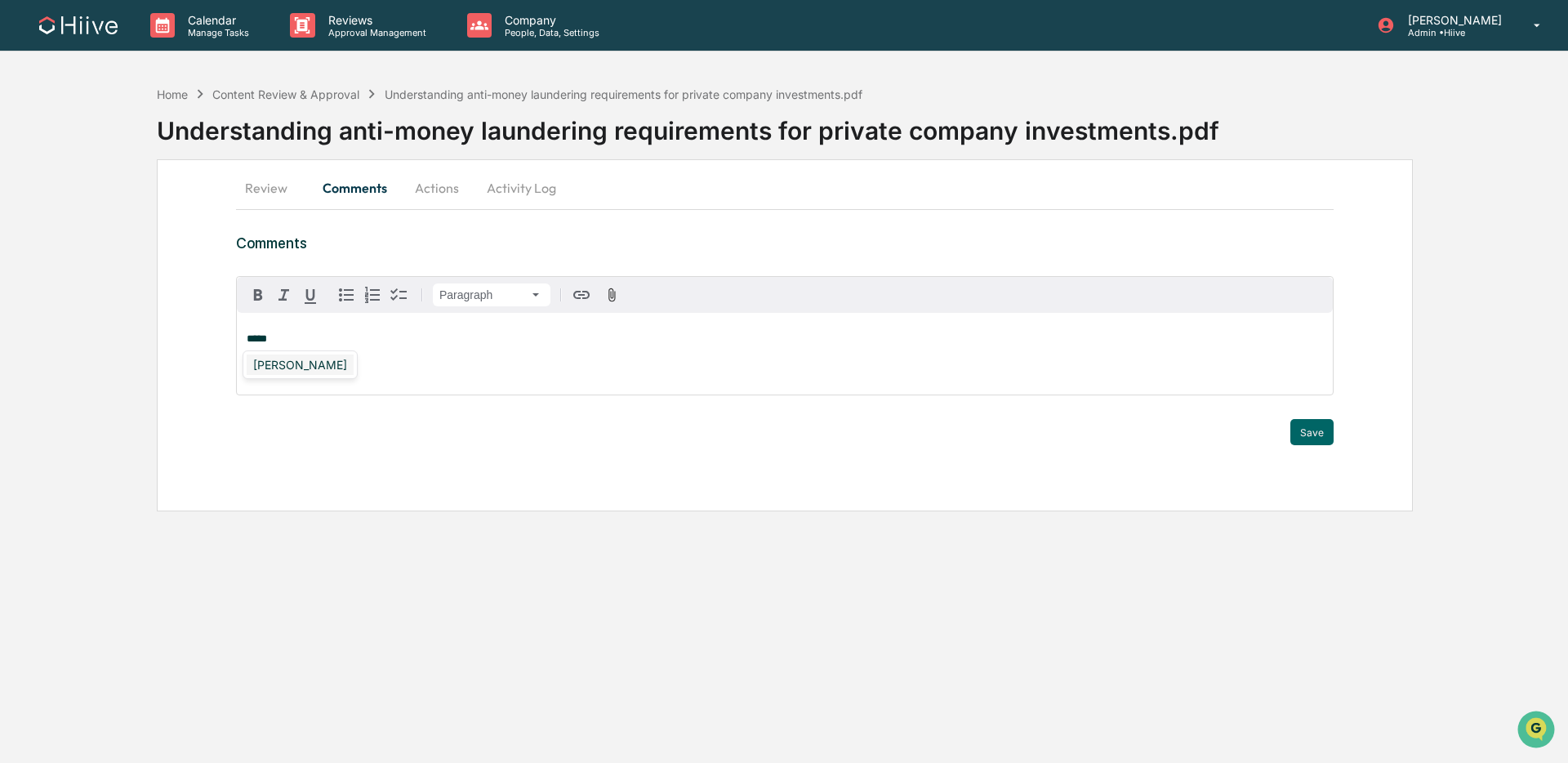
click at [322, 356] on div "Susan Woodard" at bounding box center [300, 365] width 107 height 20
click at [1312, 429] on button "Save" at bounding box center [1311, 432] width 43 height 26
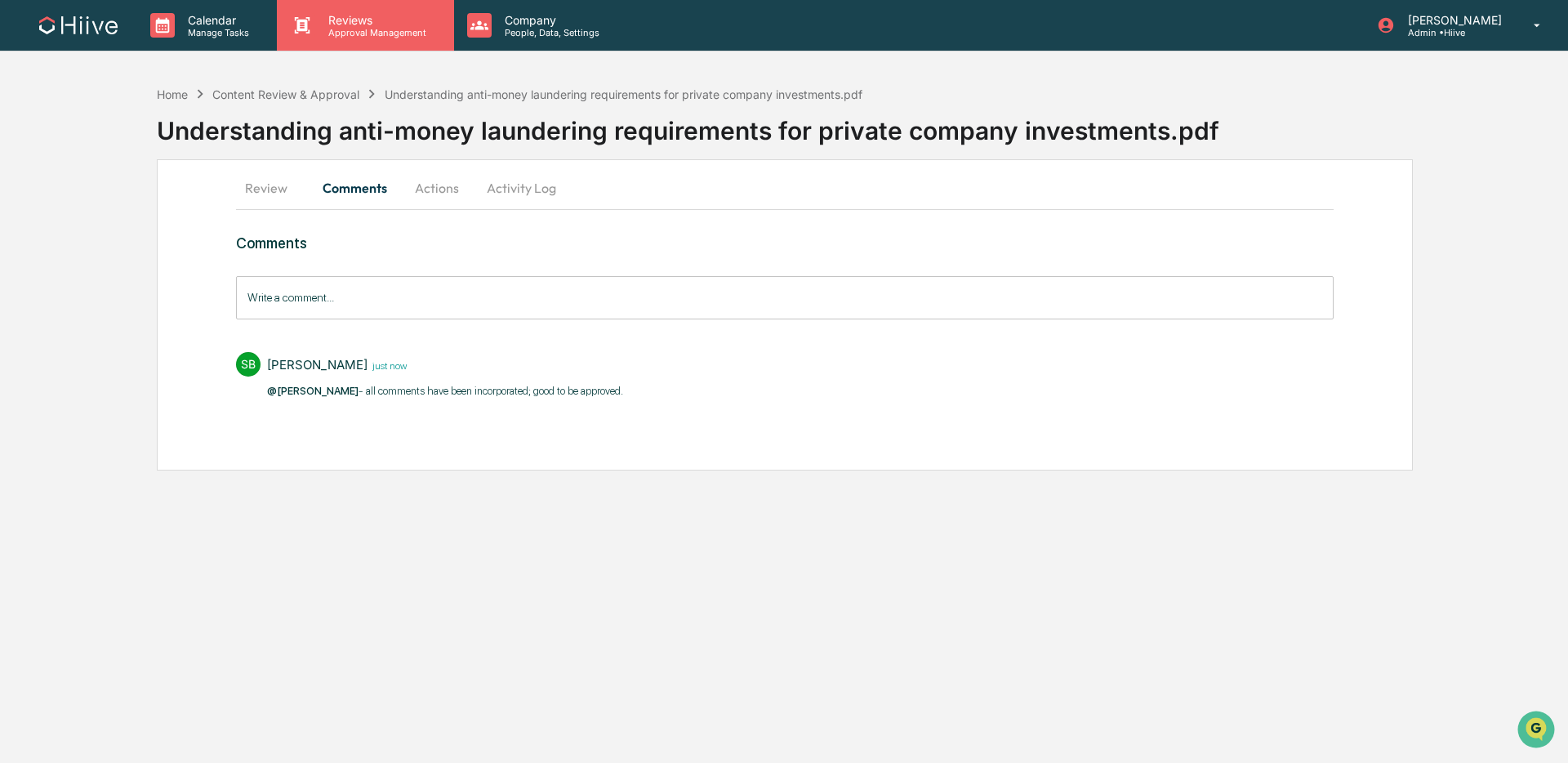
click at [348, 25] on p "Reviews" at bounding box center [375, 20] width 120 height 14
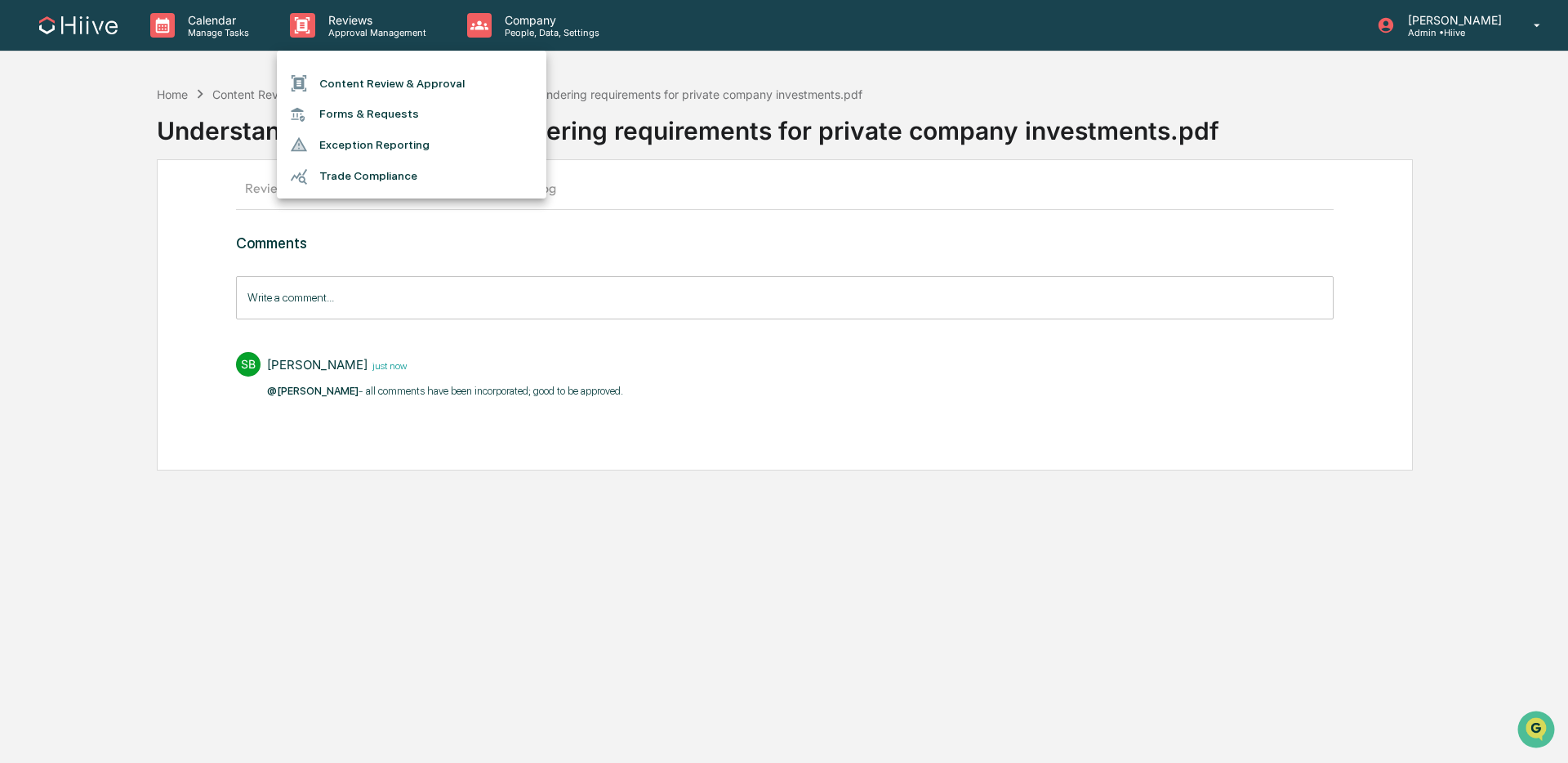
click at [353, 87] on li "Content Review & Approval" at bounding box center [411, 83] width 270 height 31
